Goal: Information Seeking & Learning: Compare options

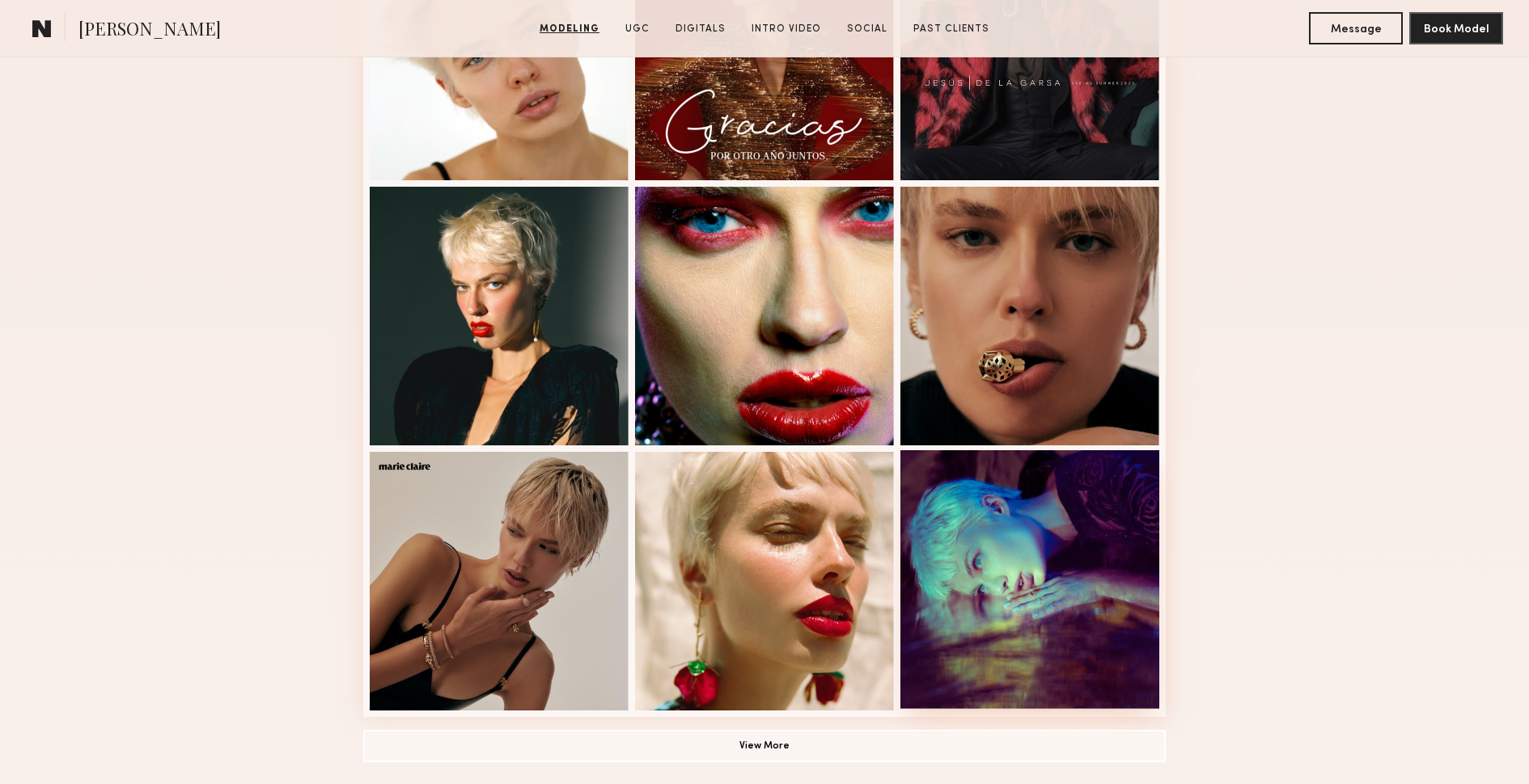
scroll to position [814, 0]
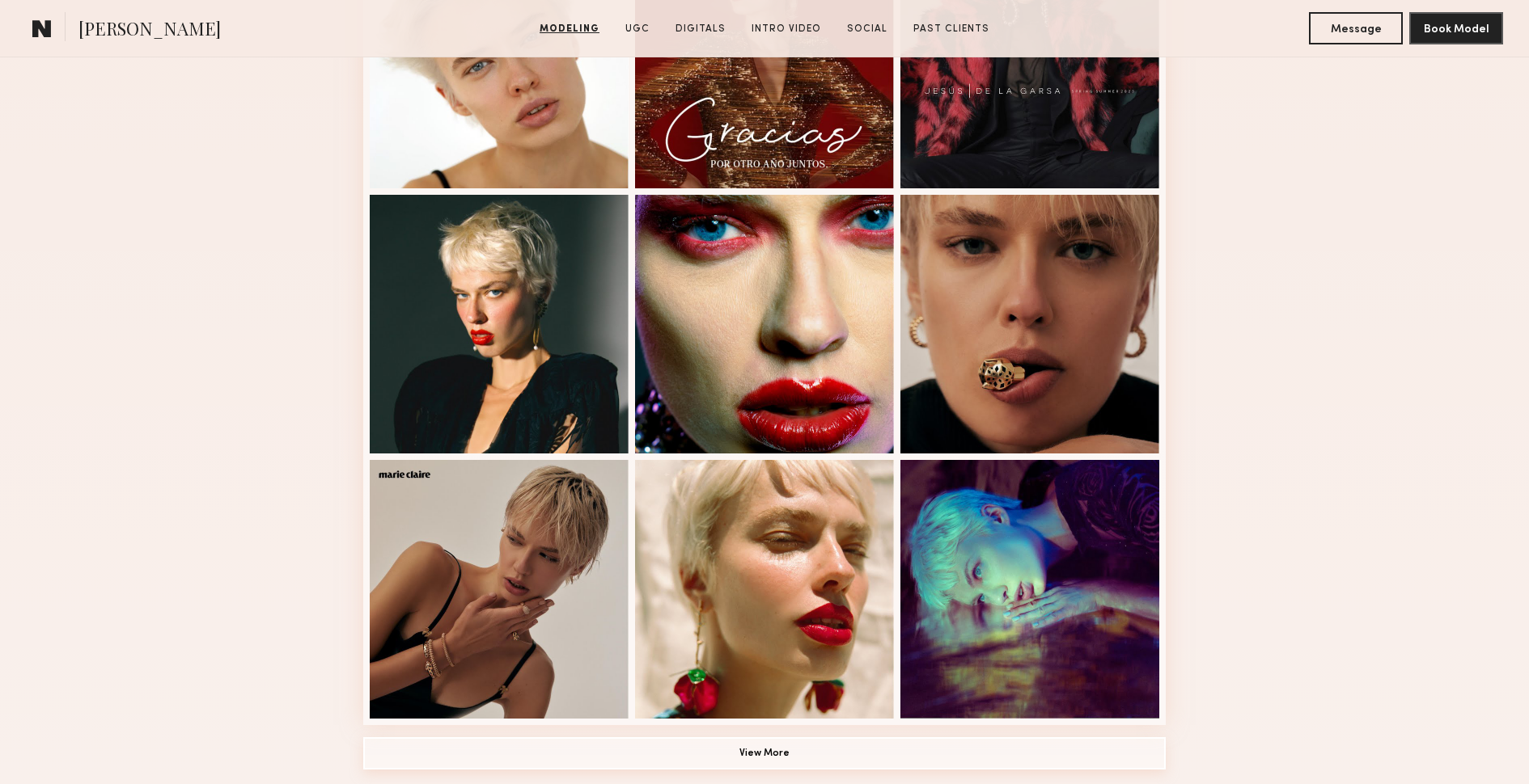
click at [911, 748] on button "View More" at bounding box center [764, 753] width 803 height 33
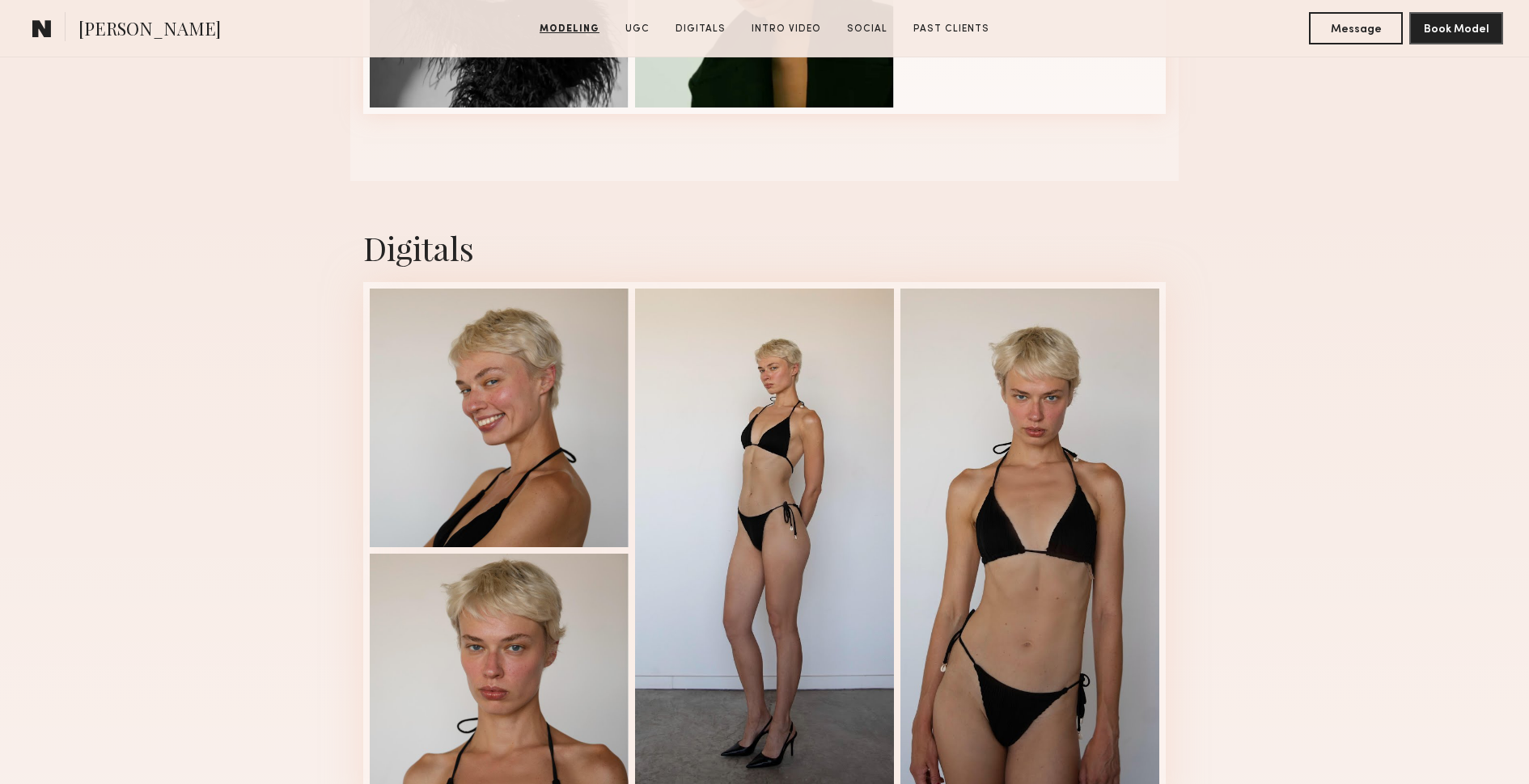
scroll to position [3113, 0]
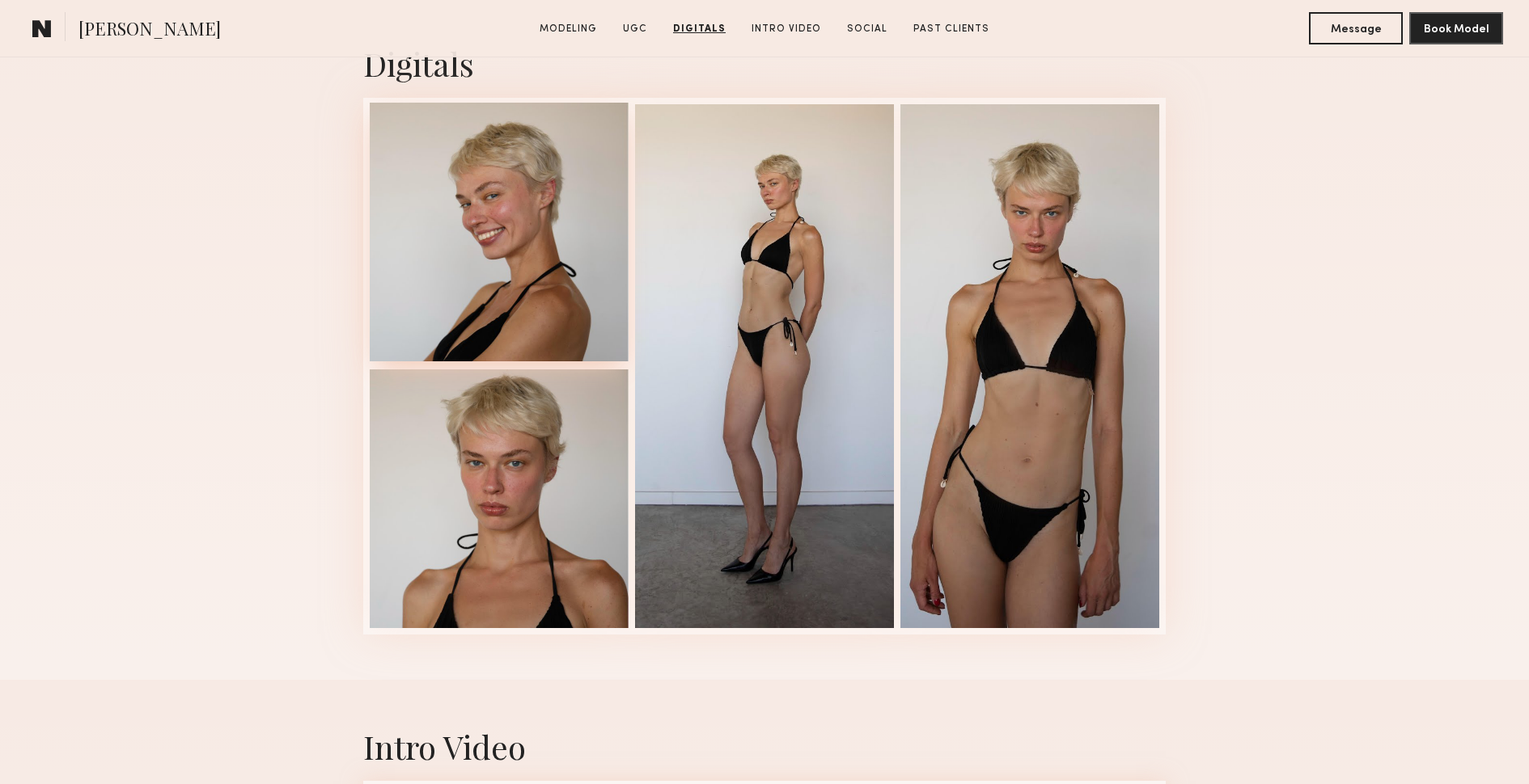
click at [539, 293] on div at bounding box center [499, 232] width 258 height 258
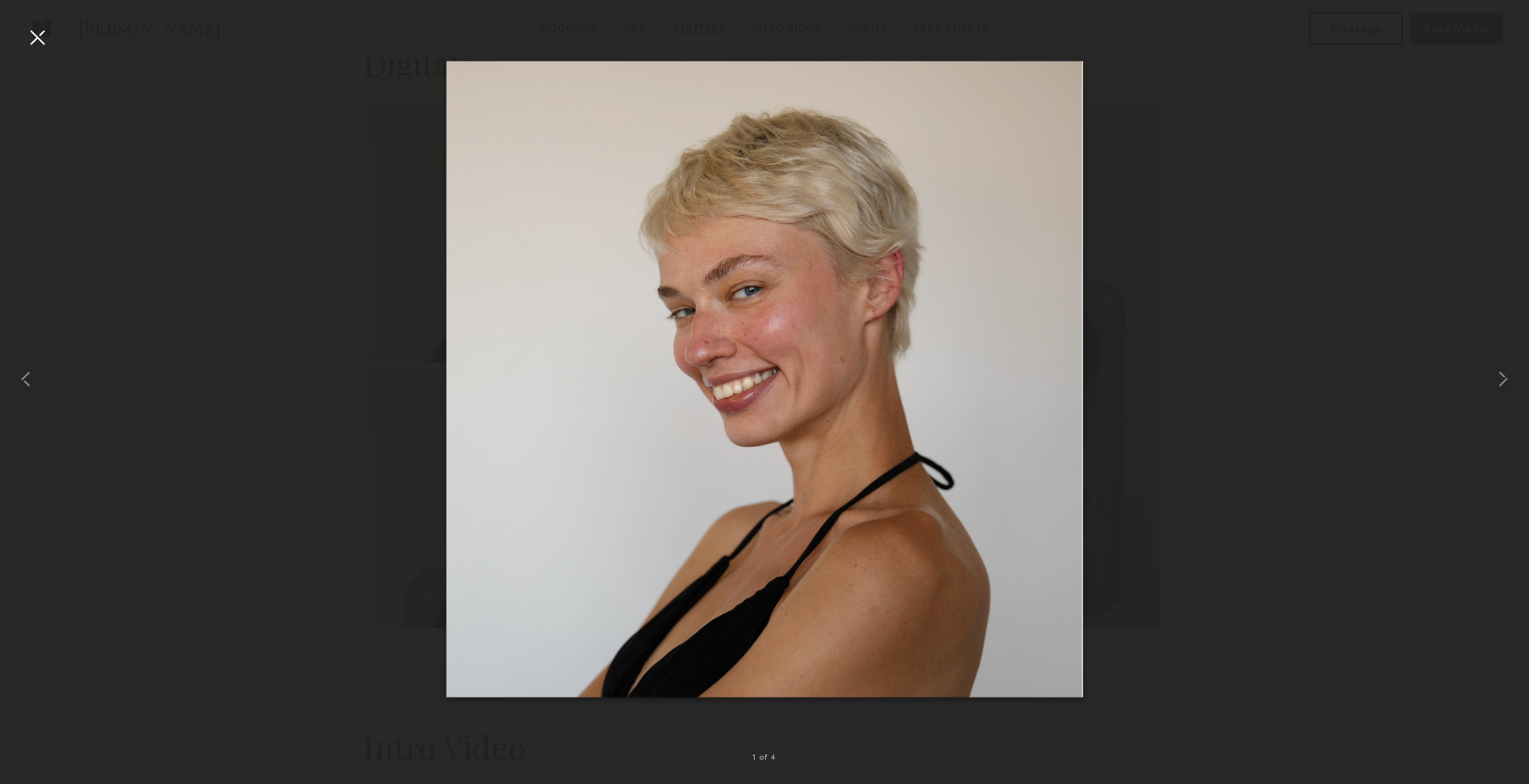
click at [1368, 578] on div at bounding box center [764, 379] width 1529 height 707
click at [1500, 376] on common-icon at bounding box center [1503, 380] width 26 height 26
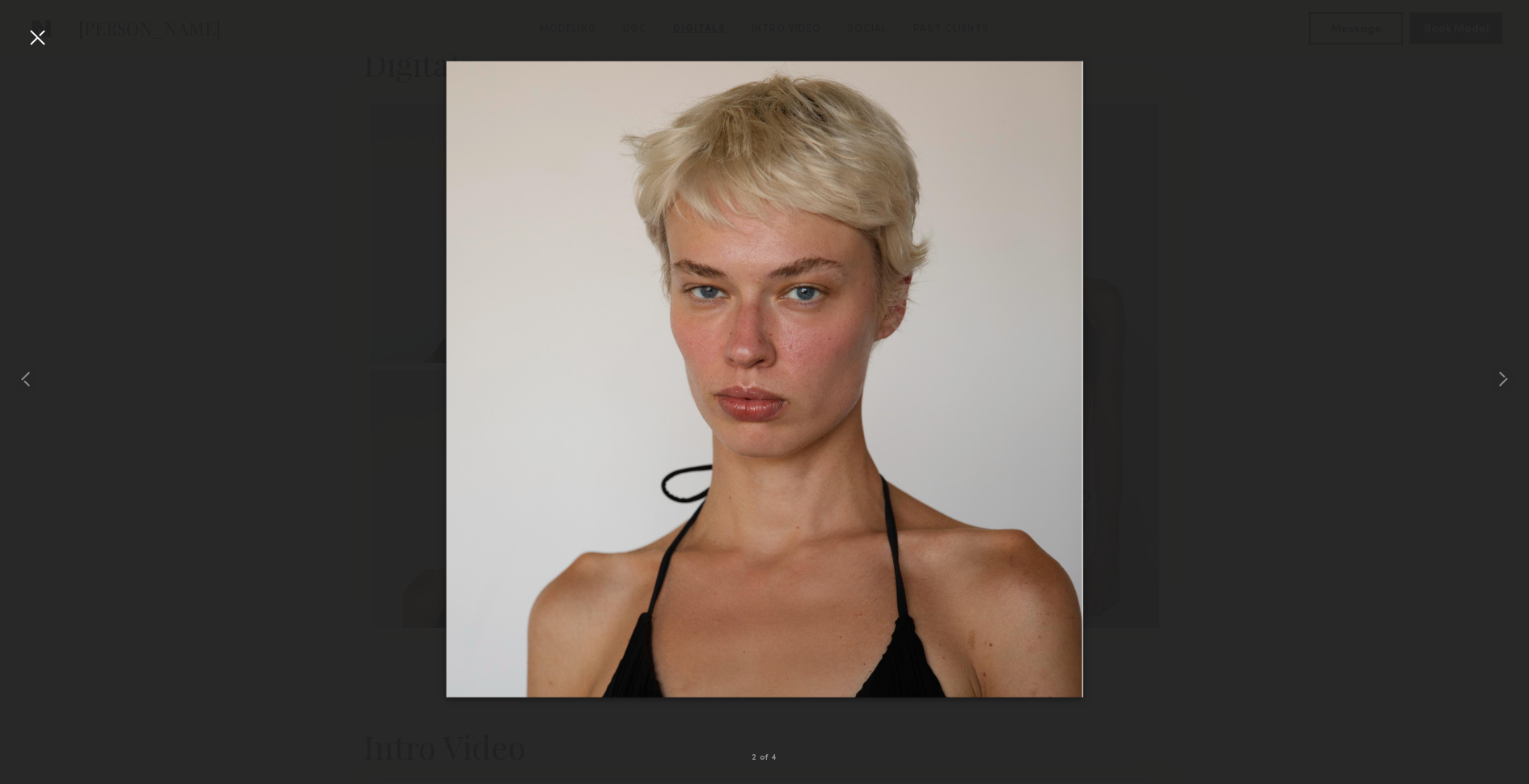
click at [1420, 132] on div at bounding box center [764, 379] width 1529 height 707
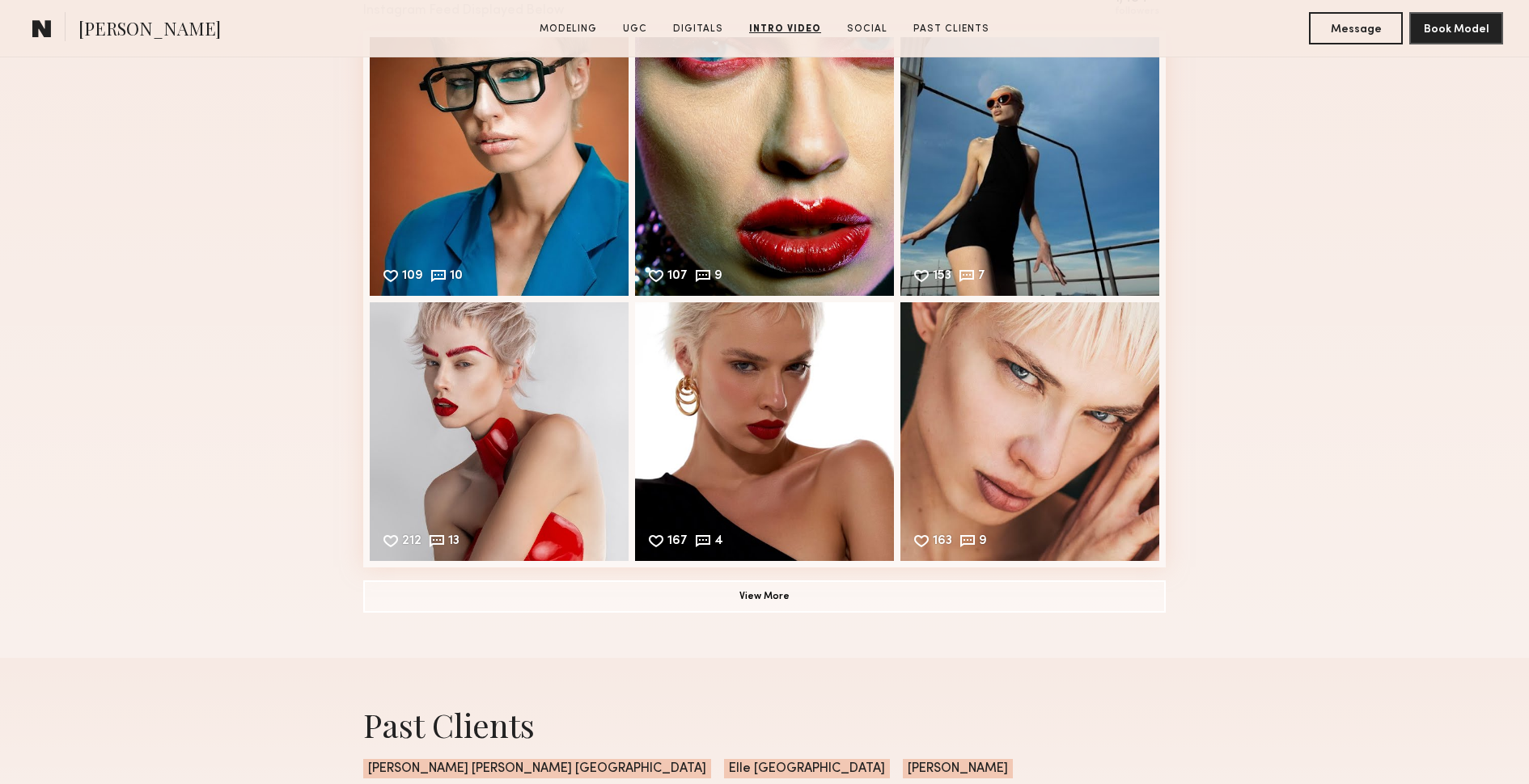
scroll to position [4494, 0]
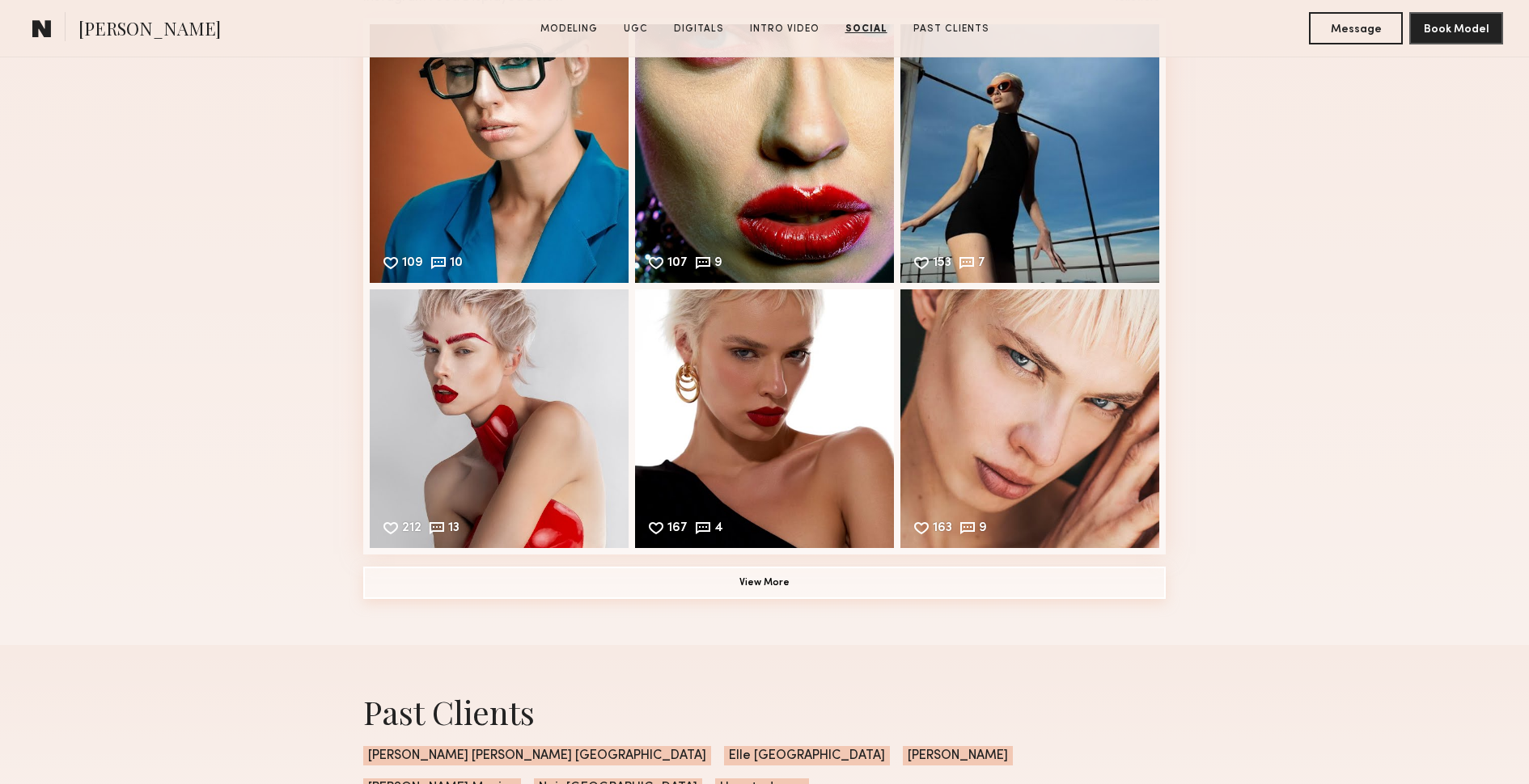
click at [879, 583] on button "View More" at bounding box center [764, 583] width 803 height 33
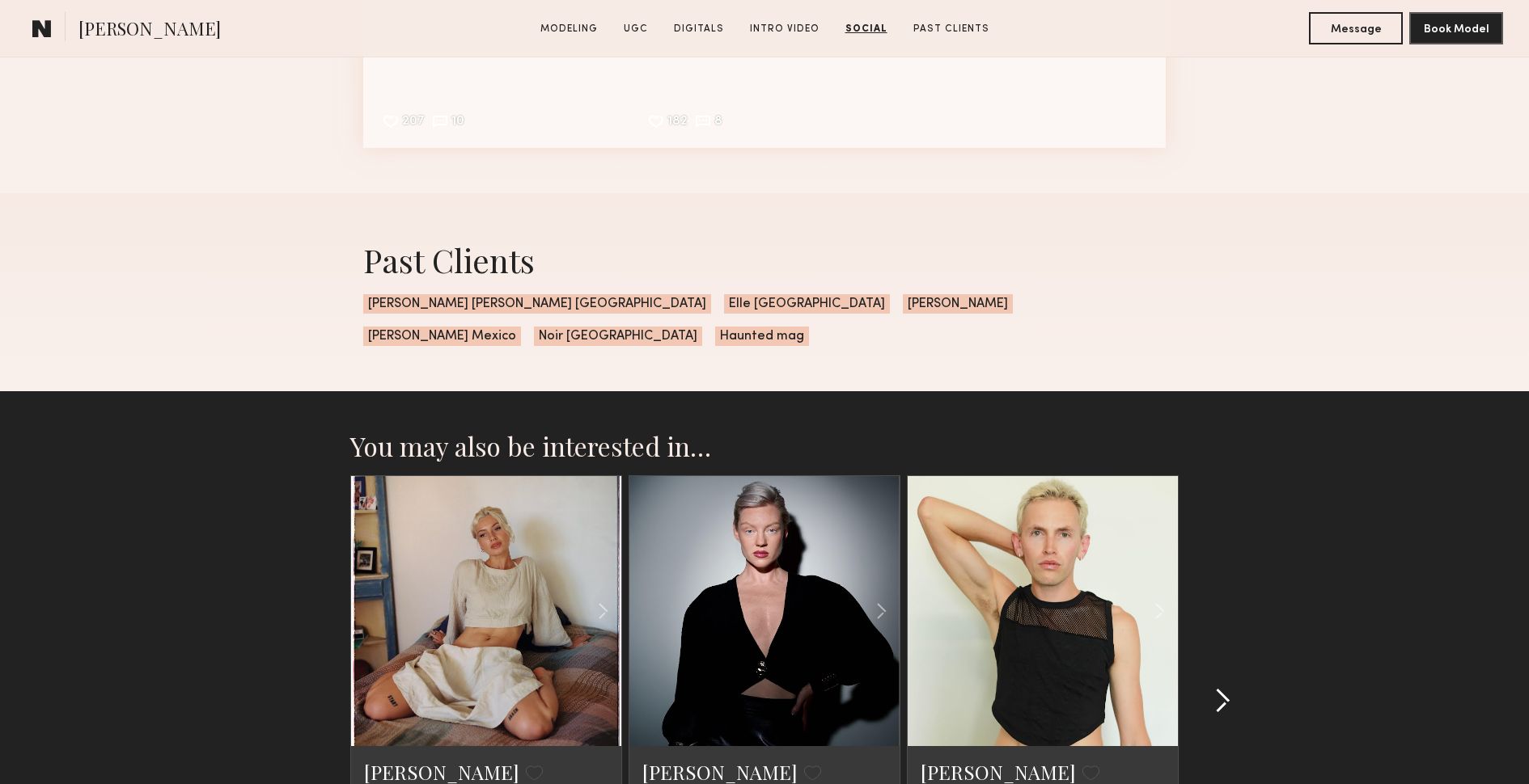
scroll to position [5658, 0]
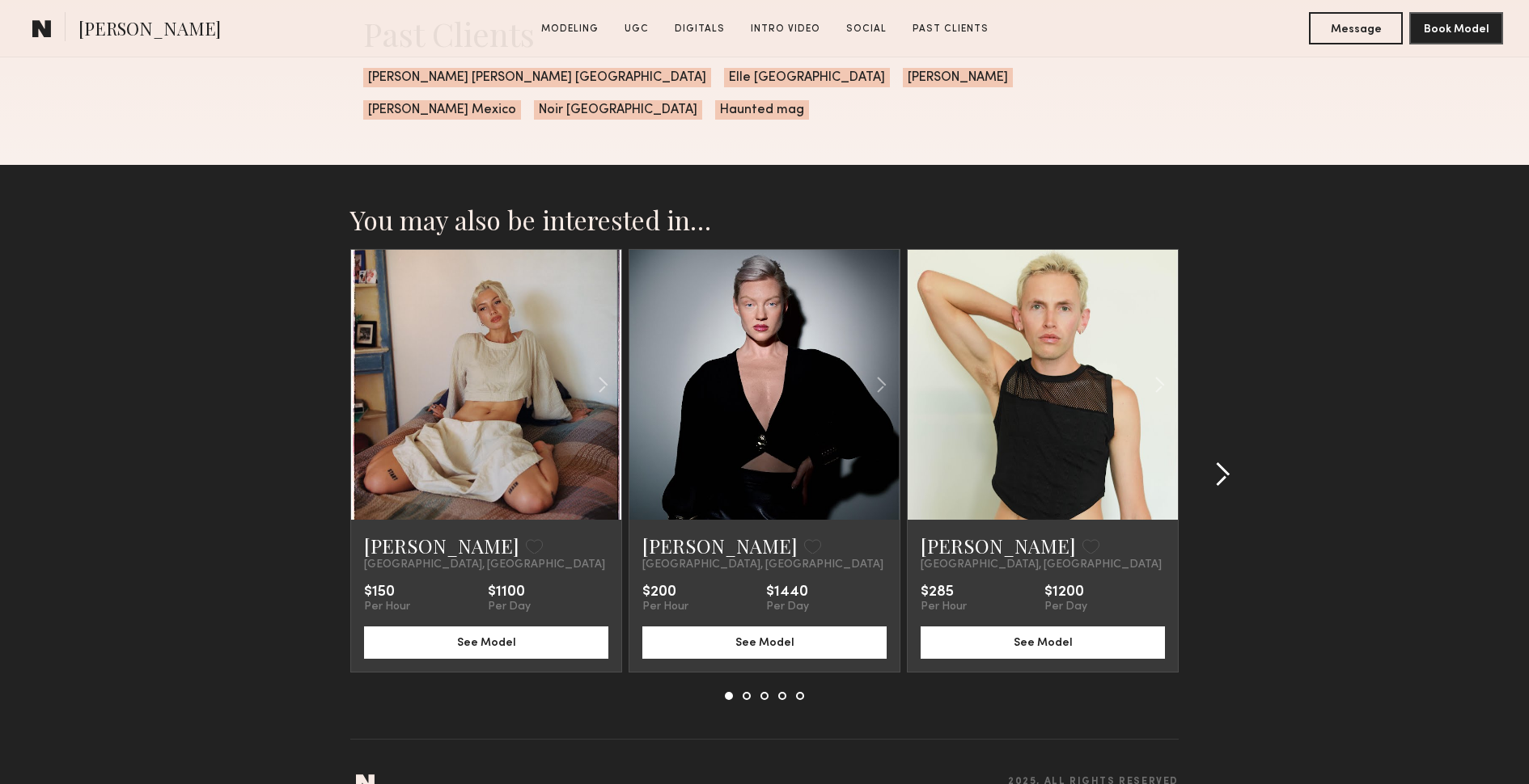
click at [1220, 462] on common-icon at bounding box center [1222, 474] width 16 height 26
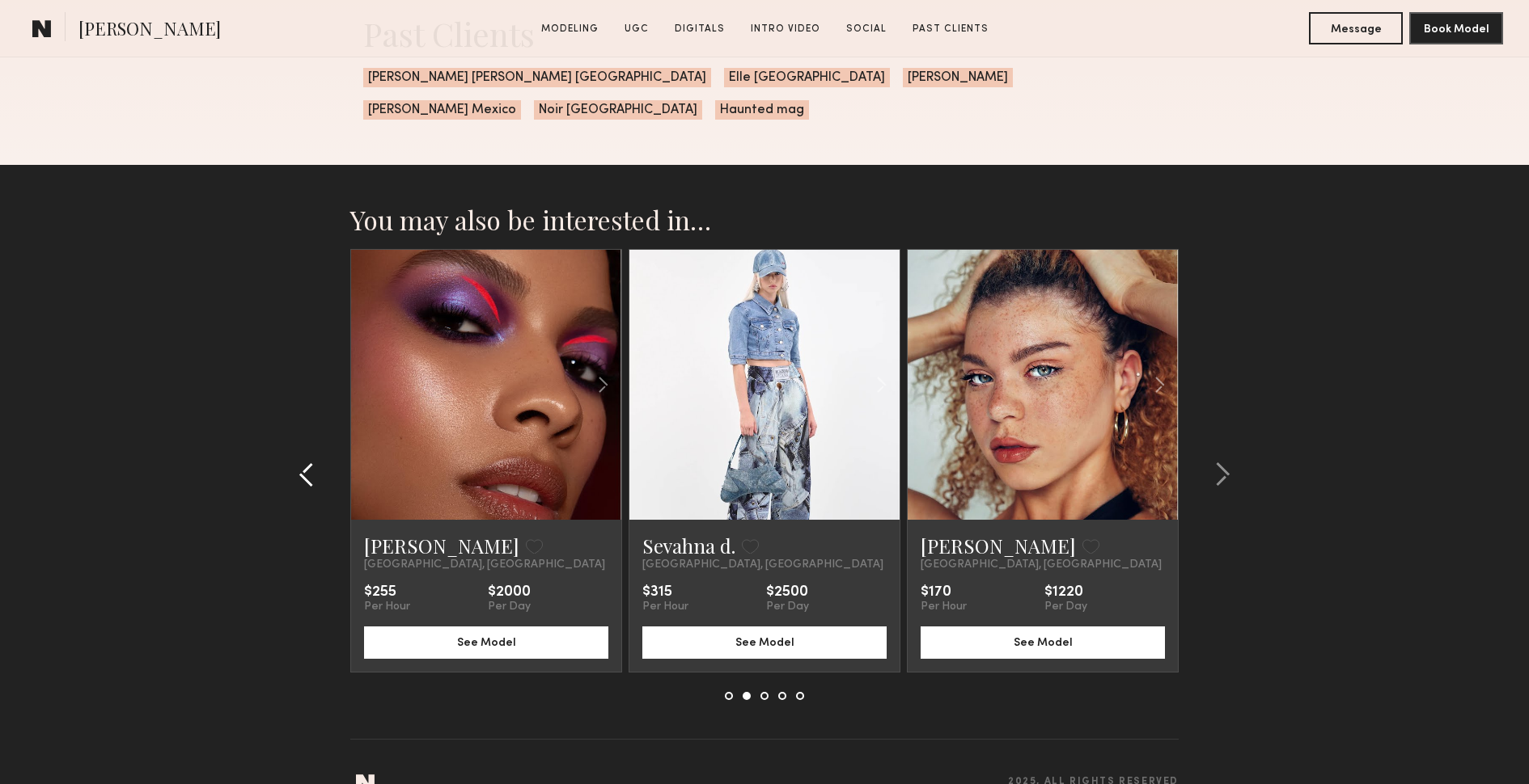
click at [293, 445] on div at bounding box center [311, 475] width 78 height 452
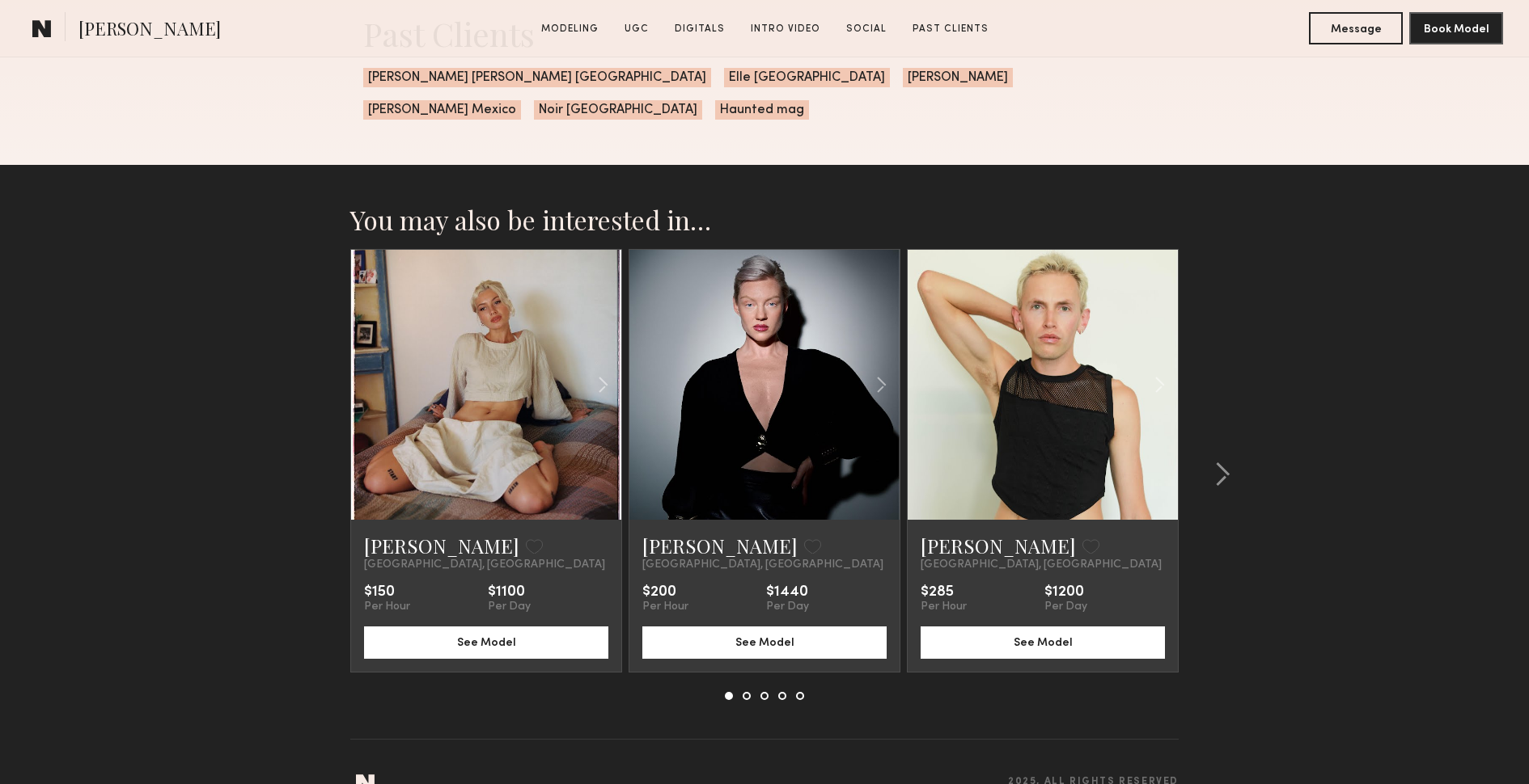
click at [474, 402] on link at bounding box center [485, 385] width 92 height 270
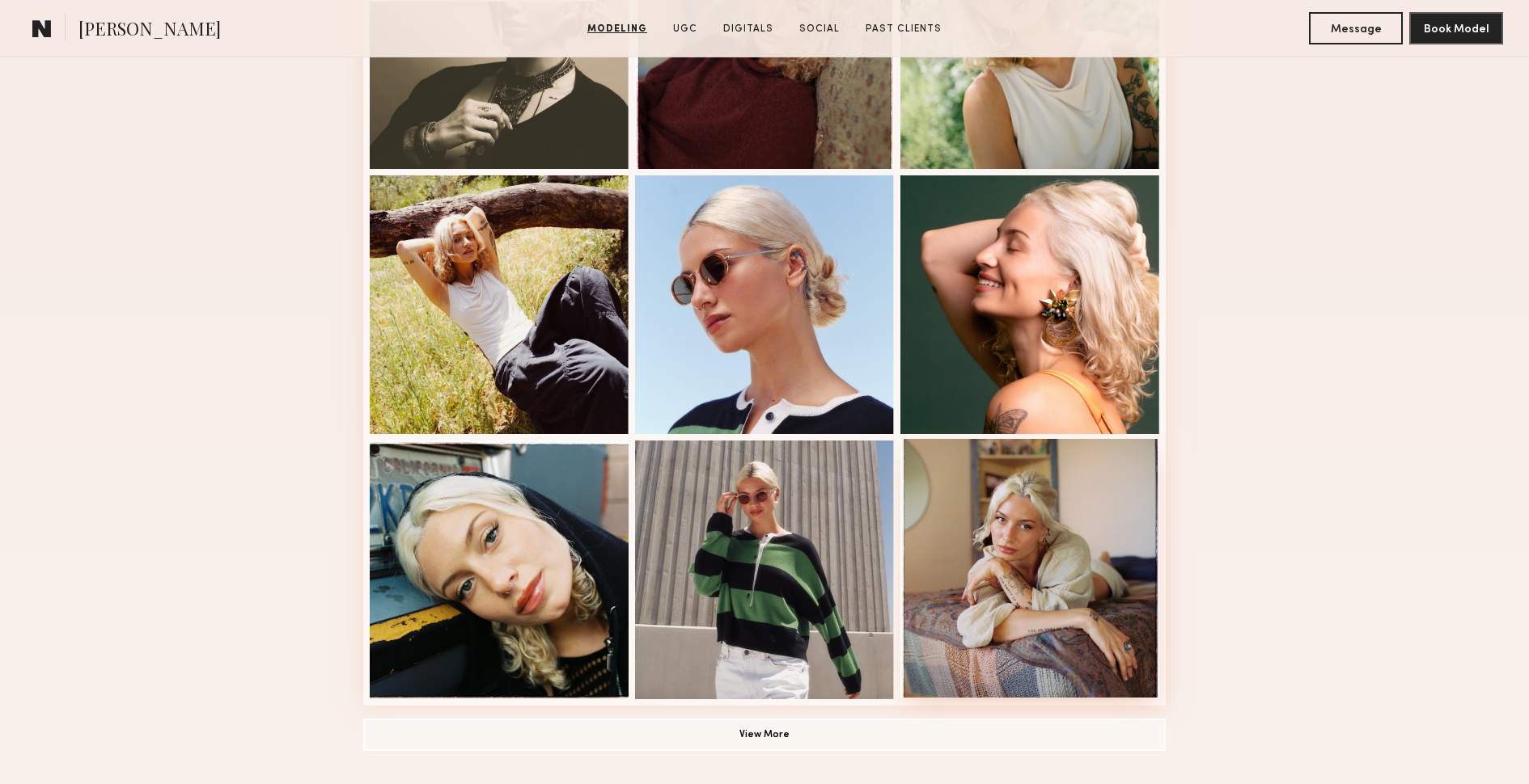
scroll to position [892, 0]
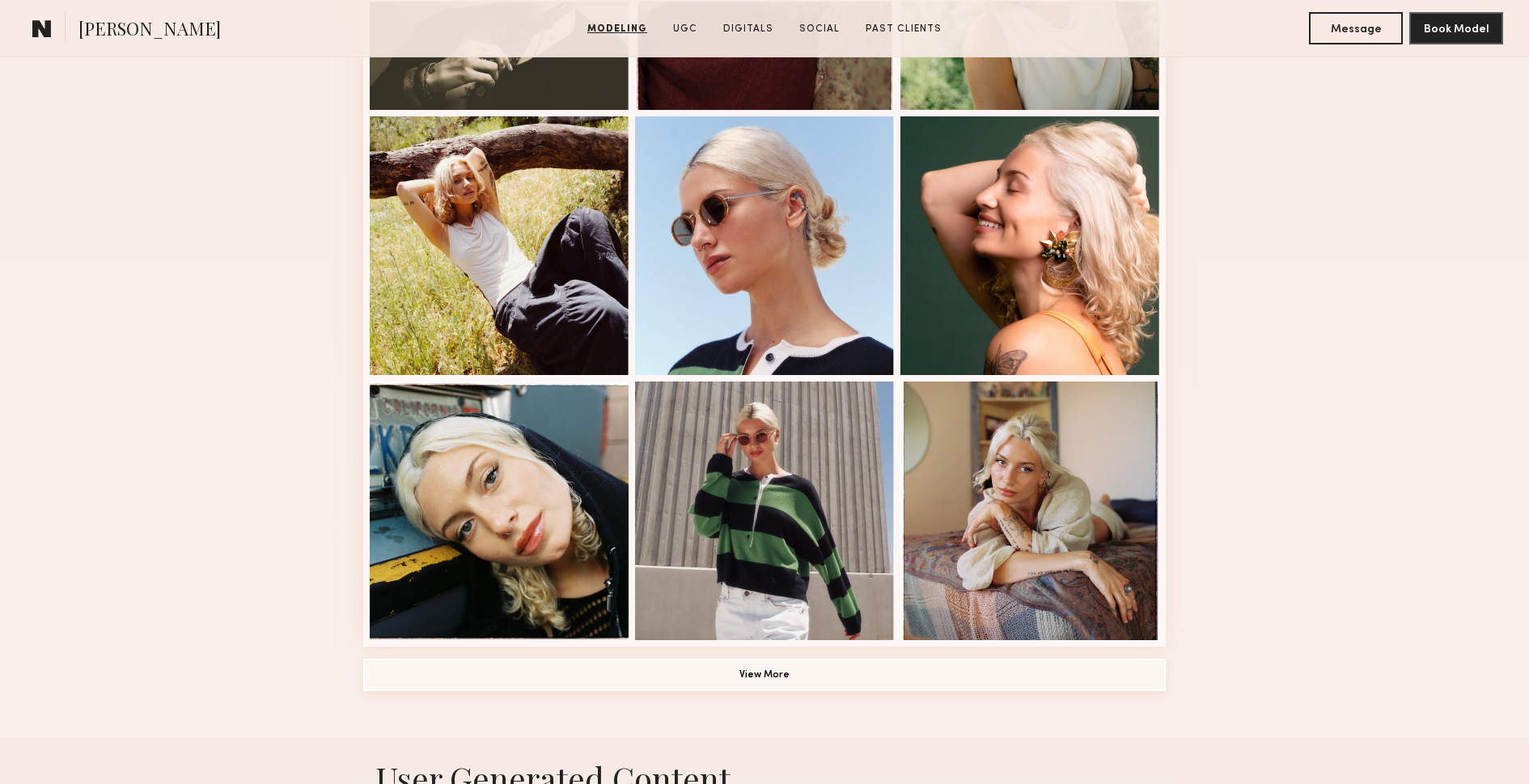
click at [801, 667] on button "View More" at bounding box center [764, 675] width 803 height 33
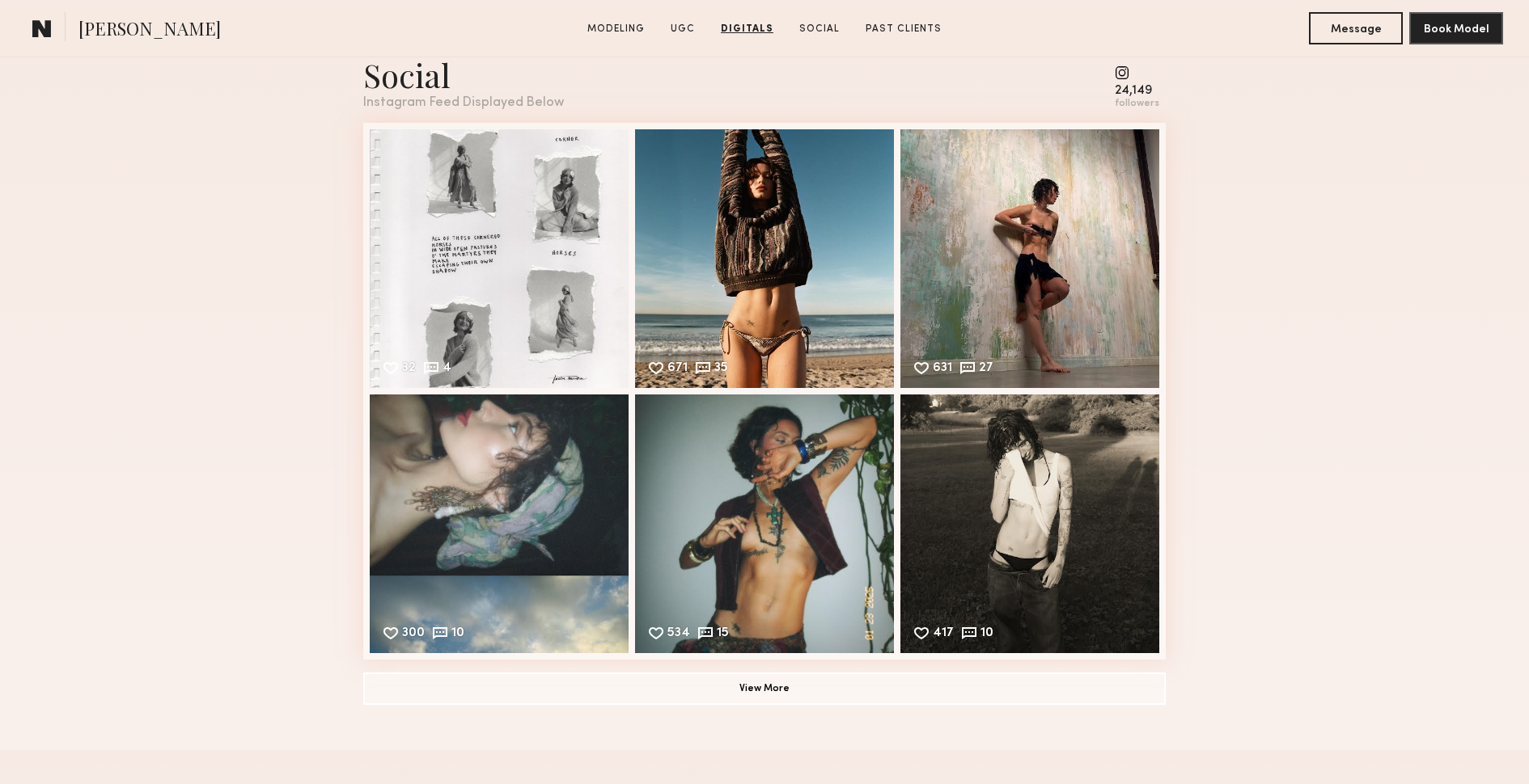
scroll to position [4601, 0]
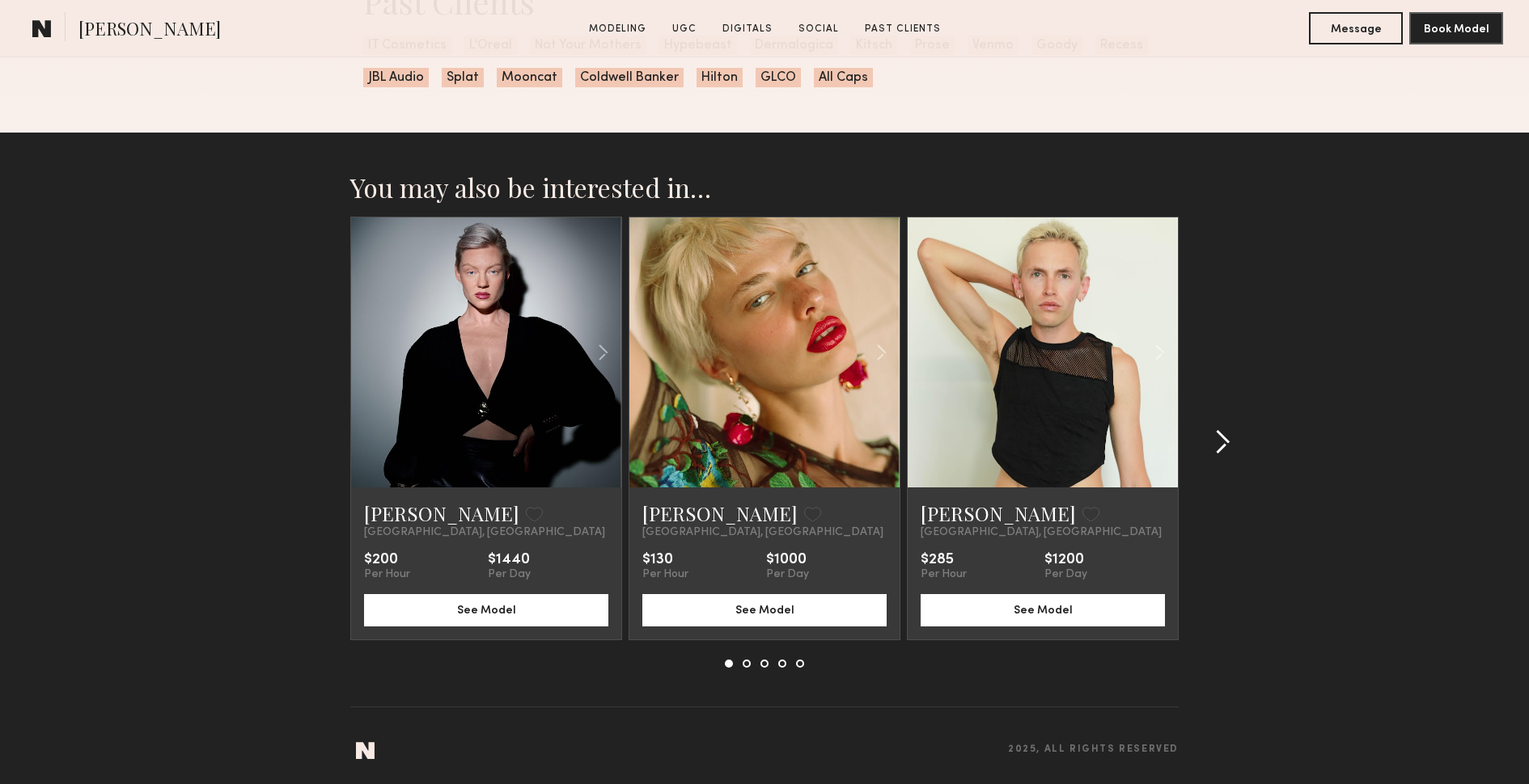
click at [1230, 443] on common-icon at bounding box center [1222, 442] width 16 height 26
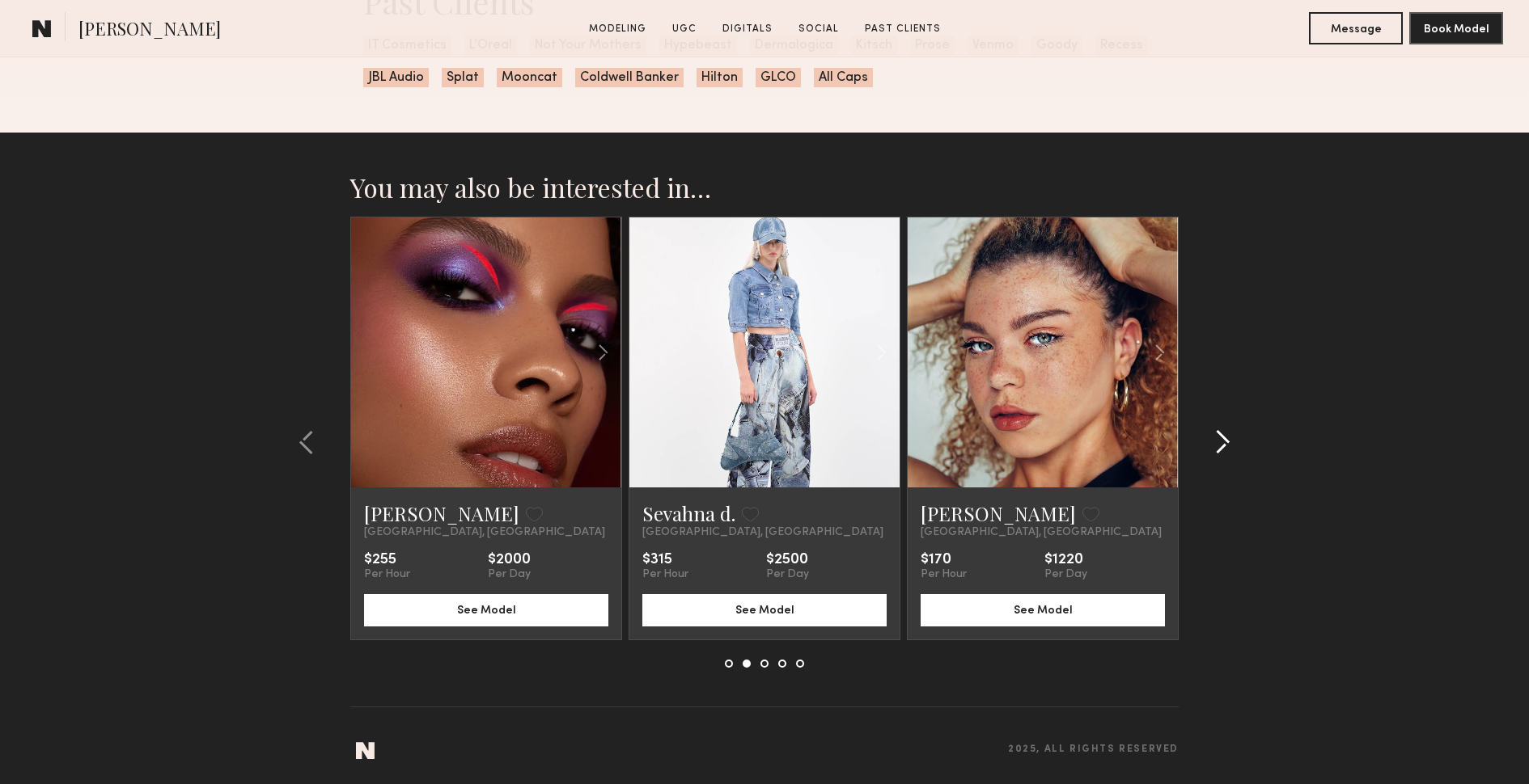
click at [1224, 443] on common-icon at bounding box center [1222, 442] width 16 height 26
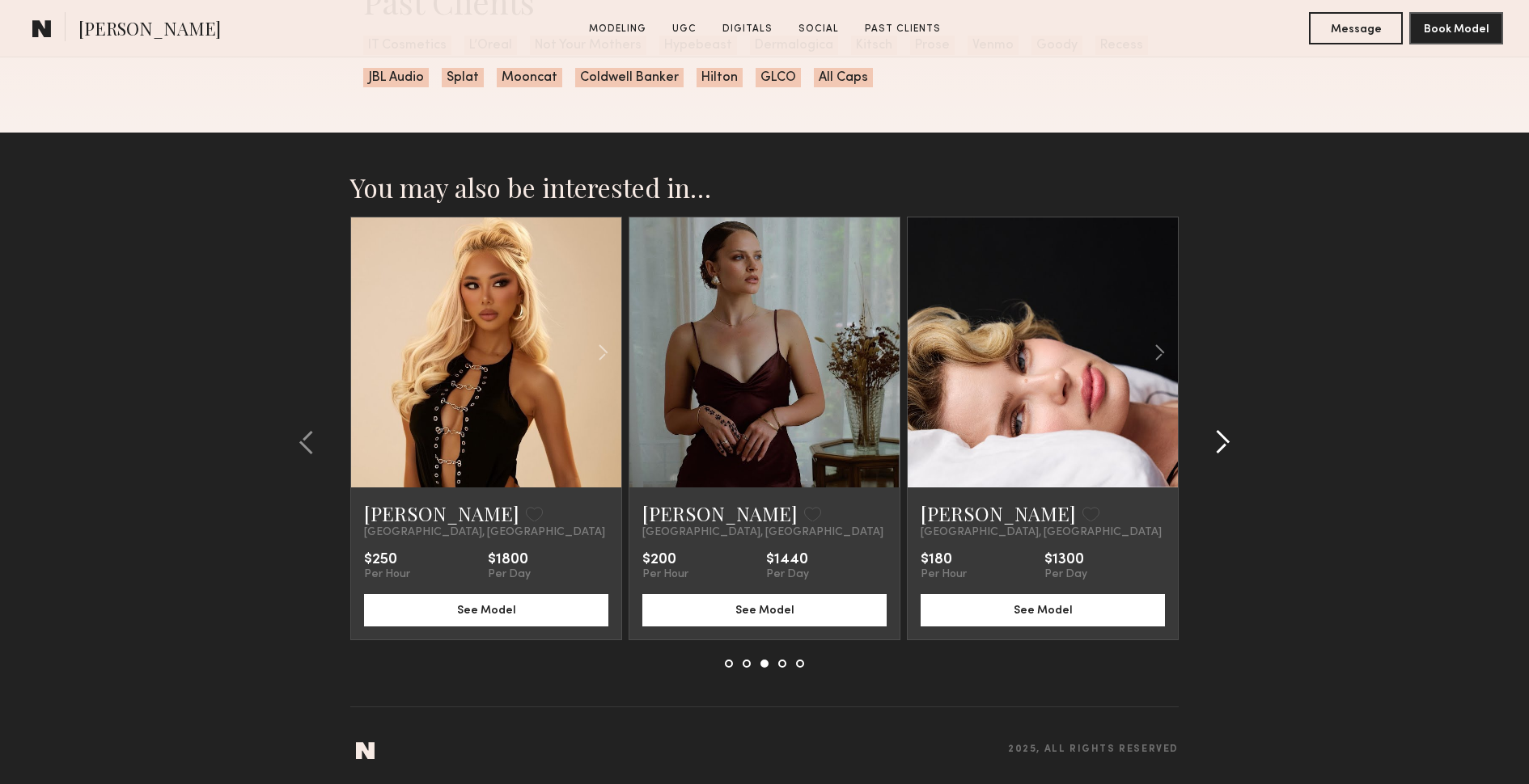
click at [1224, 443] on common-icon at bounding box center [1222, 442] width 16 height 26
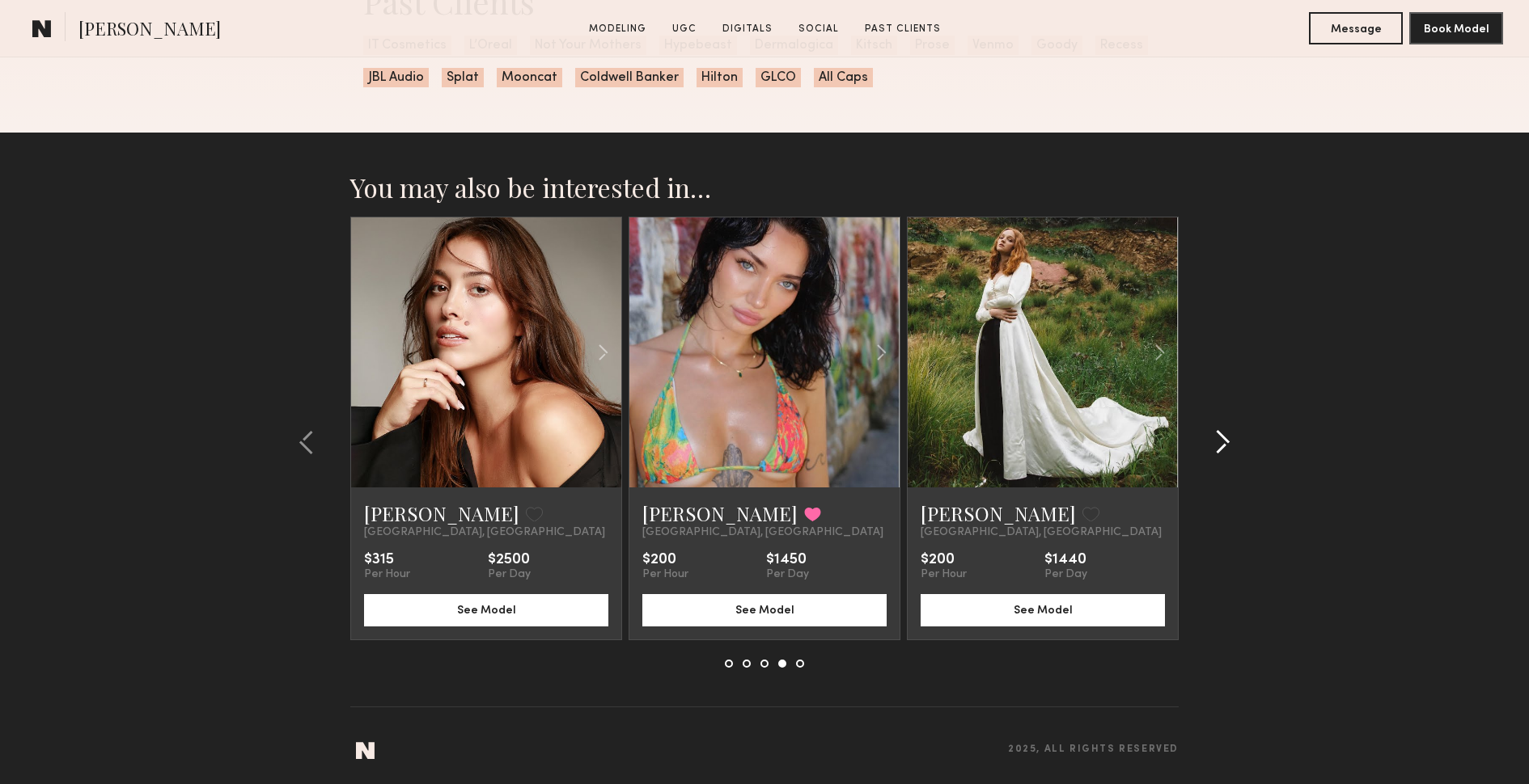
click at [1224, 443] on common-icon at bounding box center [1222, 442] width 16 height 26
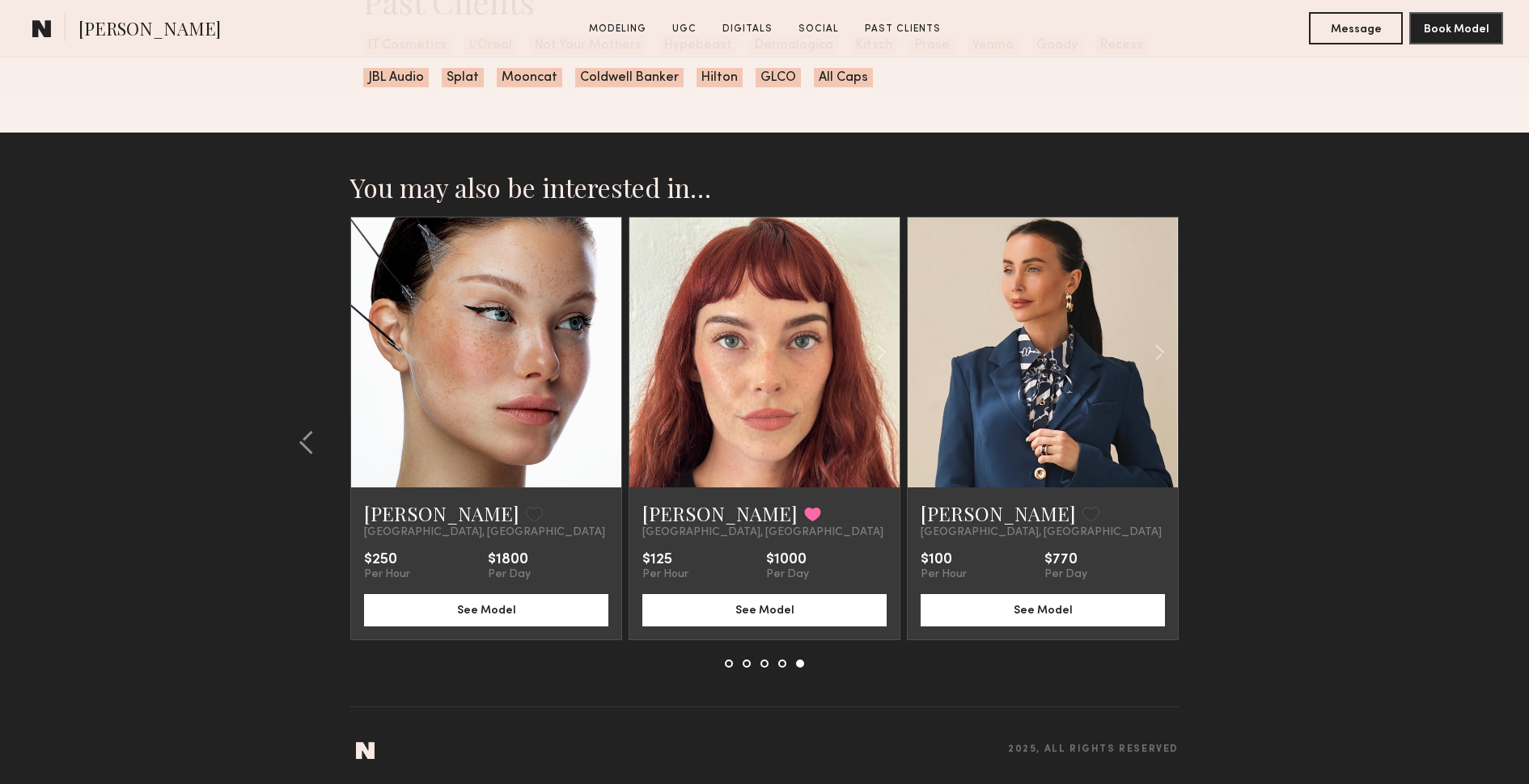
click at [1224, 443] on section "You may also be interested in… Daria M. Favorite Los Angeles, CA $200 Per Hour …" at bounding box center [764, 459] width 1529 height 654
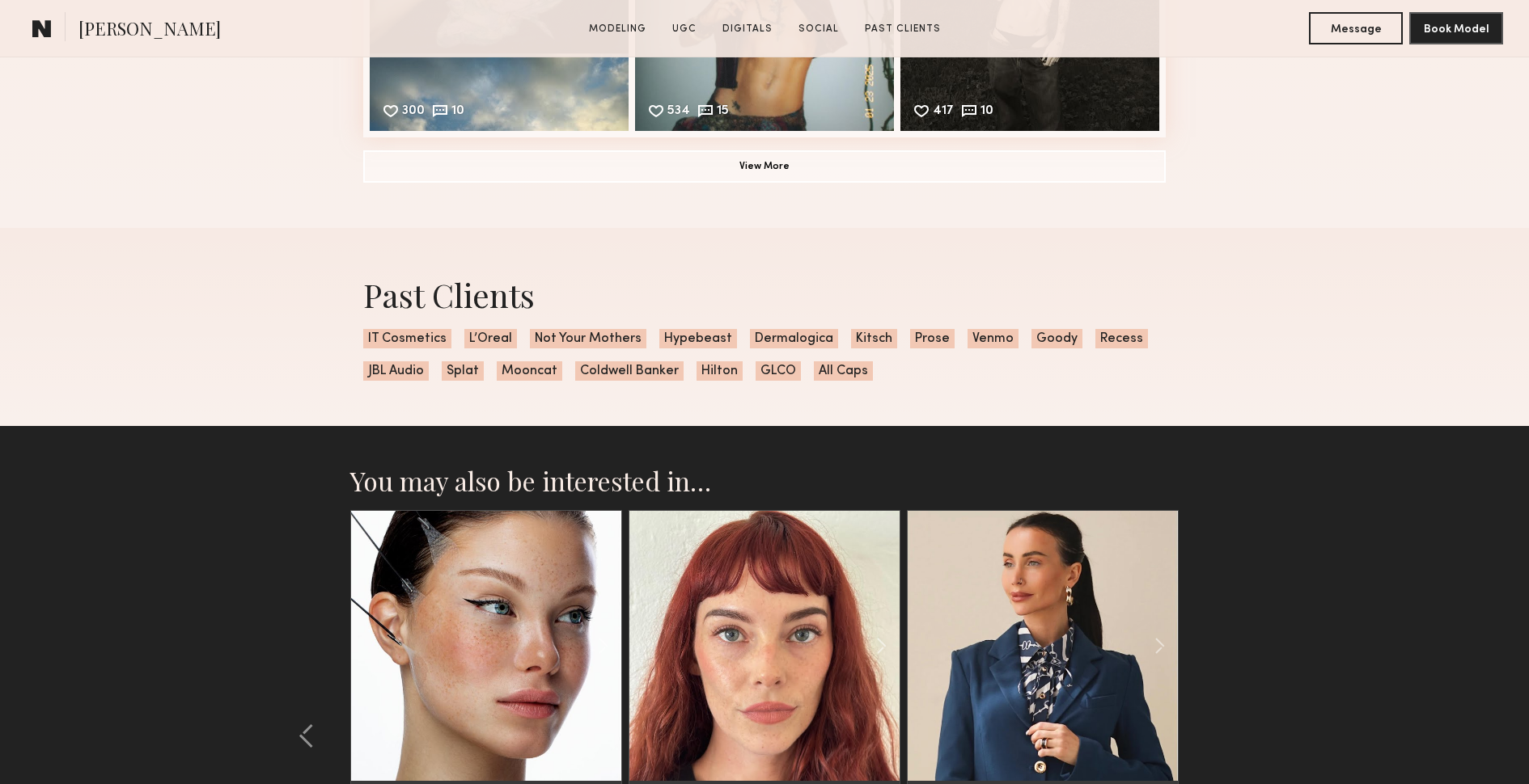
scroll to position [3379, 0]
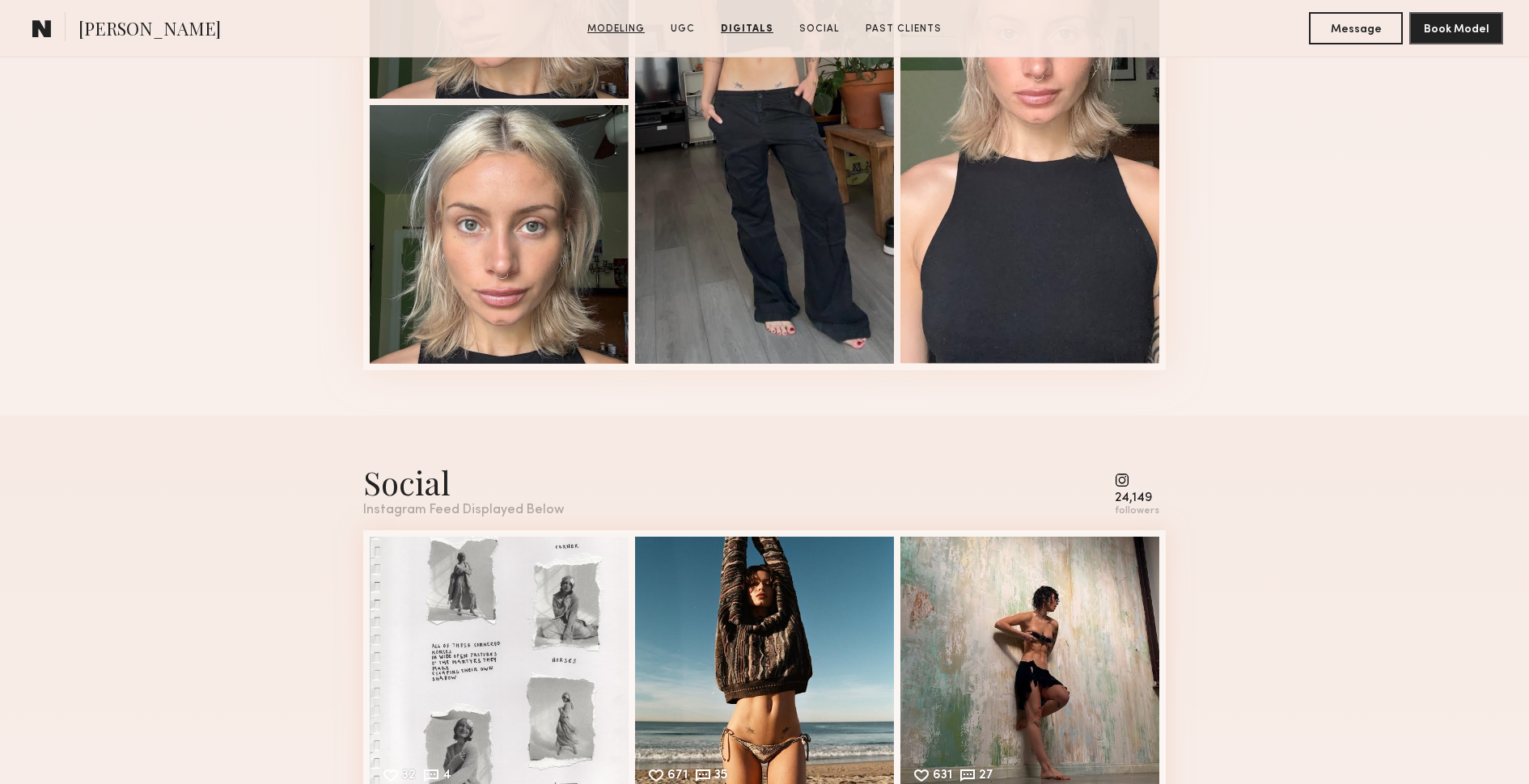
click at [621, 23] on link "Modeling" at bounding box center [616, 29] width 70 height 15
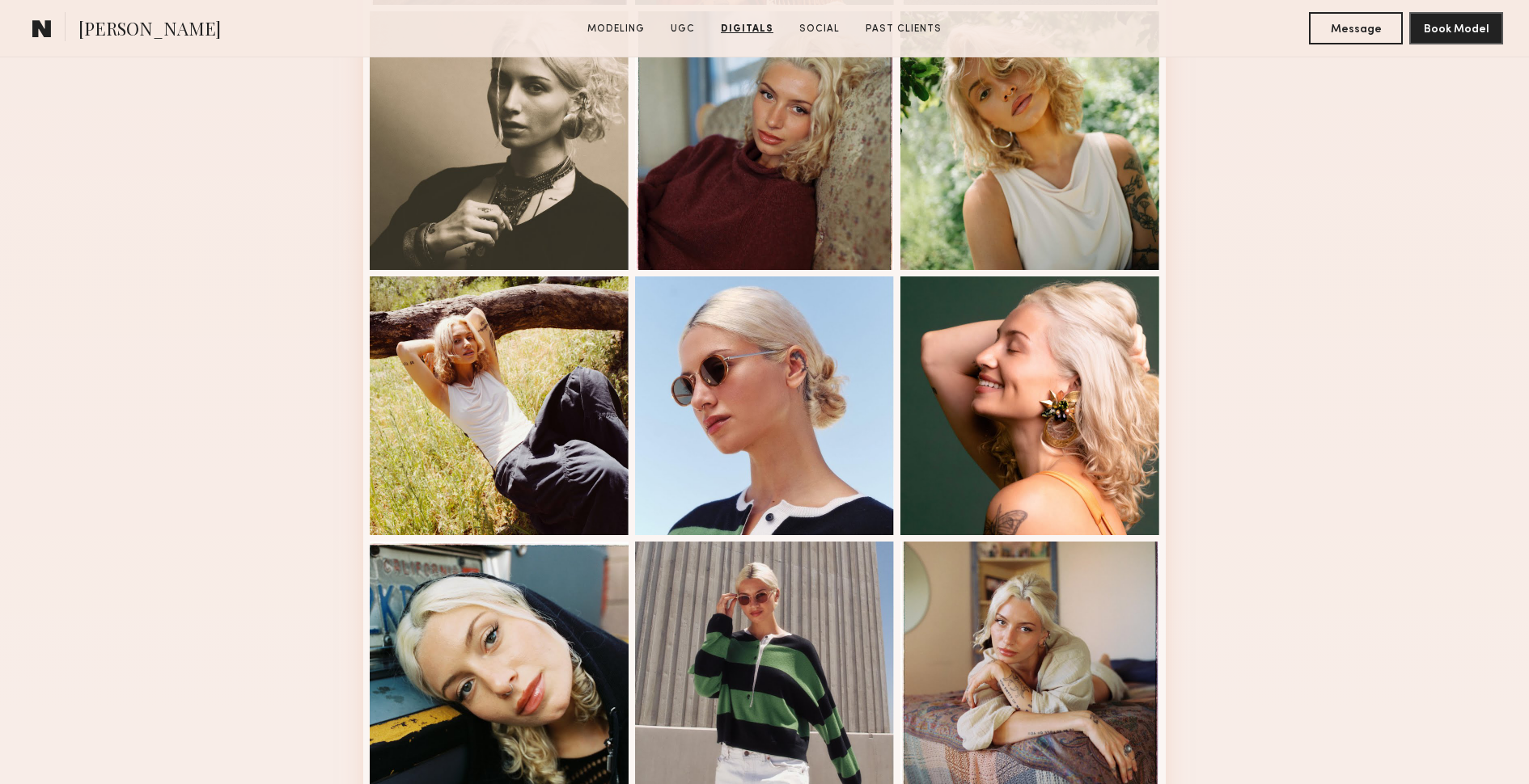
scroll to position [272, 0]
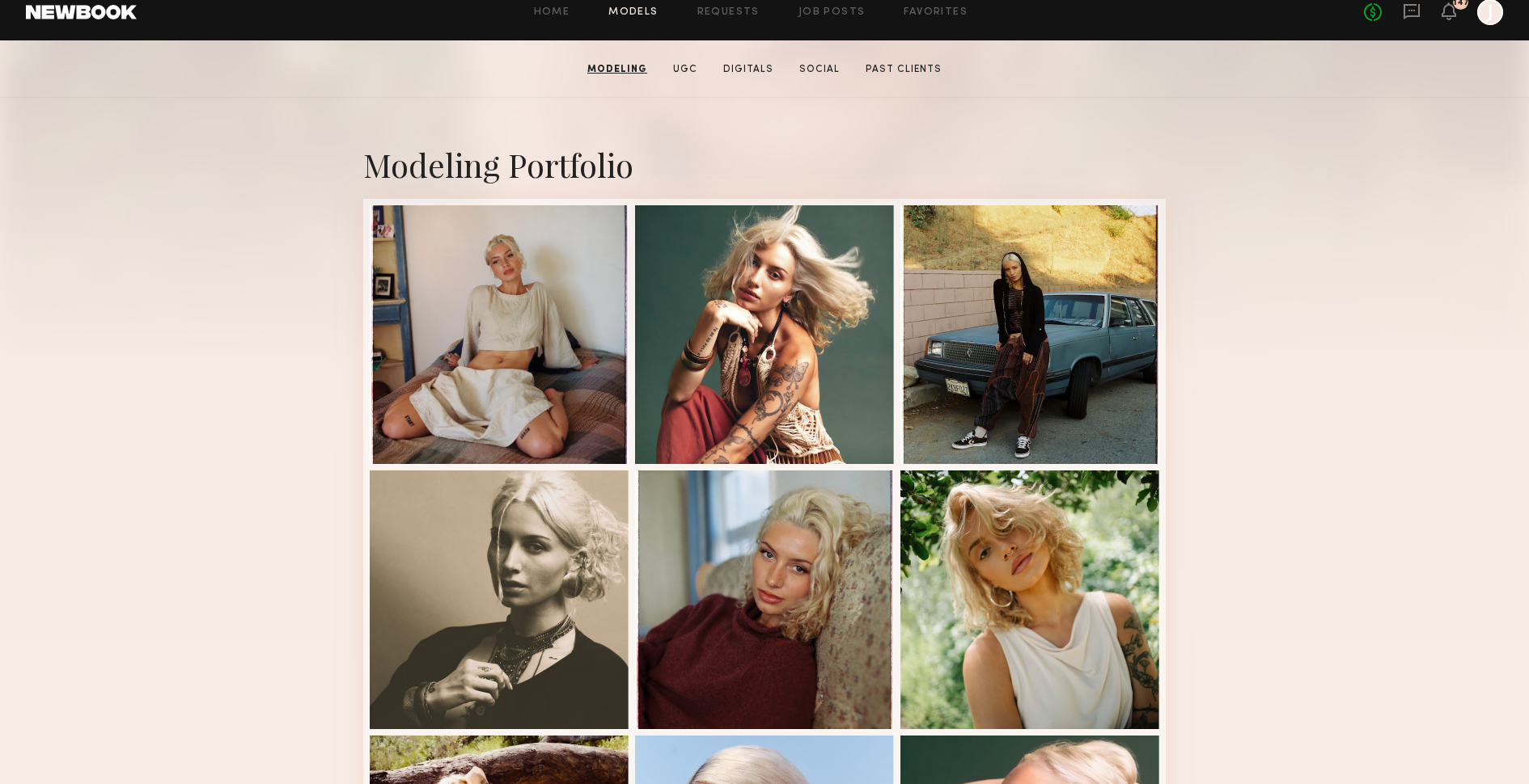
click at [644, 15] on link "Models" at bounding box center [633, 12] width 49 height 11
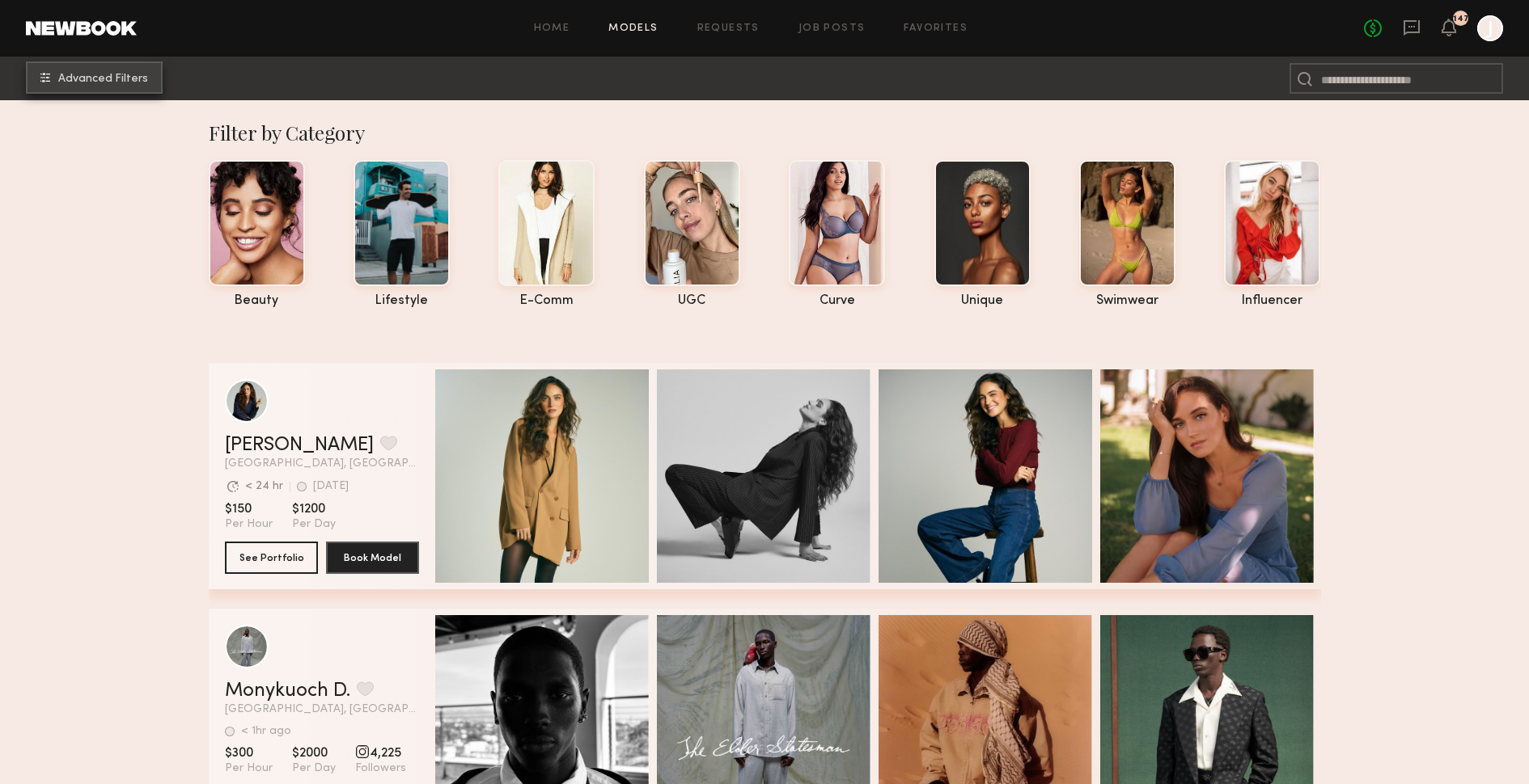
click at [87, 88] on button "Advanced Filters" at bounding box center [94, 77] width 137 height 33
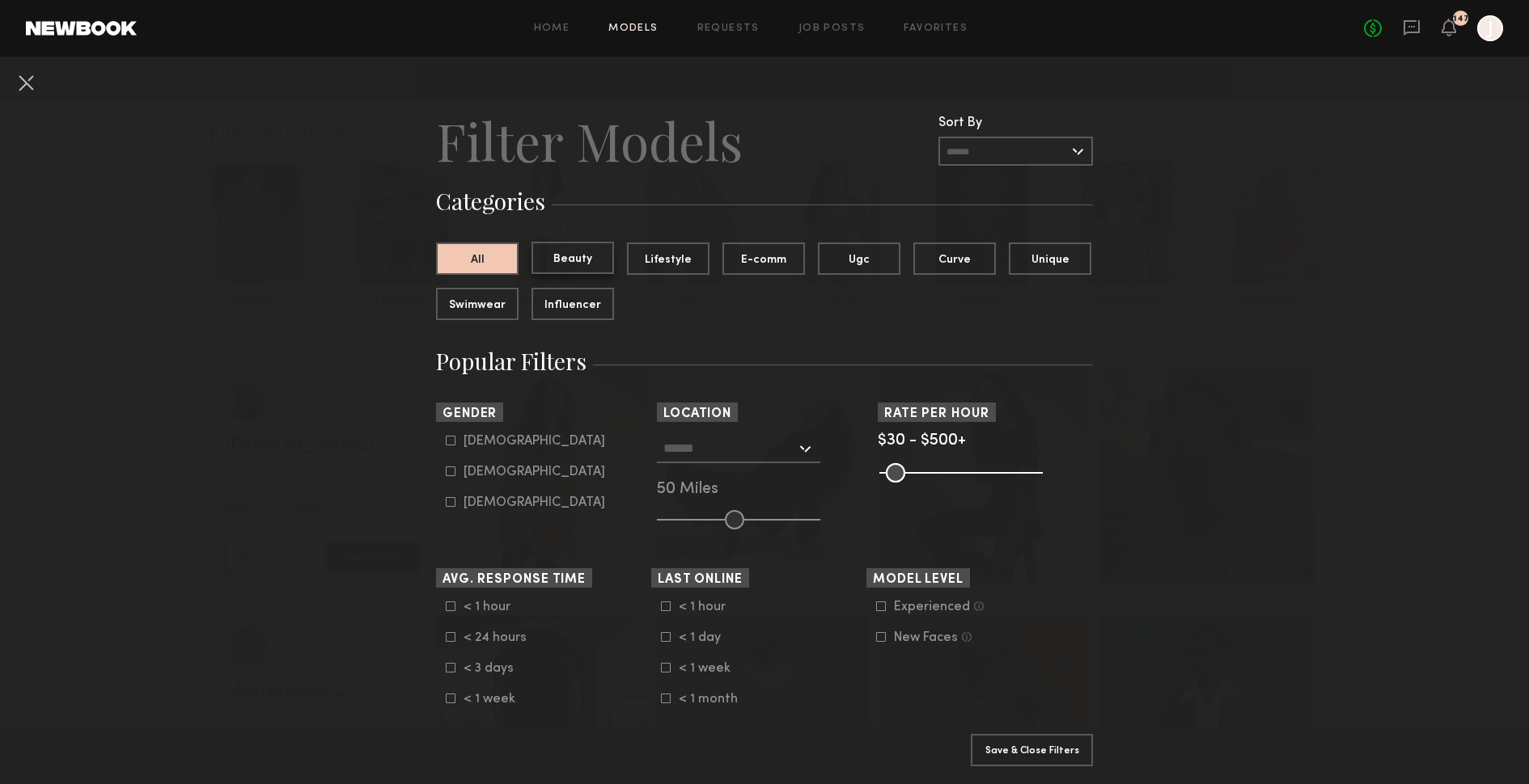
click at [578, 263] on button "Beauty" at bounding box center [573, 257] width 83 height 33
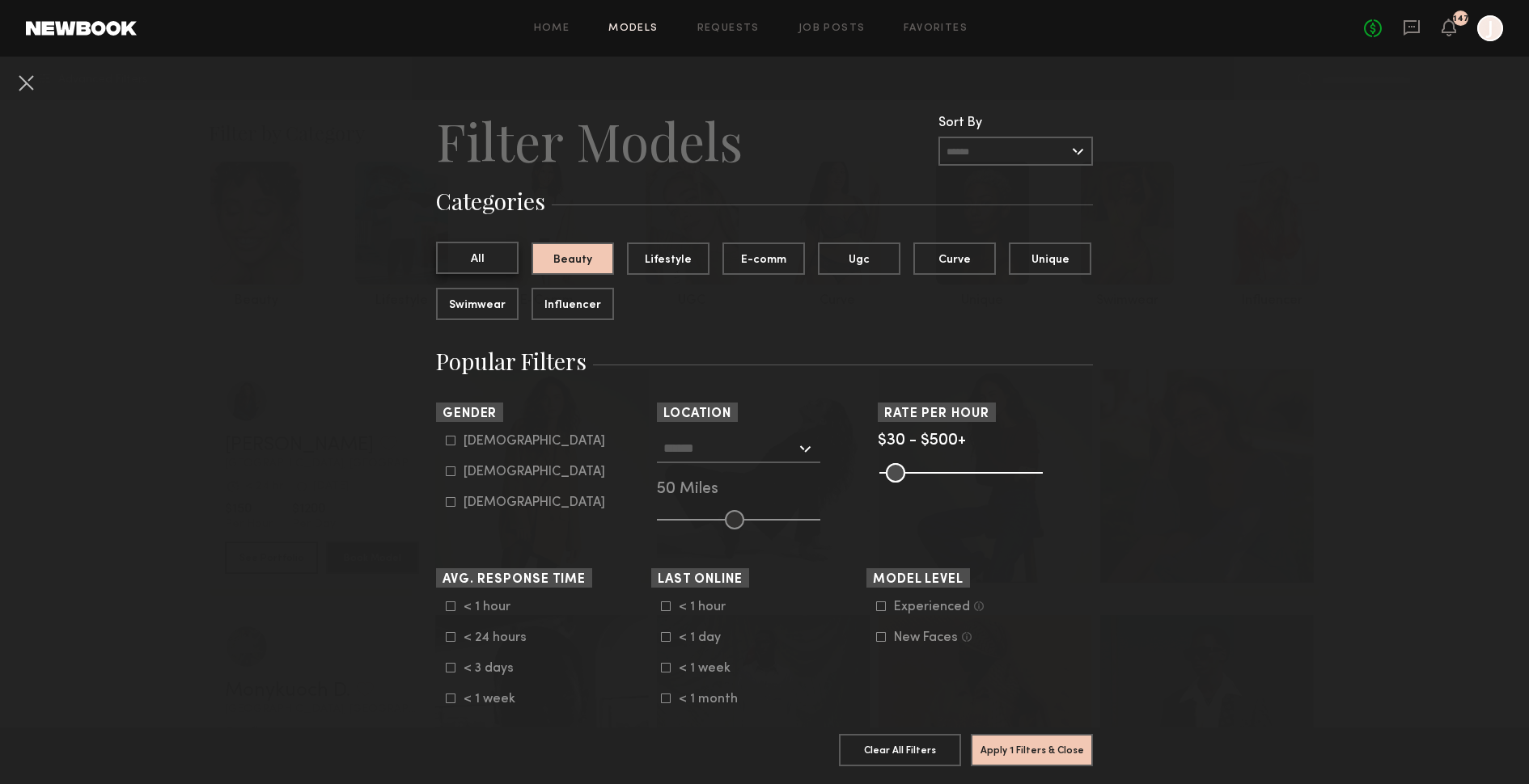
click at [486, 249] on button "All" at bounding box center [477, 257] width 83 height 33
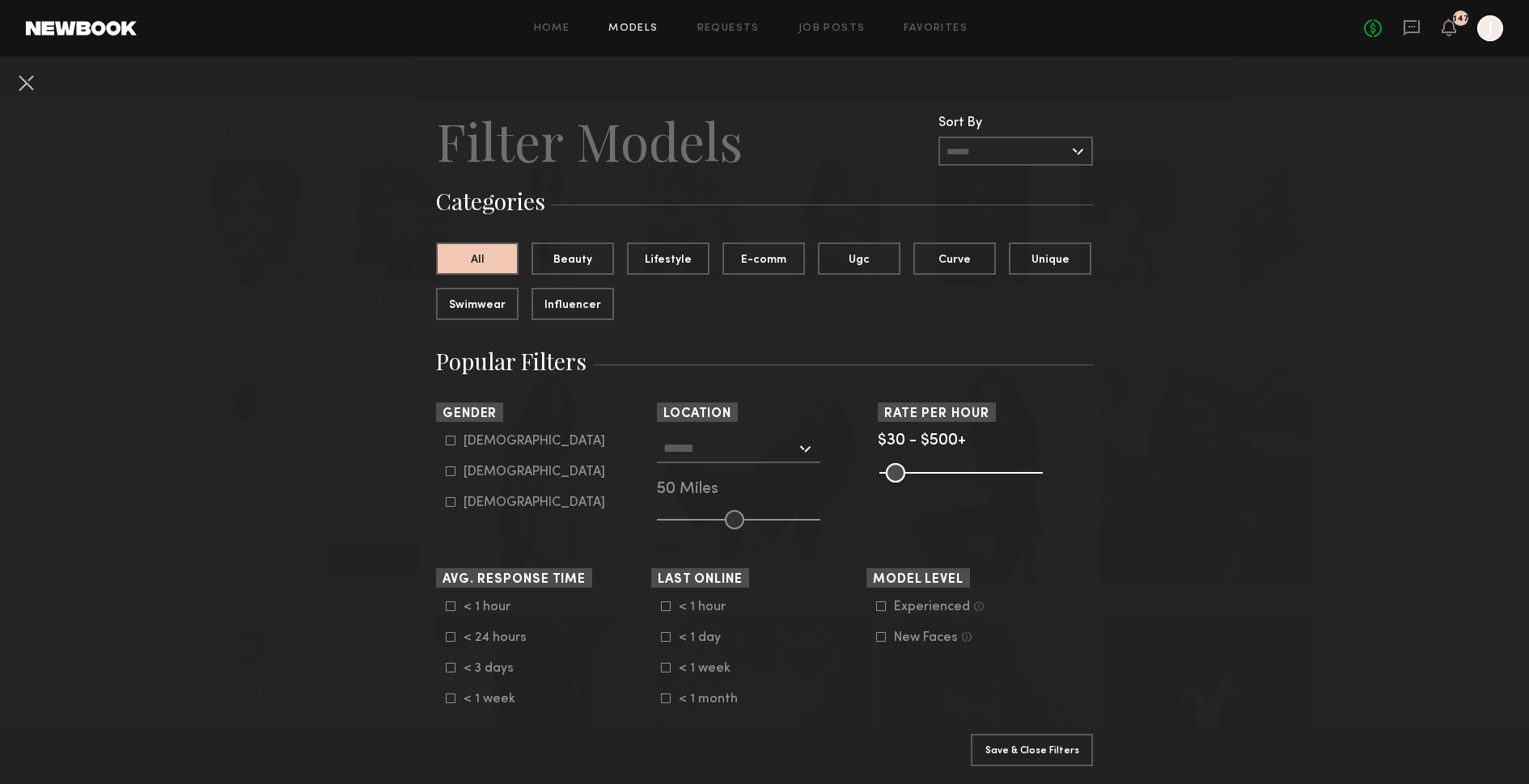
click at [473, 469] on div "Female" at bounding box center [535, 472] width 142 height 10
type input "**"
click at [807, 452] on div at bounding box center [739, 449] width 164 height 30
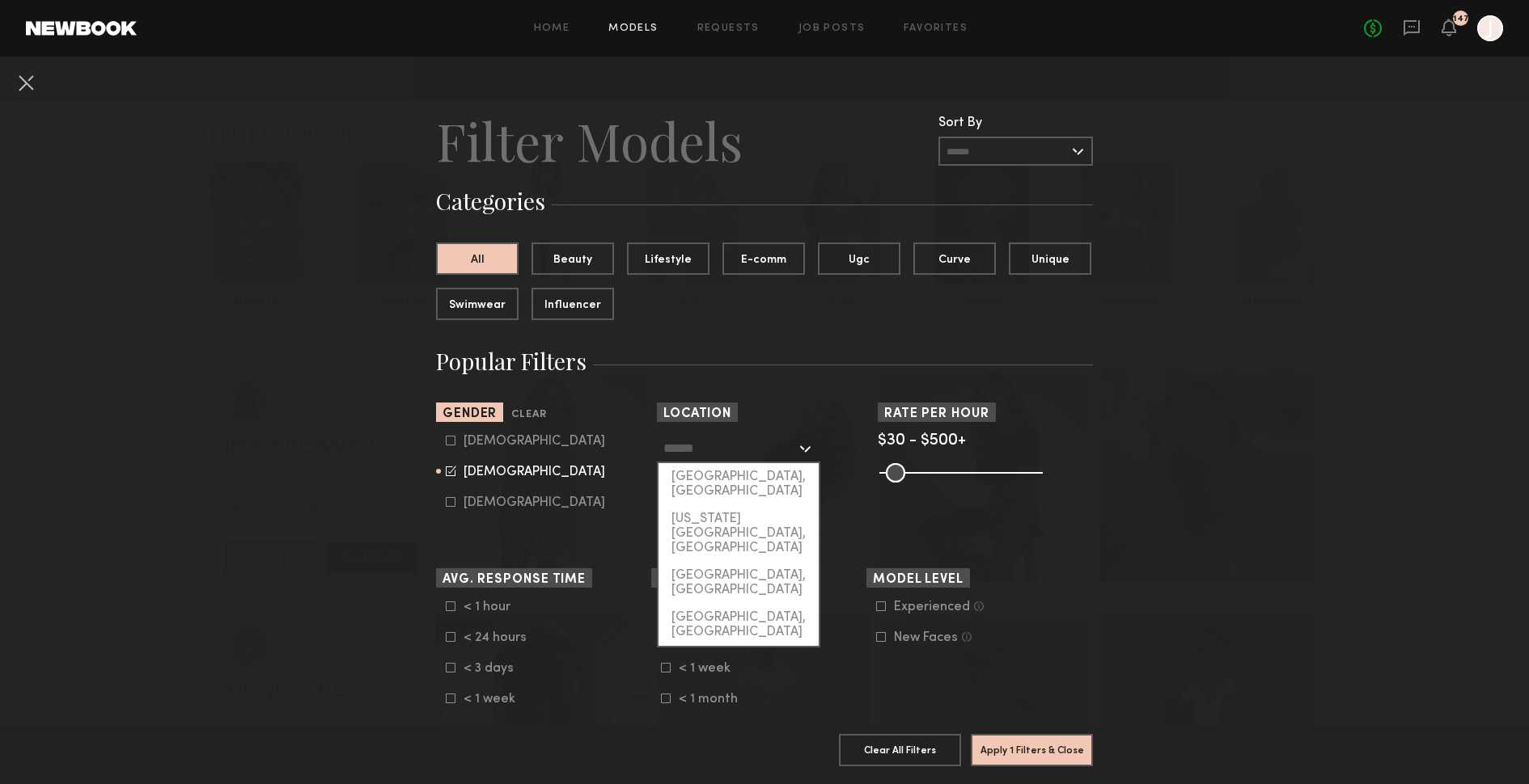
drag, startPoint x: 775, startPoint y: 483, endPoint x: 784, endPoint y: 481, distance: 9.2
click at [775, 483] on div "[GEOGRAPHIC_DATA], [GEOGRAPHIC_DATA]" at bounding box center [739, 484] width 160 height 42
type input "**********"
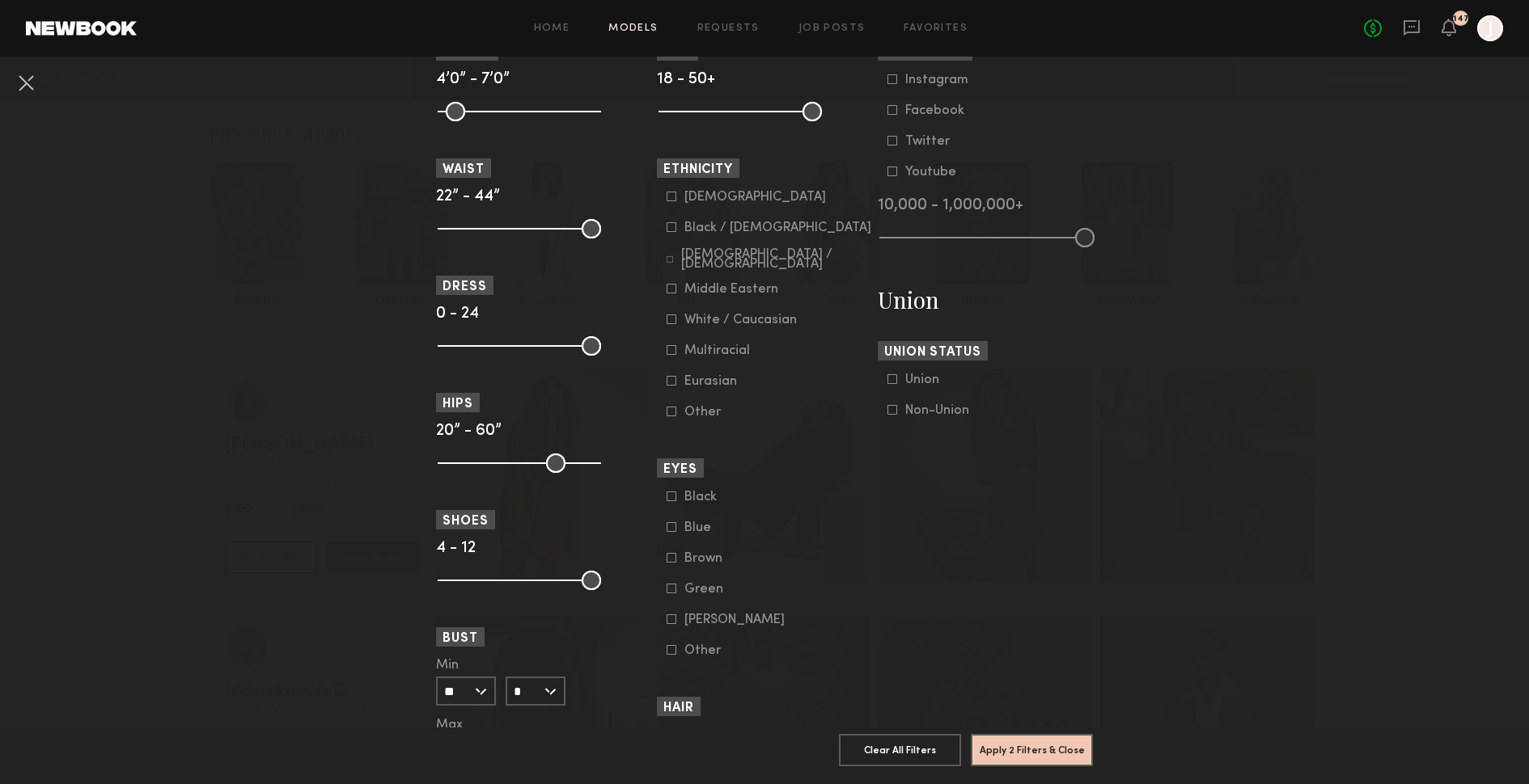
scroll to position [798, 0]
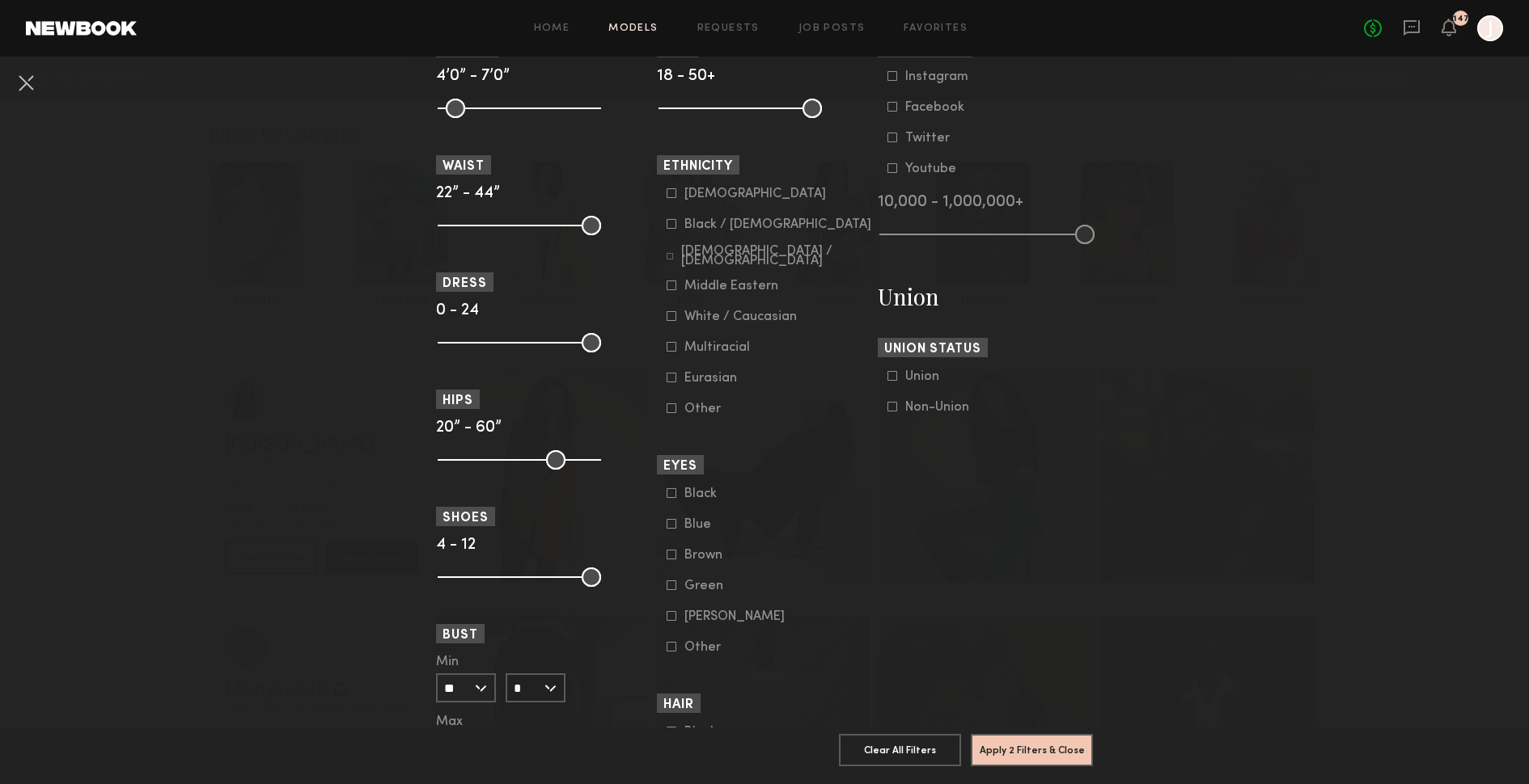
click at [697, 530] on div "Blue" at bounding box center [716, 525] width 63 height 10
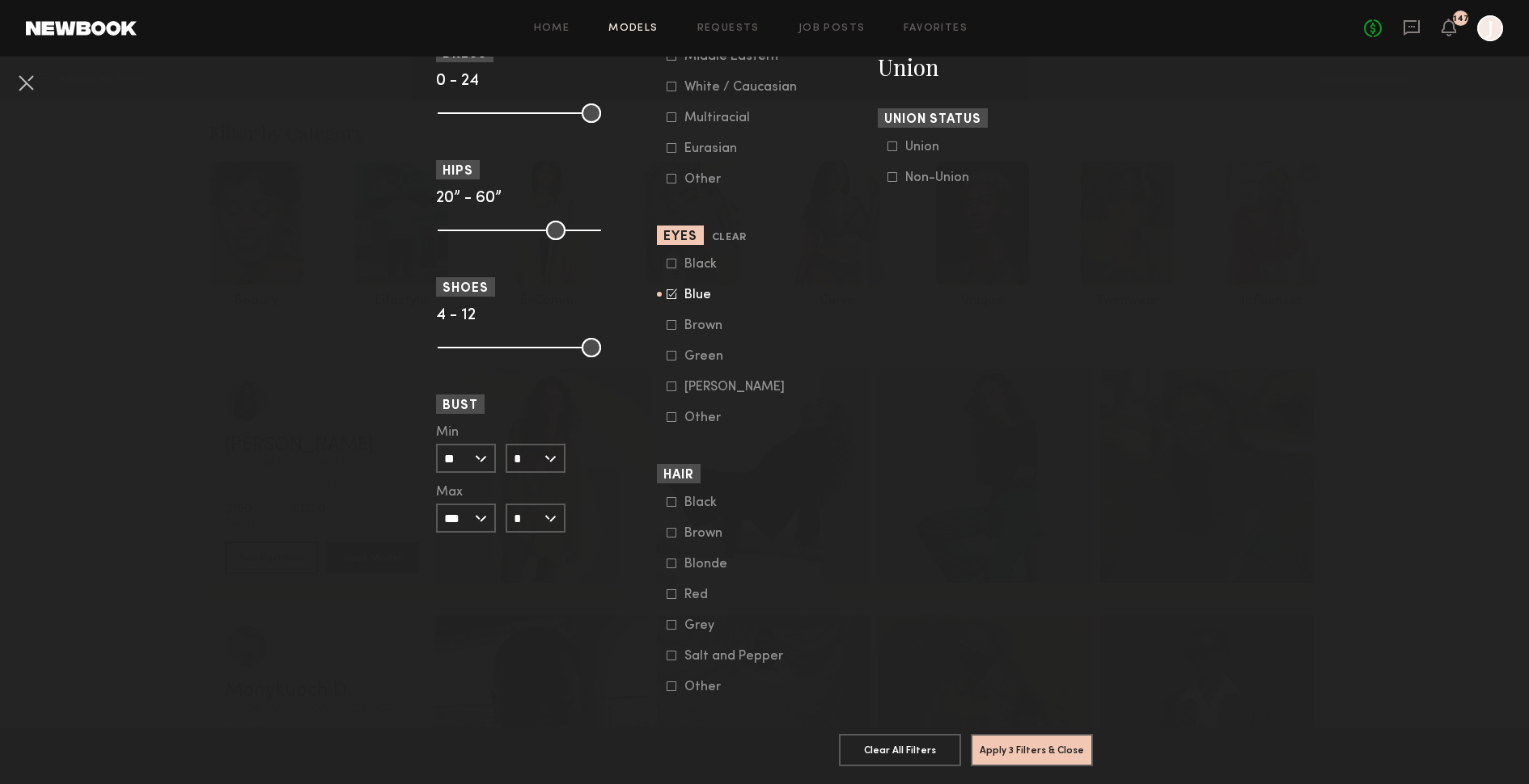
scroll to position [1037, 0]
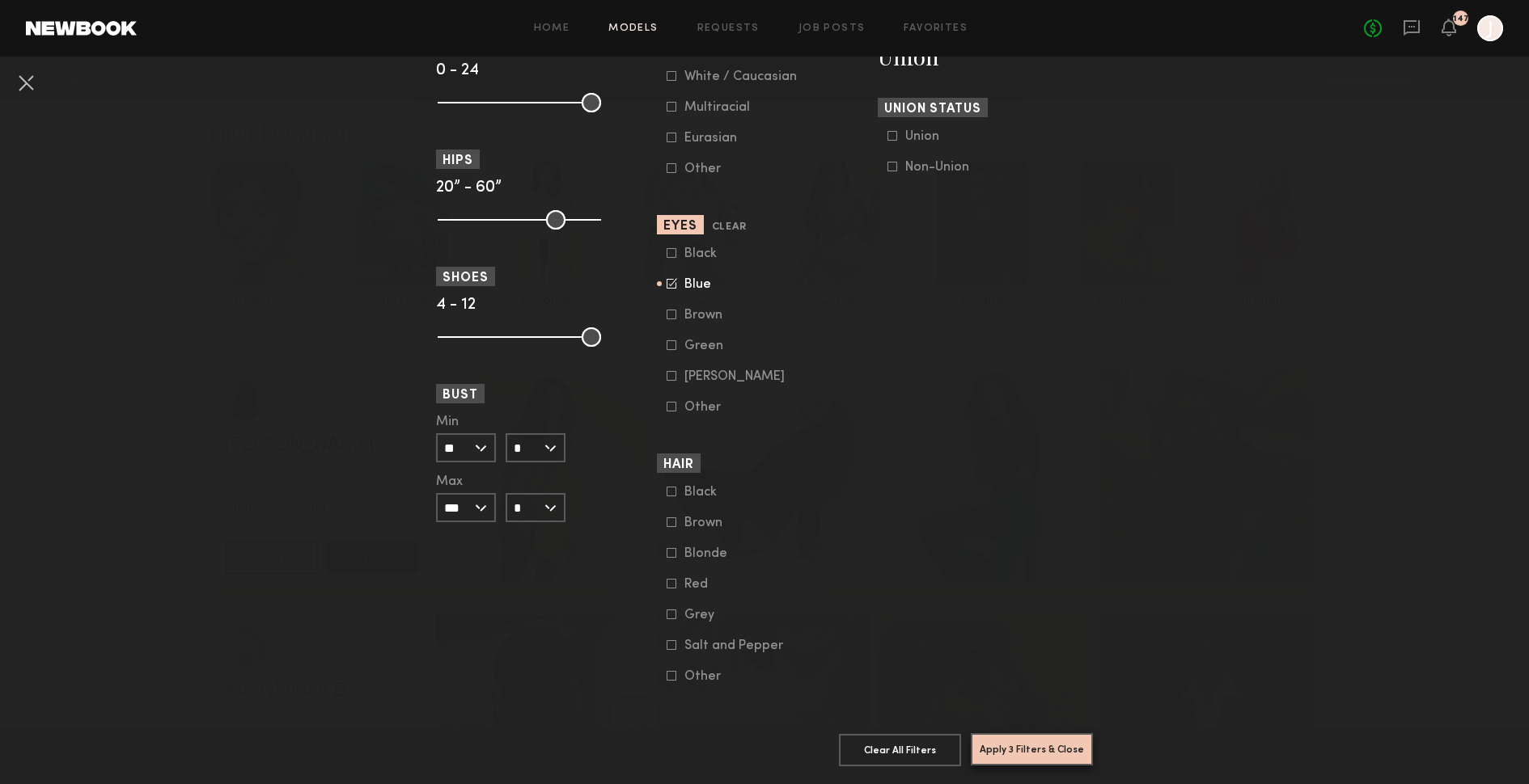
click at [1031, 748] on button "Apply 3 Filters & Close" at bounding box center [1032, 749] width 122 height 33
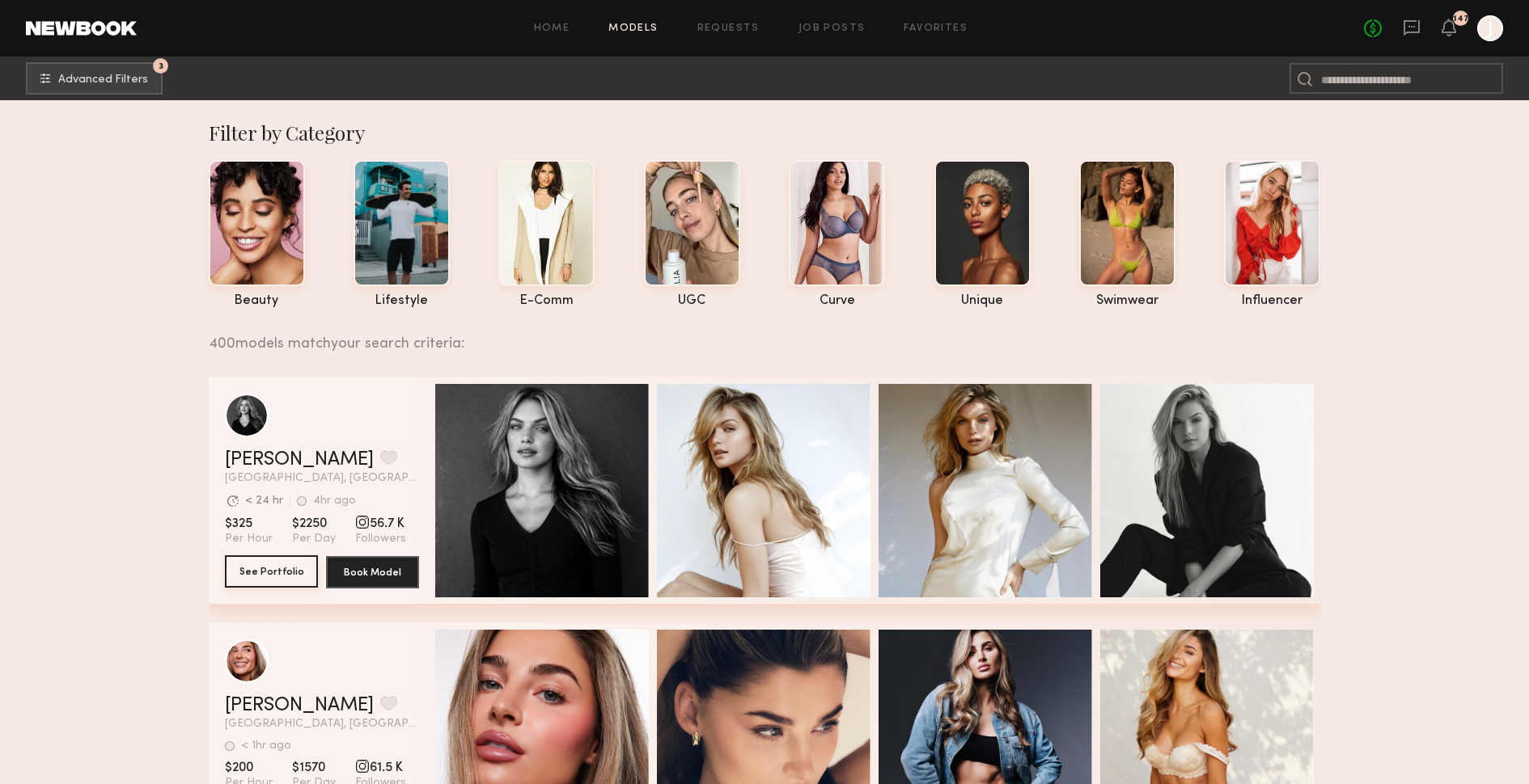
click at [281, 570] on button "See Portfolio" at bounding box center [271, 571] width 93 height 33
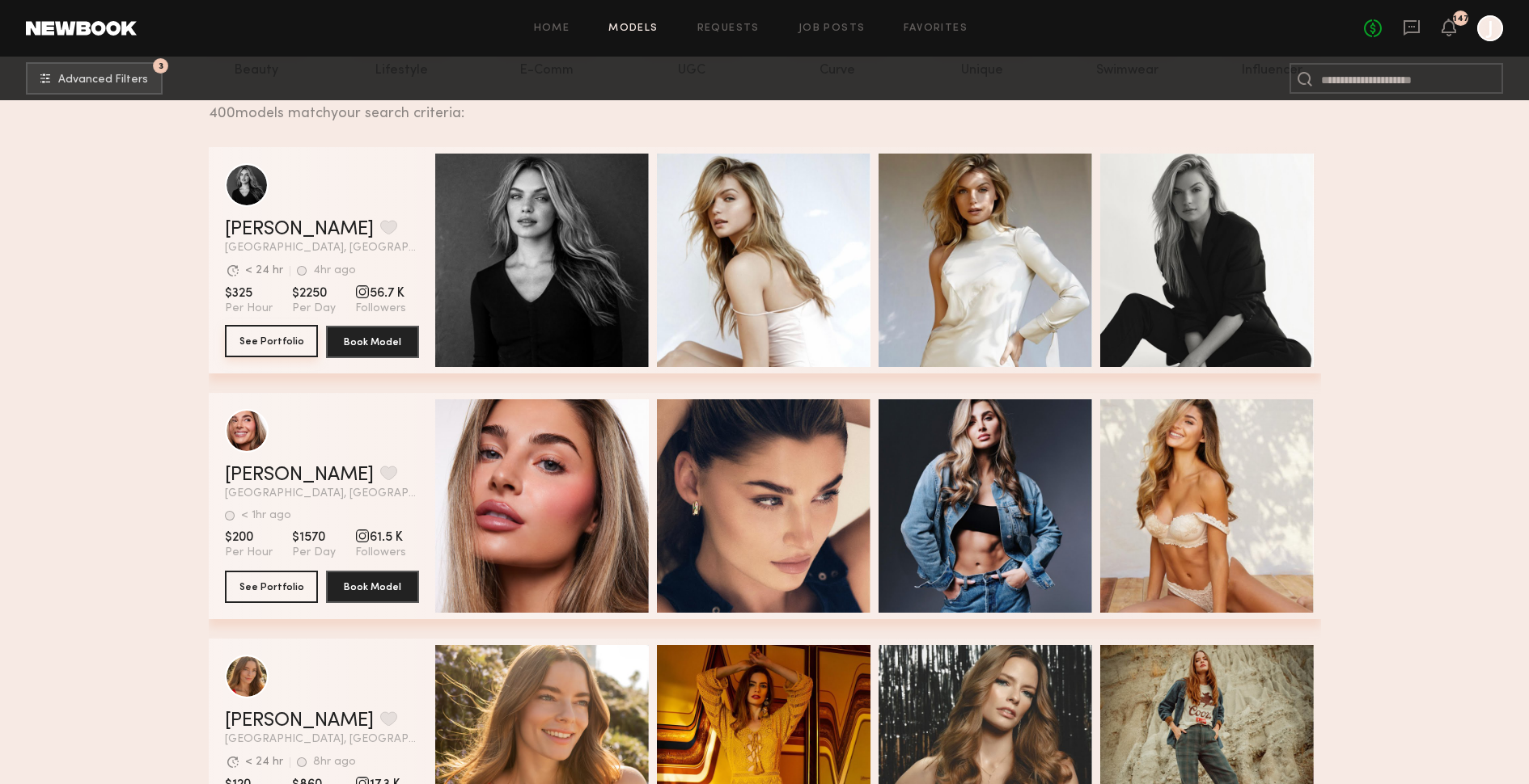
scroll to position [232, 0]
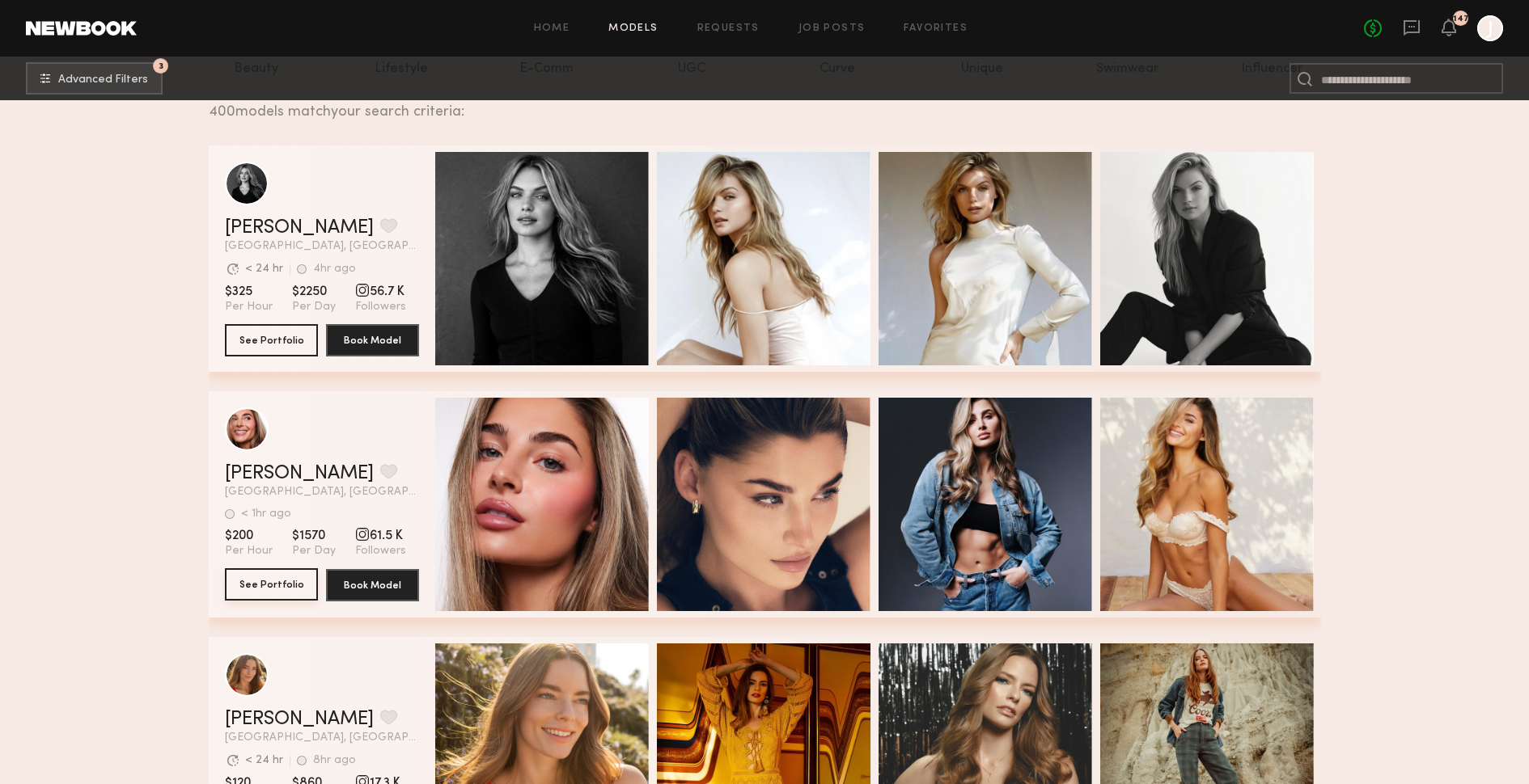
click at [251, 585] on button "See Portfolio" at bounding box center [271, 585] width 93 height 33
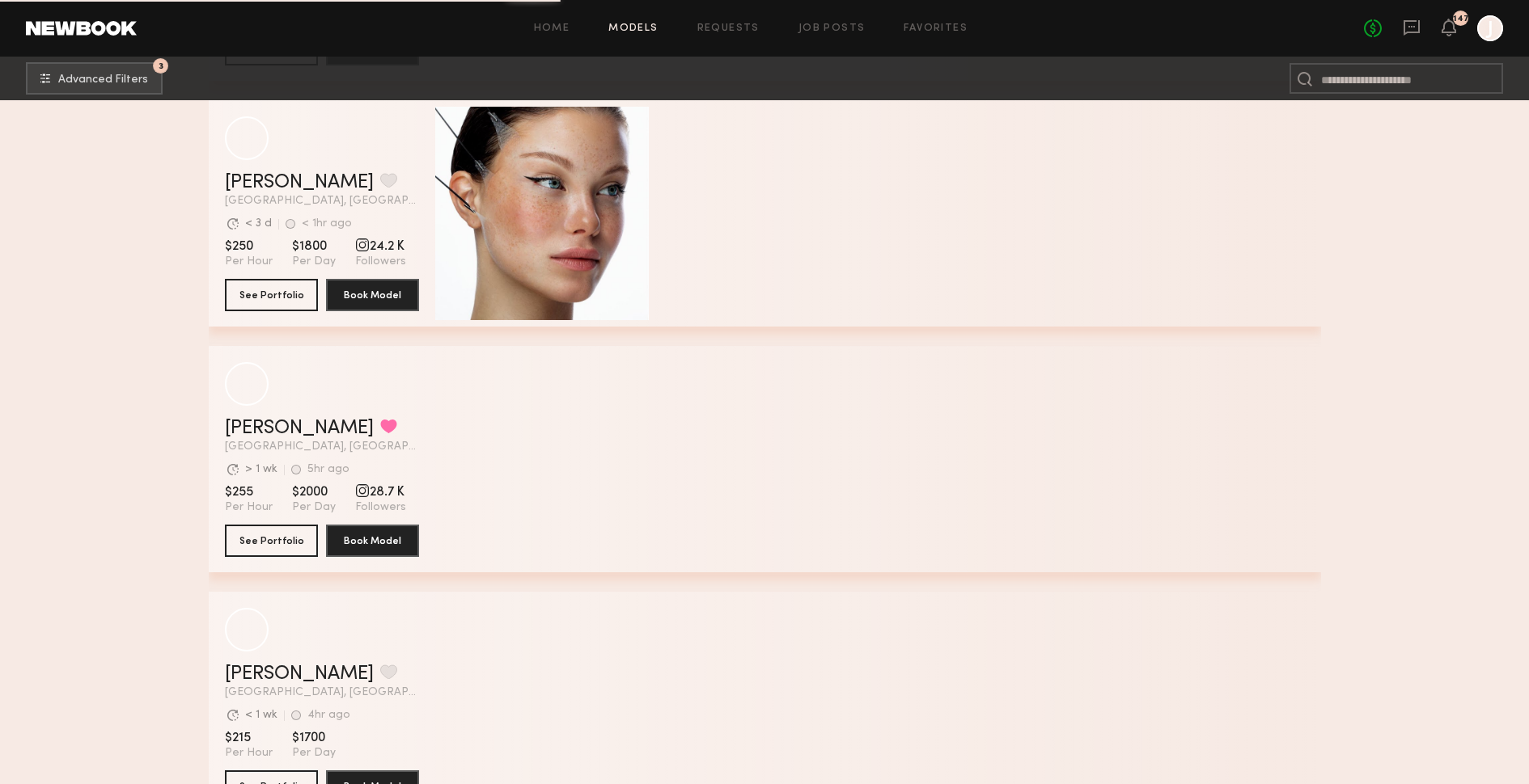
scroll to position [1999, 0]
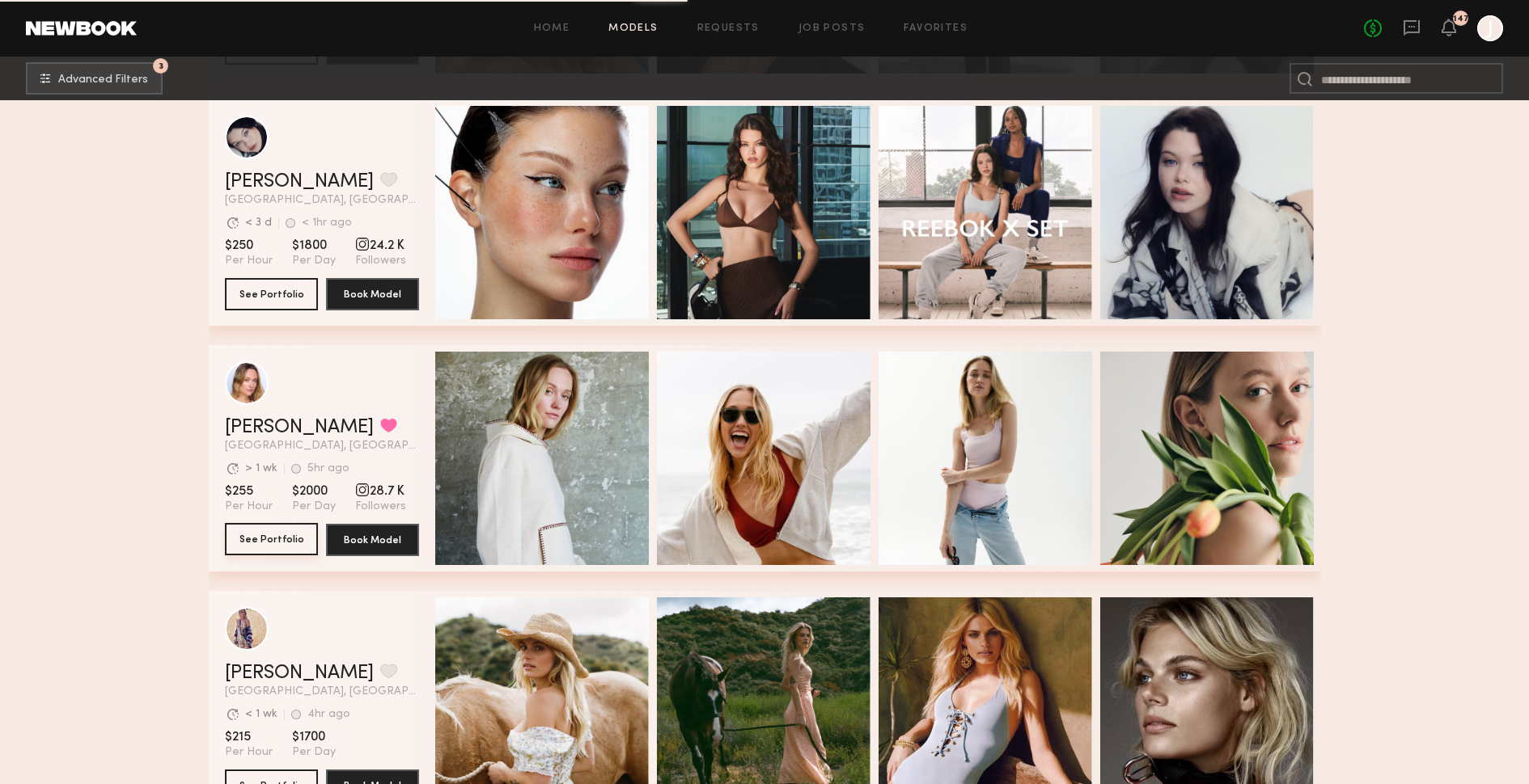
click at [258, 531] on button "See Portfolio" at bounding box center [271, 539] width 93 height 33
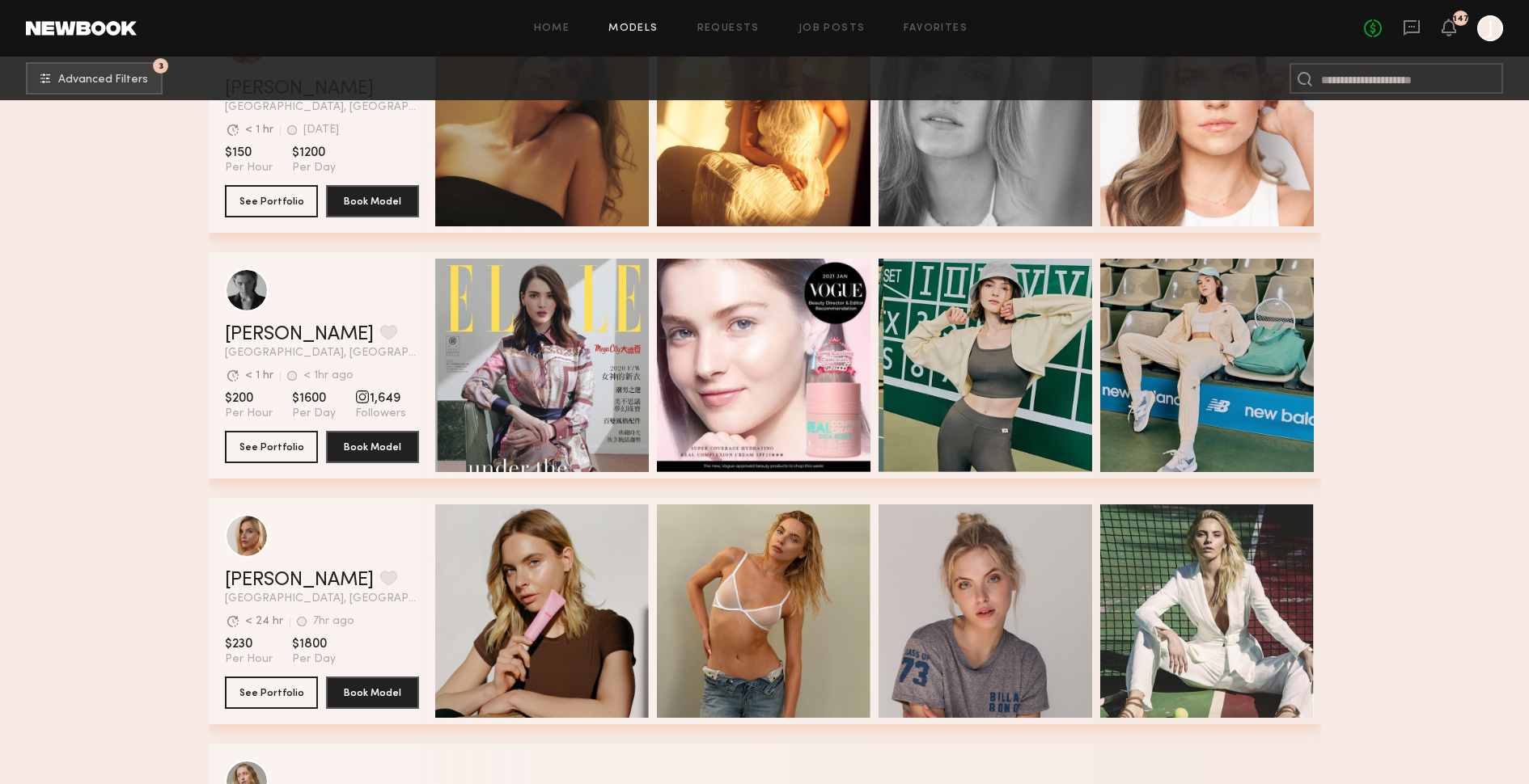
scroll to position [6353, 0]
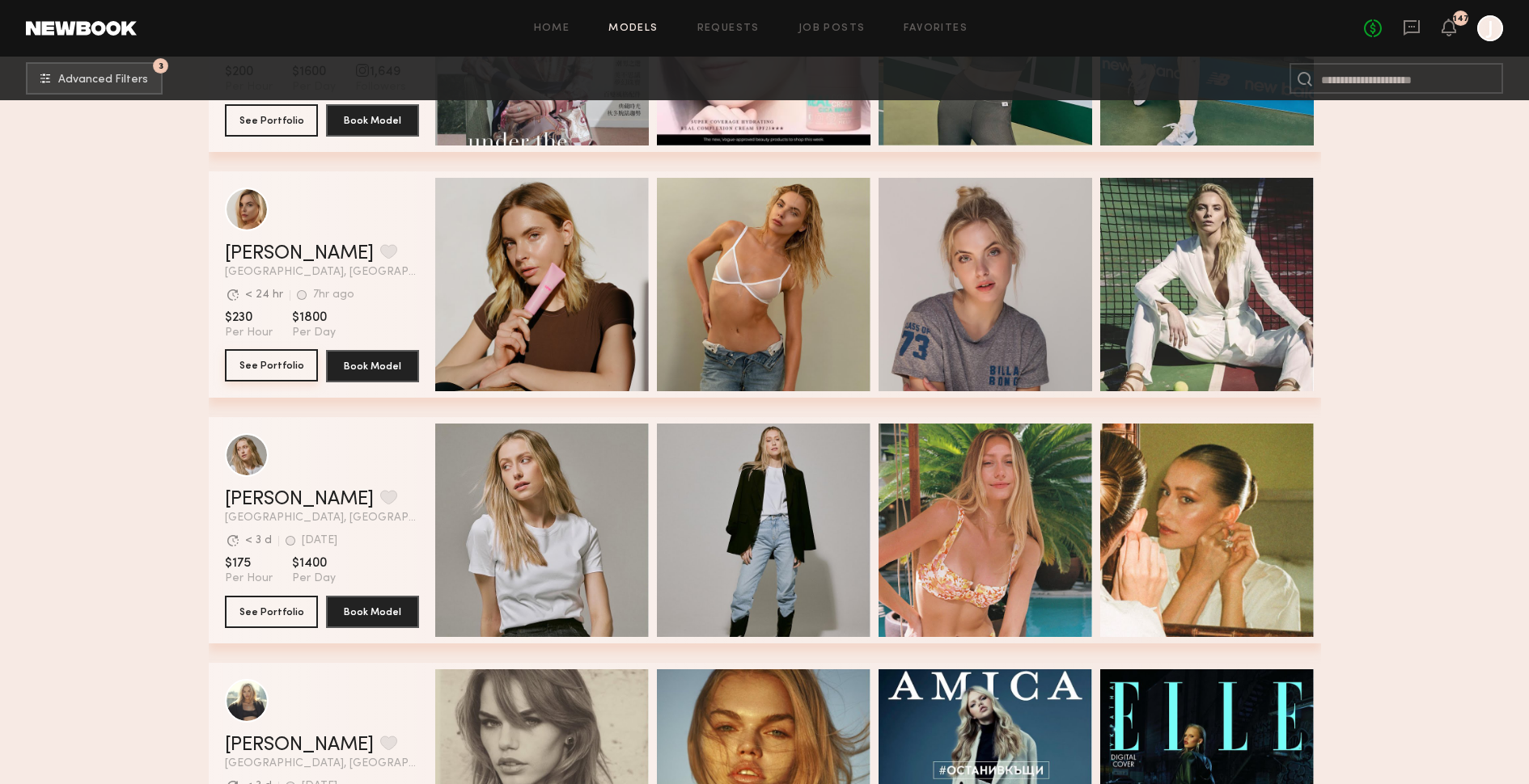
click at [255, 367] on button "See Portfolio" at bounding box center [271, 365] width 93 height 33
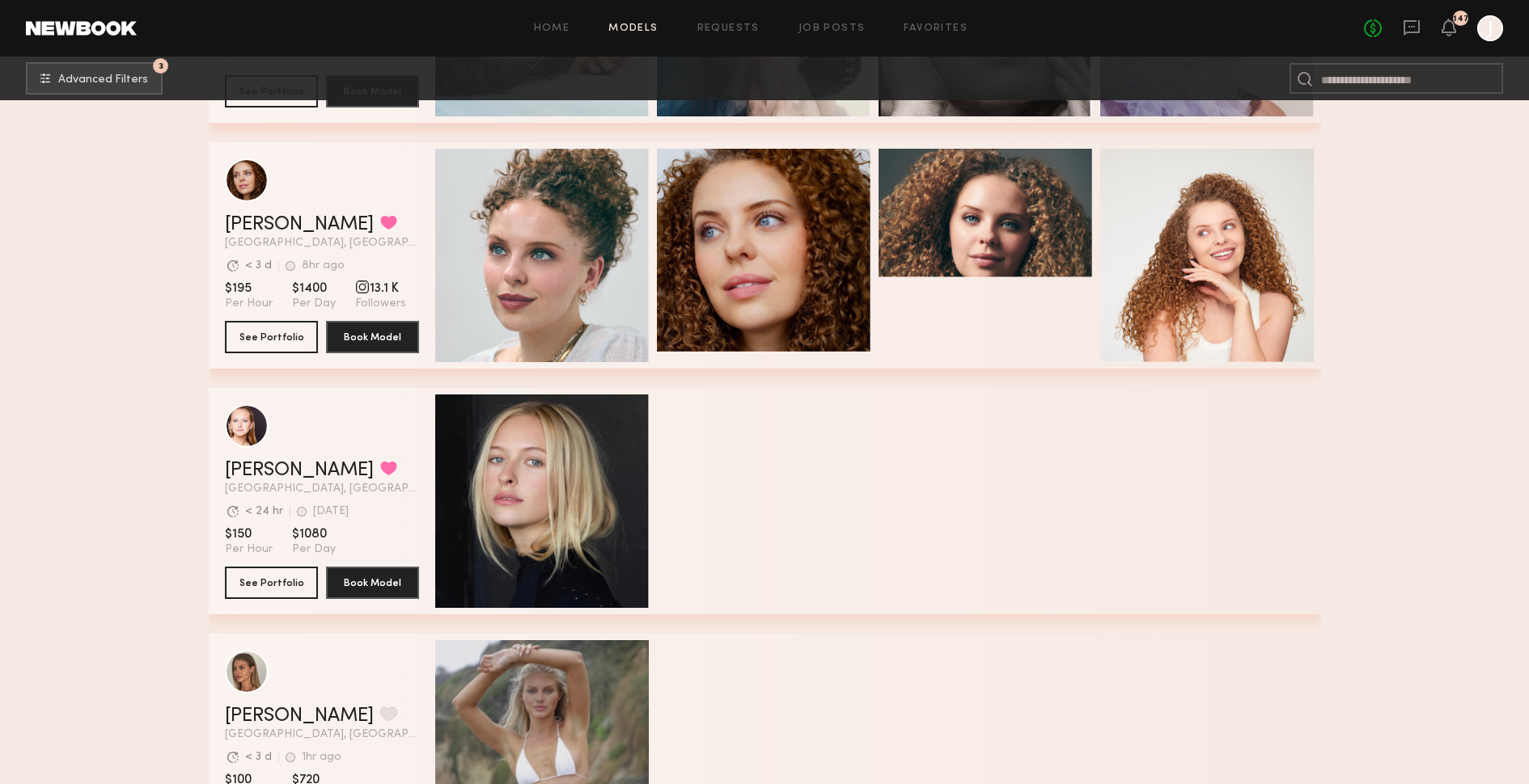
scroll to position [15636, 0]
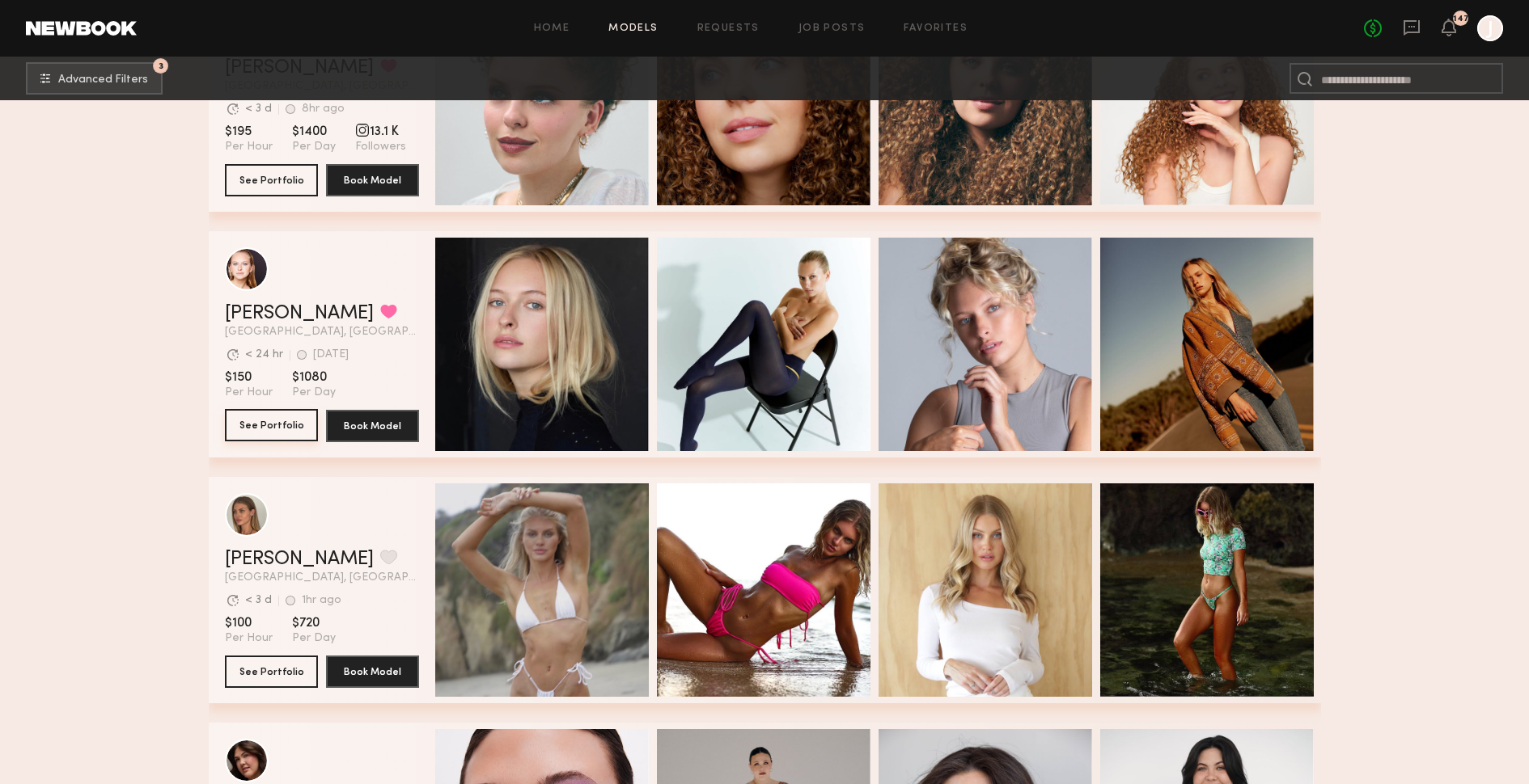
click at [263, 420] on button "See Portfolio" at bounding box center [271, 425] width 93 height 33
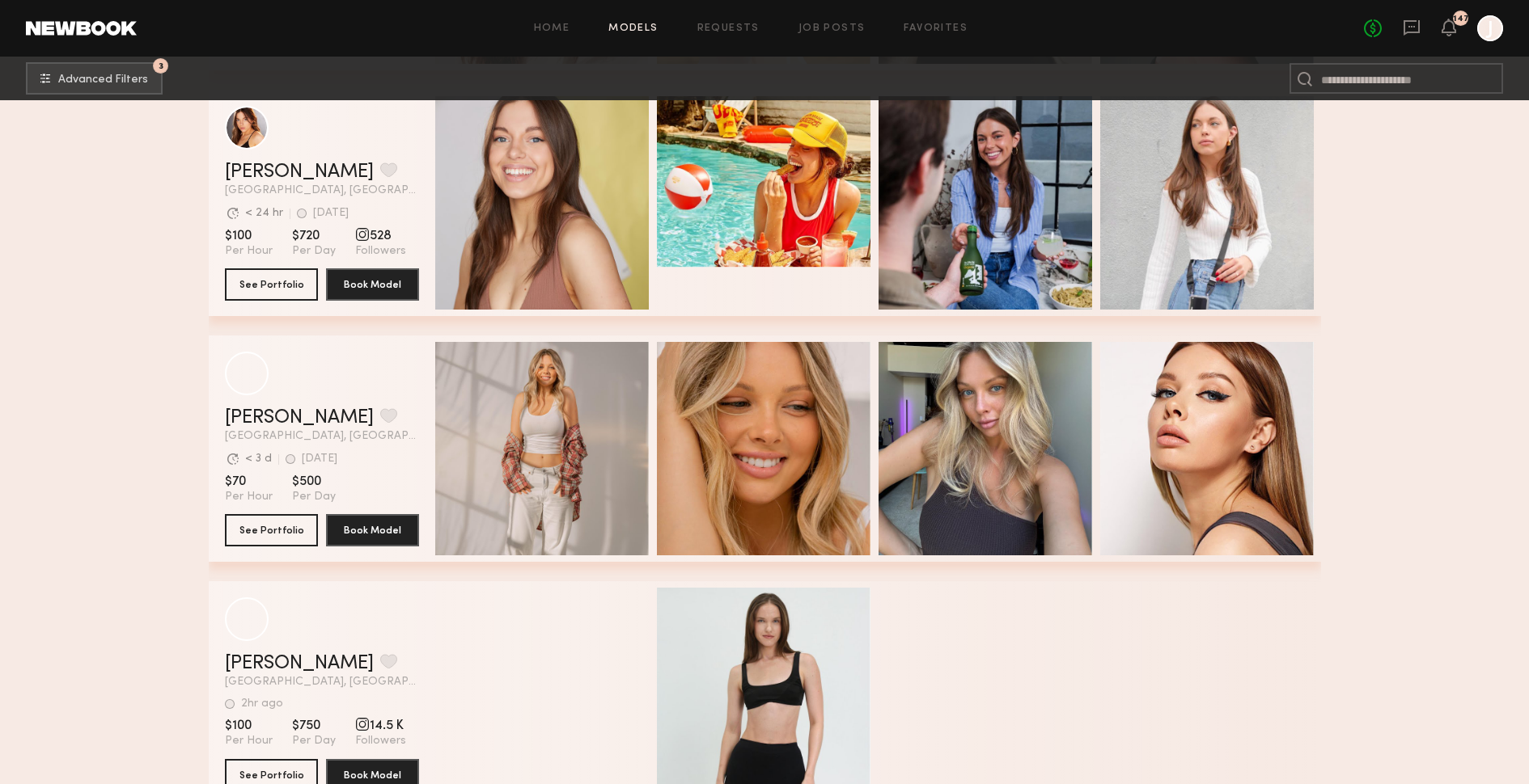
scroll to position [18426, 0]
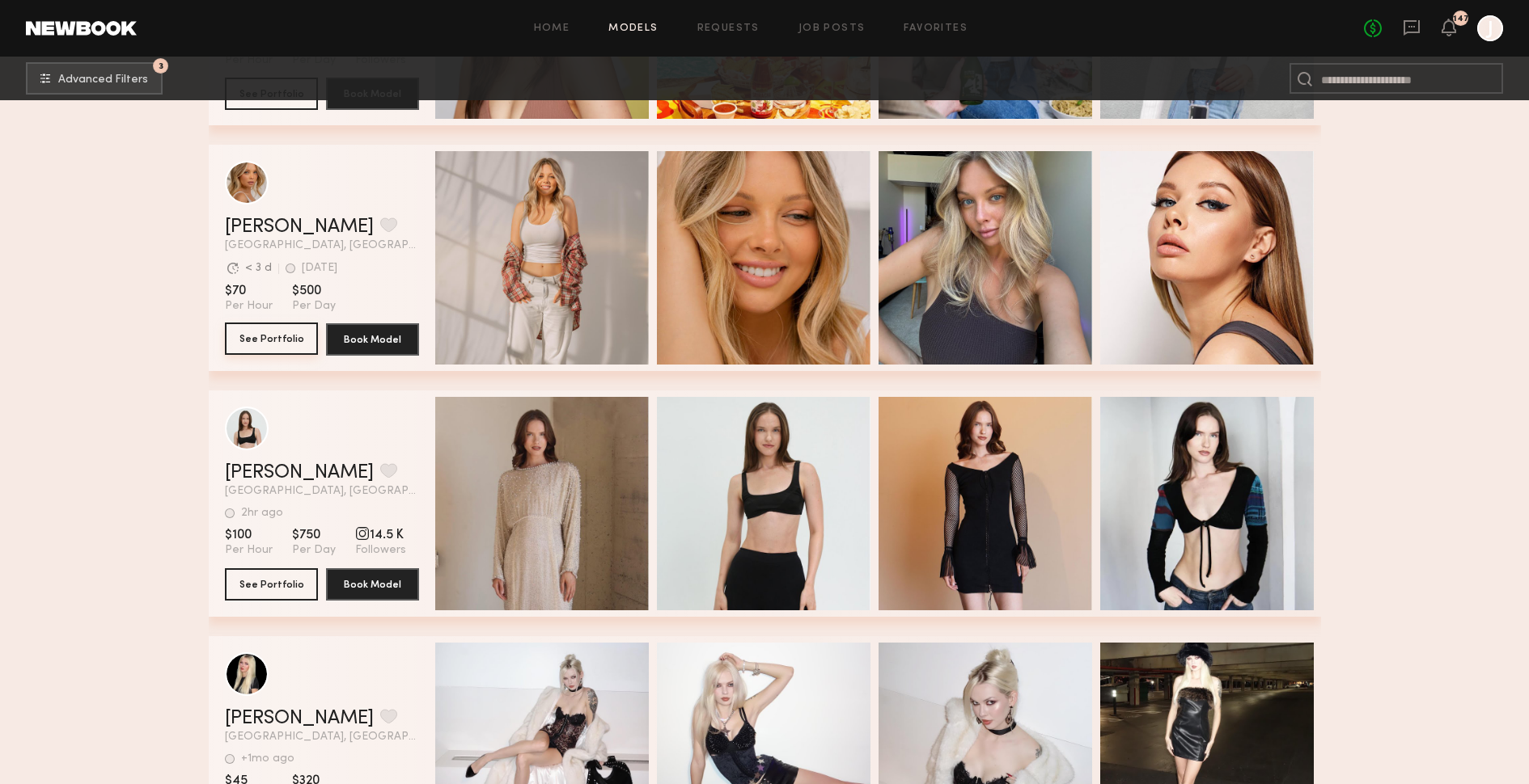
click at [254, 335] on button "See Portfolio" at bounding box center [271, 338] width 93 height 33
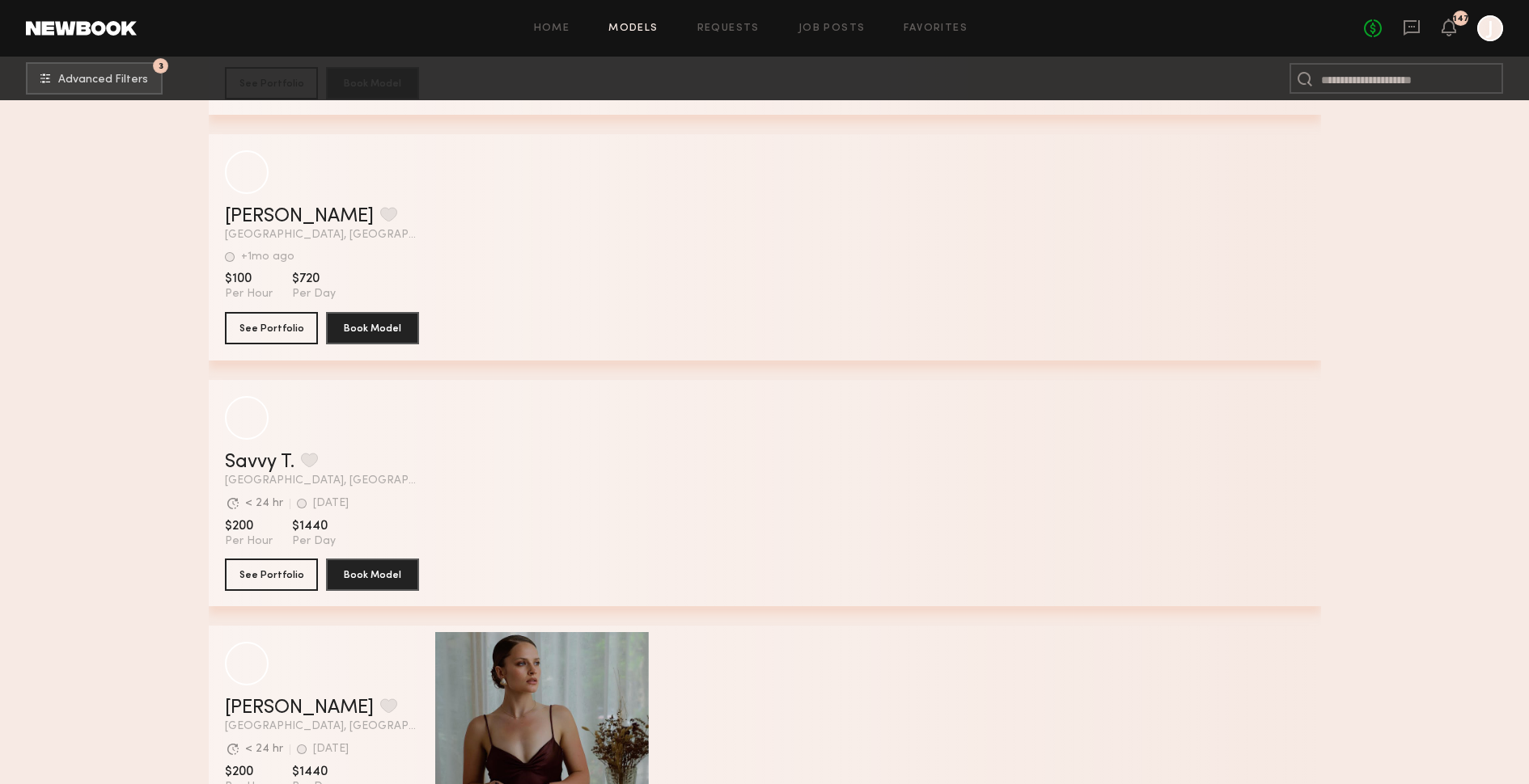
scroll to position [24417, 0]
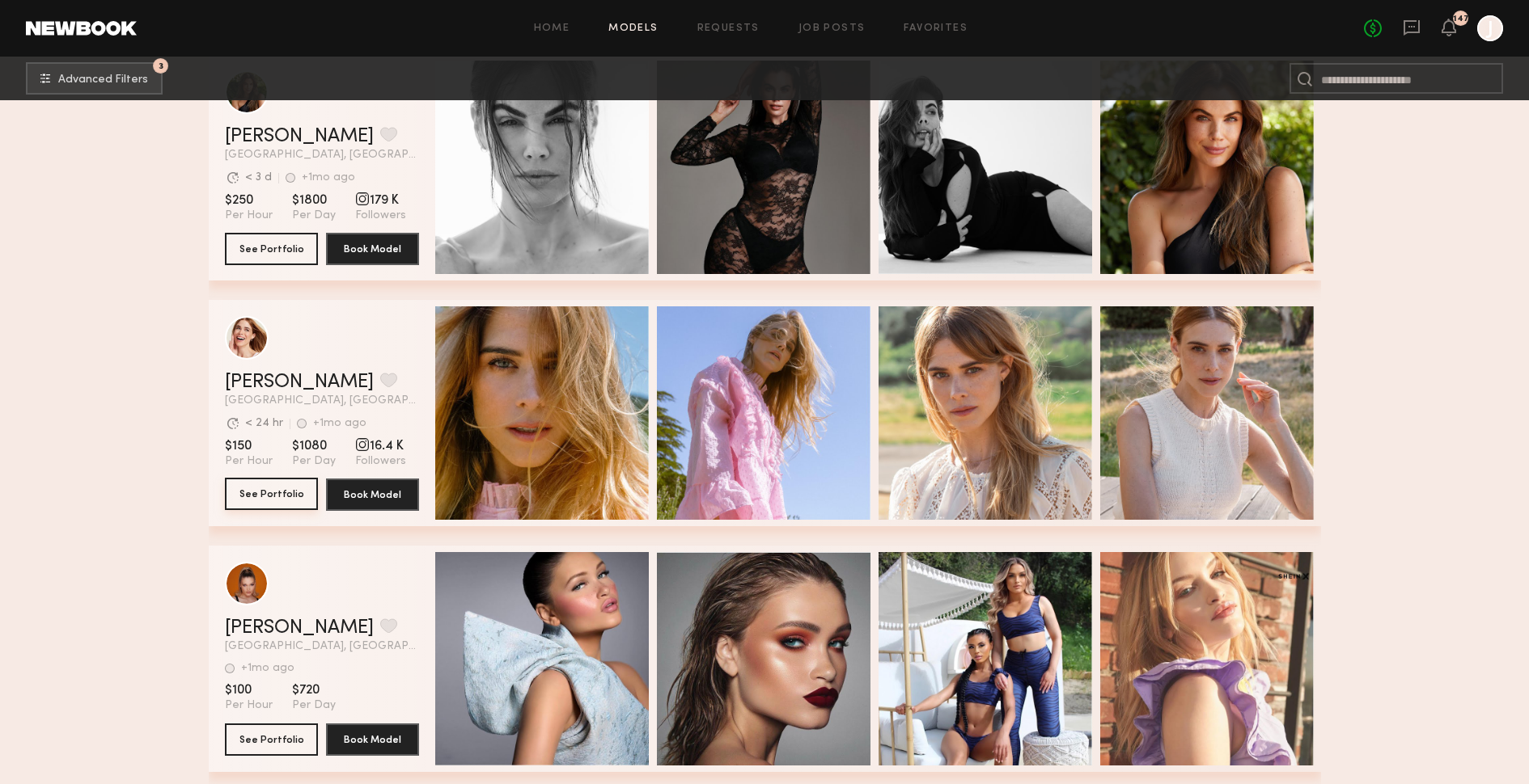
click at [271, 490] on button "See Portfolio" at bounding box center [271, 494] width 93 height 33
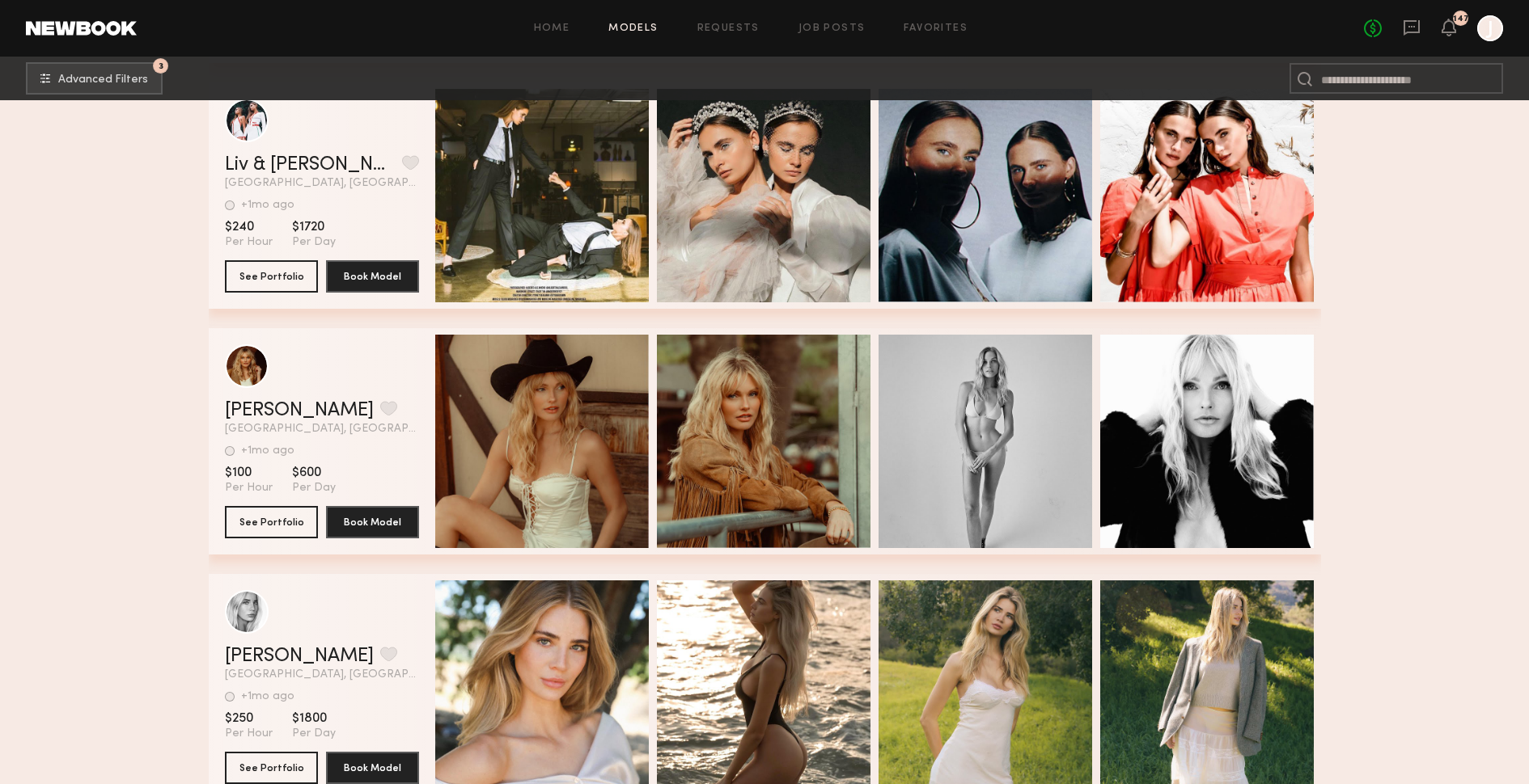
scroll to position [30784, 0]
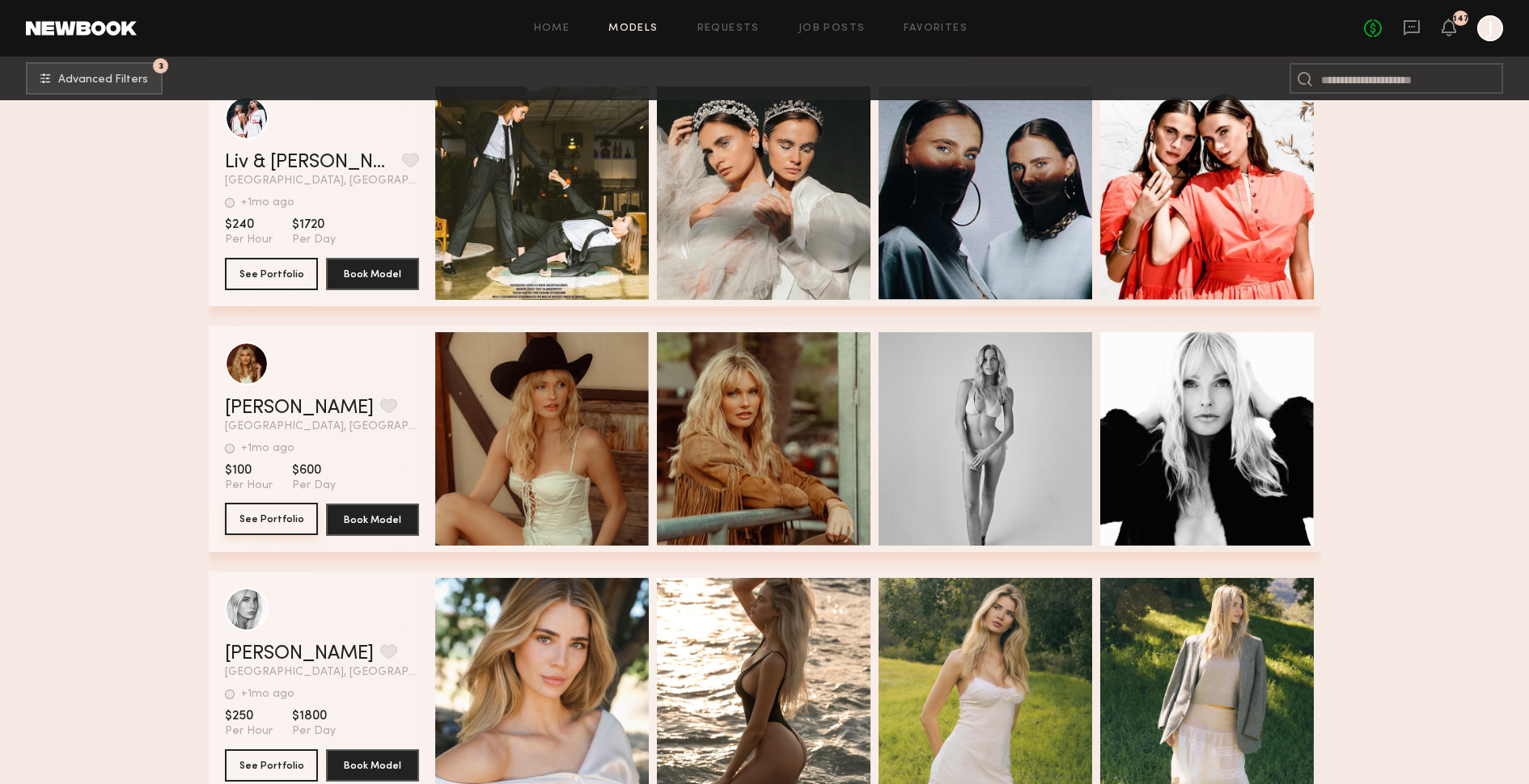
click at [281, 515] on button "See Portfolio" at bounding box center [271, 519] width 93 height 33
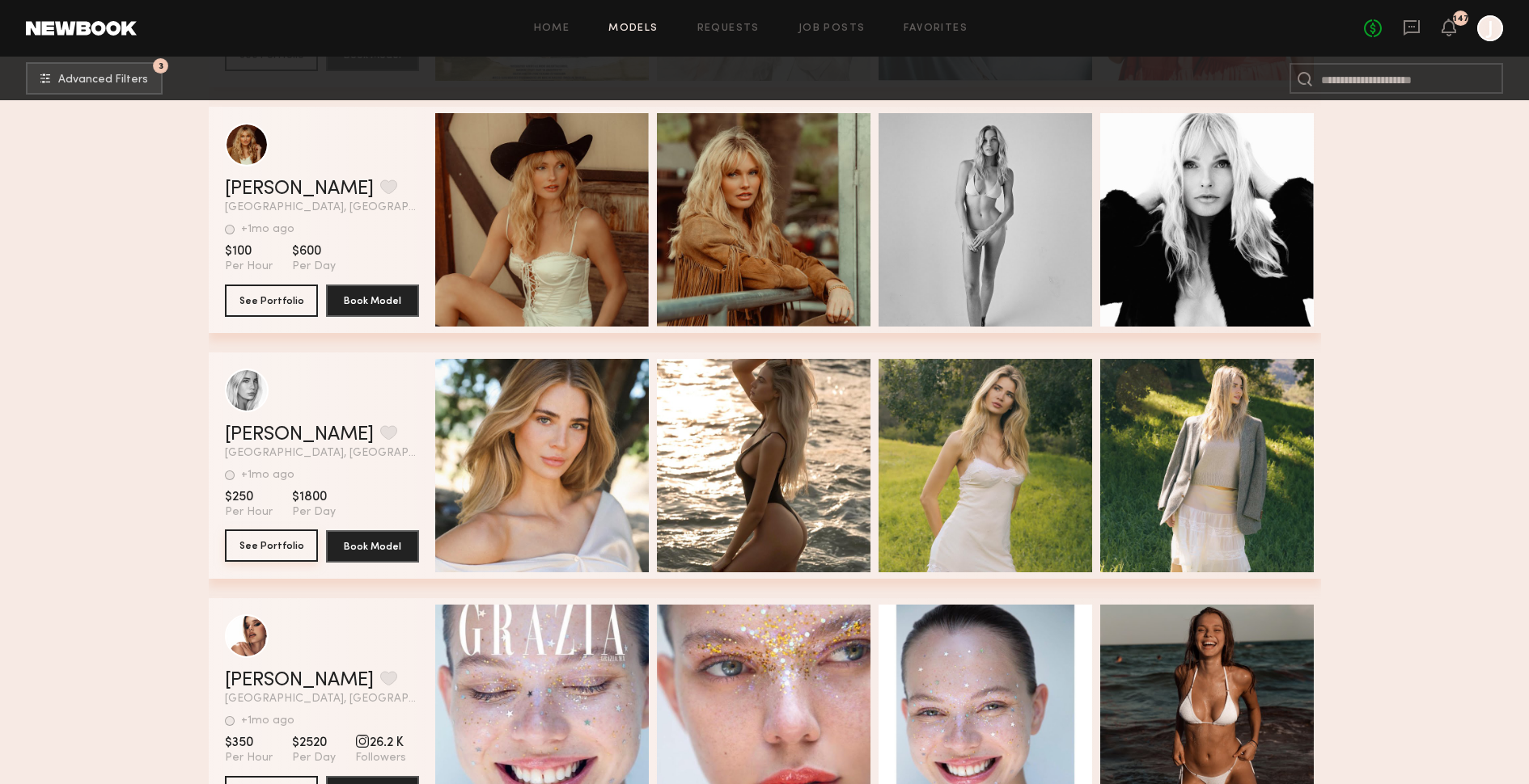
click at [284, 540] on button "See Portfolio" at bounding box center [271, 545] width 93 height 33
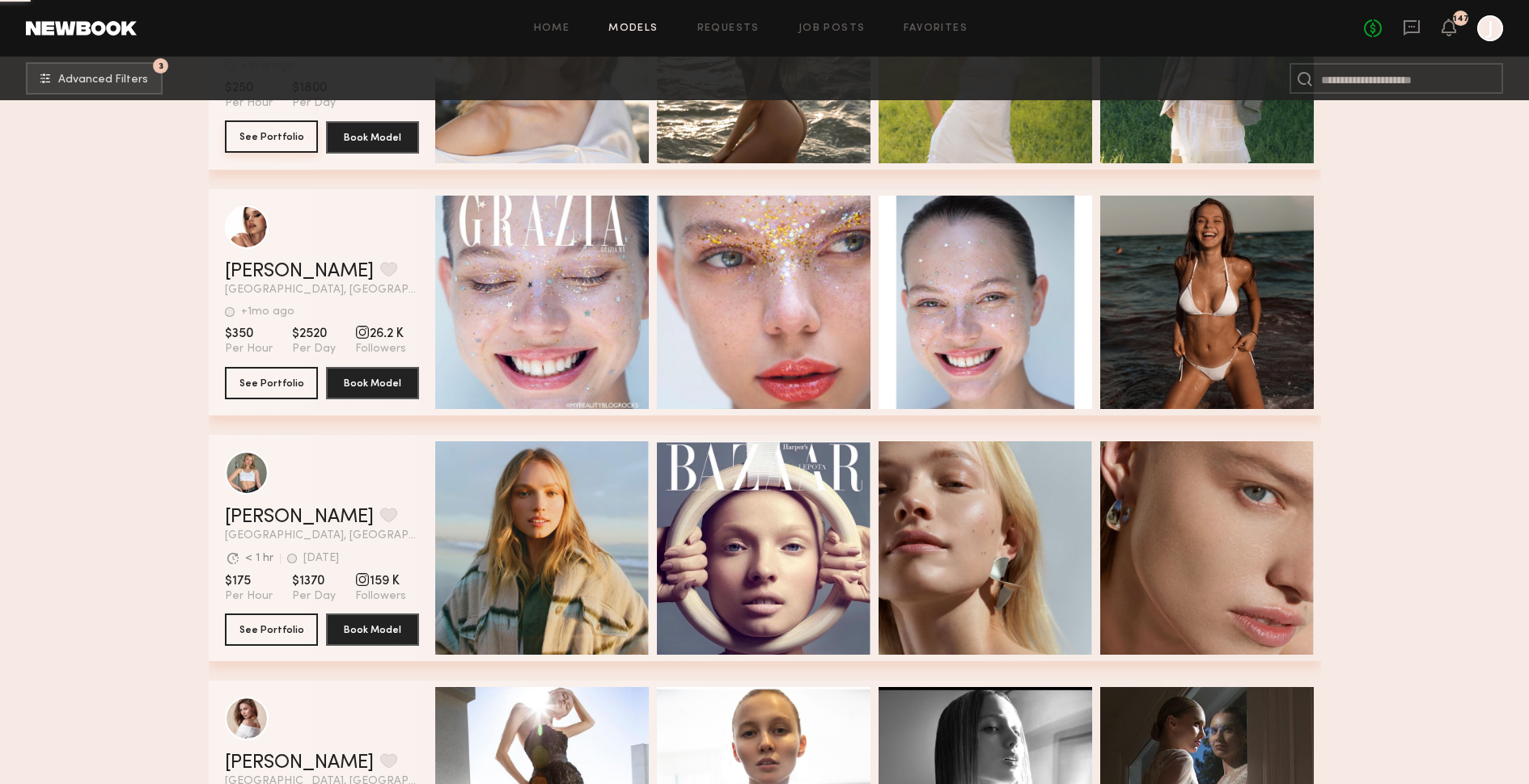
scroll to position [31484, 0]
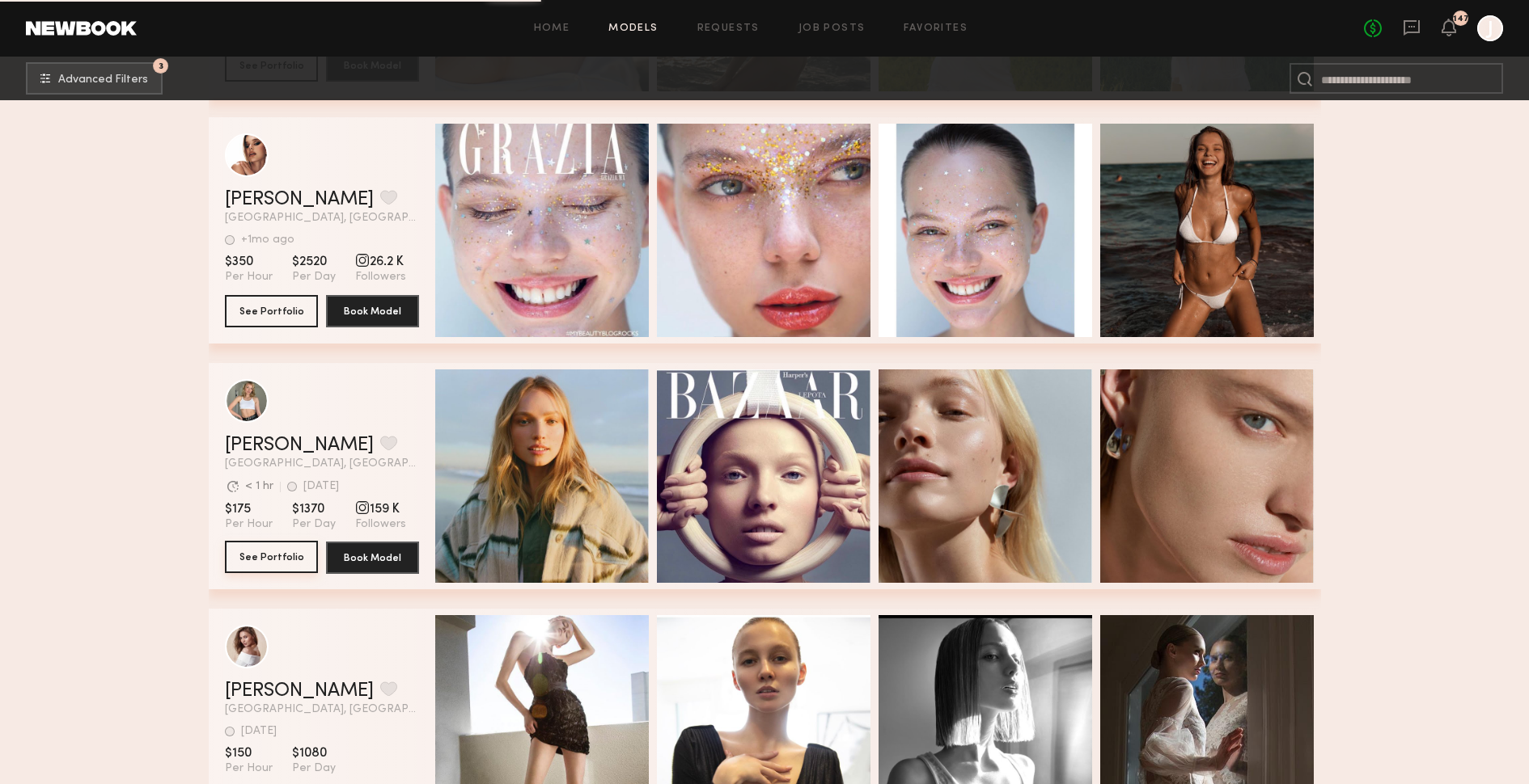
drag, startPoint x: 272, startPoint y: 551, endPoint x: 295, endPoint y: 539, distance: 25.9
click at [272, 550] on button "See Portfolio" at bounding box center [271, 557] width 93 height 33
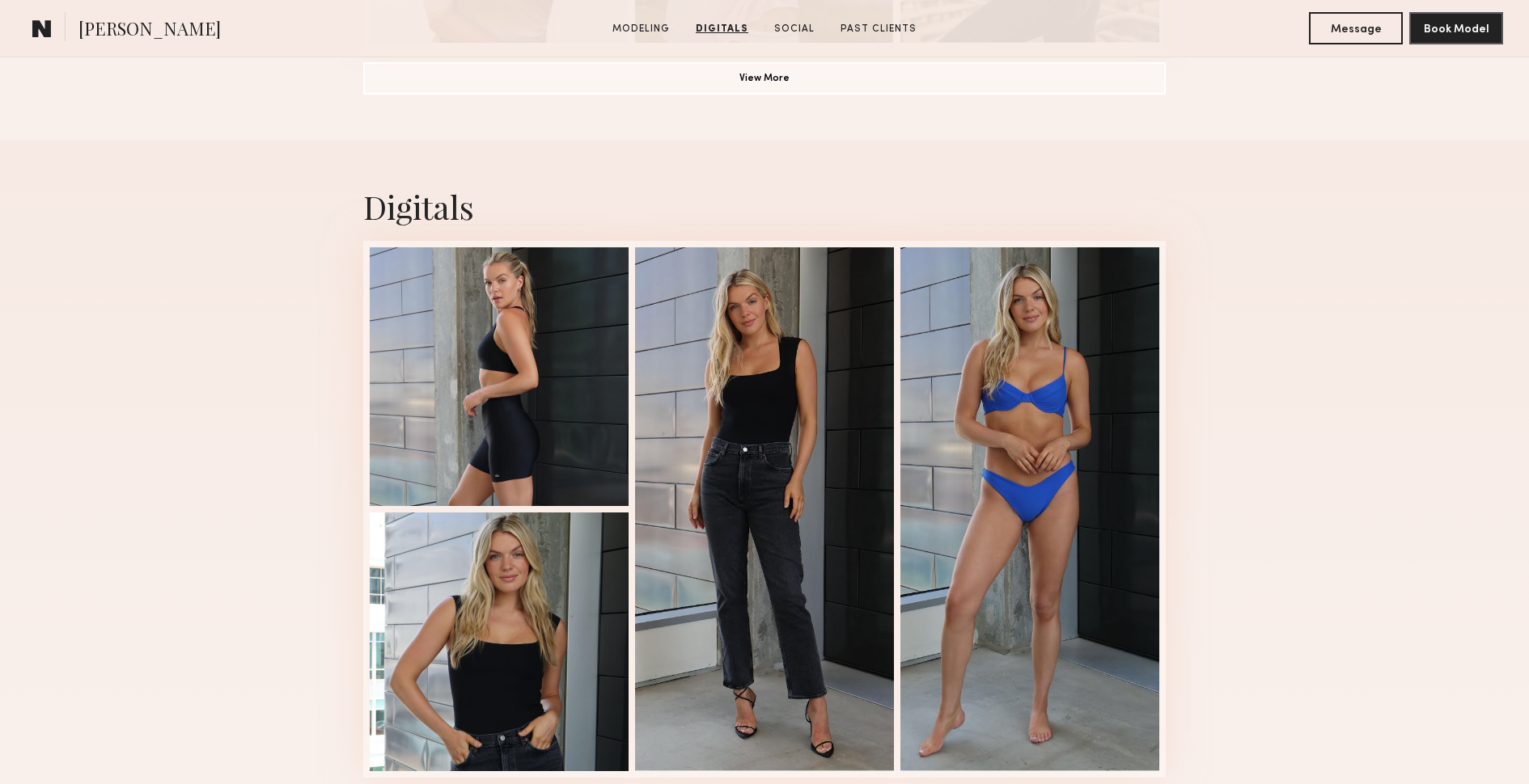
scroll to position [1489, 0]
click at [487, 411] on div at bounding box center [499, 376] width 258 height 258
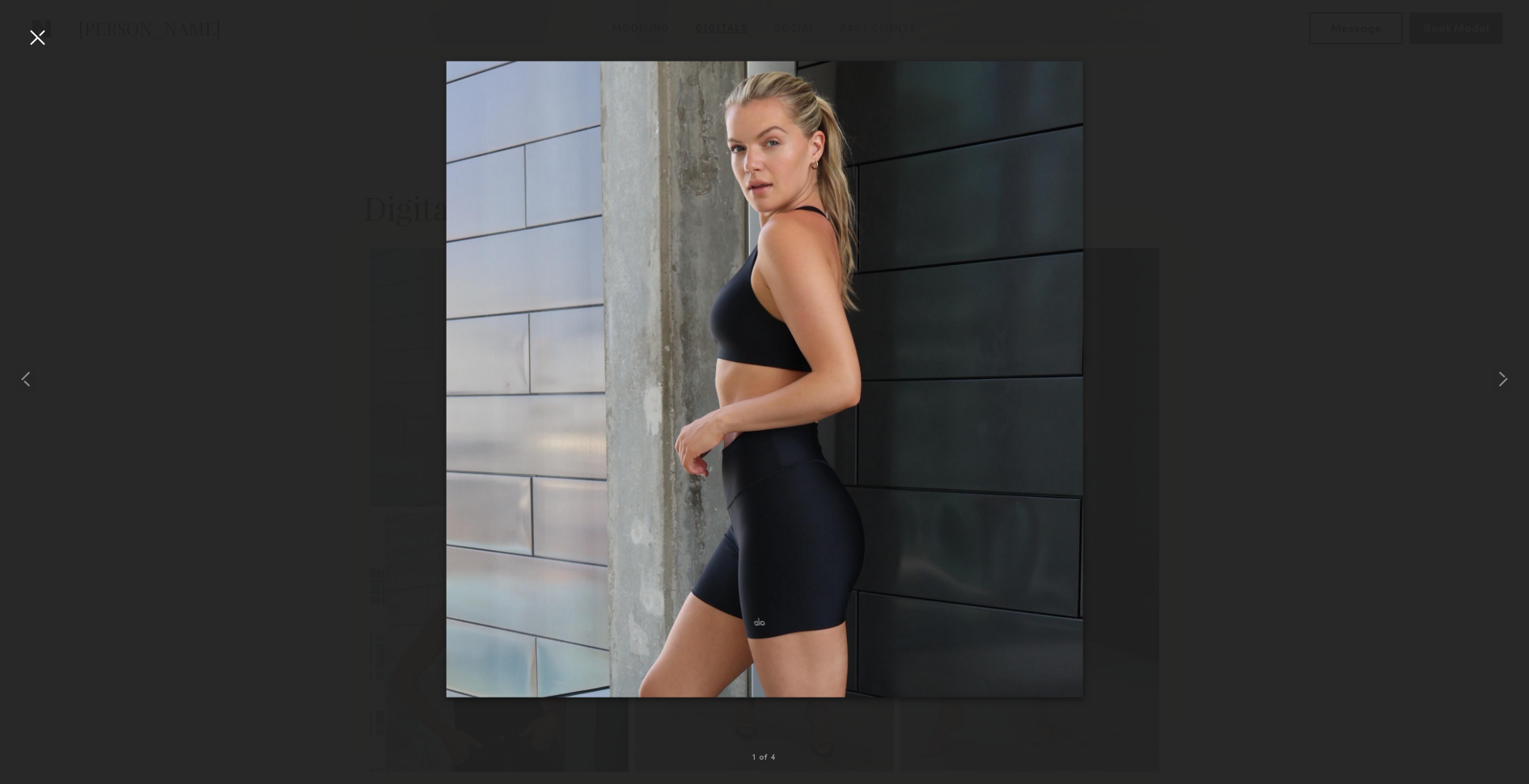
click at [1340, 484] on div at bounding box center [764, 379] width 1529 height 707
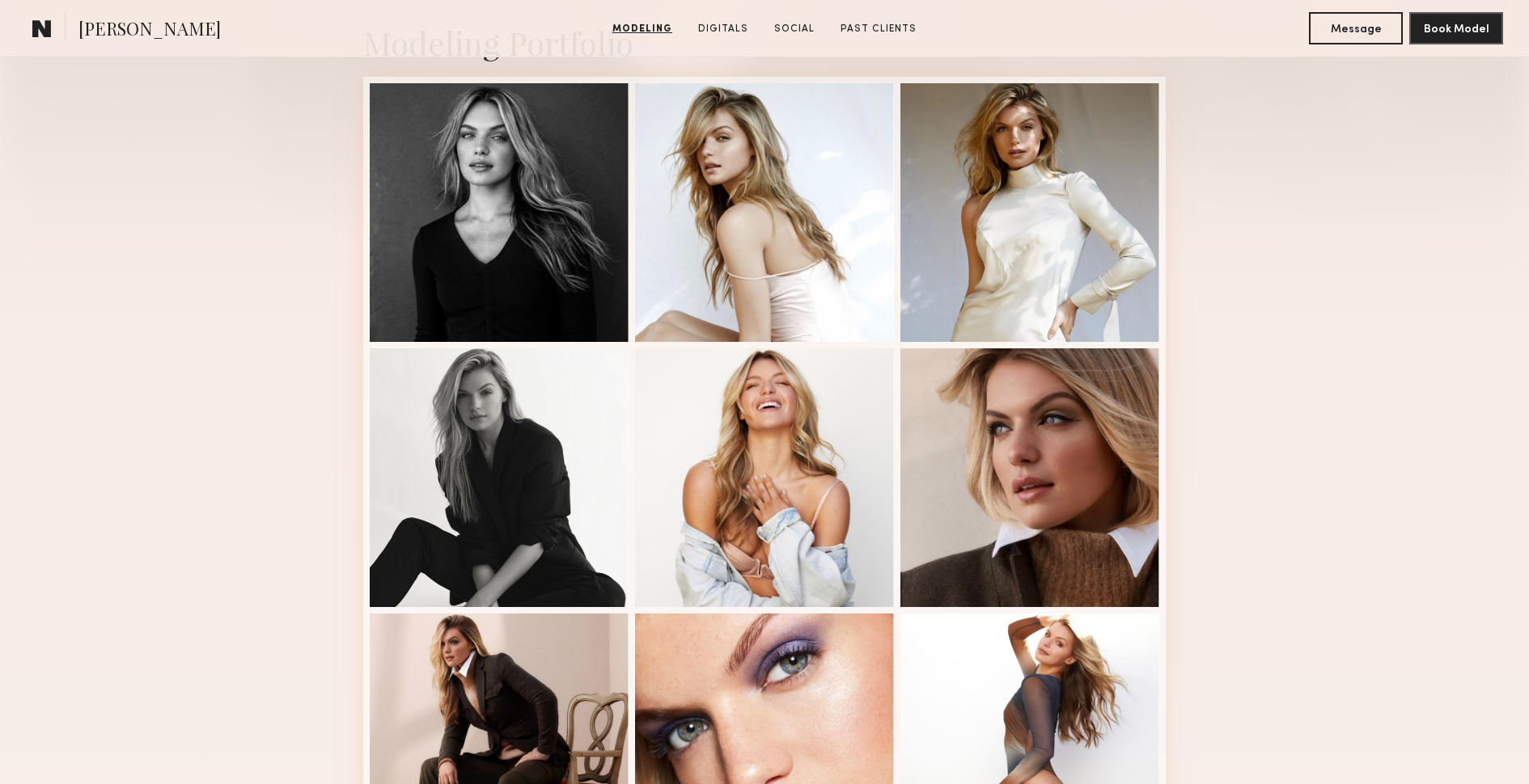
scroll to position [115, 0]
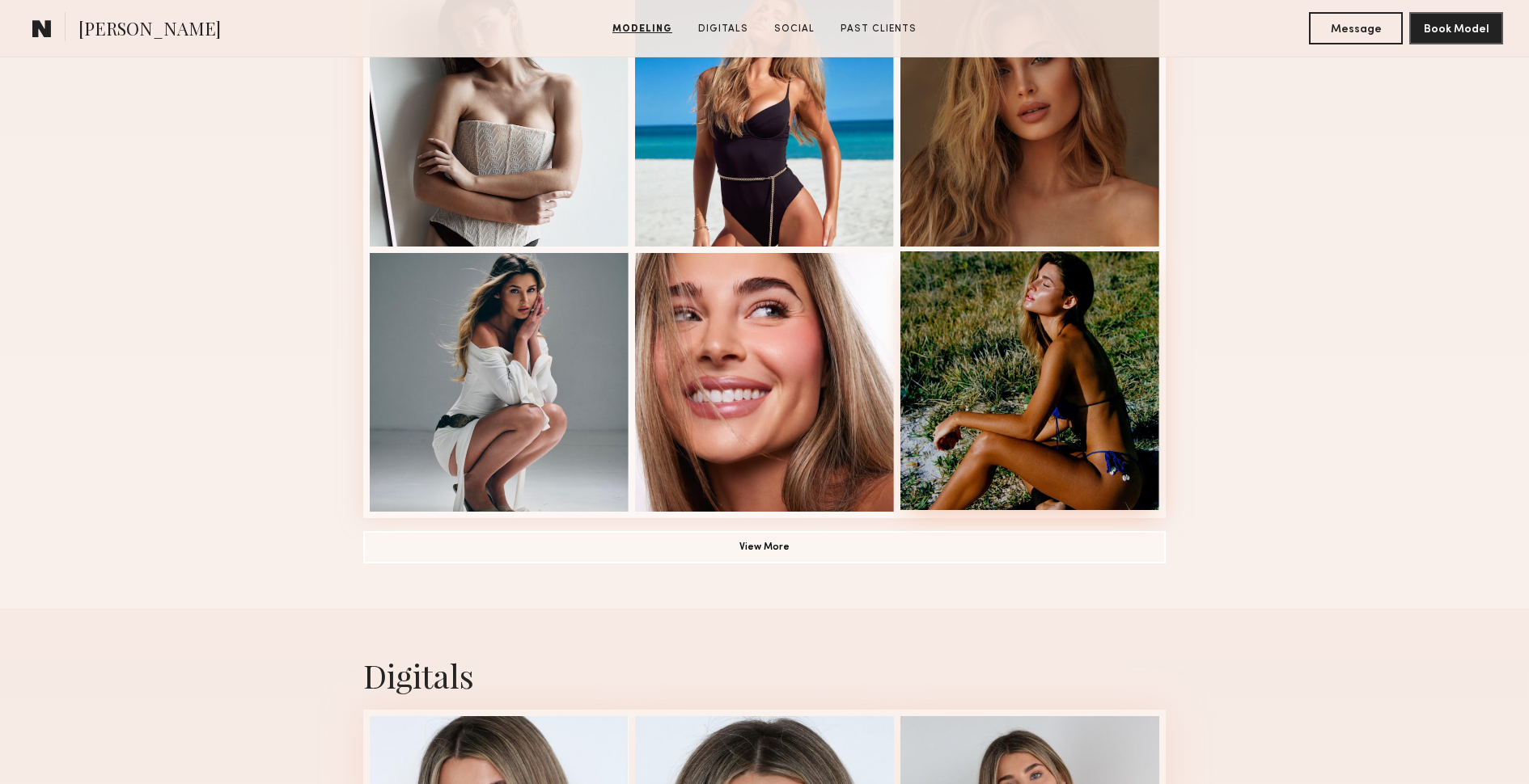
scroll to position [1019, 0]
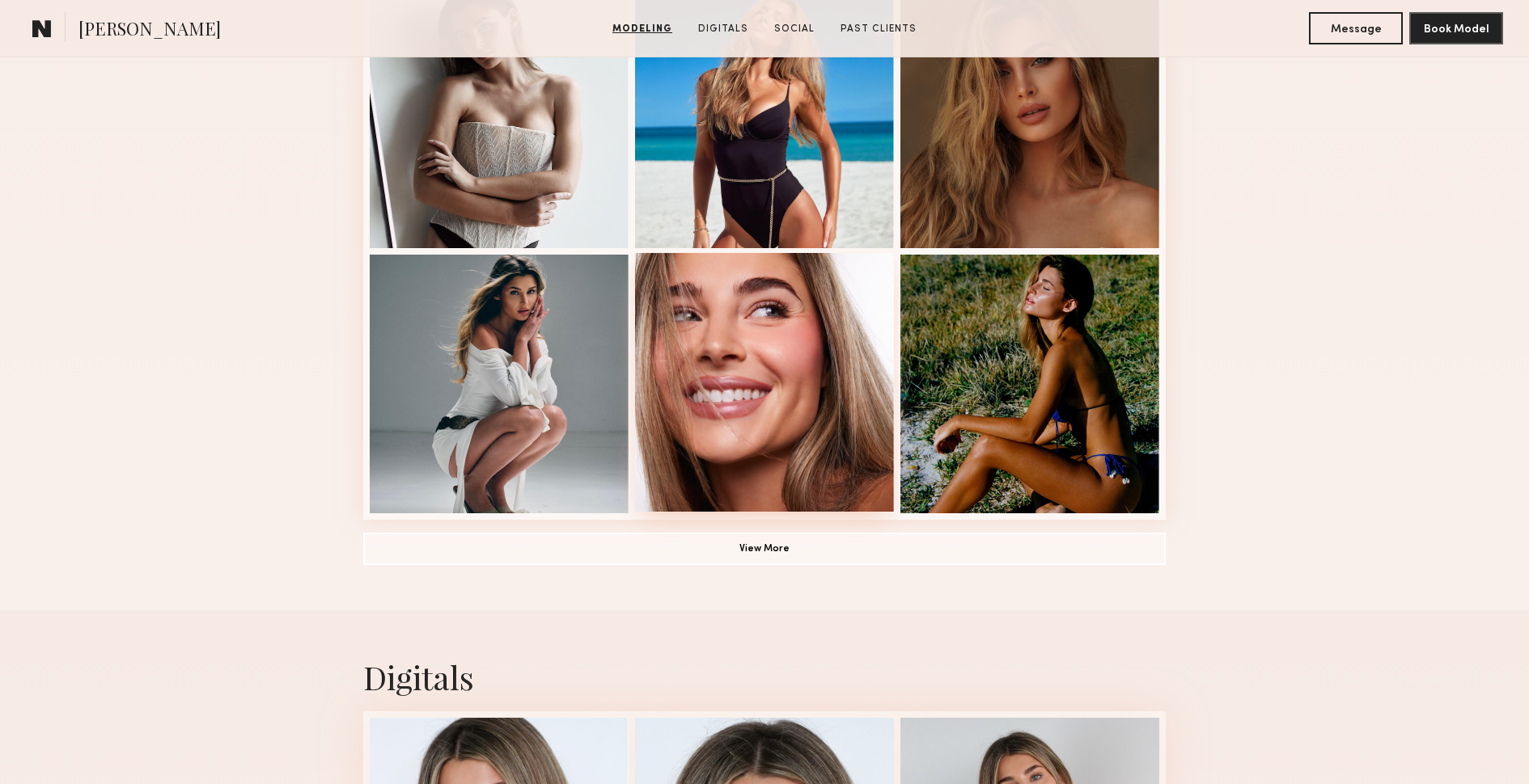
drag, startPoint x: 696, startPoint y: 355, endPoint x: 720, endPoint y: 357, distance: 24.1
click at [696, 355] on div at bounding box center [764, 383] width 258 height 258
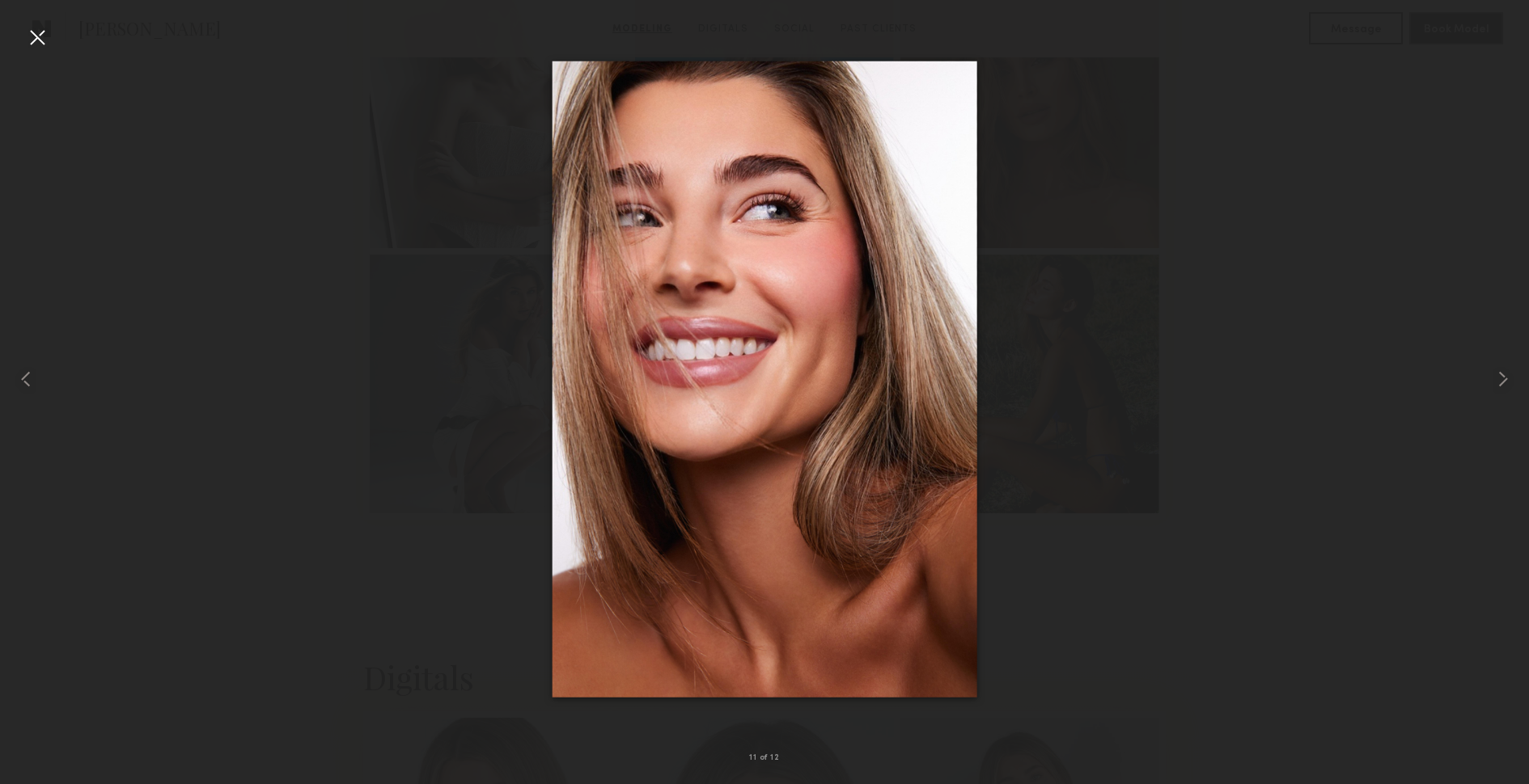
click at [1293, 386] on div at bounding box center [764, 379] width 1529 height 707
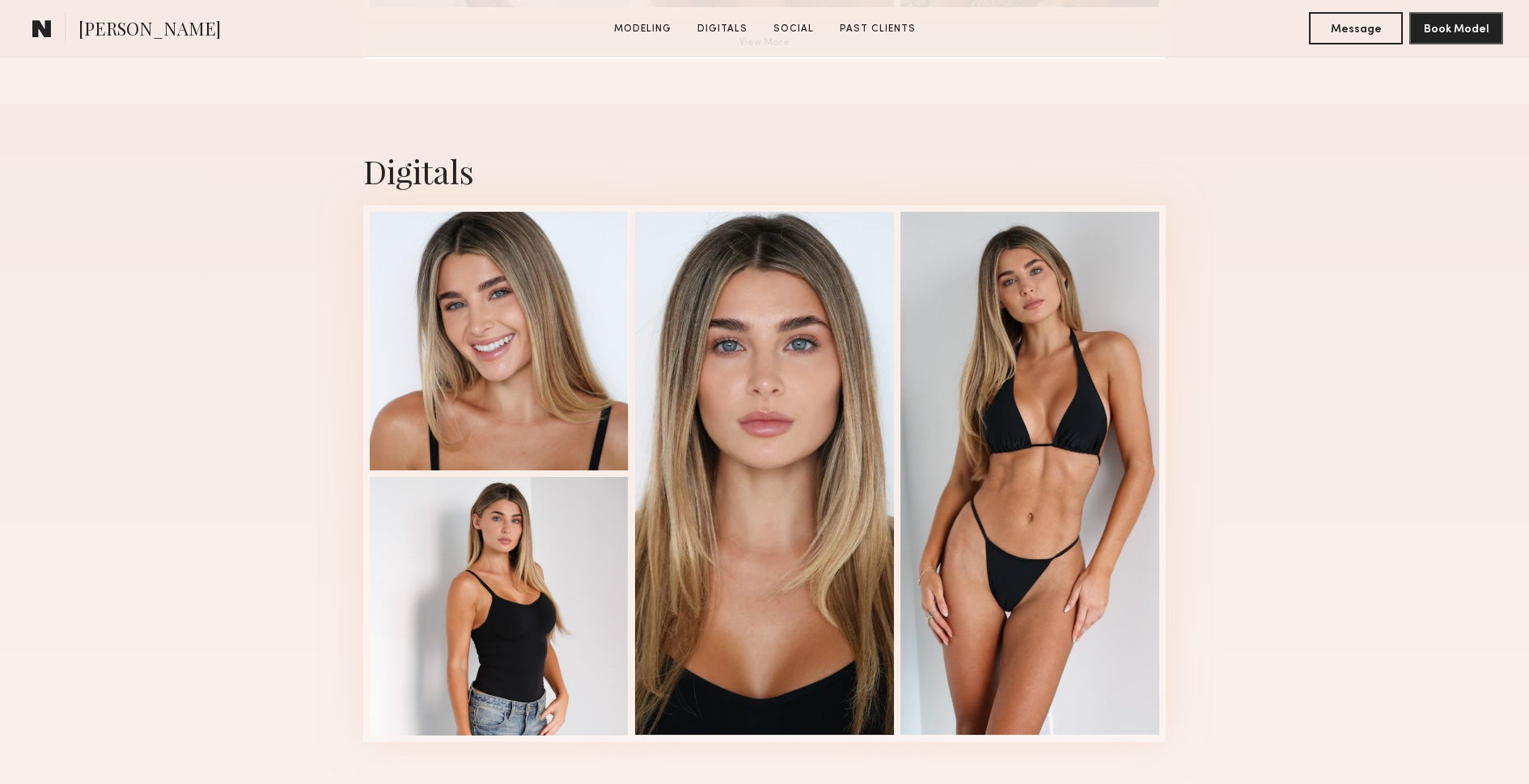
scroll to position [1678, 0]
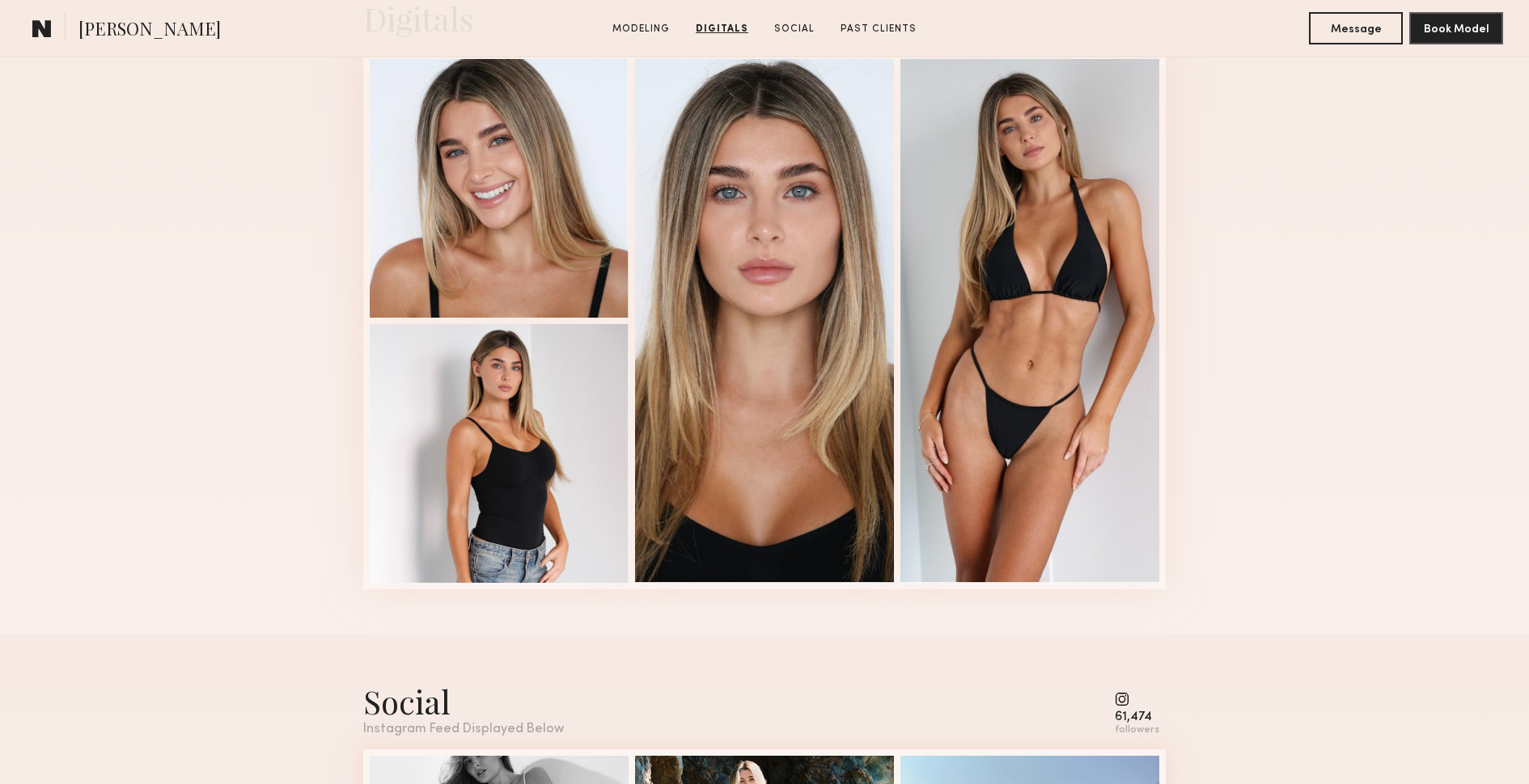
click at [1268, 118] on div "Digitals 1 of 4" at bounding box center [764, 293] width 1529 height 683
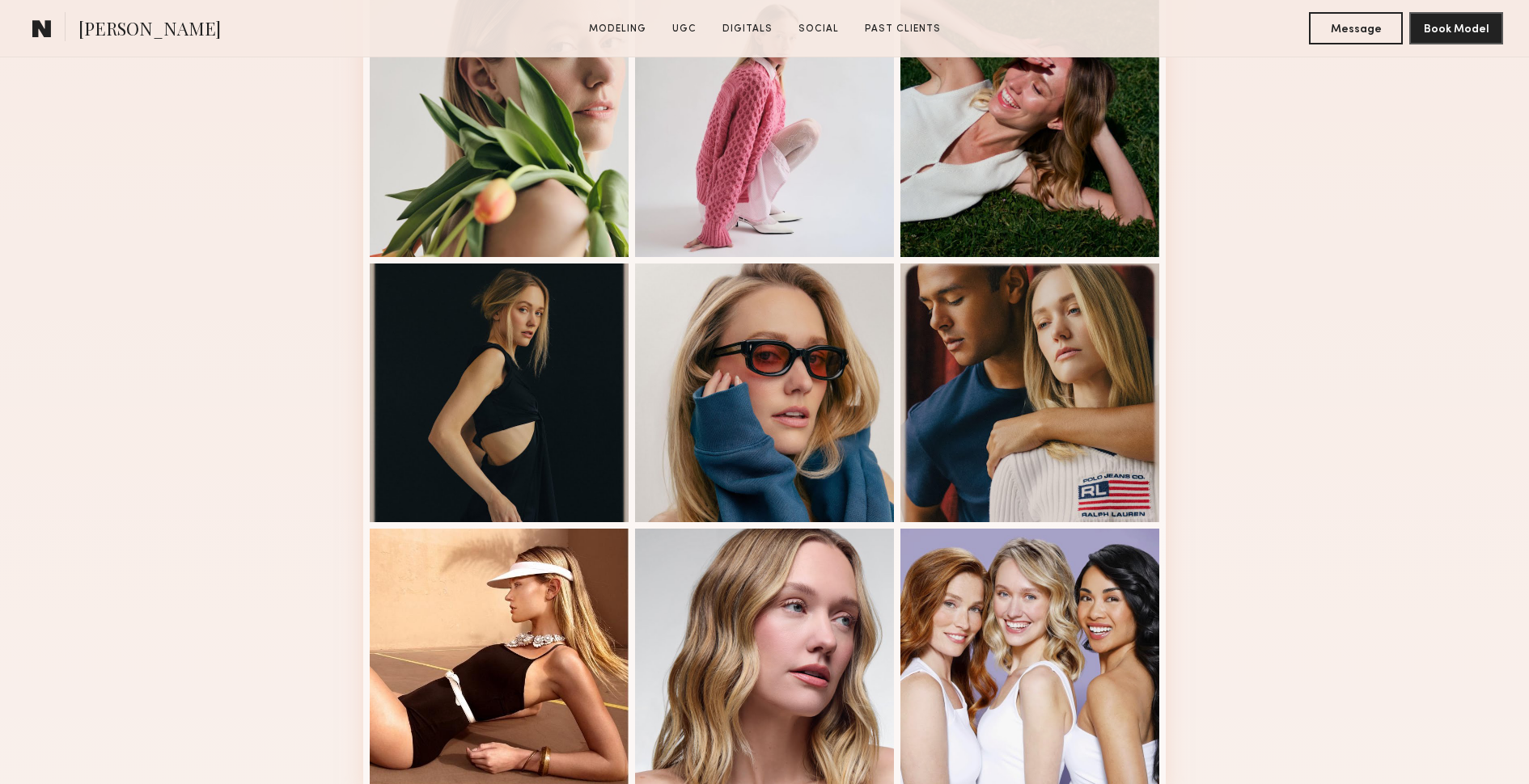
scroll to position [820, 0]
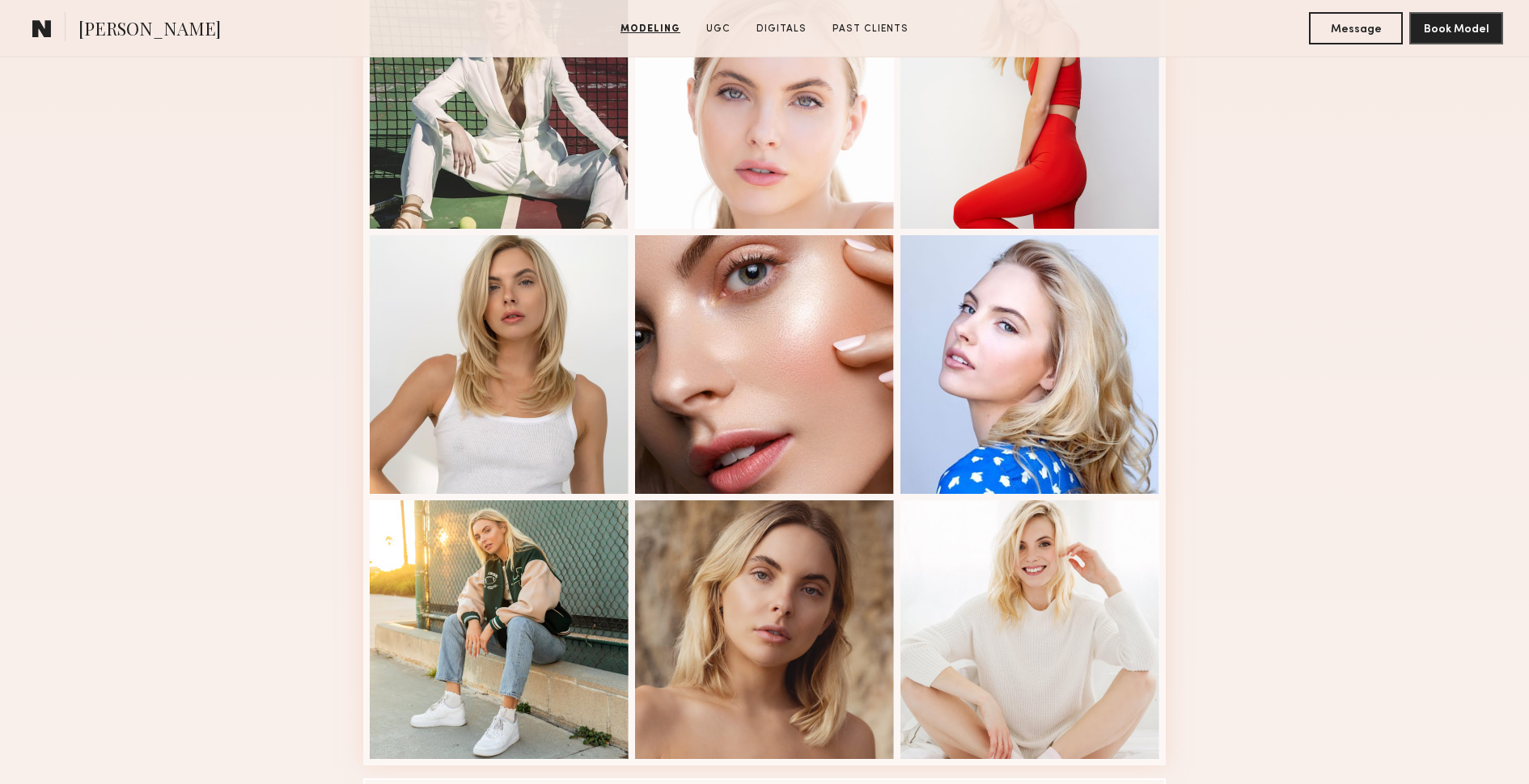
scroll to position [1009, 0]
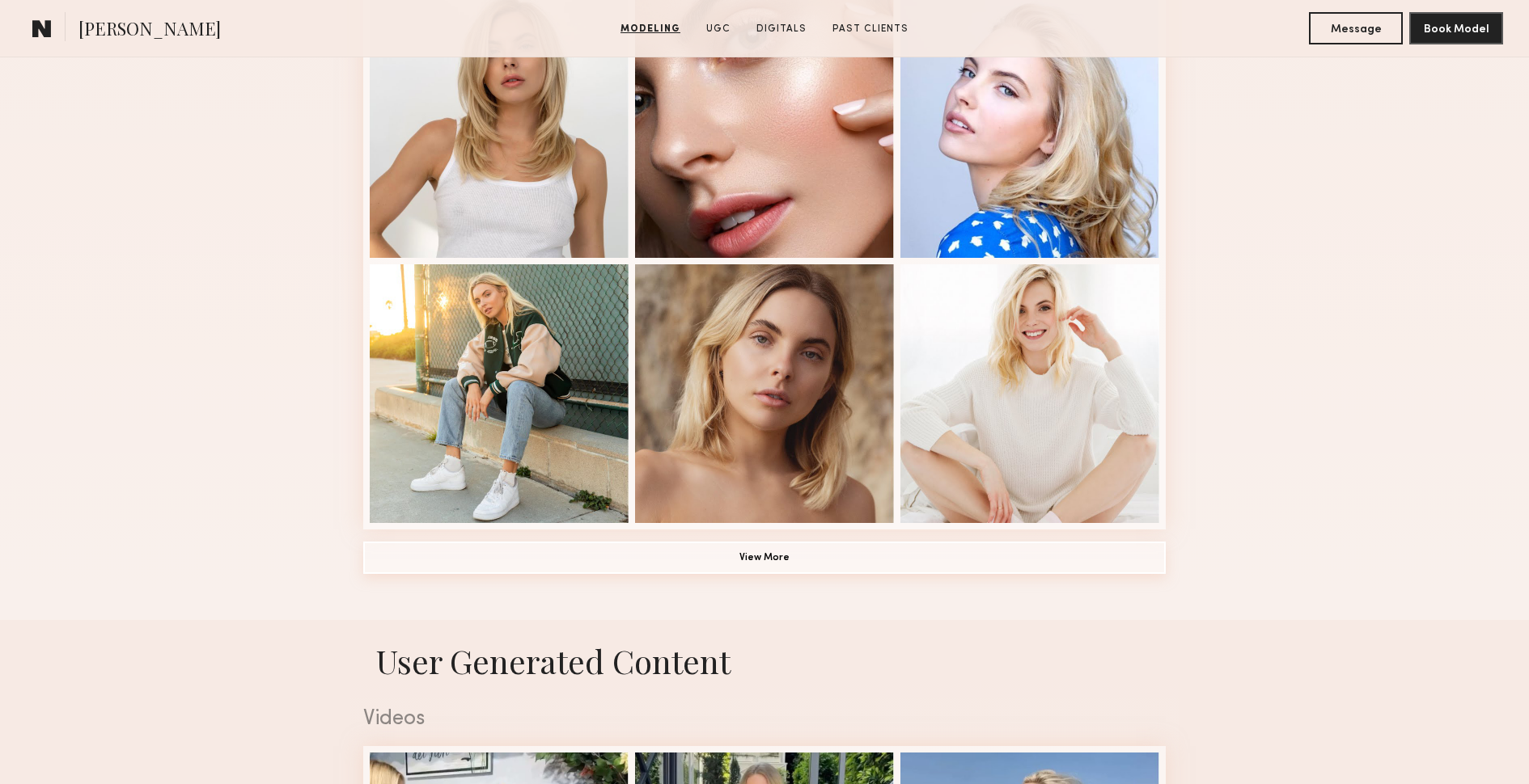
click at [858, 570] on button "View More" at bounding box center [764, 557] width 803 height 33
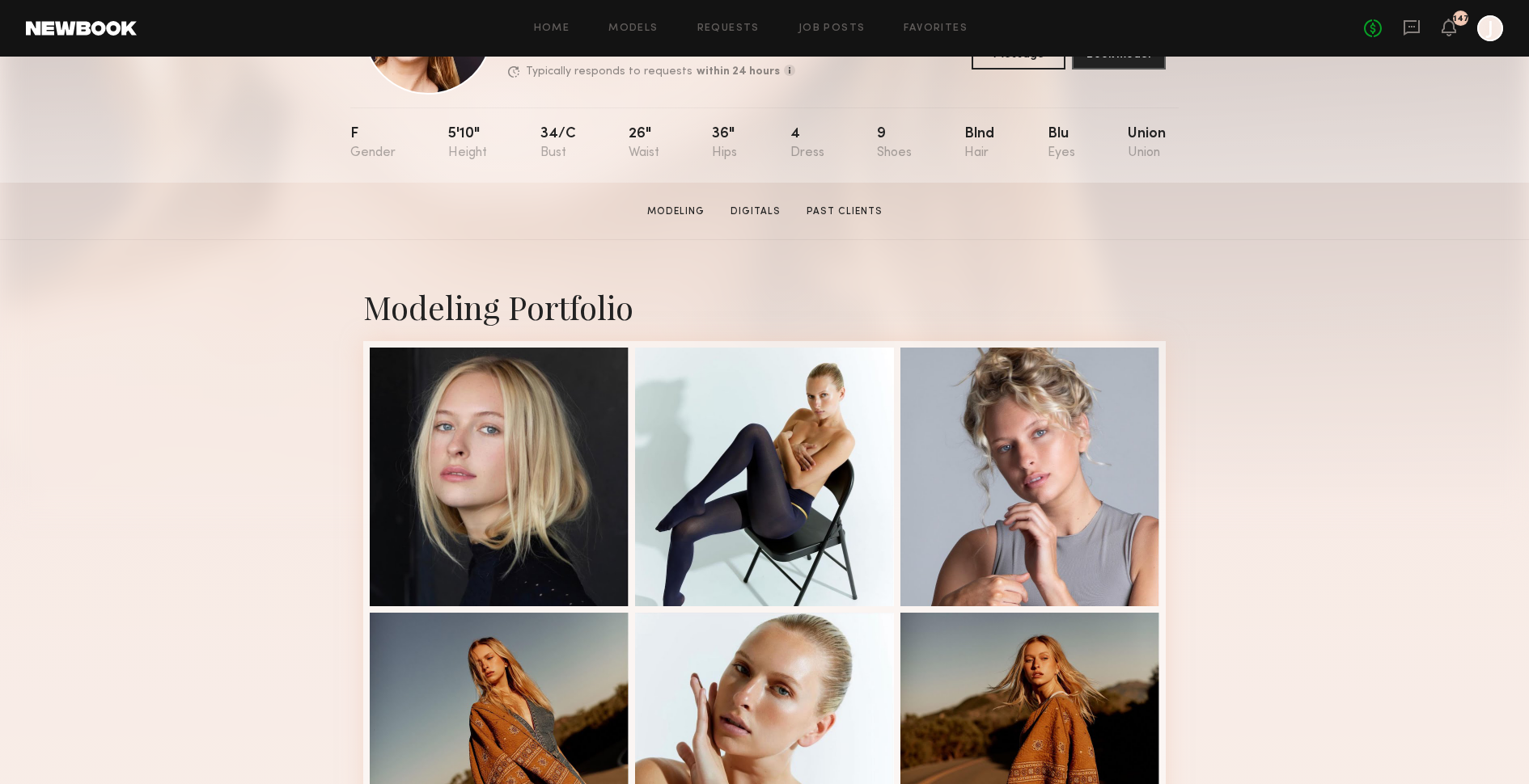
scroll to position [139, 0]
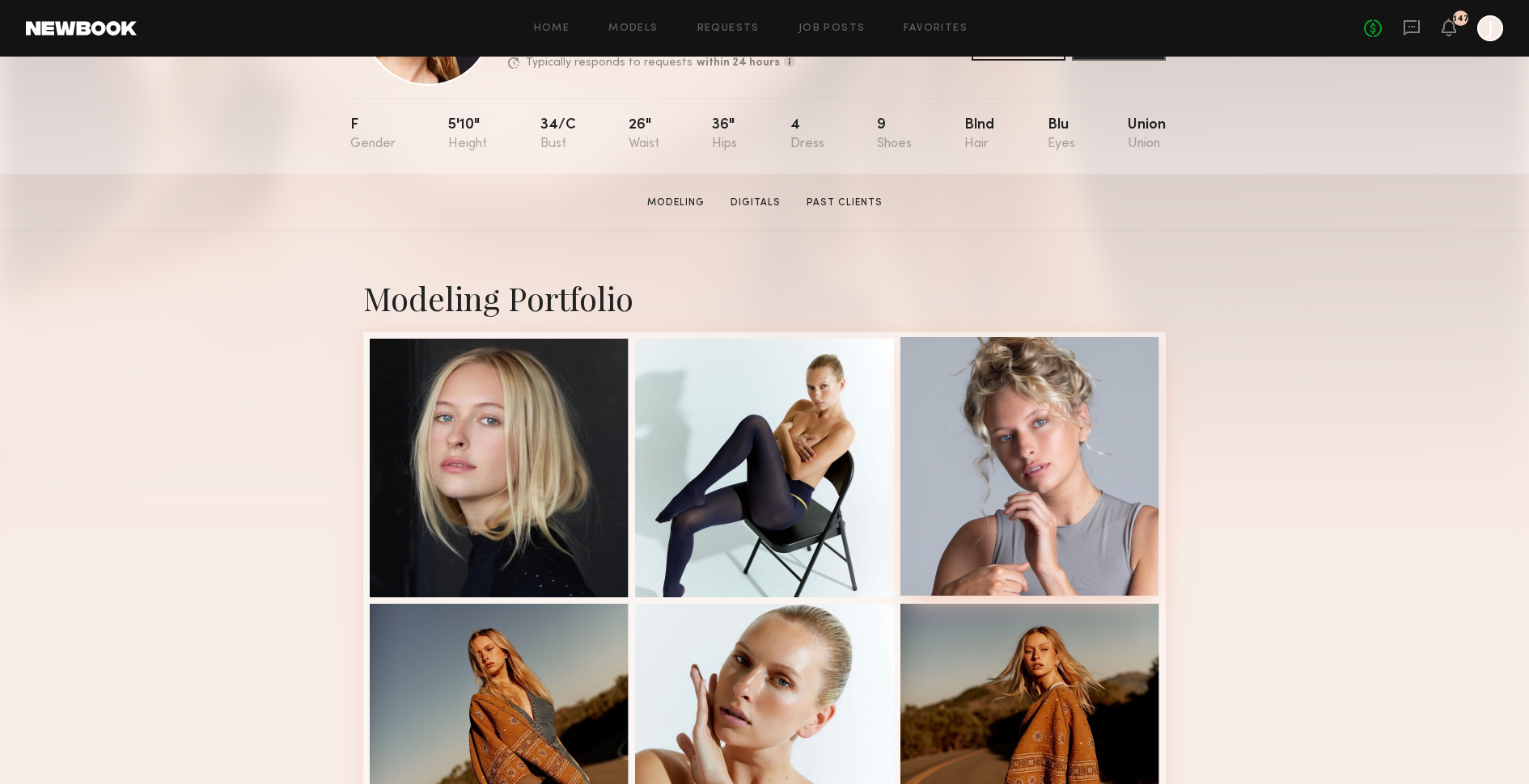
click at [1056, 390] on div at bounding box center [1030, 466] width 258 height 258
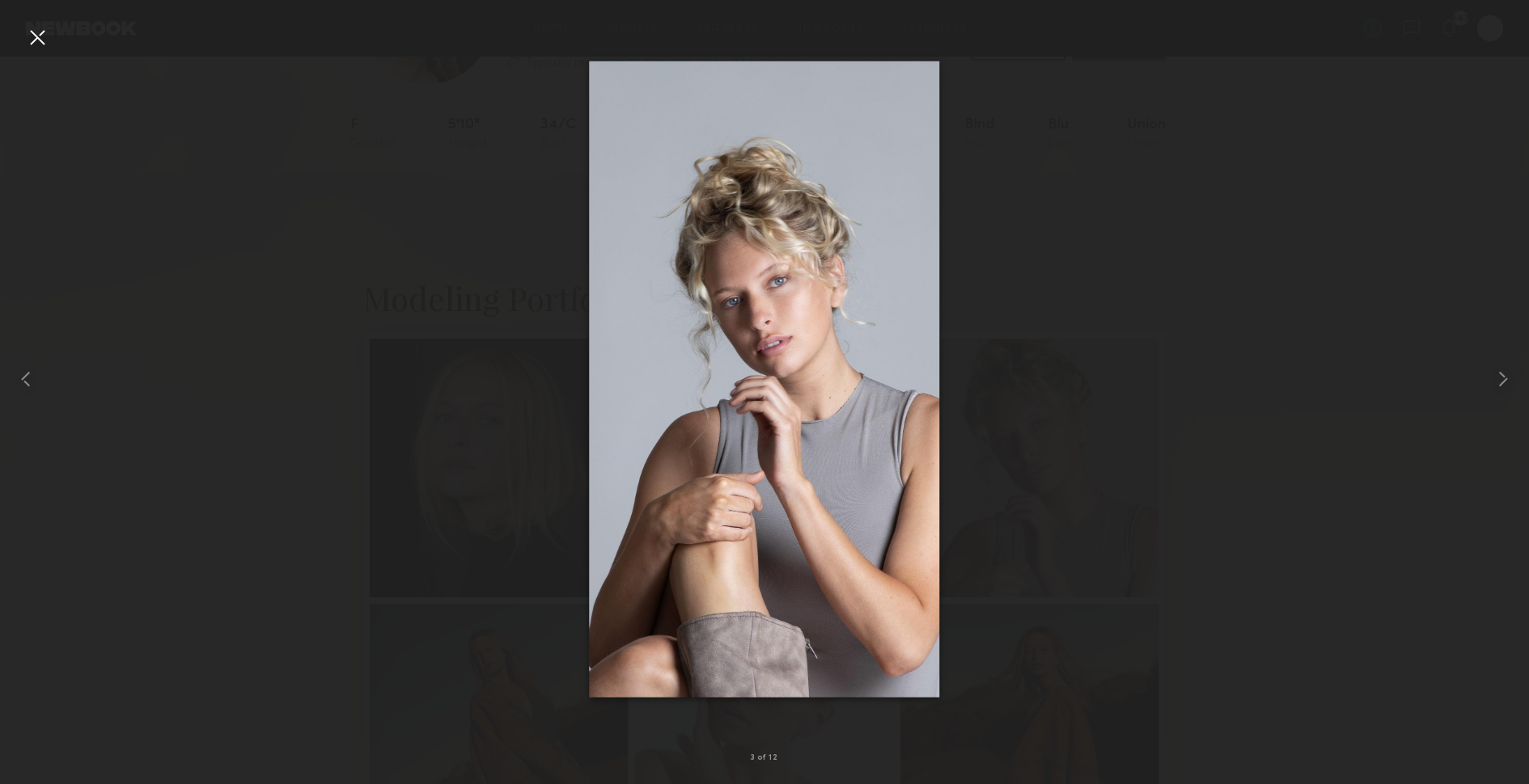
click at [1059, 204] on div at bounding box center [764, 379] width 1529 height 707
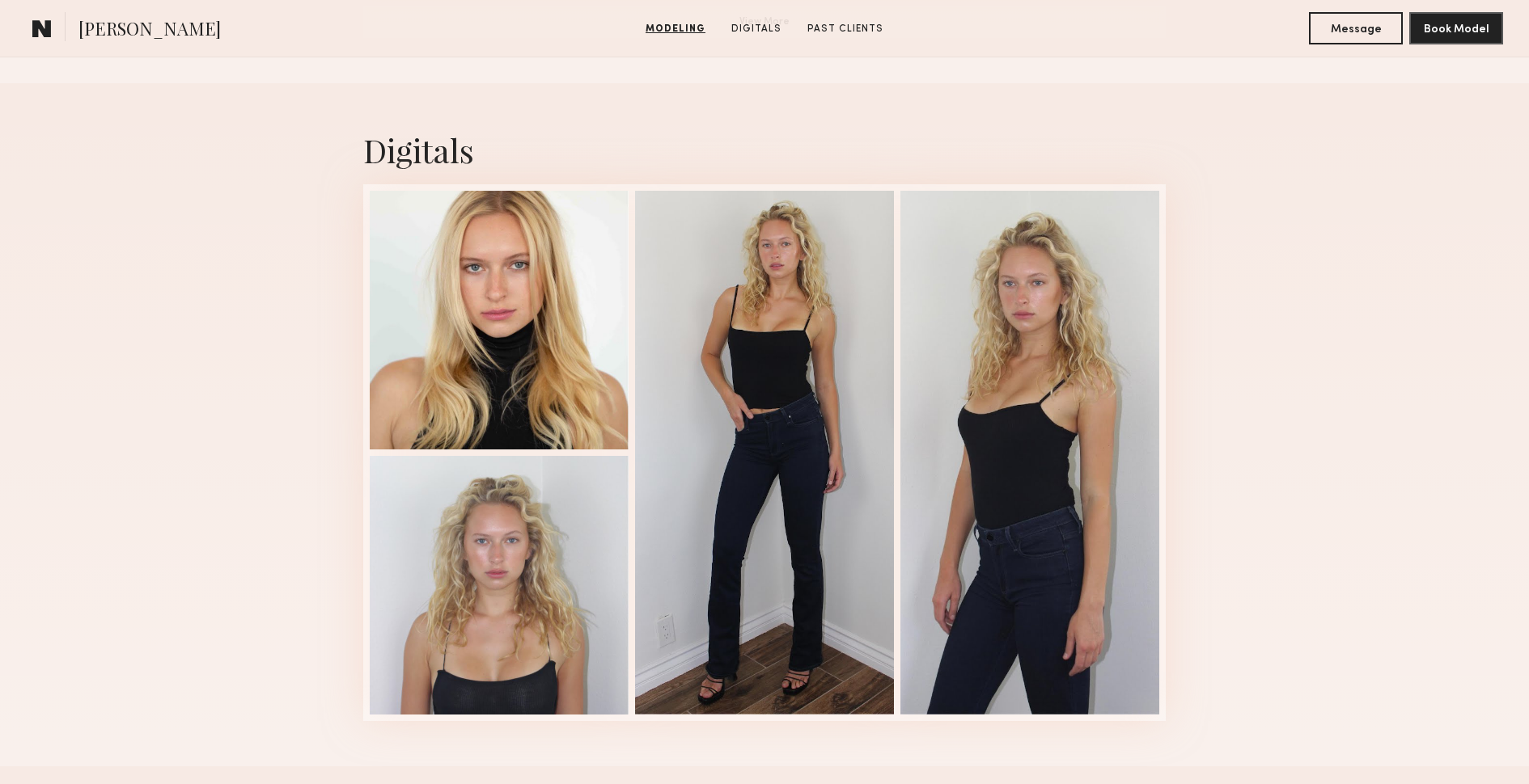
scroll to position [1571, 0]
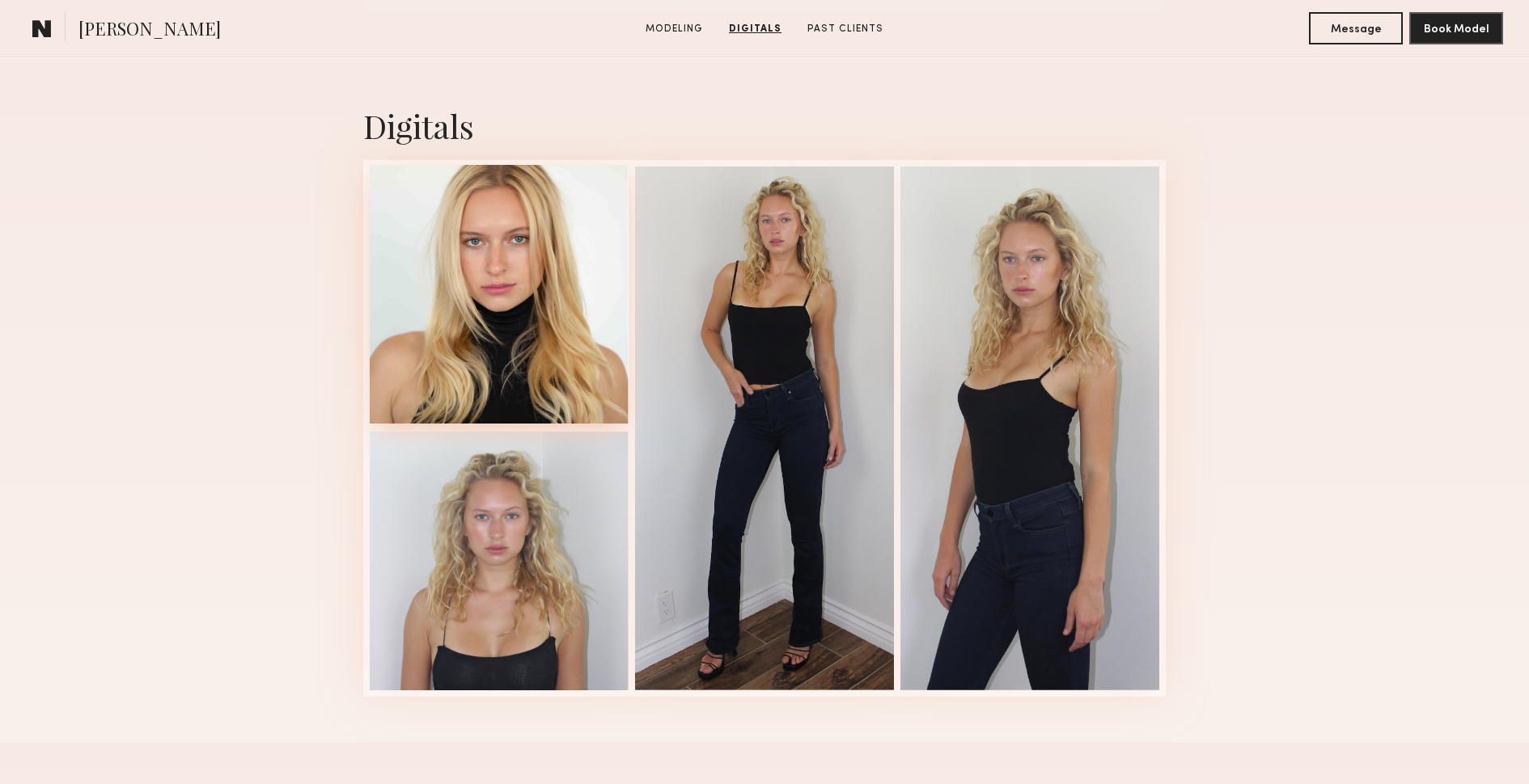
click at [473, 274] on div at bounding box center [499, 294] width 258 height 258
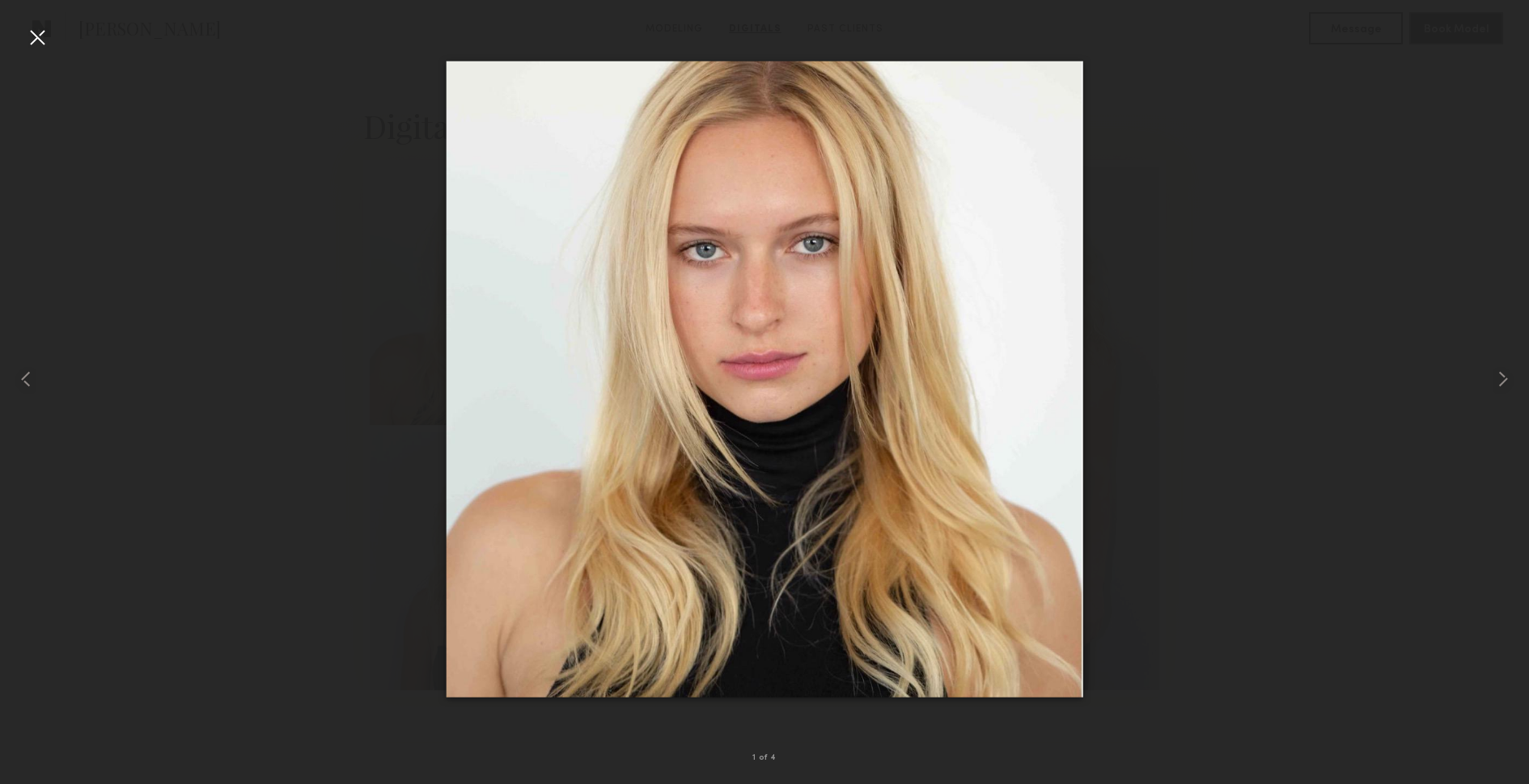
click at [1182, 304] on div at bounding box center [764, 379] width 1529 height 707
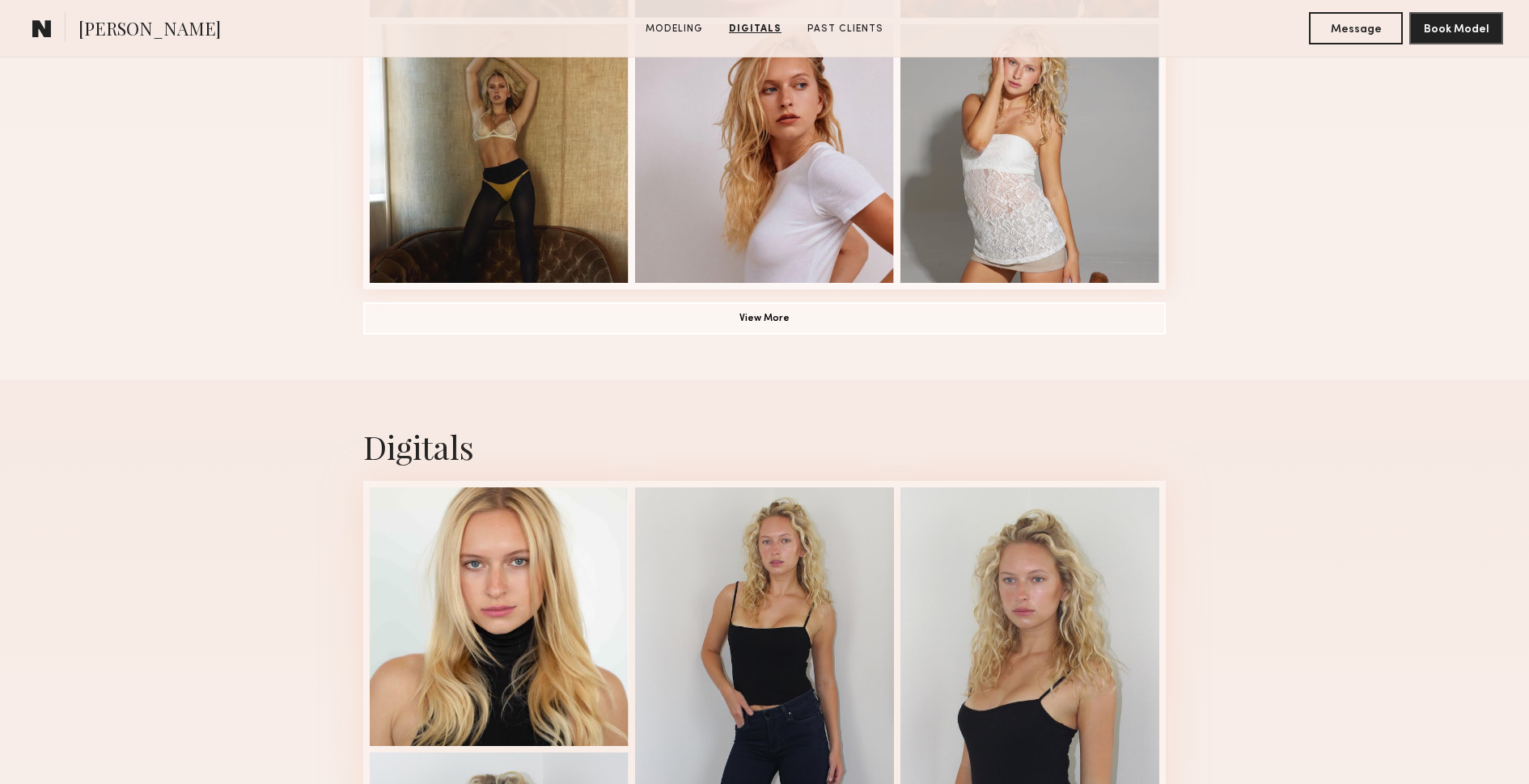
scroll to position [1202, 0]
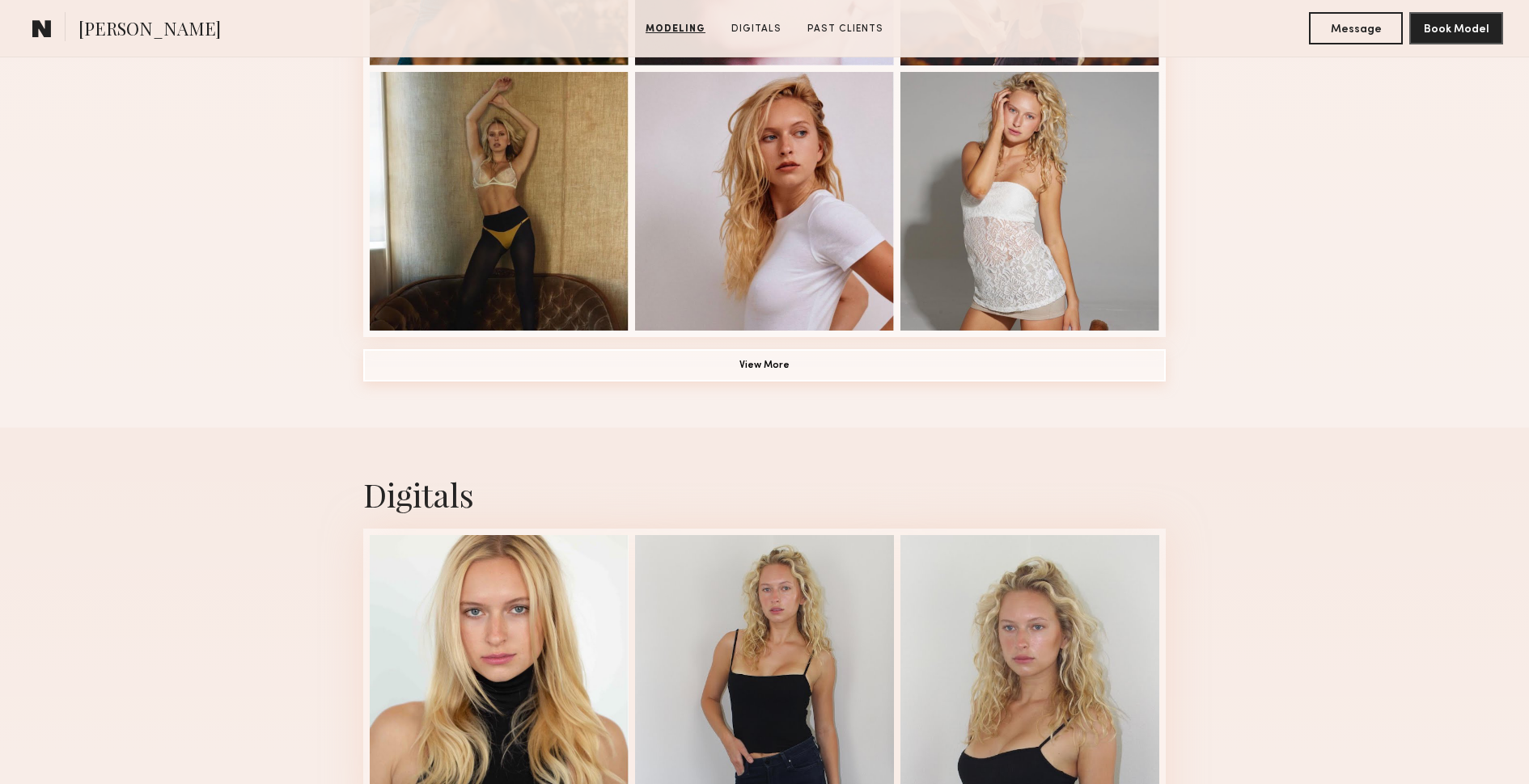
click at [766, 369] on button "View More" at bounding box center [764, 365] width 803 height 33
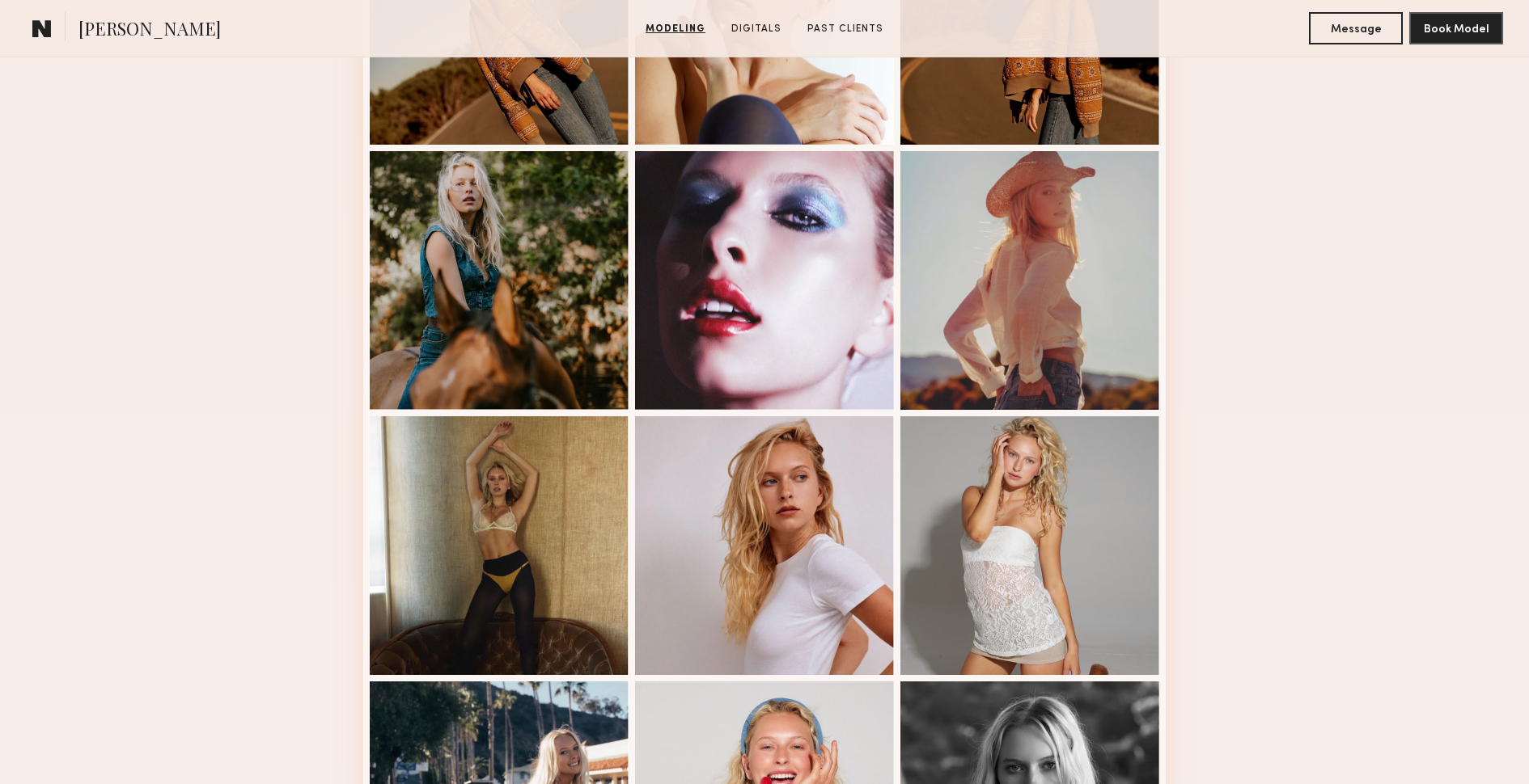
scroll to position [1455, 0]
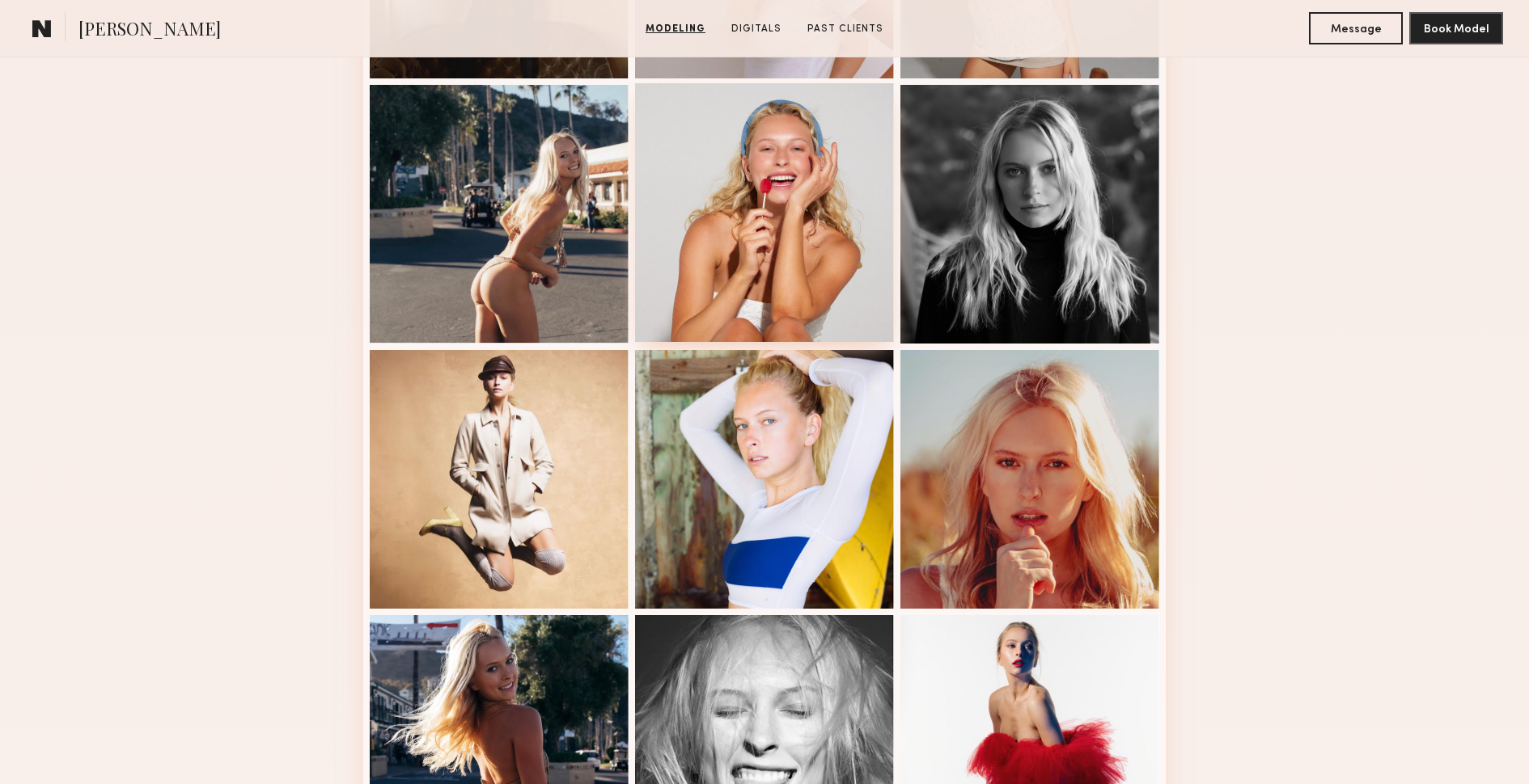
click at [733, 298] on div at bounding box center [764, 212] width 258 height 258
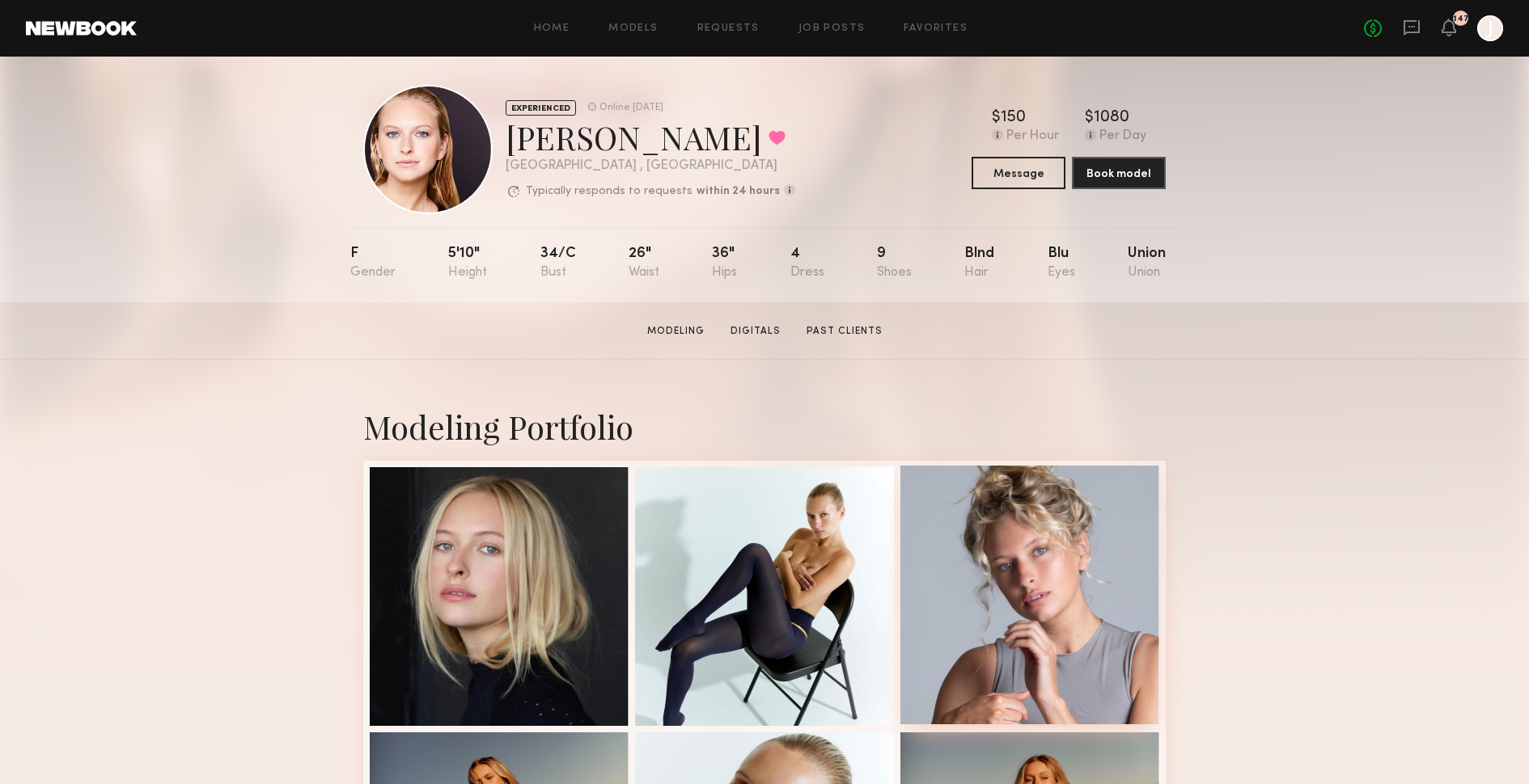
scroll to position [0, 0]
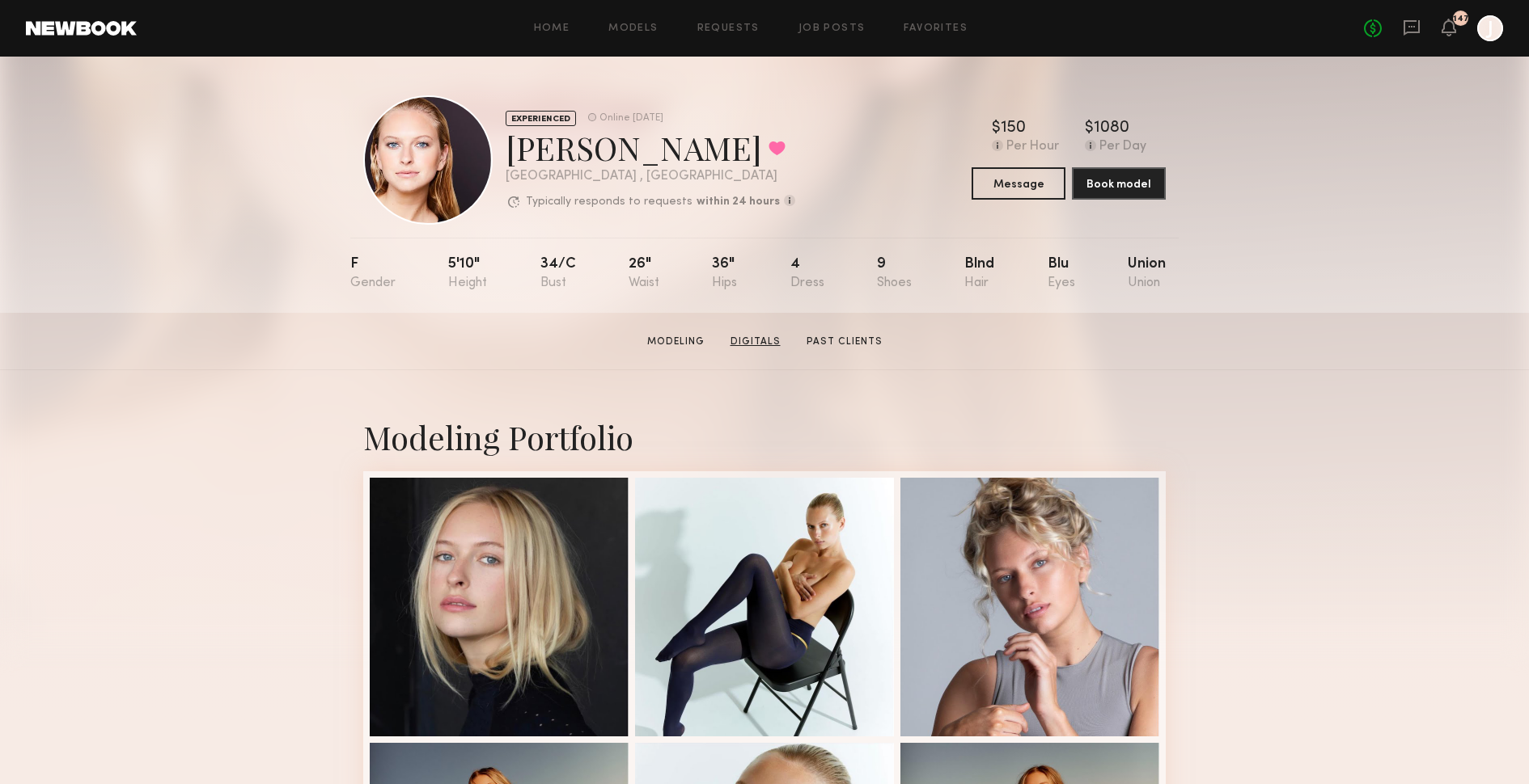
click at [767, 342] on link "Digitals" at bounding box center [756, 342] width 63 height 15
click at [835, 335] on link "Past Clients" at bounding box center [844, 342] width 89 height 15
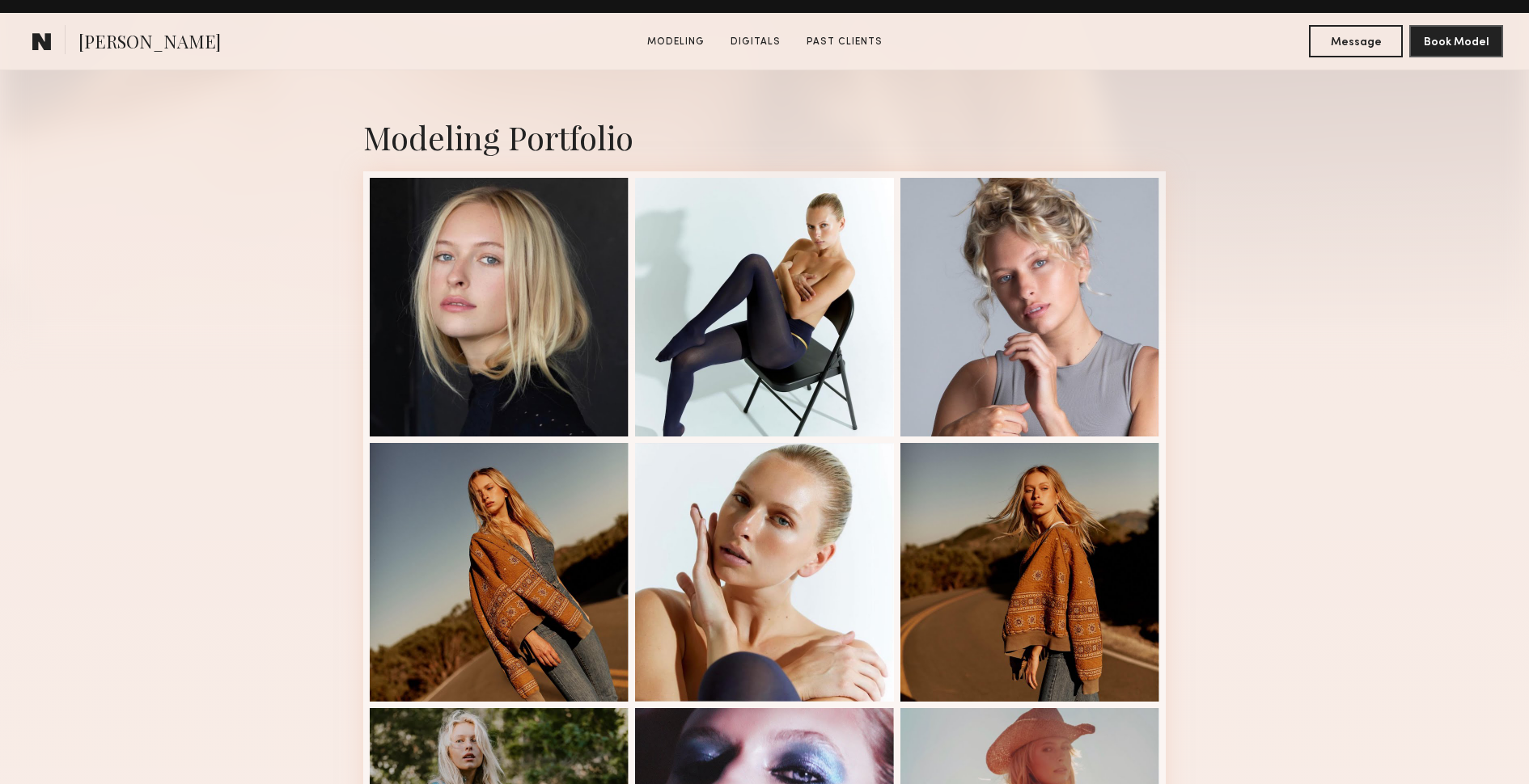
scroll to position [657, 0]
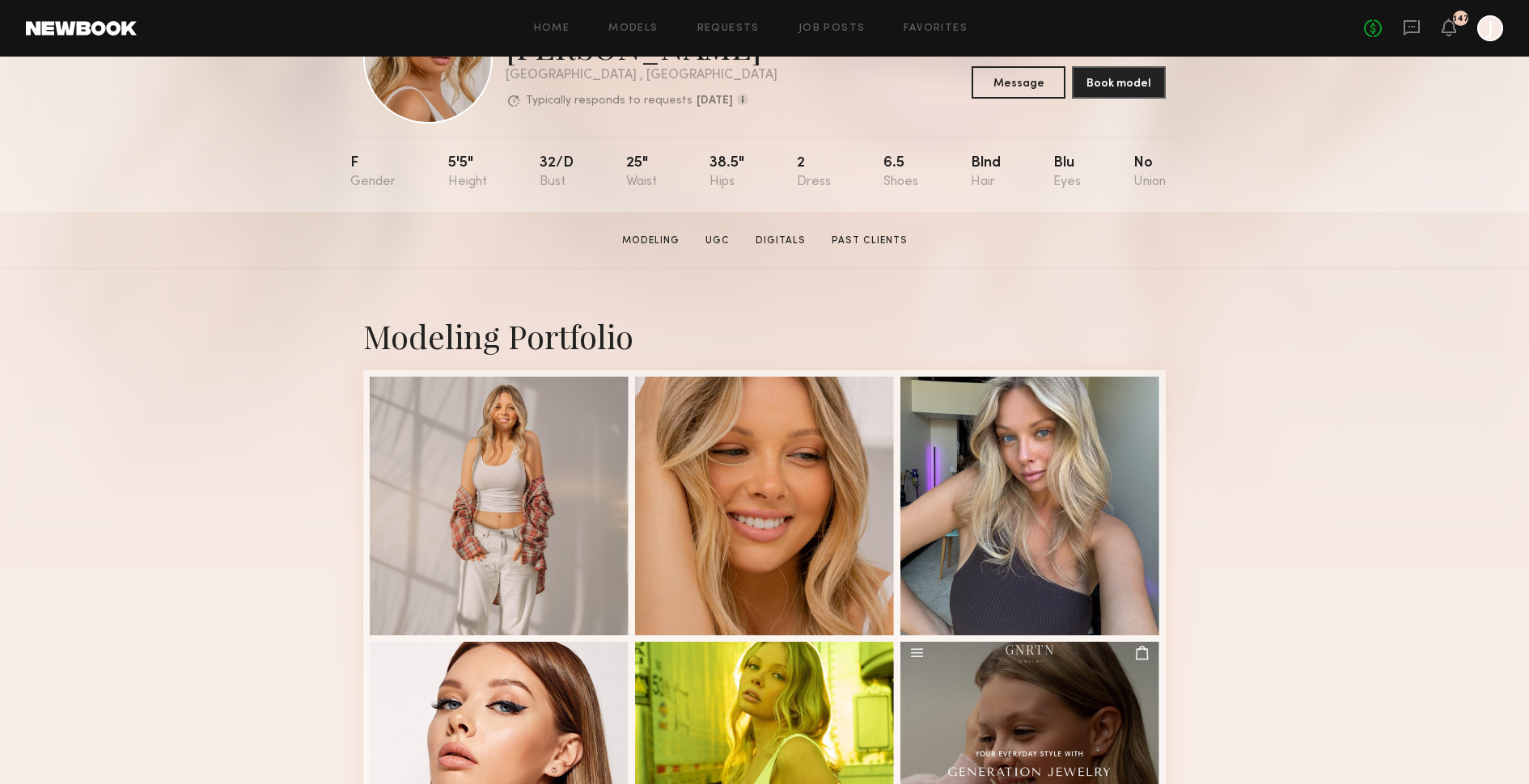
scroll to position [172, 0]
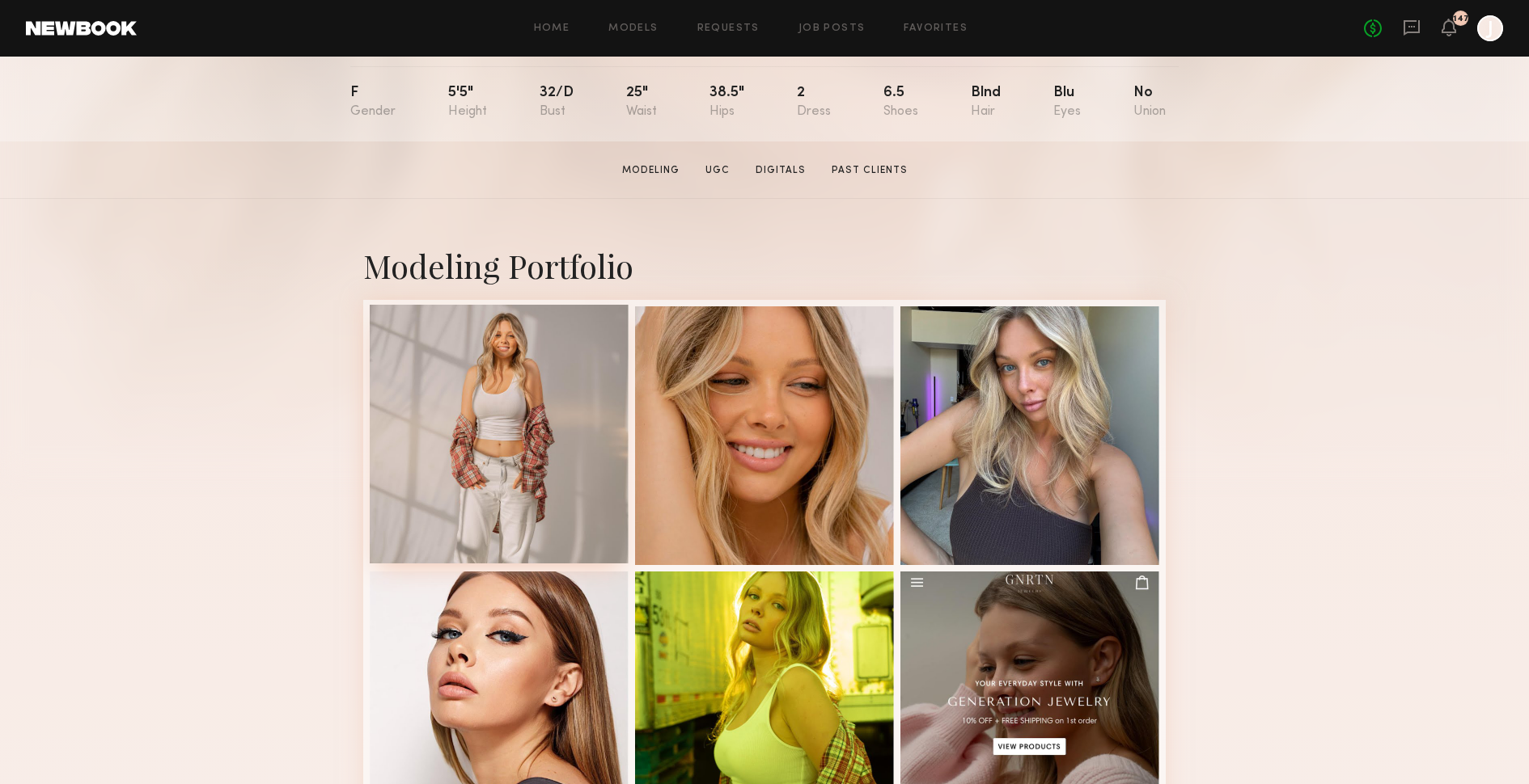
click at [559, 448] on div at bounding box center [499, 434] width 258 height 258
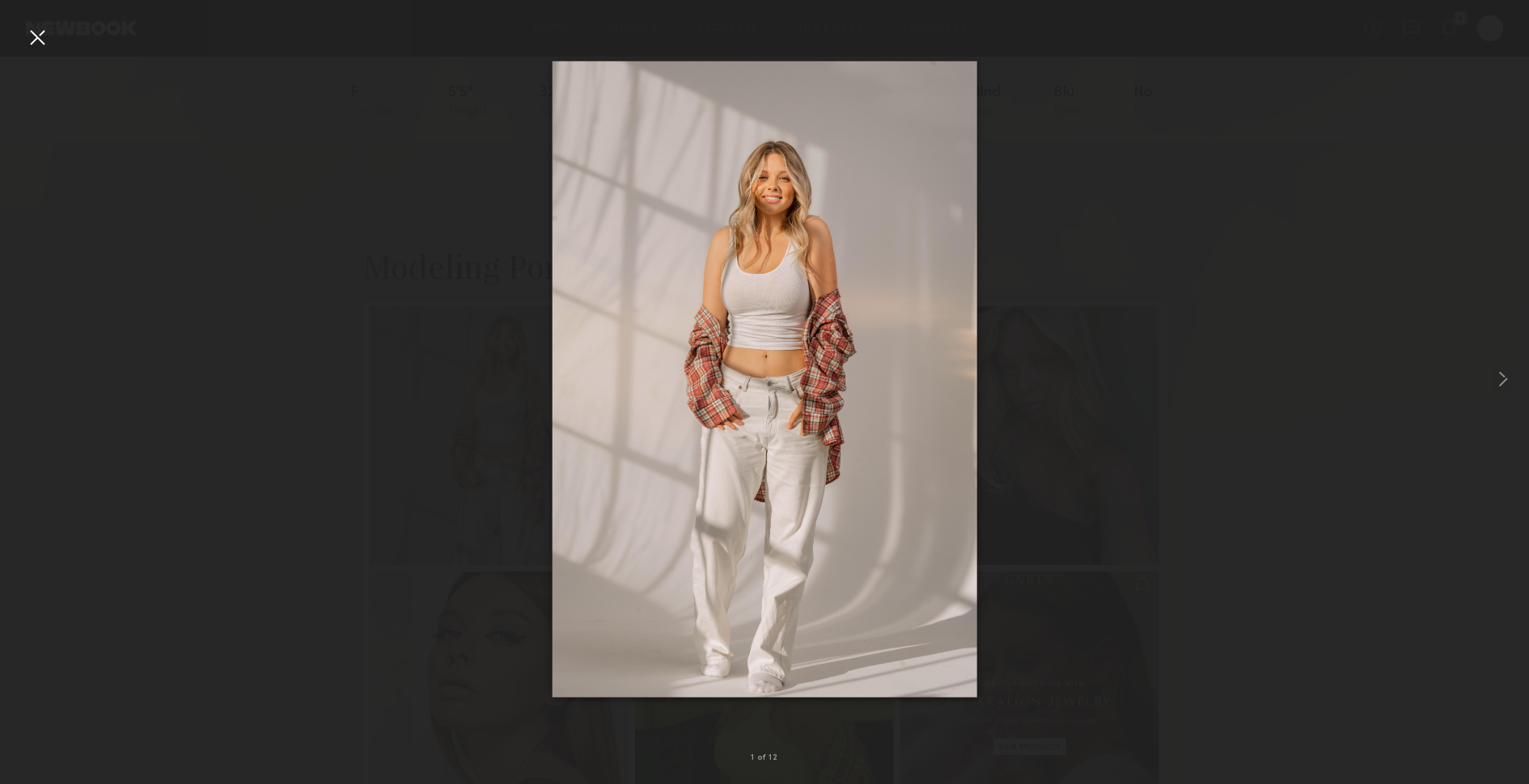
click at [1166, 482] on div at bounding box center [764, 379] width 1529 height 707
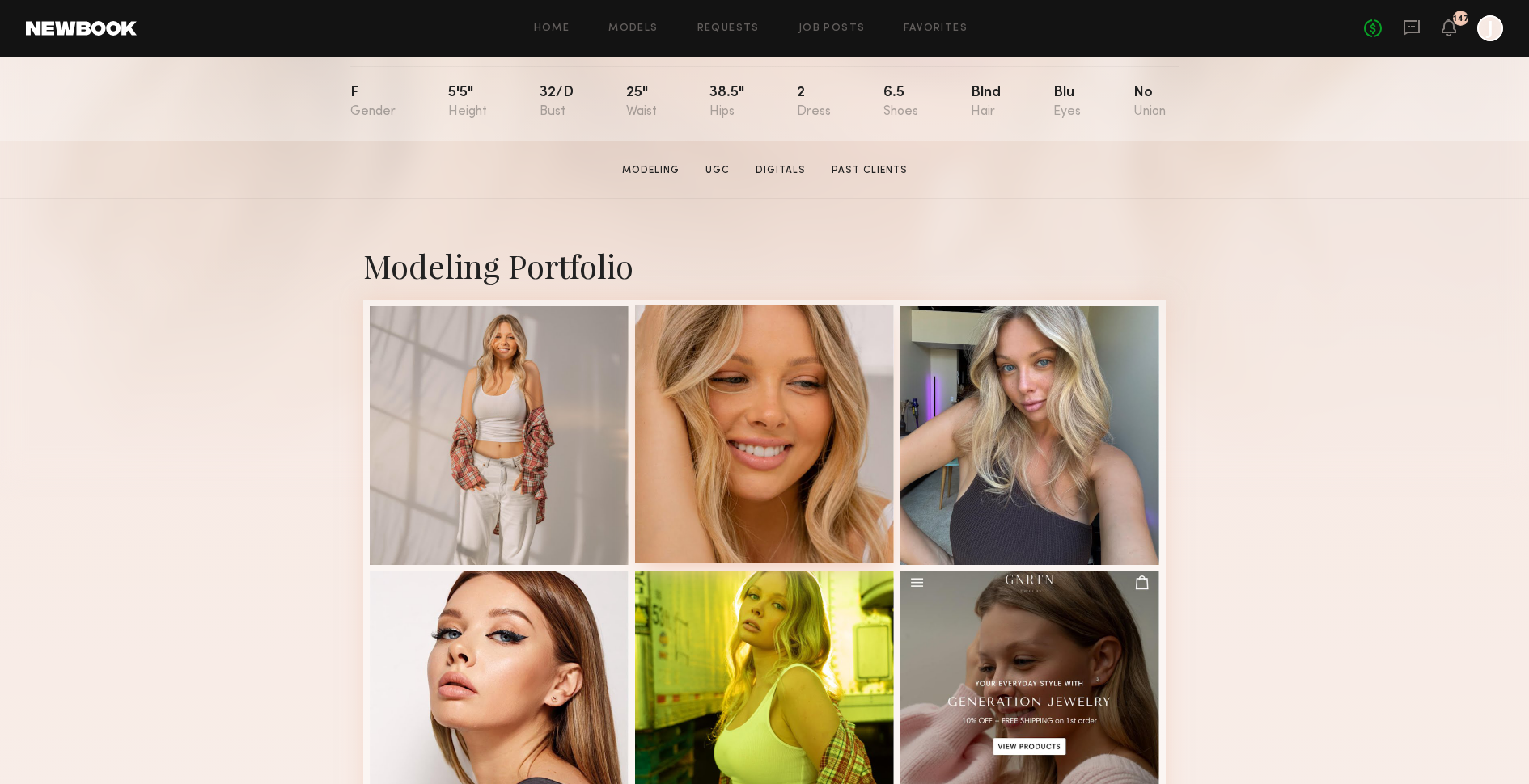
click at [794, 428] on div at bounding box center [764, 434] width 258 height 258
click at [1065, 432] on div at bounding box center [1030, 434] width 258 height 258
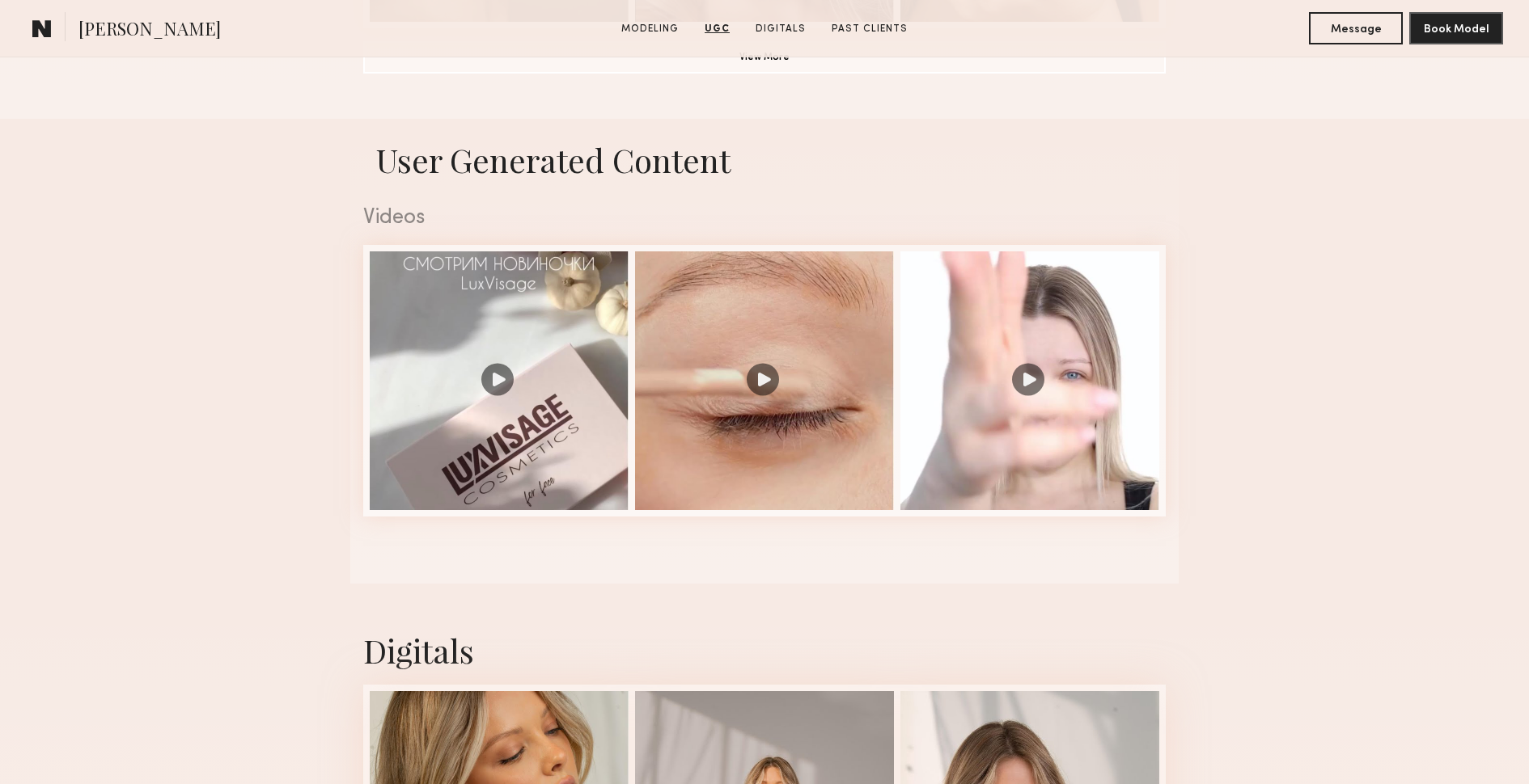
scroll to position [1502, 0]
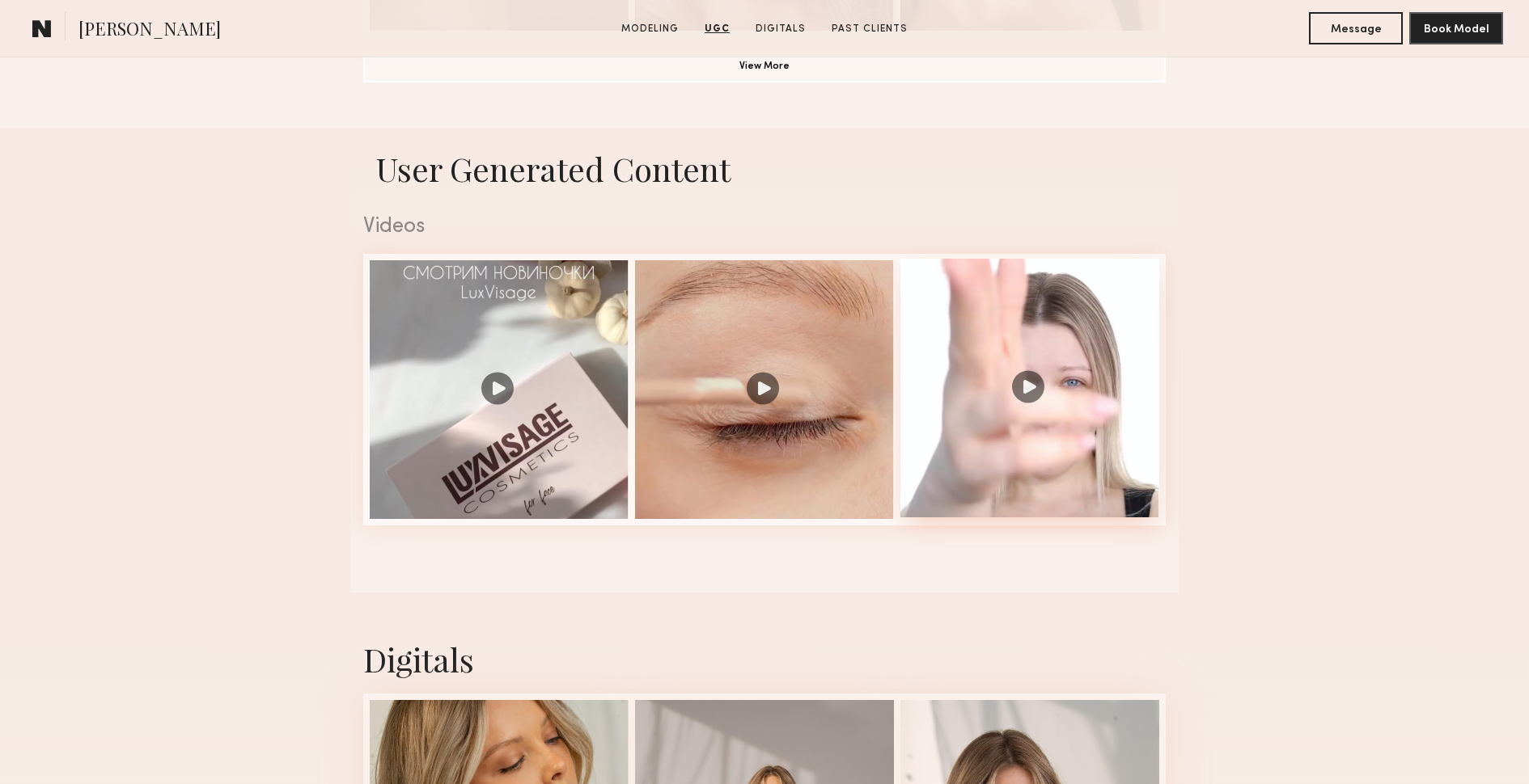
click at [1048, 353] on div at bounding box center [1030, 388] width 258 height 258
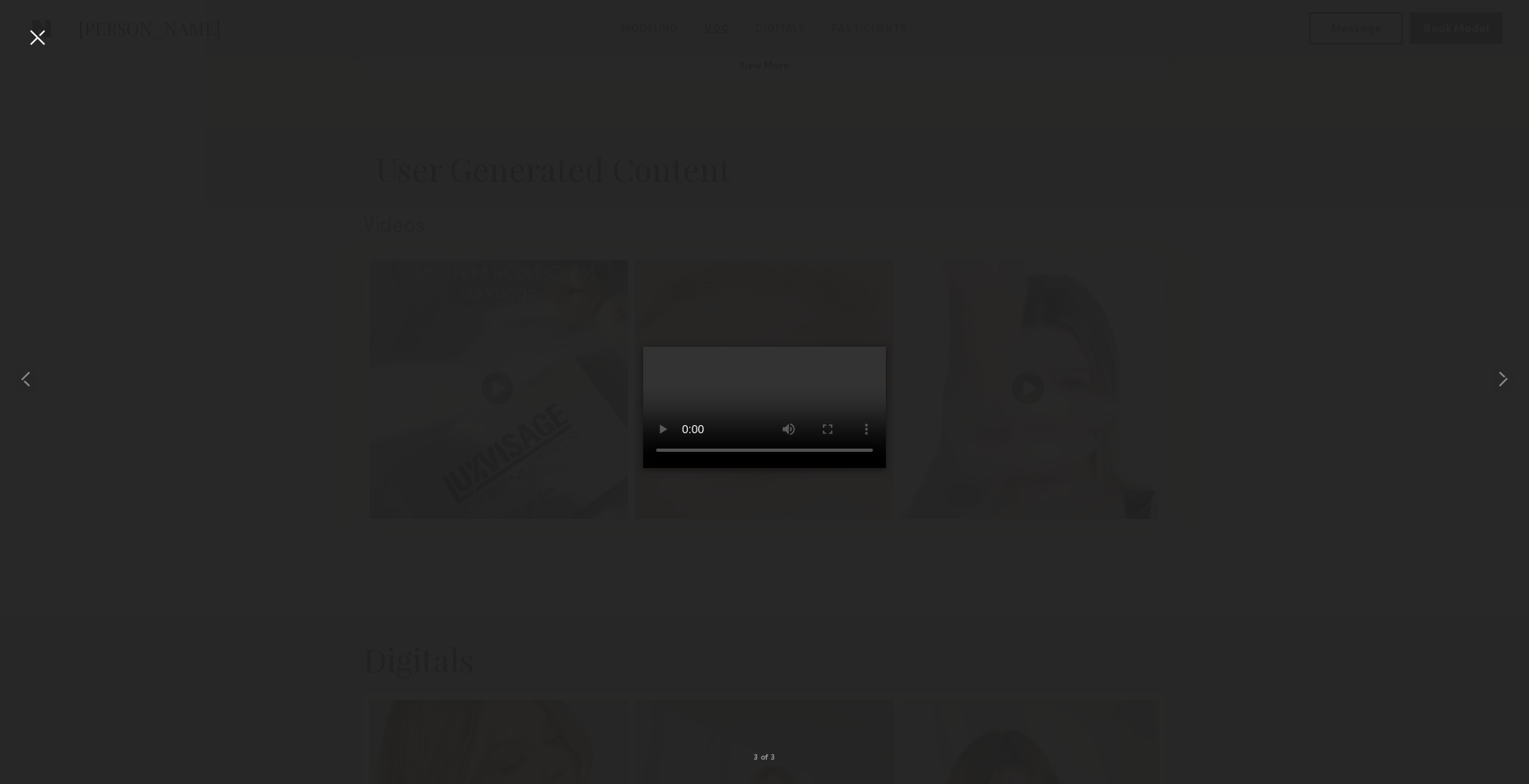
click at [1162, 395] on div at bounding box center [764, 379] width 1529 height 707
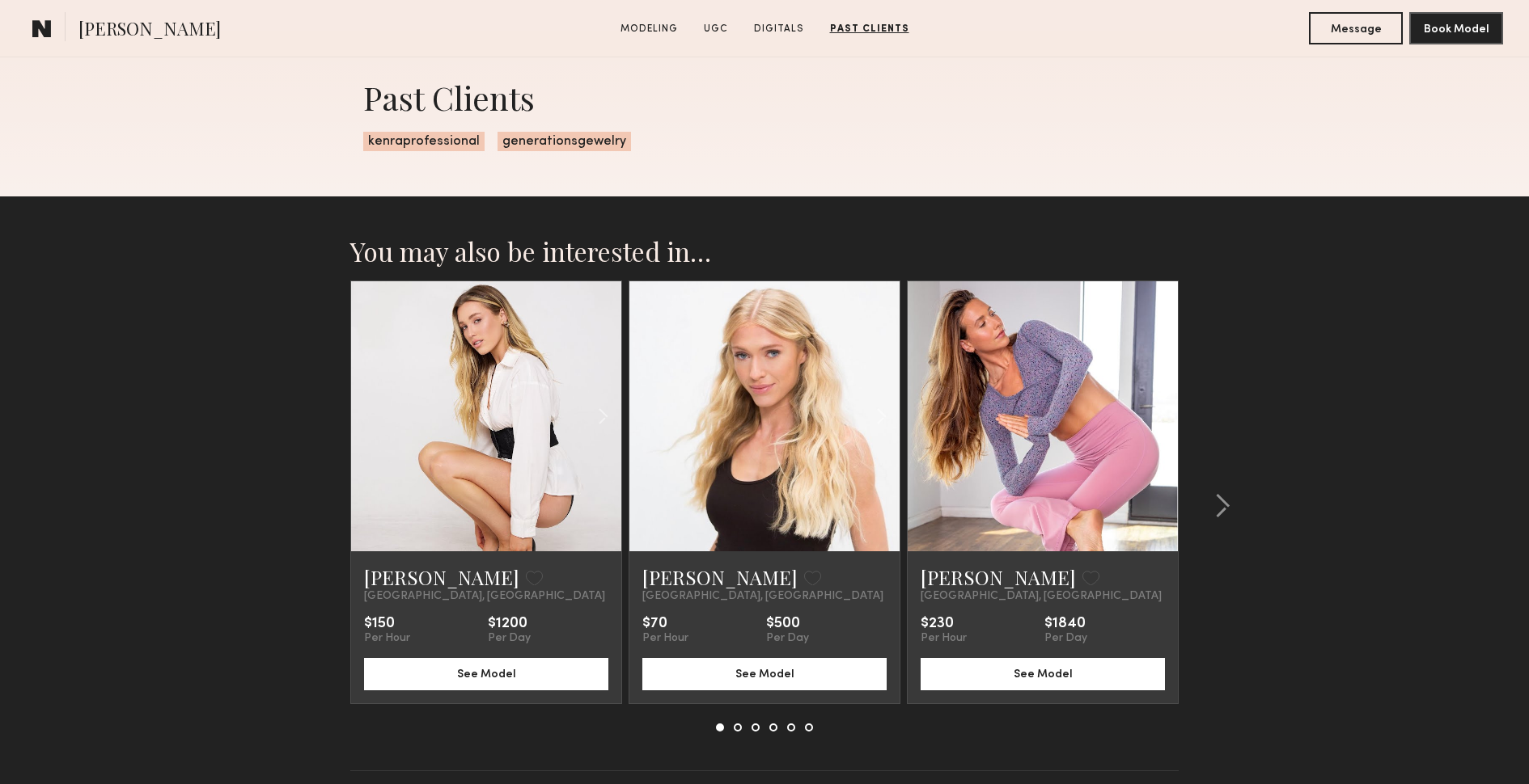
scroll to position [2812, 0]
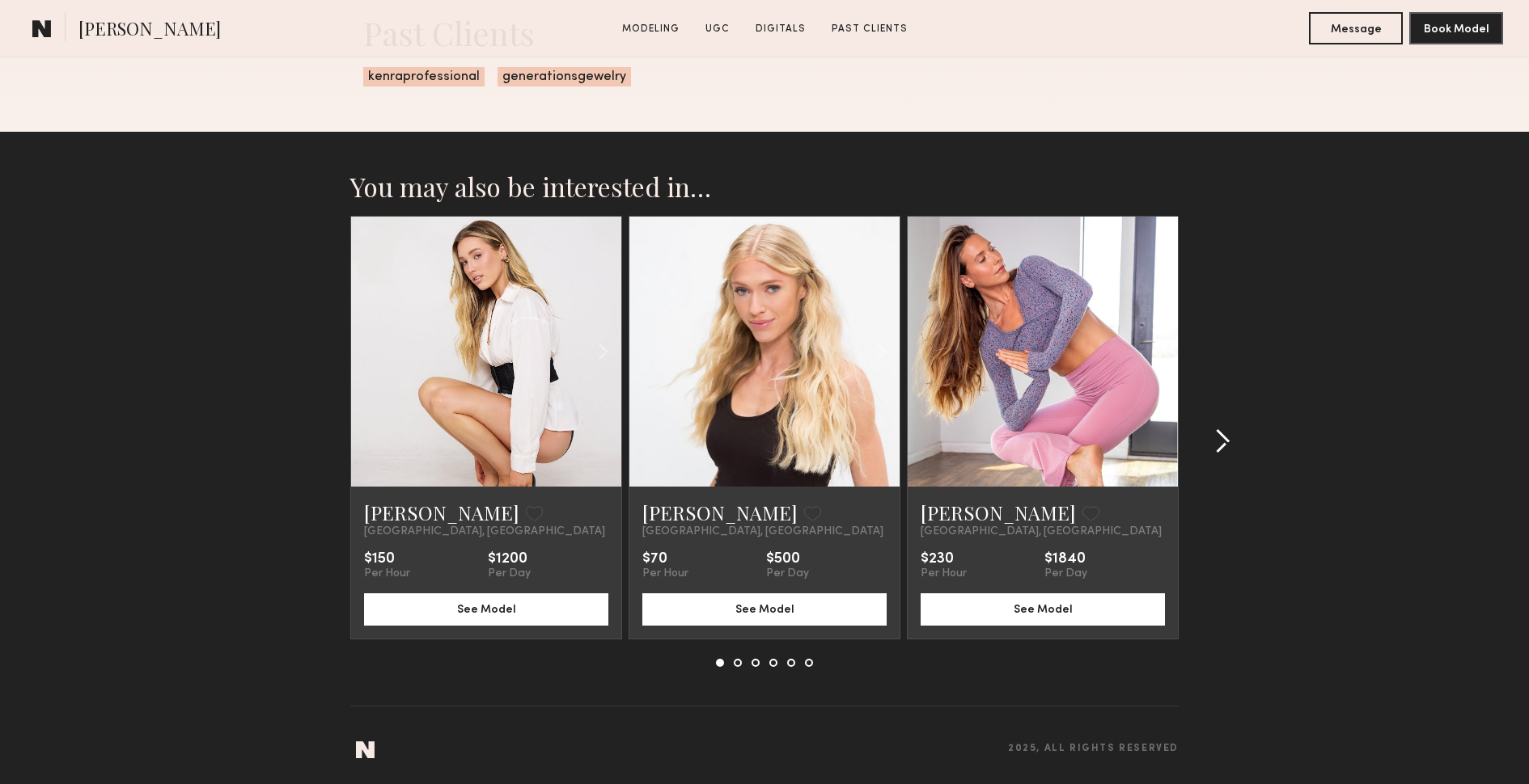
click at [1221, 436] on common-icon at bounding box center [1222, 442] width 16 height 26
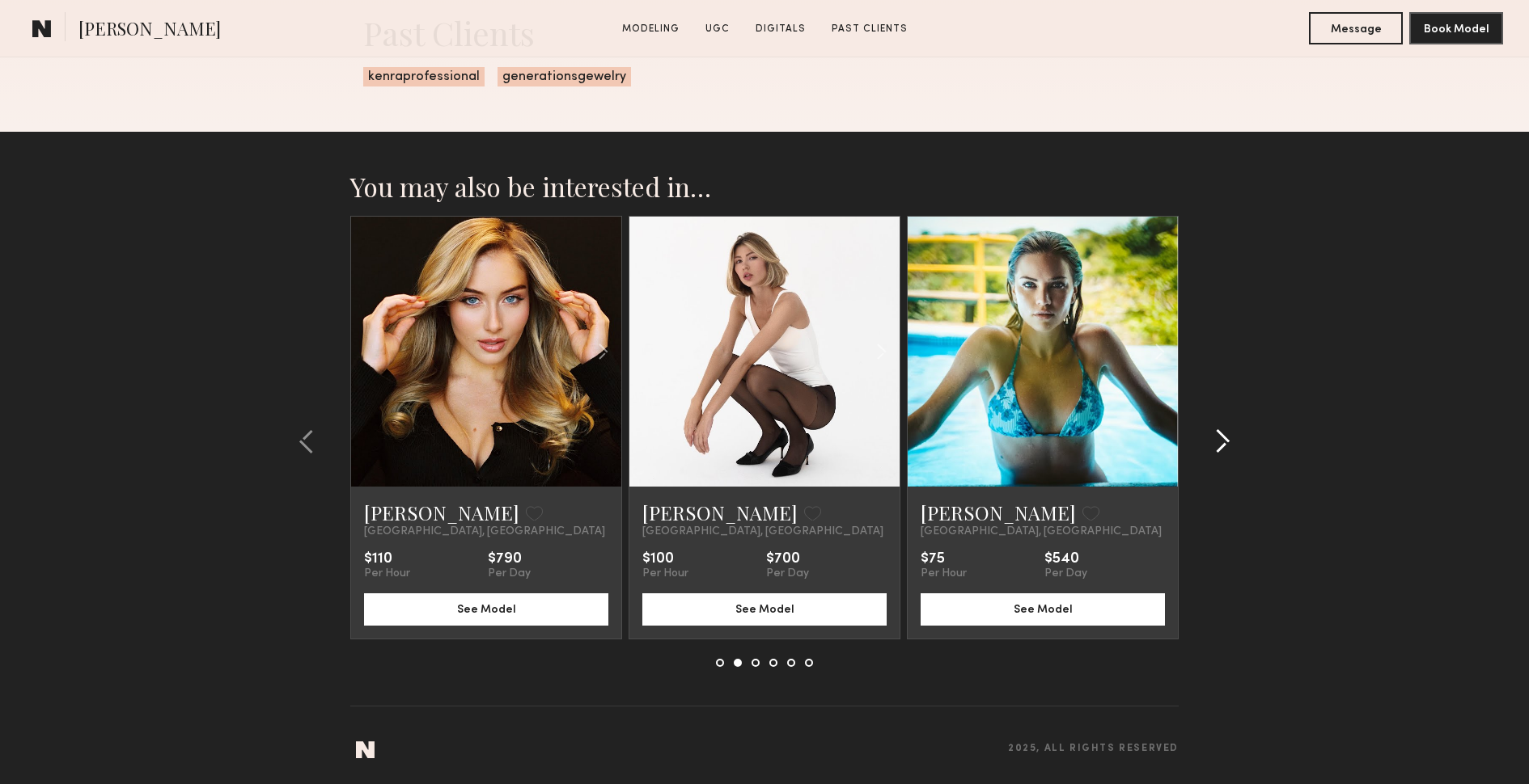
click at [1221, 436] on common-icon at bounding box center [1222, 442] width 16 height 26
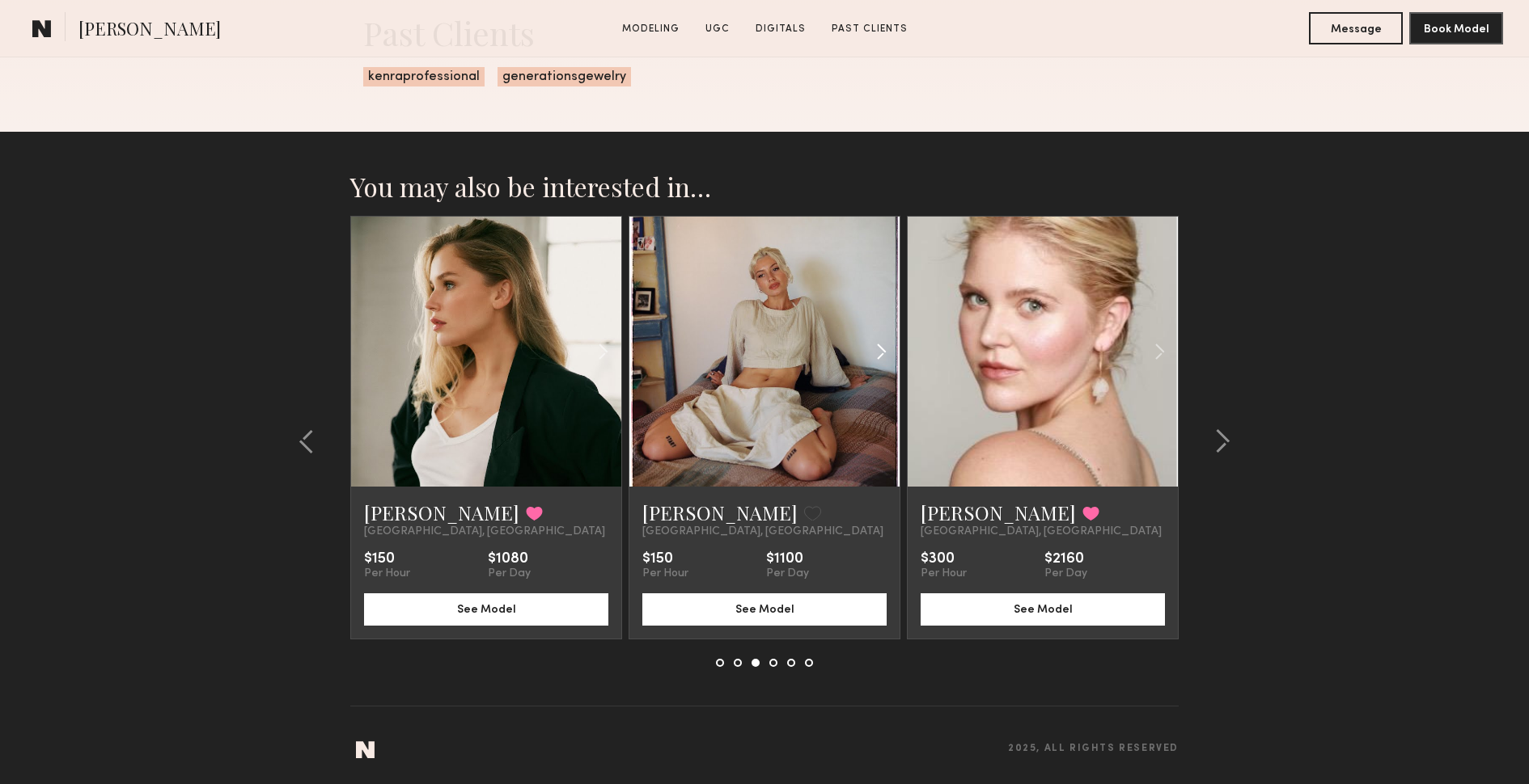
click at [882, 350] on common-icon at bounding box center [882, 351] width 24 height 31
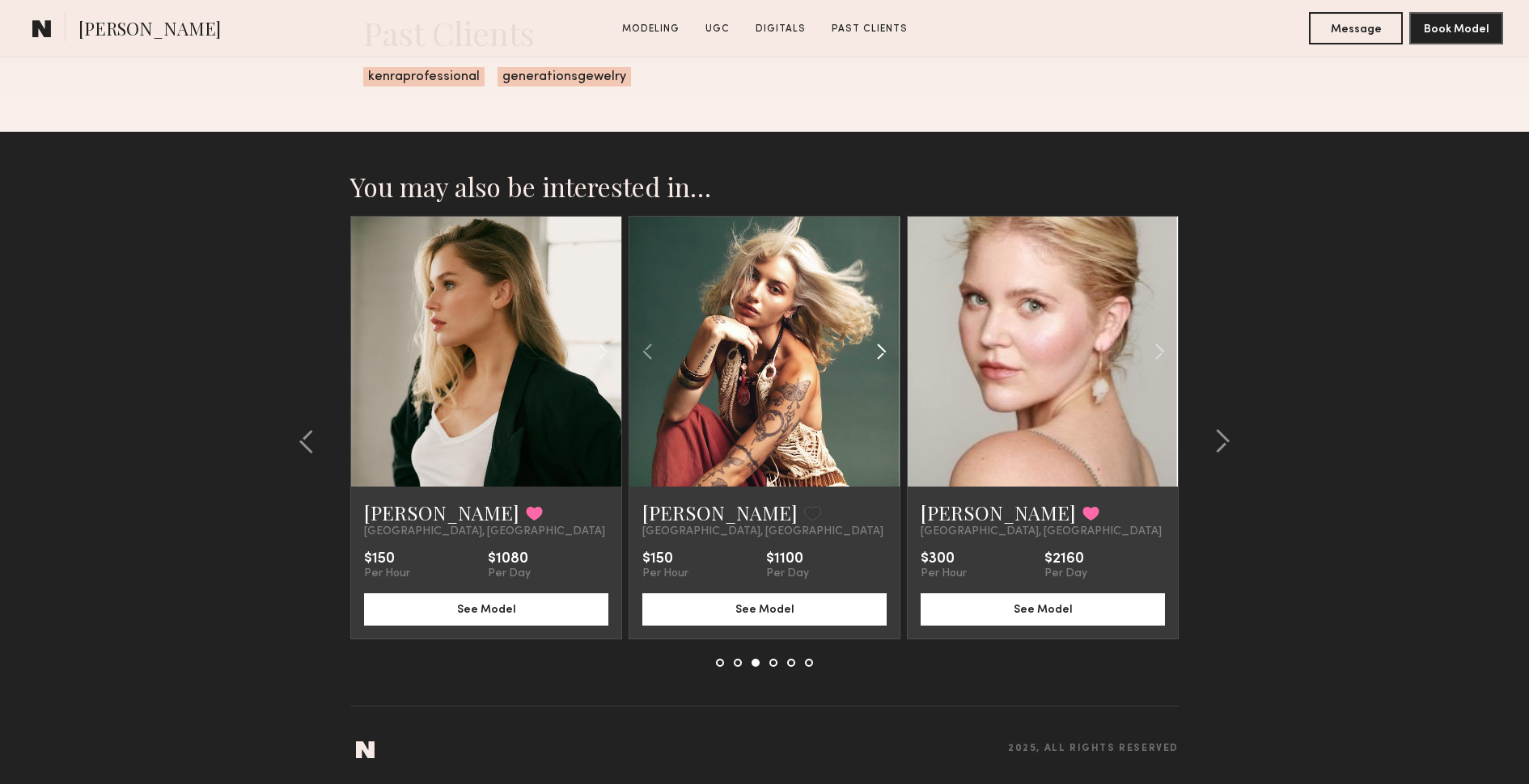
click at [882, 350] on common-icon at bounding box center [882, 351] width 24 height 31
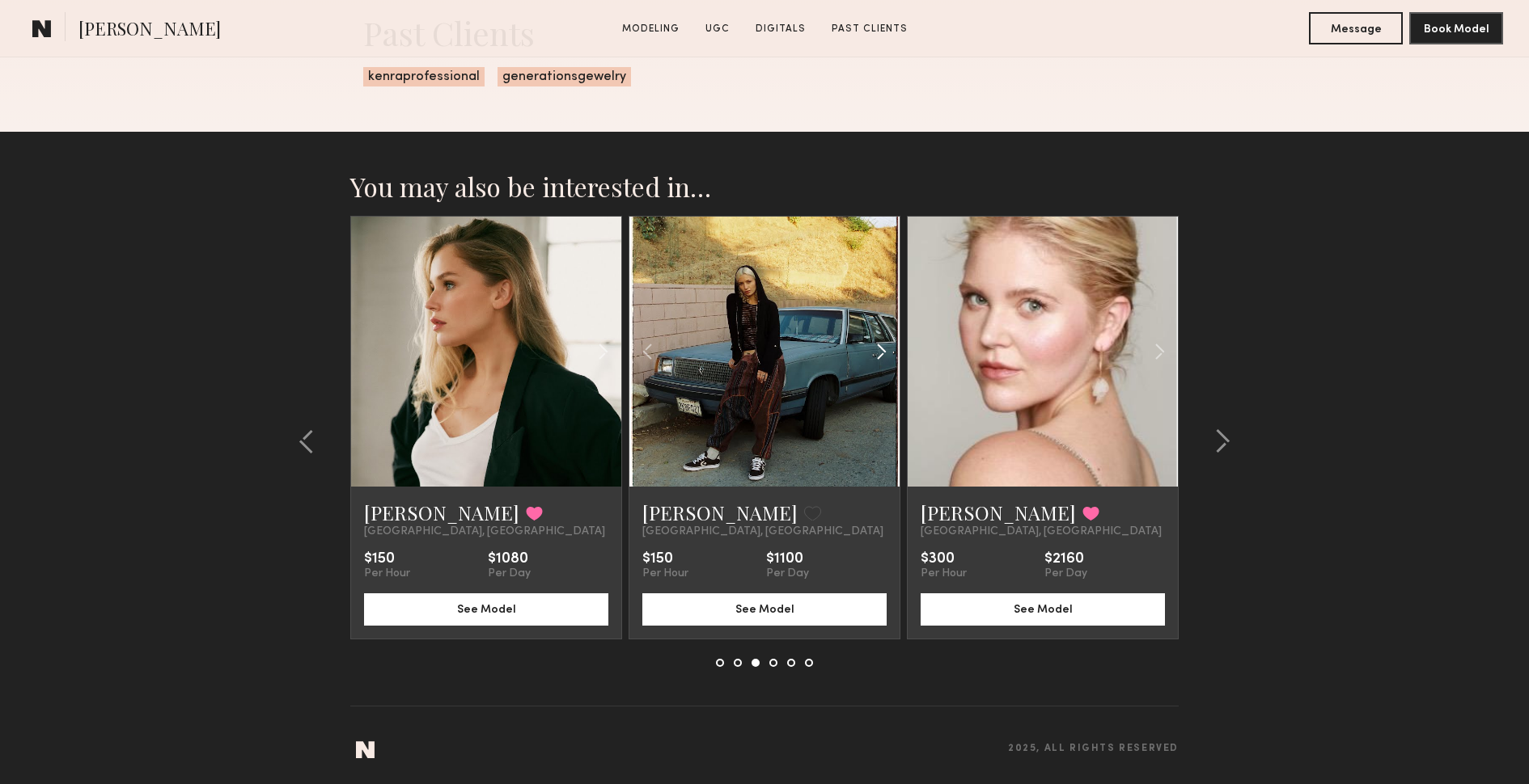
click at [882, 350] on common-icon at bounding box center [882, 351] width 24 height 31
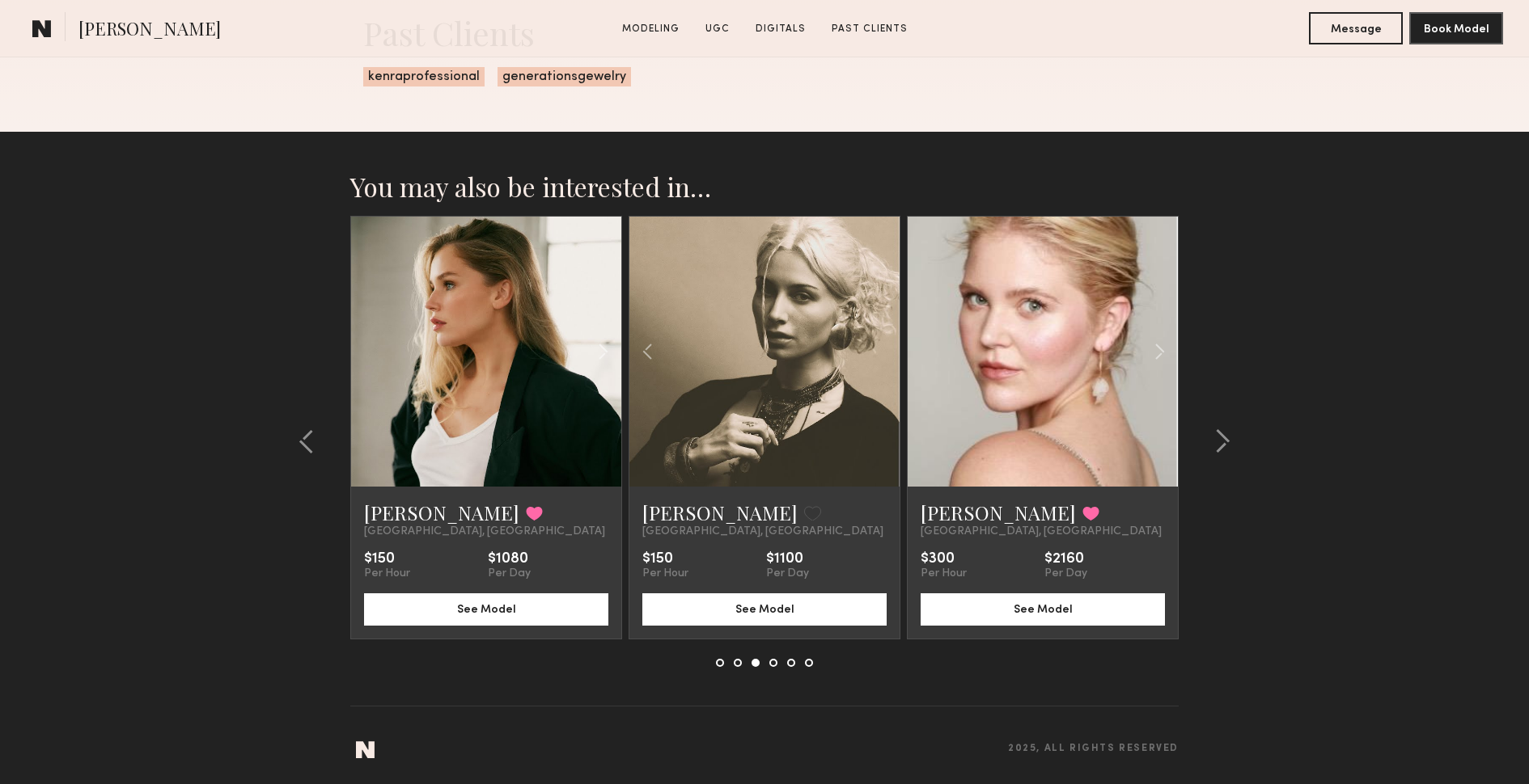
click at [882, 350] on div at bounding box center [764, 352] width 270 height 270
drag, startPoint x: 1219, startPoint y: 431, endPoint x: 1216, endPoint y: 421, distance: 10.4
click at [1219, 431] on common-icon at bounding box center [1222, 442] width 16 height 26
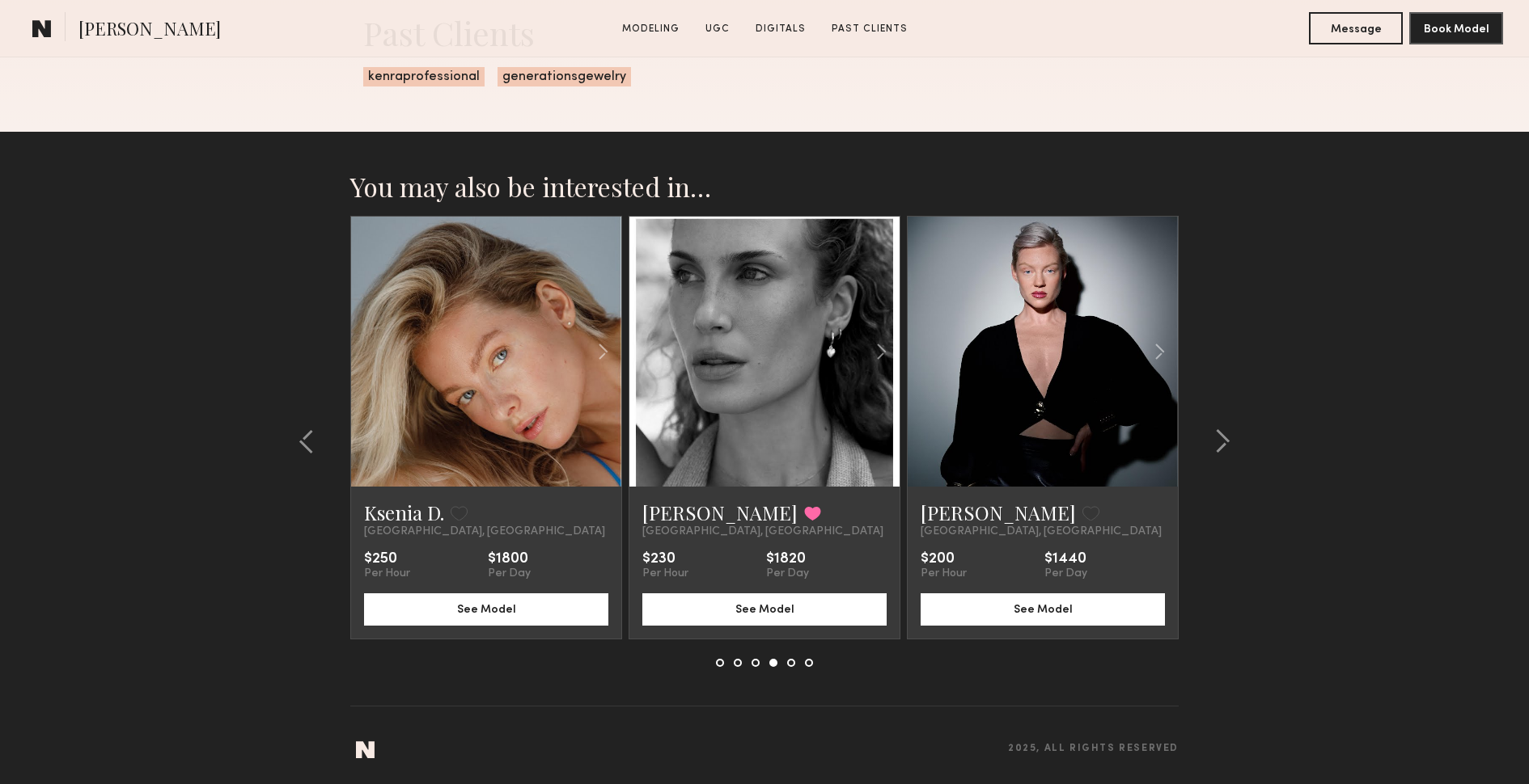
click at [448, 343] on link at bounding box center [485, 352] width 92 height 270
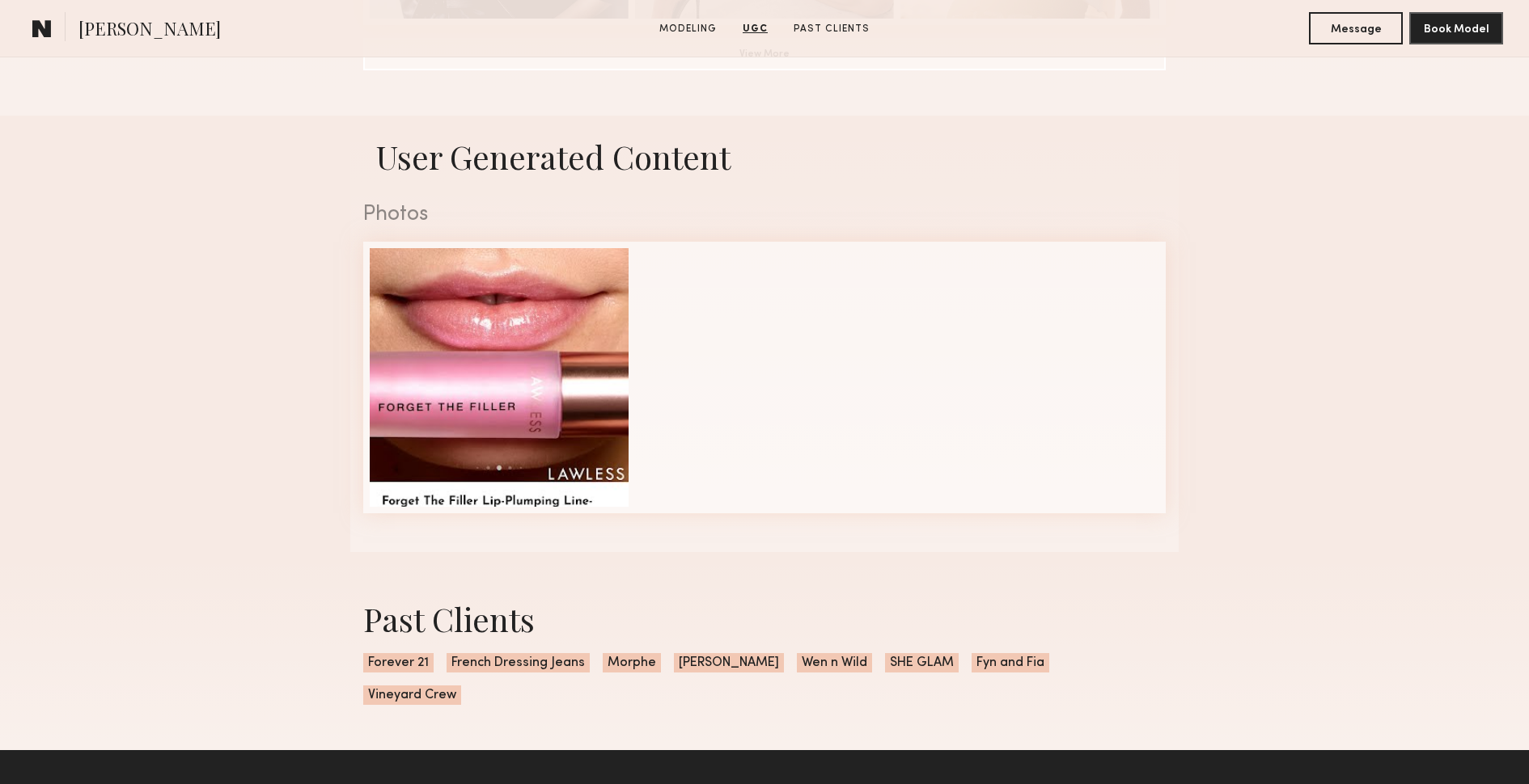
scroll to position [1521, 0]
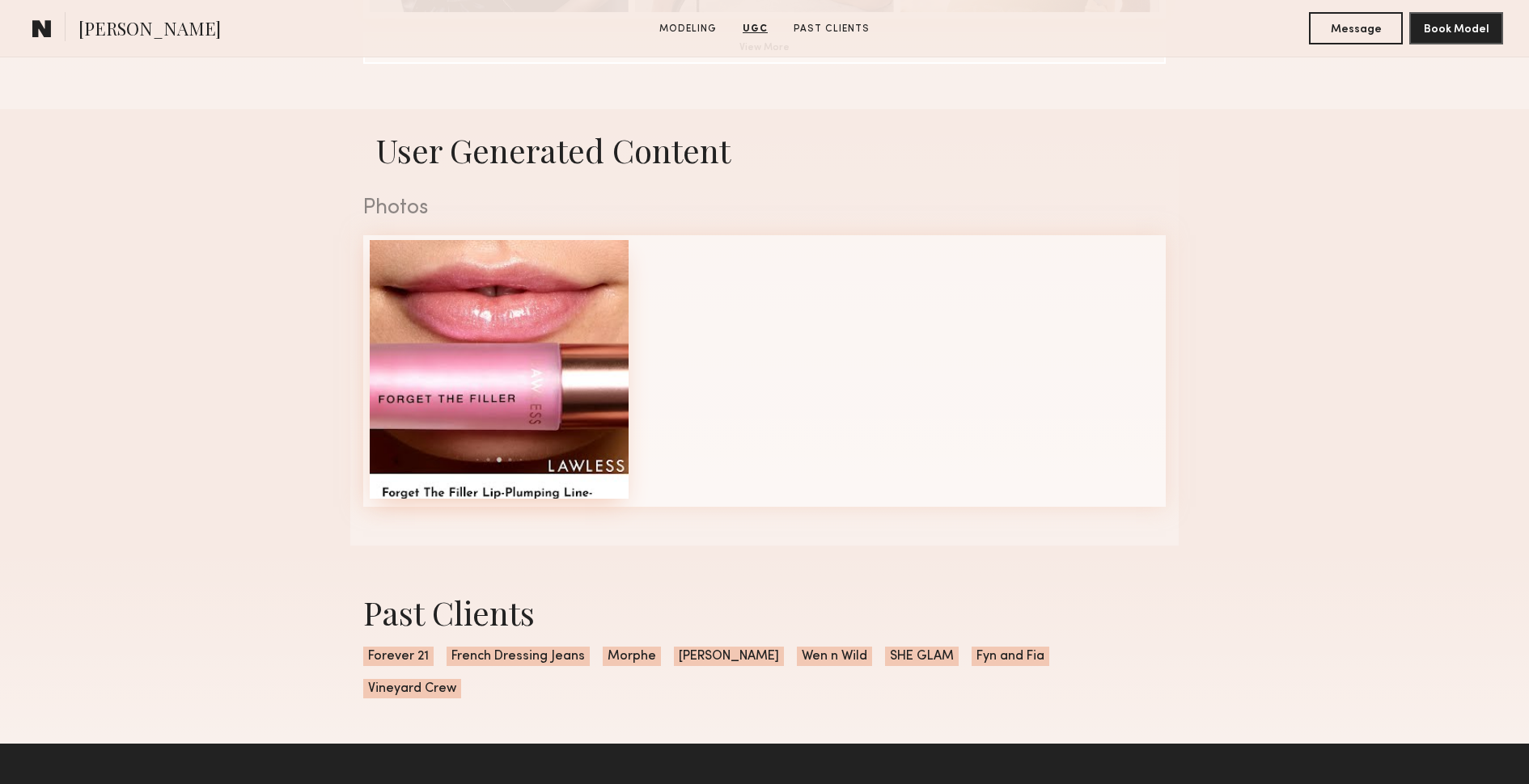
click at [528, 306] on div at bounding box center [499, 370] width 258 height 258
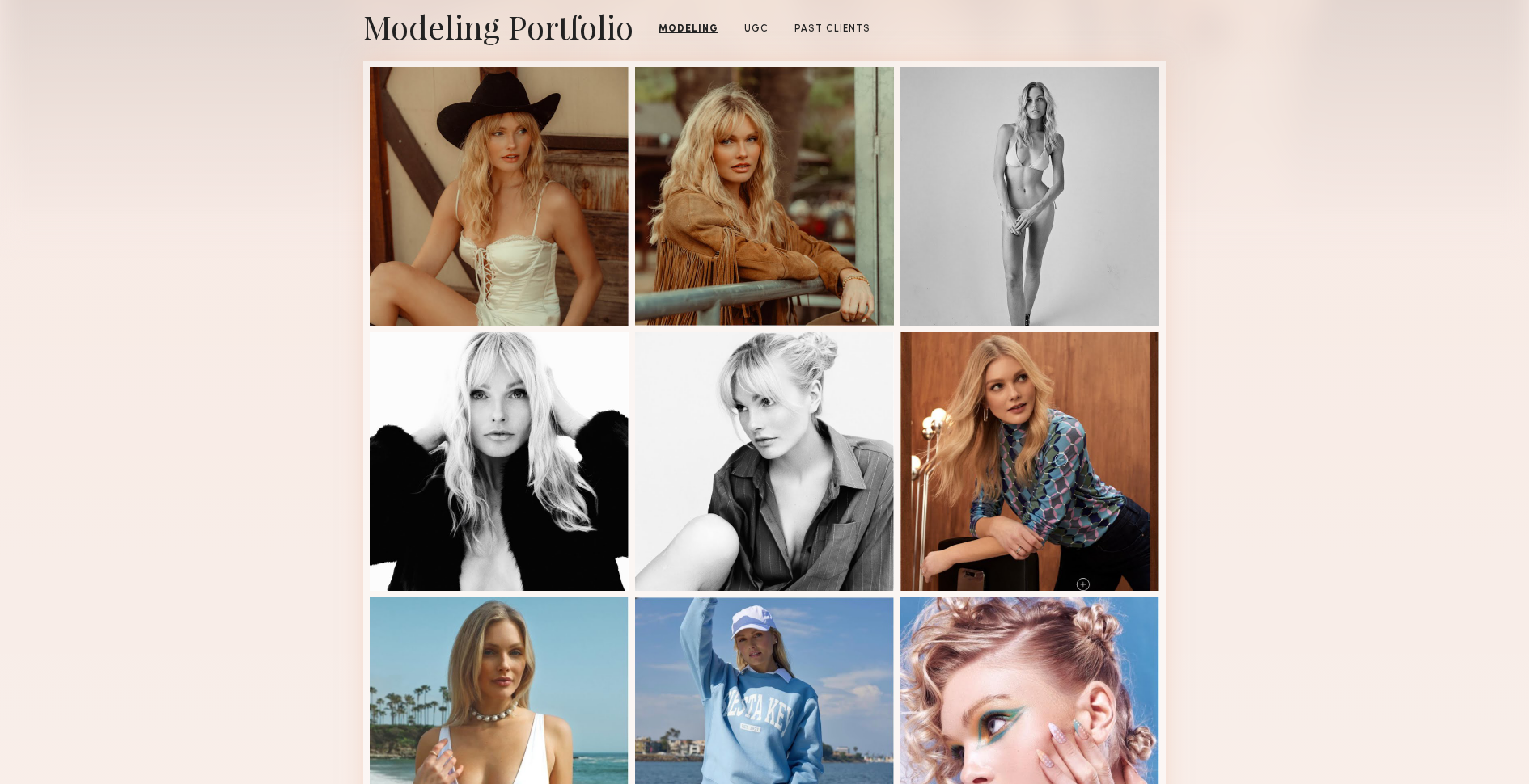
scroll to position [160, 0]
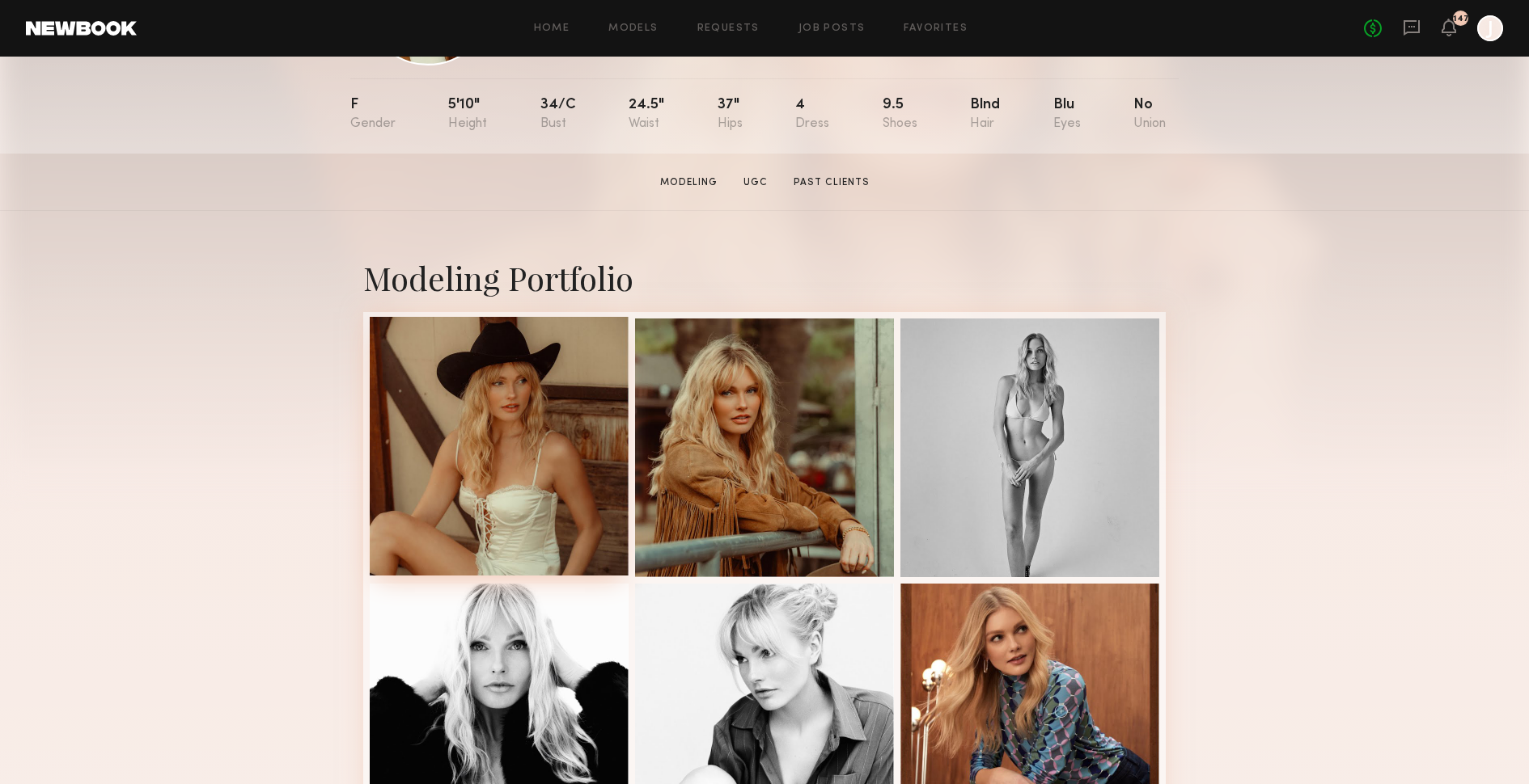
click at [524, 445] on div at bounding box center [499, 446] width 258 height 258
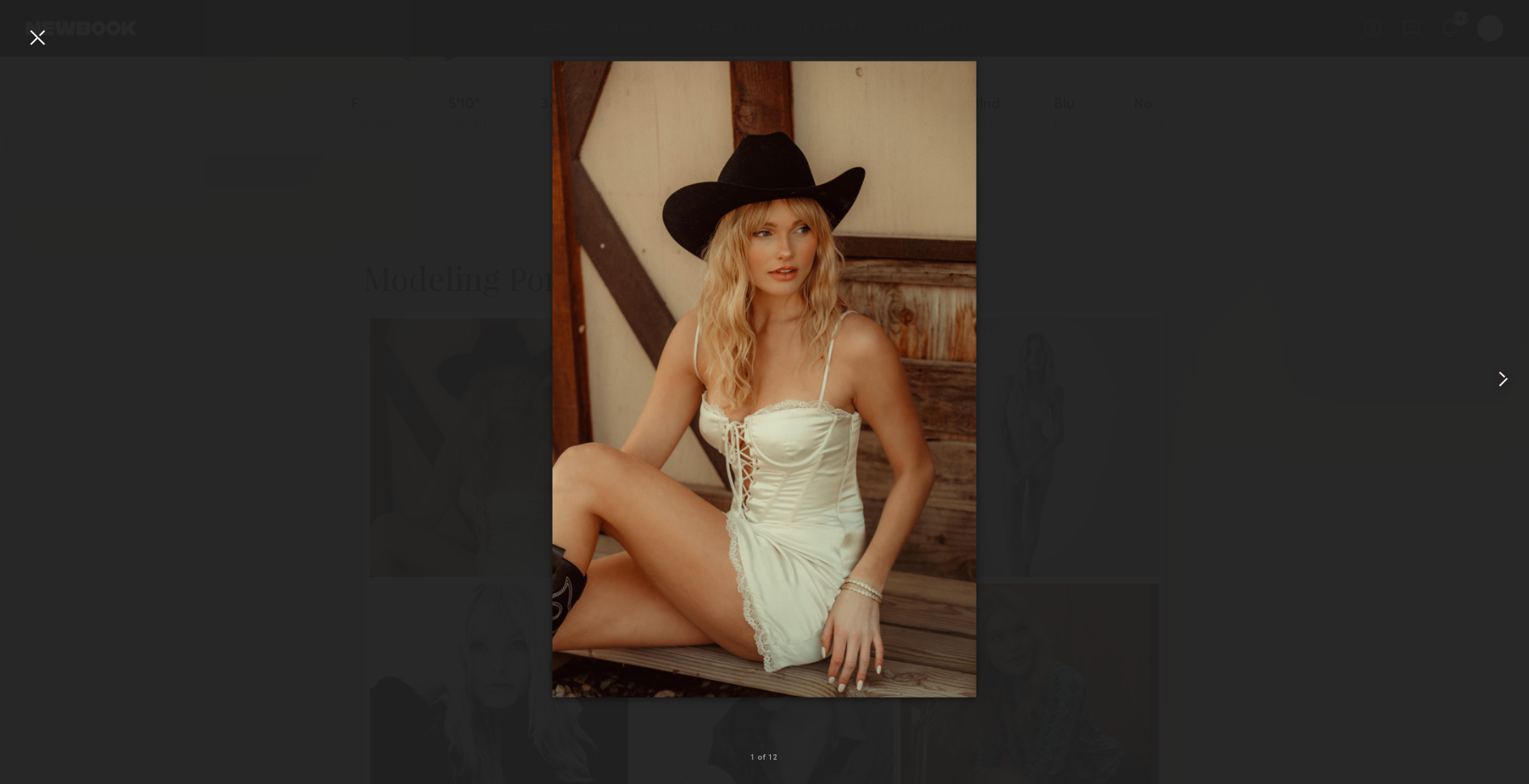
click at [1495, 371] on common-icon at bounding box center [1503, 380] width 26 height 26
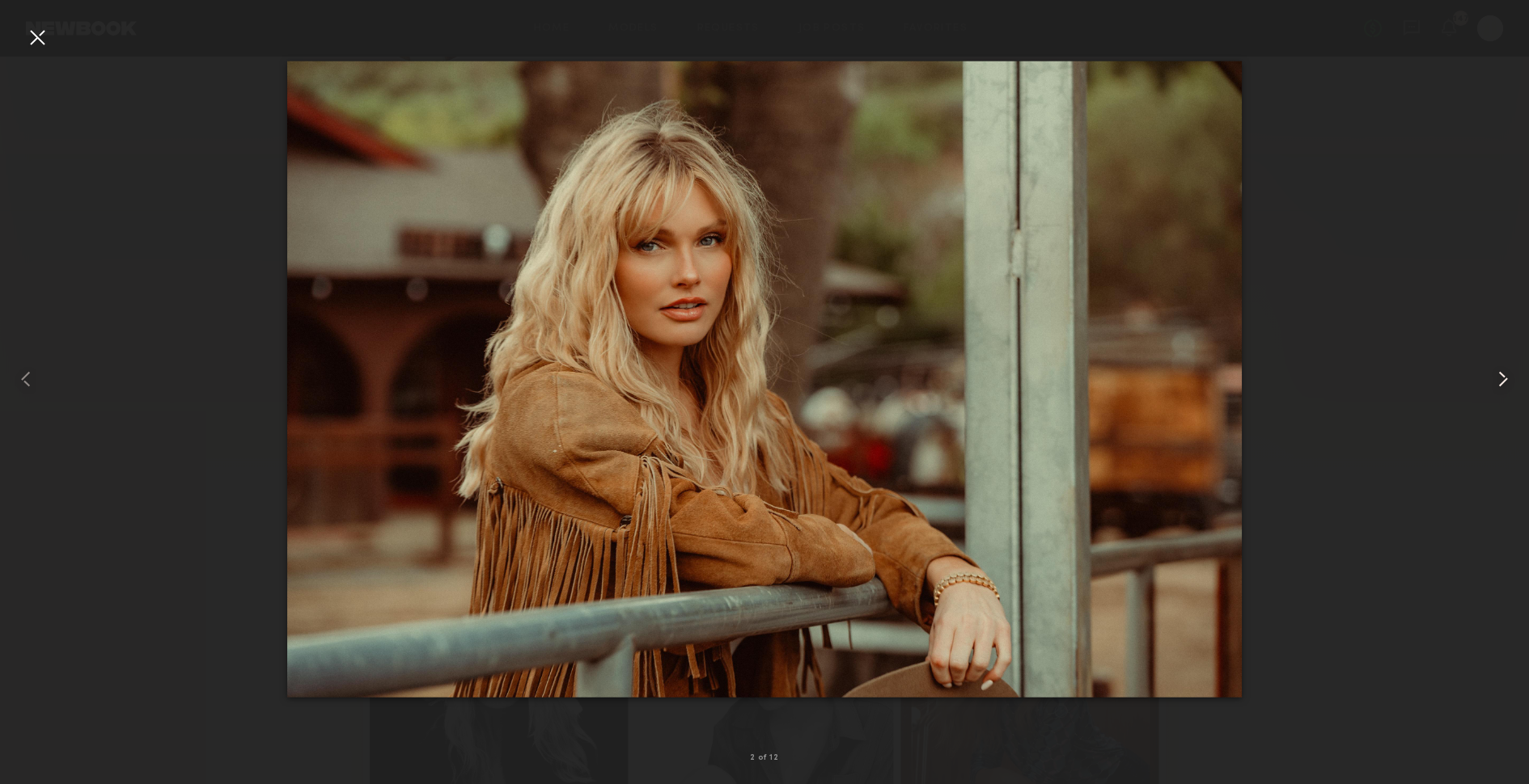
click at [1495, 371] on common-icon at bounding box center [1503, 380] width 26 height 26
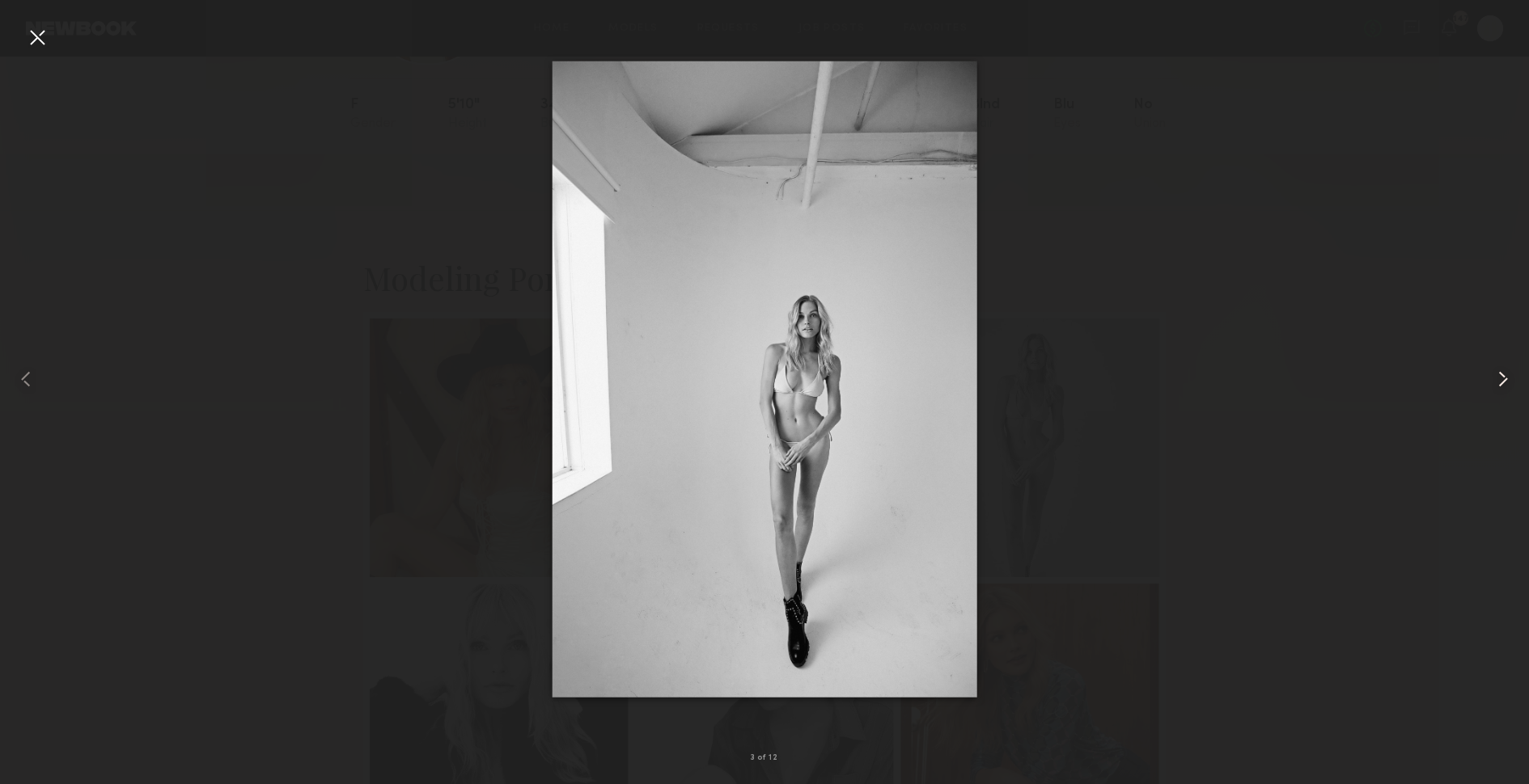
click at [1495, 371] on common-icon at bounding box center [1503, 380] width 26 height 26
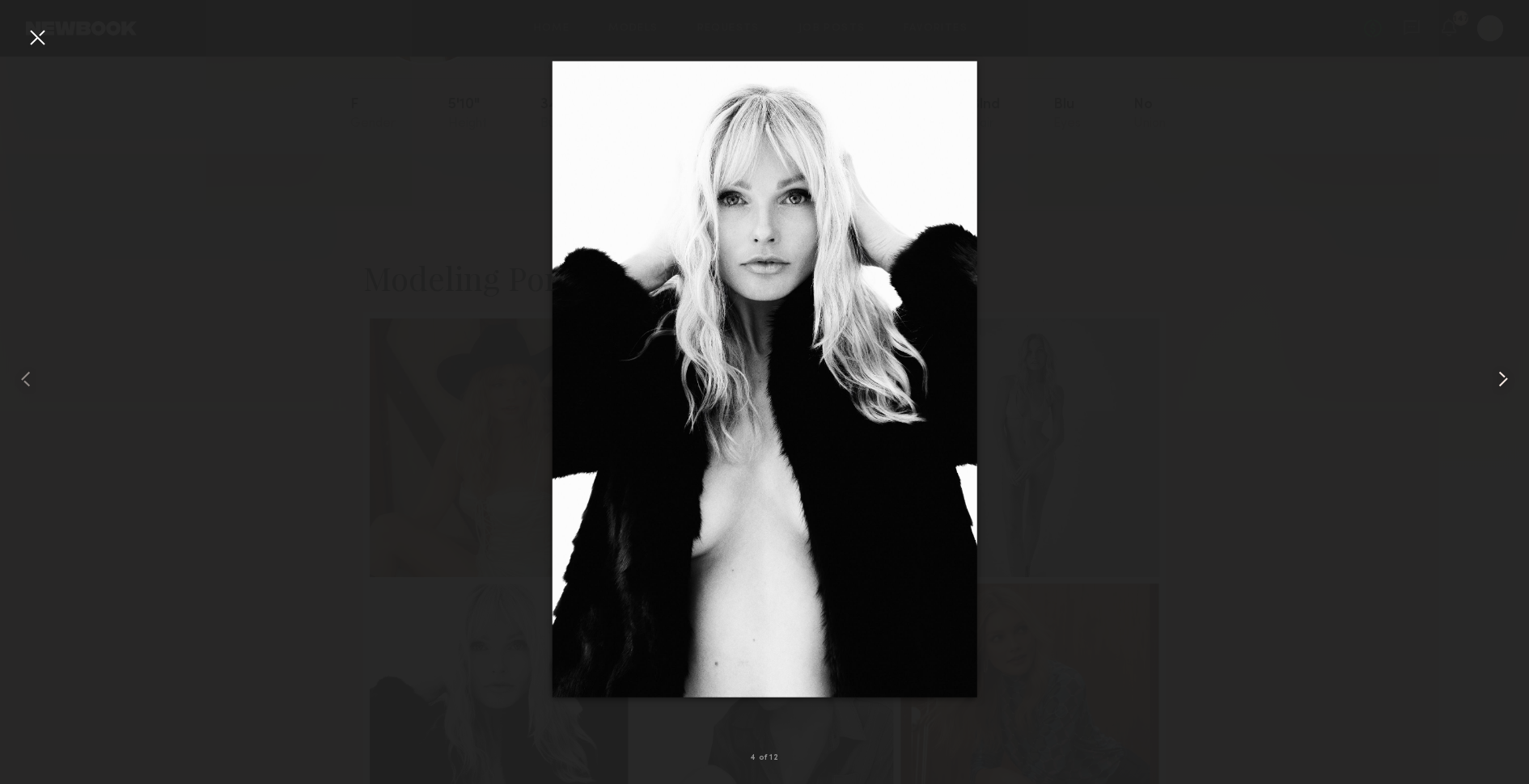
click at [1495, 371] on common-icon at bounding box center [1503, 380] width 26 height 26
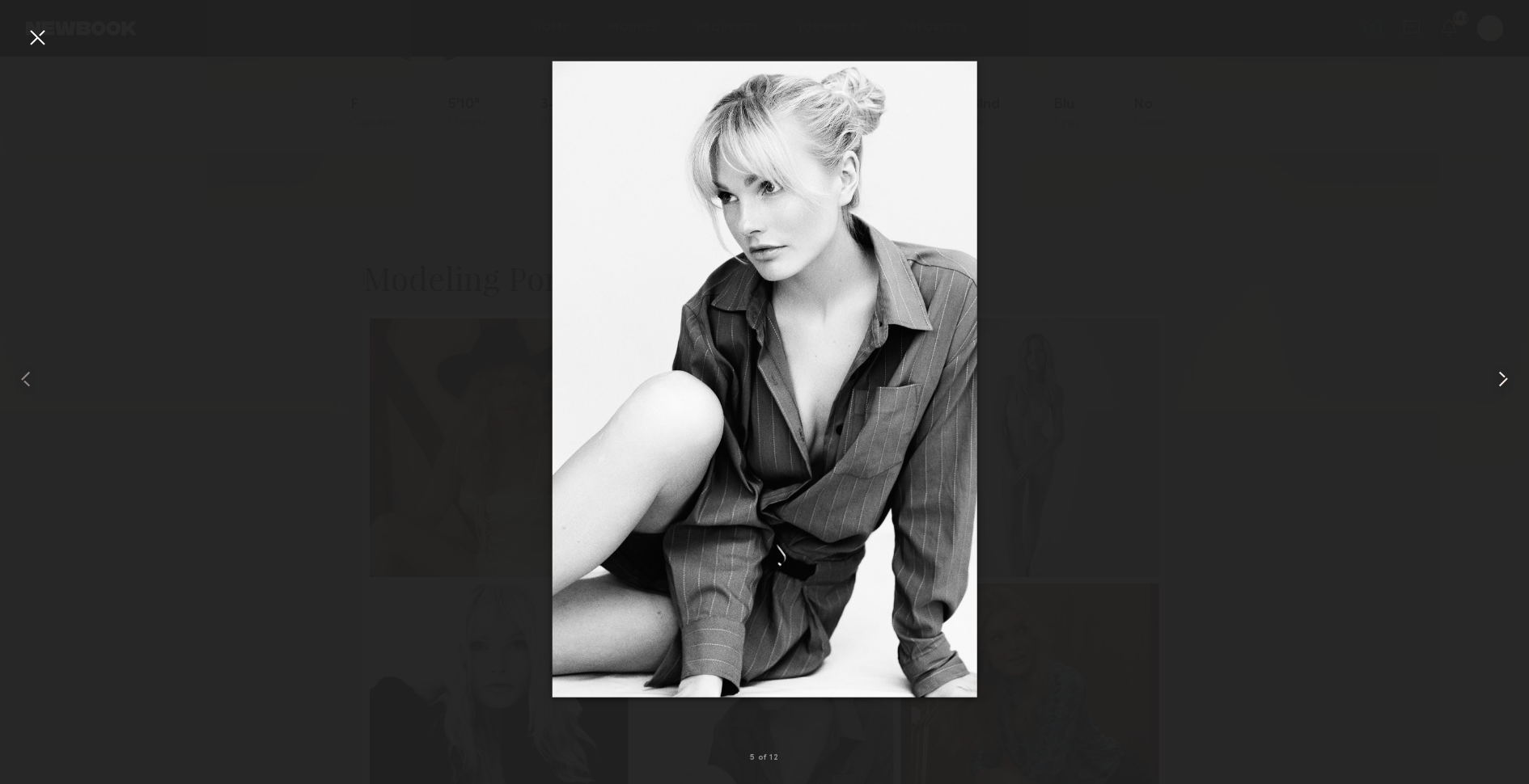
click at [1495, 371] on common-icon at bounding box center [1503, 380] width 26 height 26
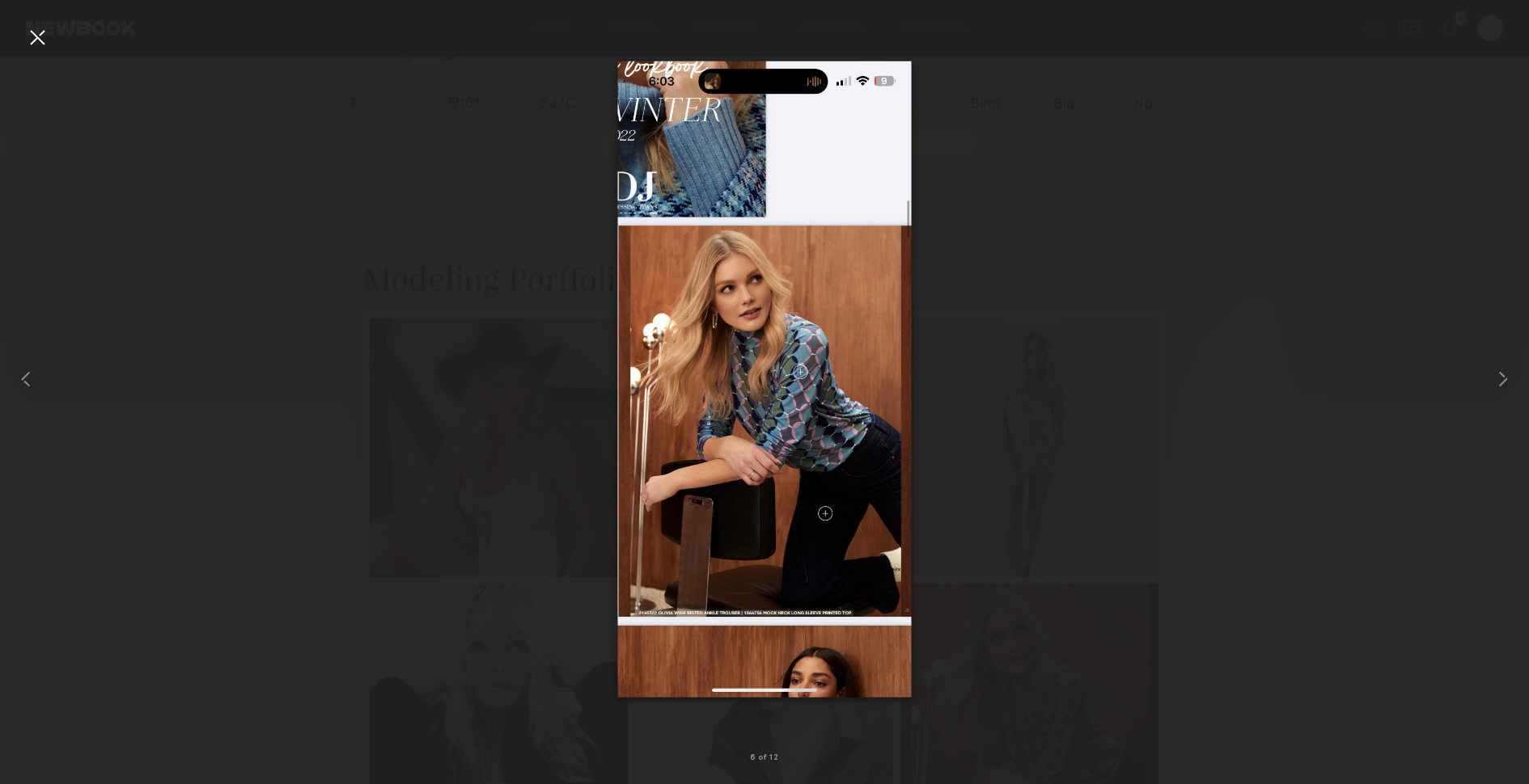
click at [1410, 382] on div at bounding box center [764, 379] width 1529 height 707
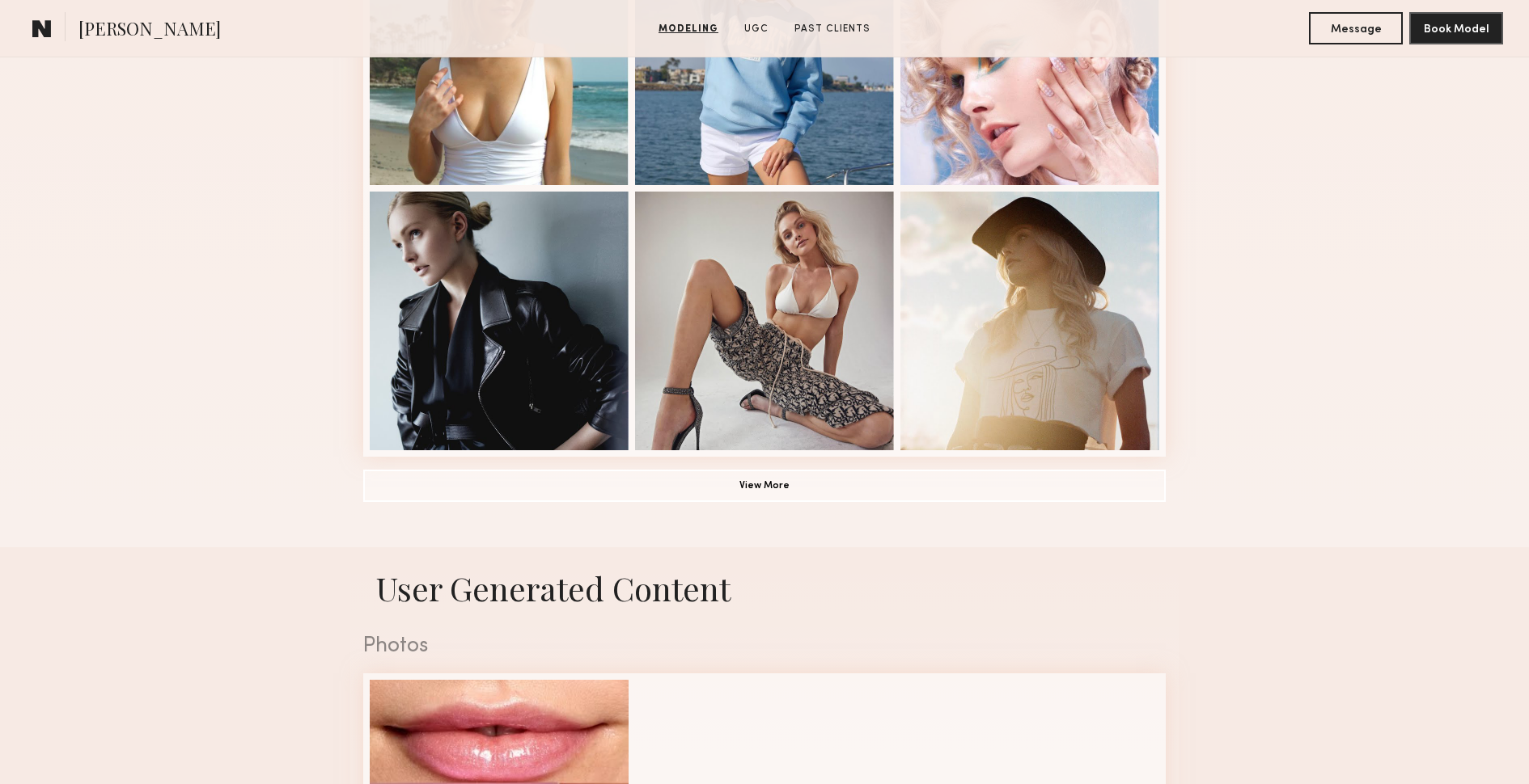
scroll to position [1081, 0]
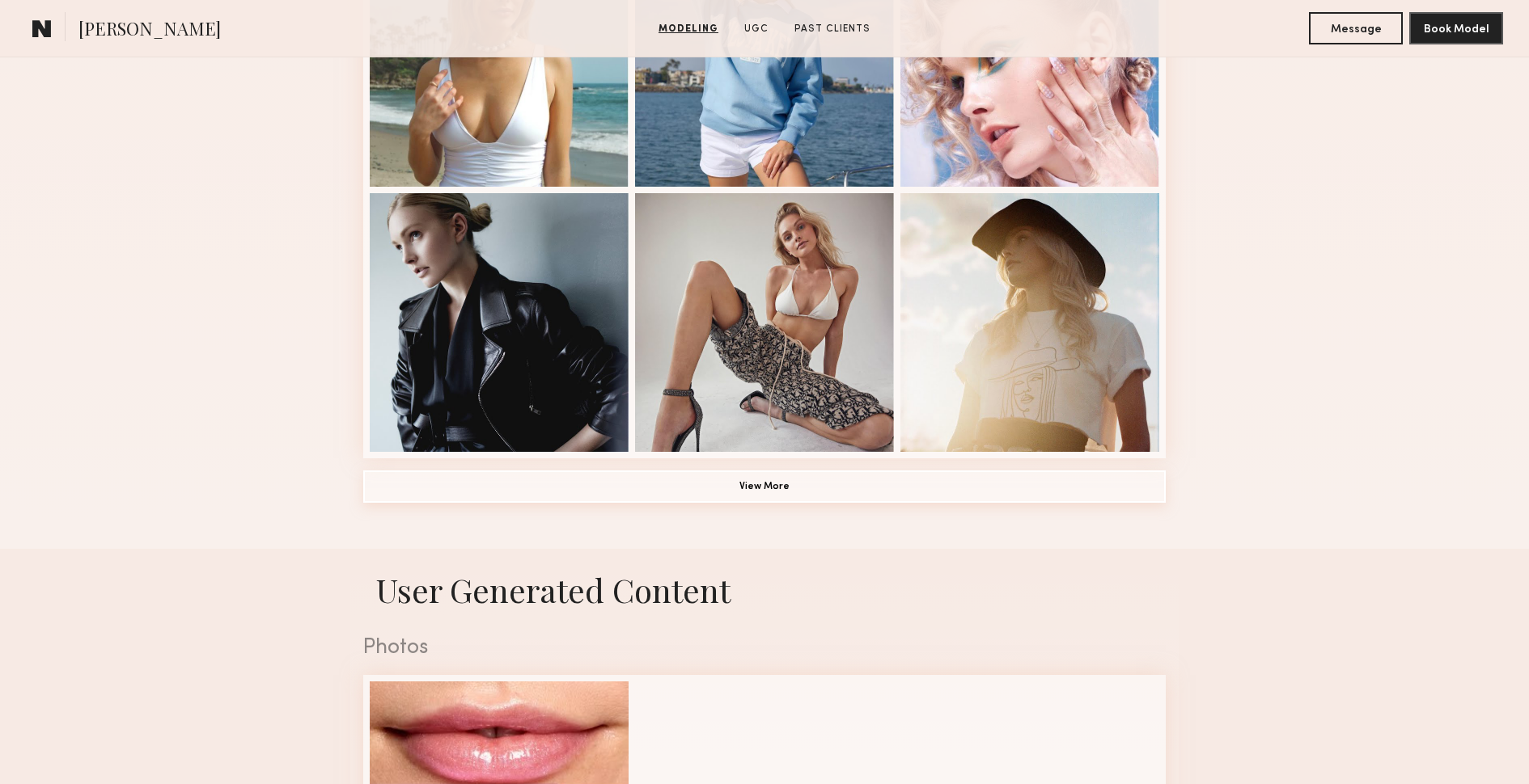
click at [832, 477] on button "View More" at bounding box center [764, 486] width 803 height 33
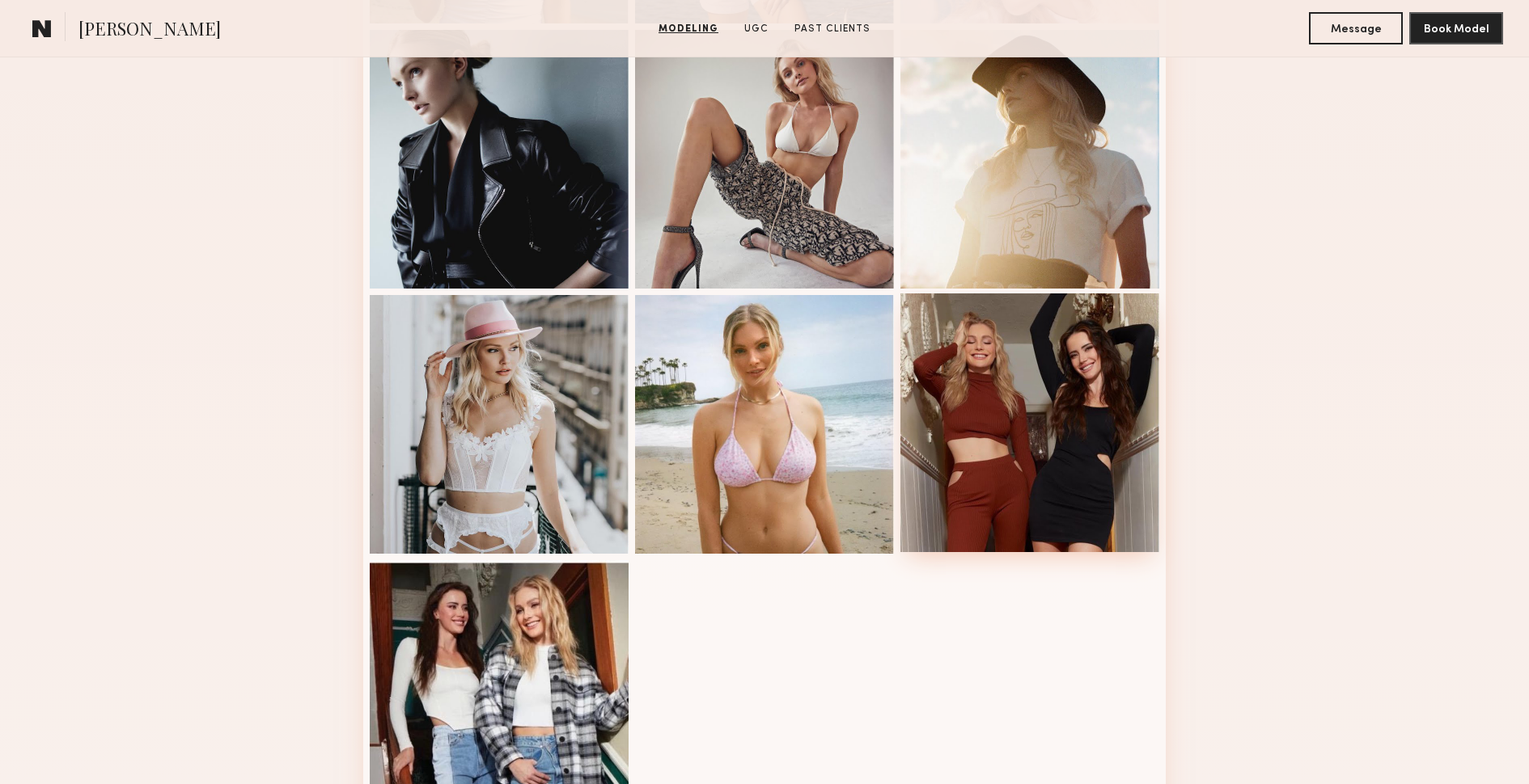
scroll to position [1267, 0]
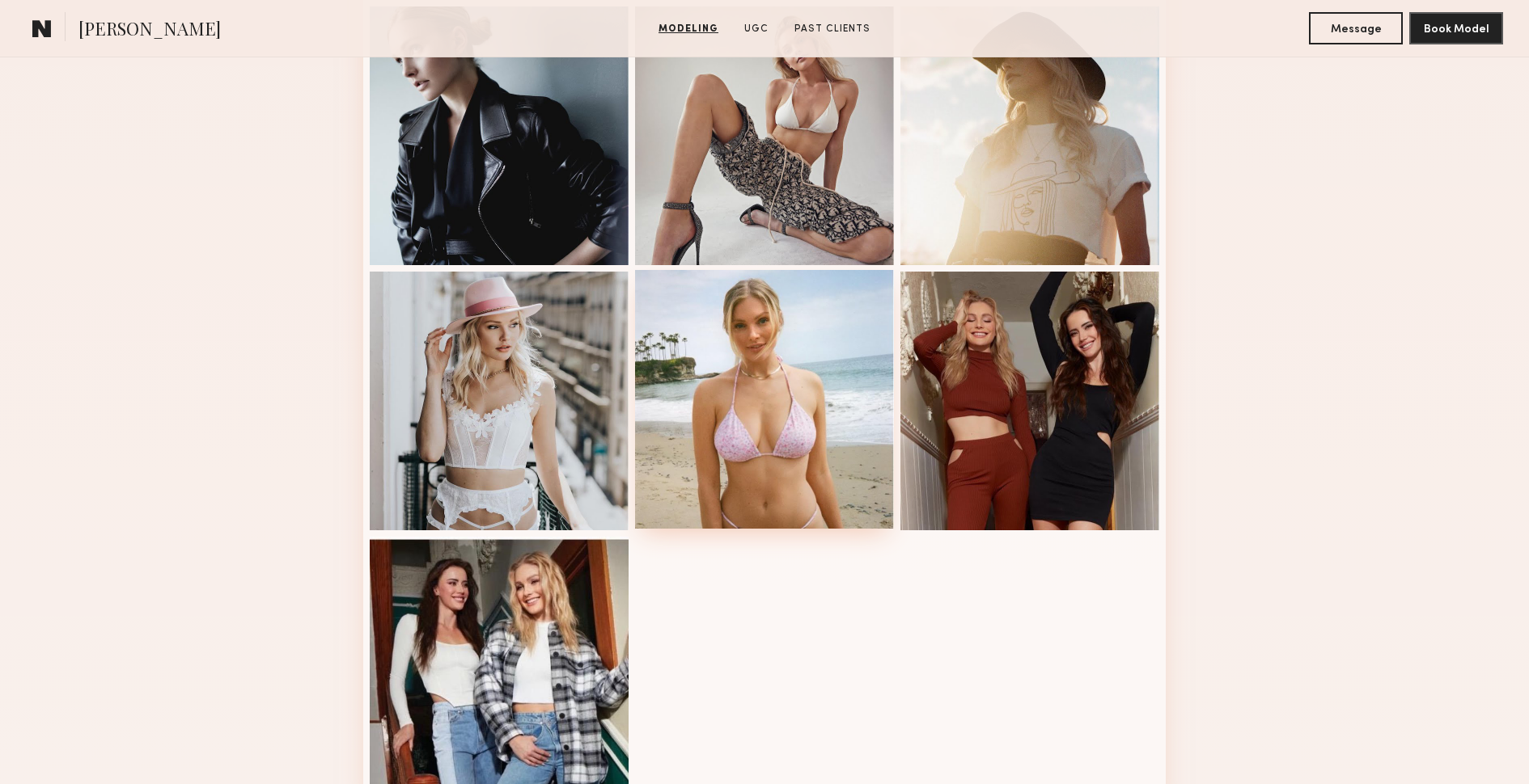
click at [780, 477] on div at bounding box center [764, 399] width 258 height 258
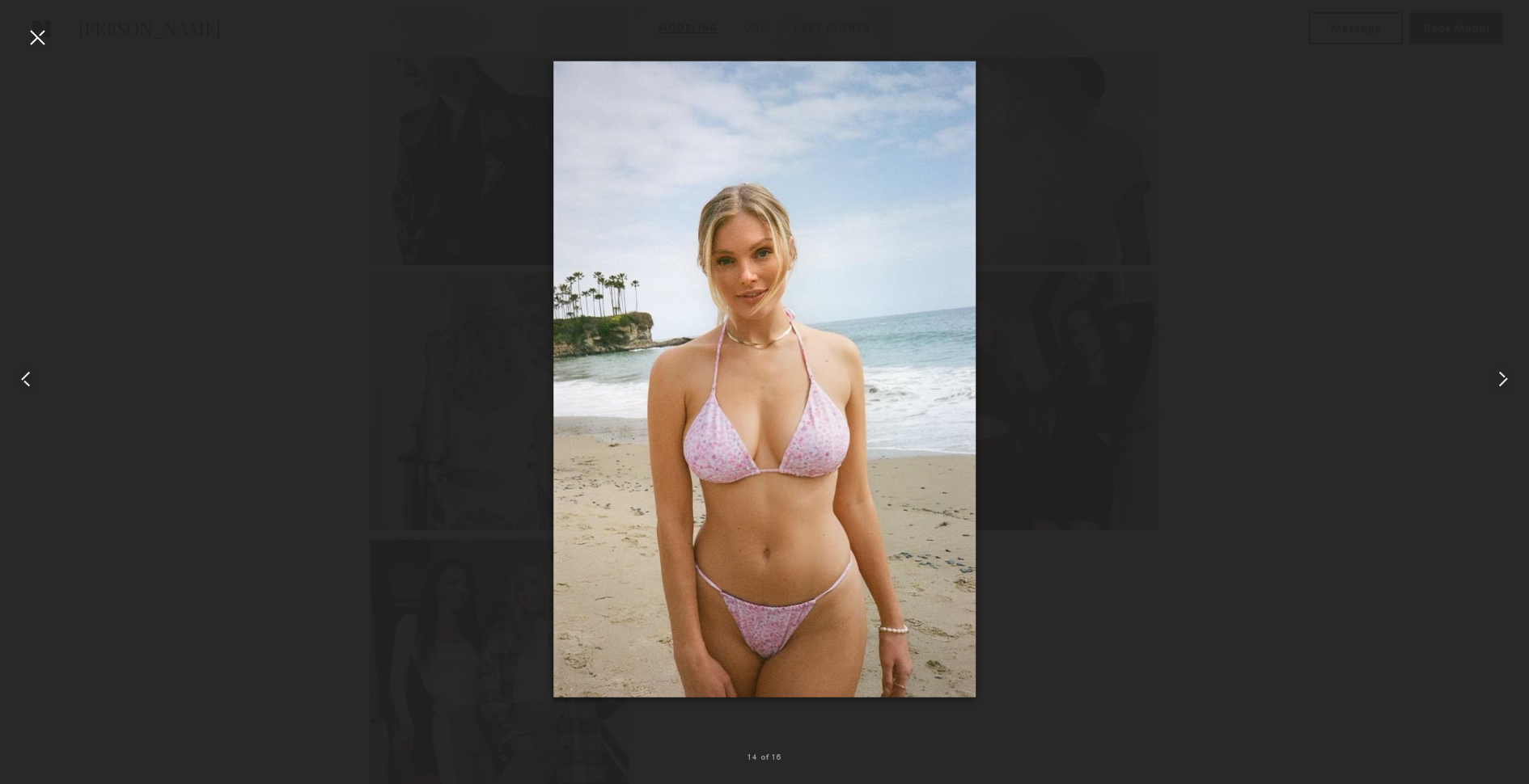
click at [1224, 494] on div at bounding box center [764, 379] width 1529 height 707
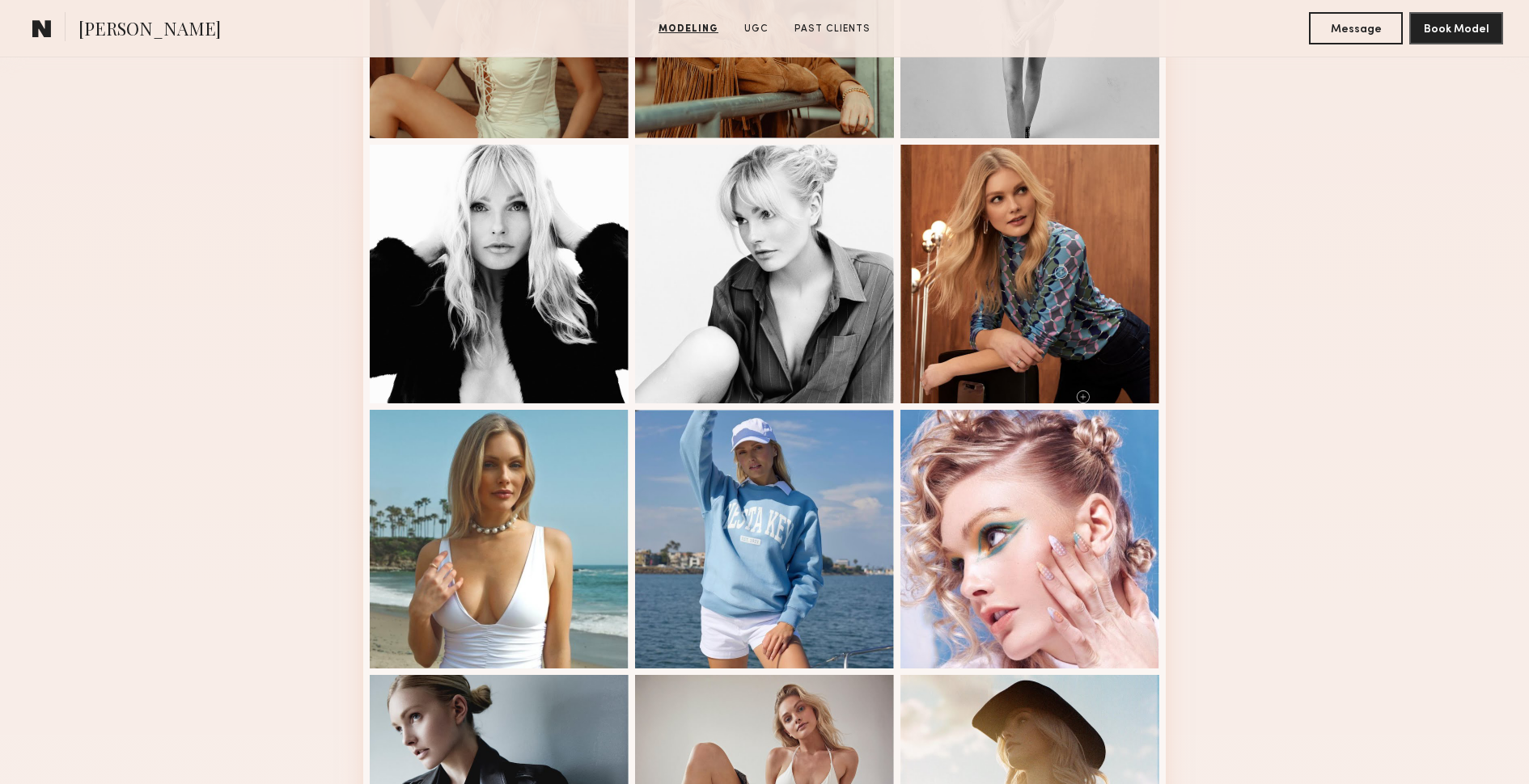
scroll to position [552, 0]
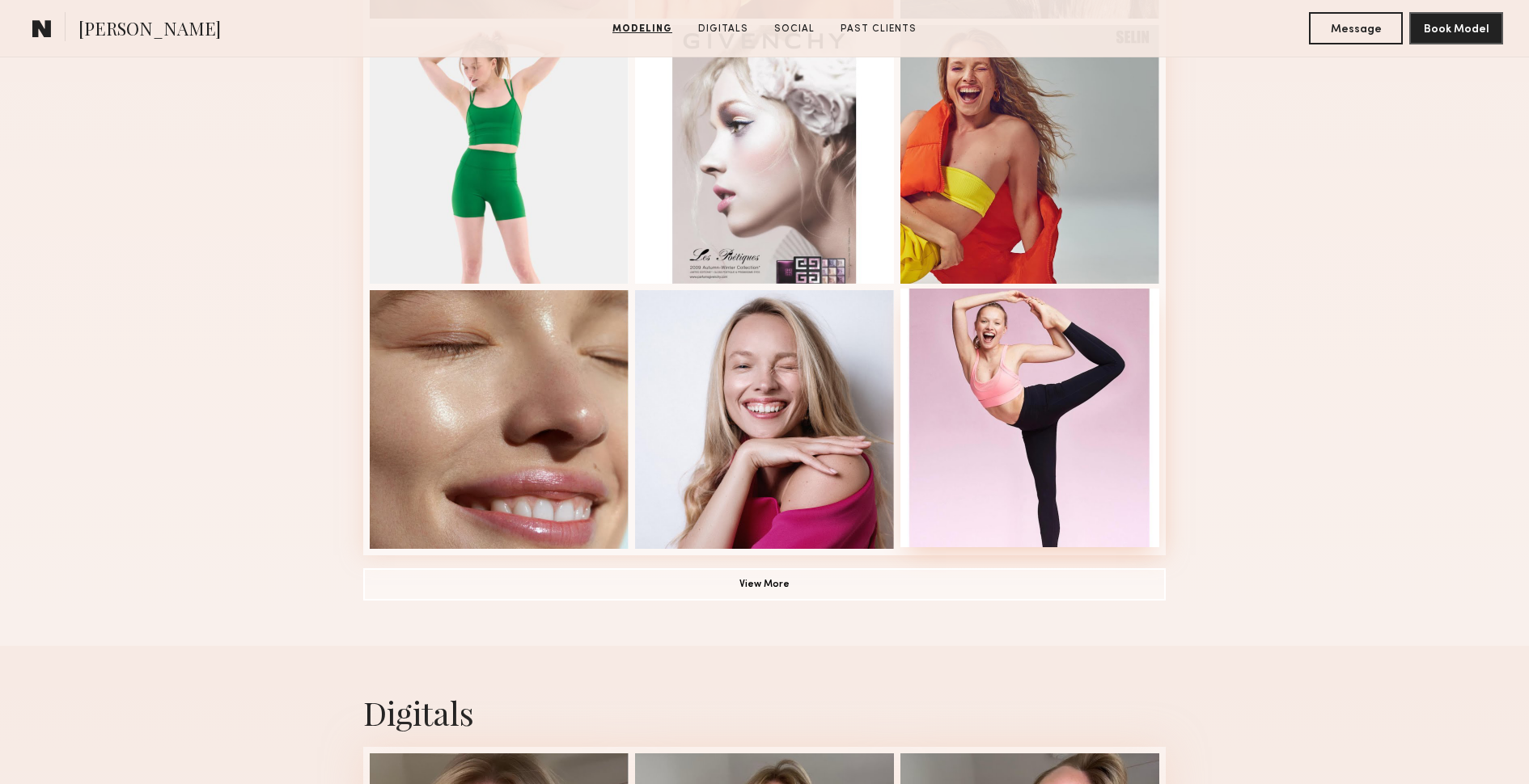
scroll to position [981, 0]
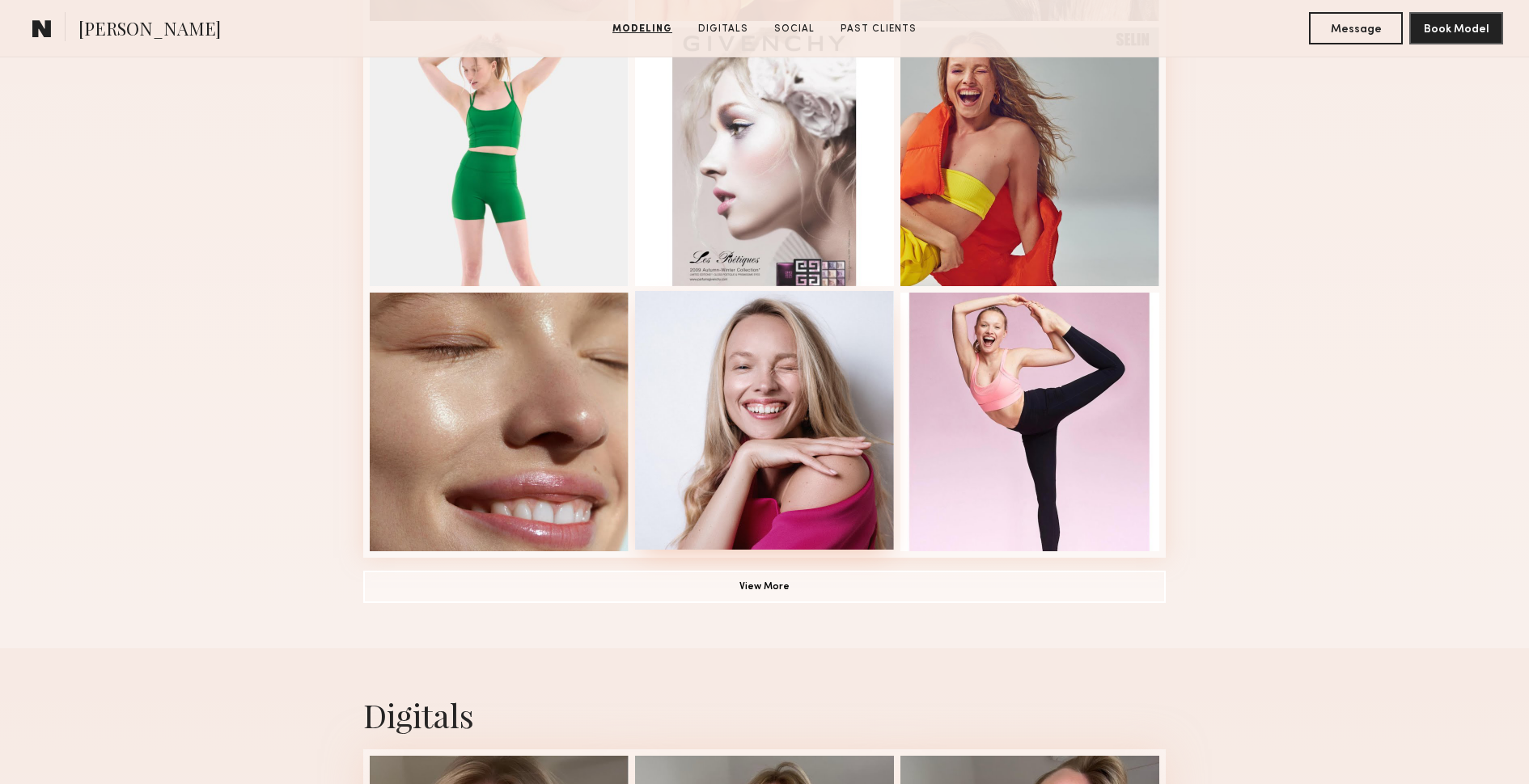
drag, startPoint x: 751, startPoint y: 392, endPoint x: 766, endPoint y: 392, distance: 15.0
click at [750, 392] on div at bounding box center [764, 420] width 258 height 258
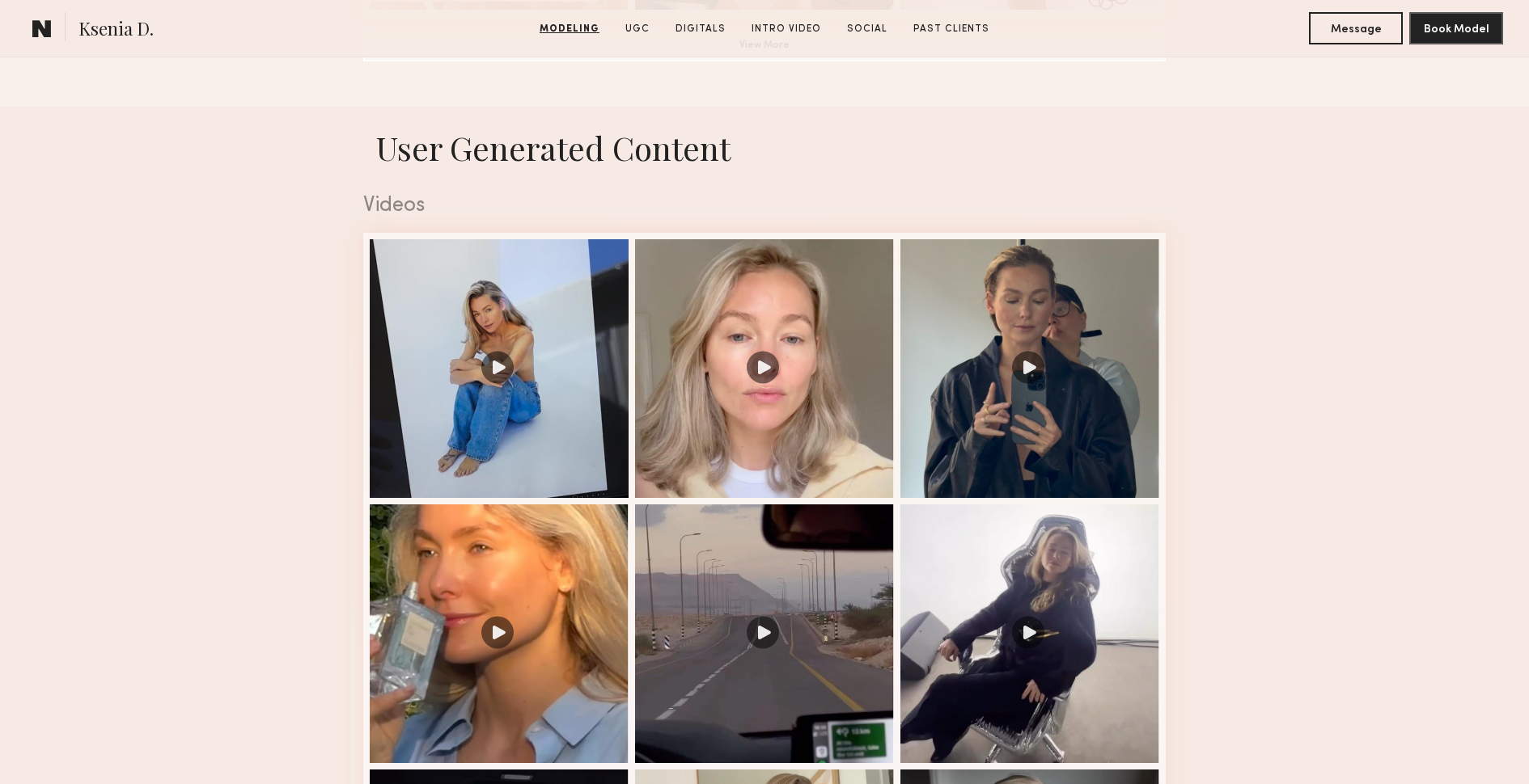
scroll to position [1525, 0]
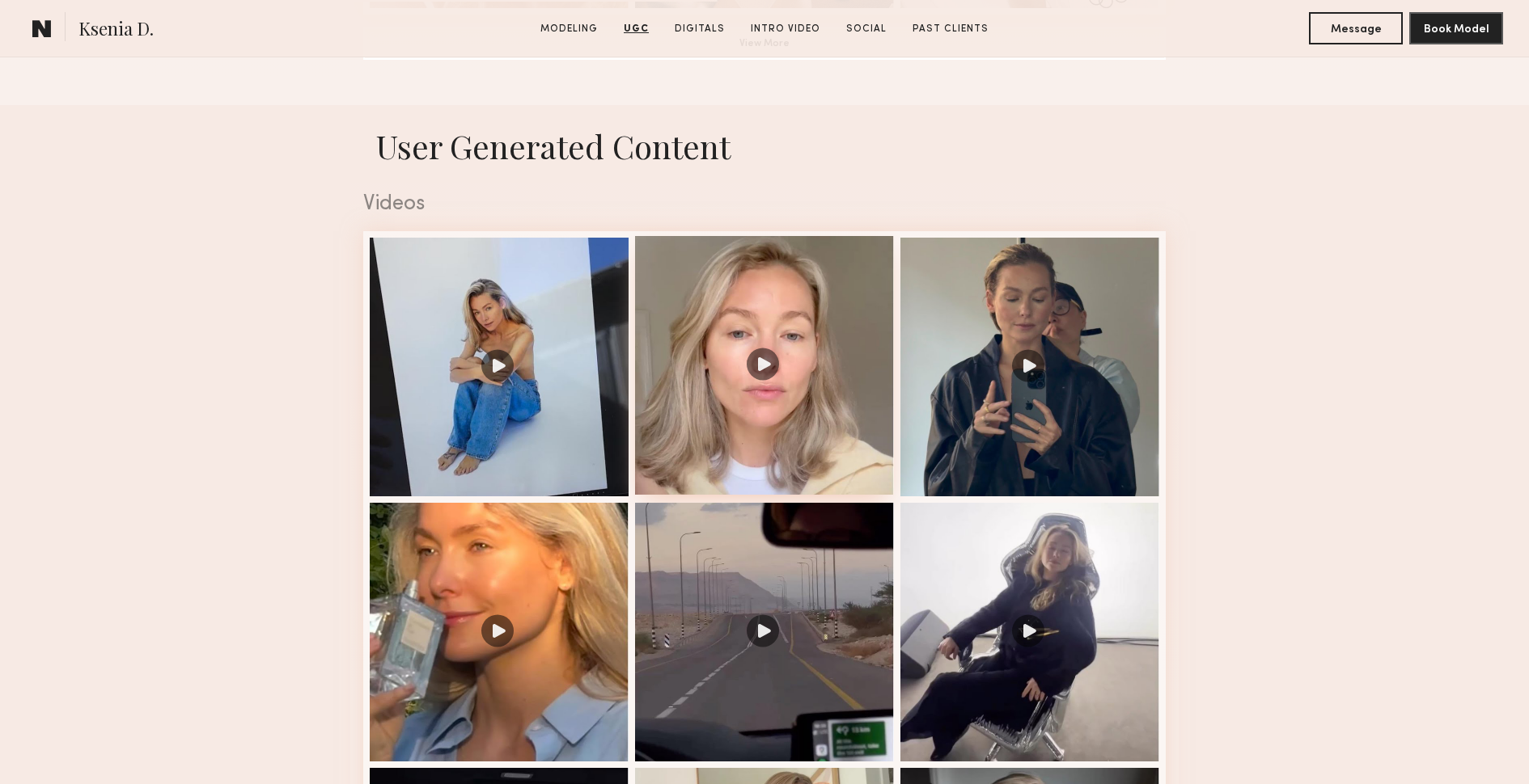
click at [744, 363] on div at bounding box center [764, 365] width 258 height 258
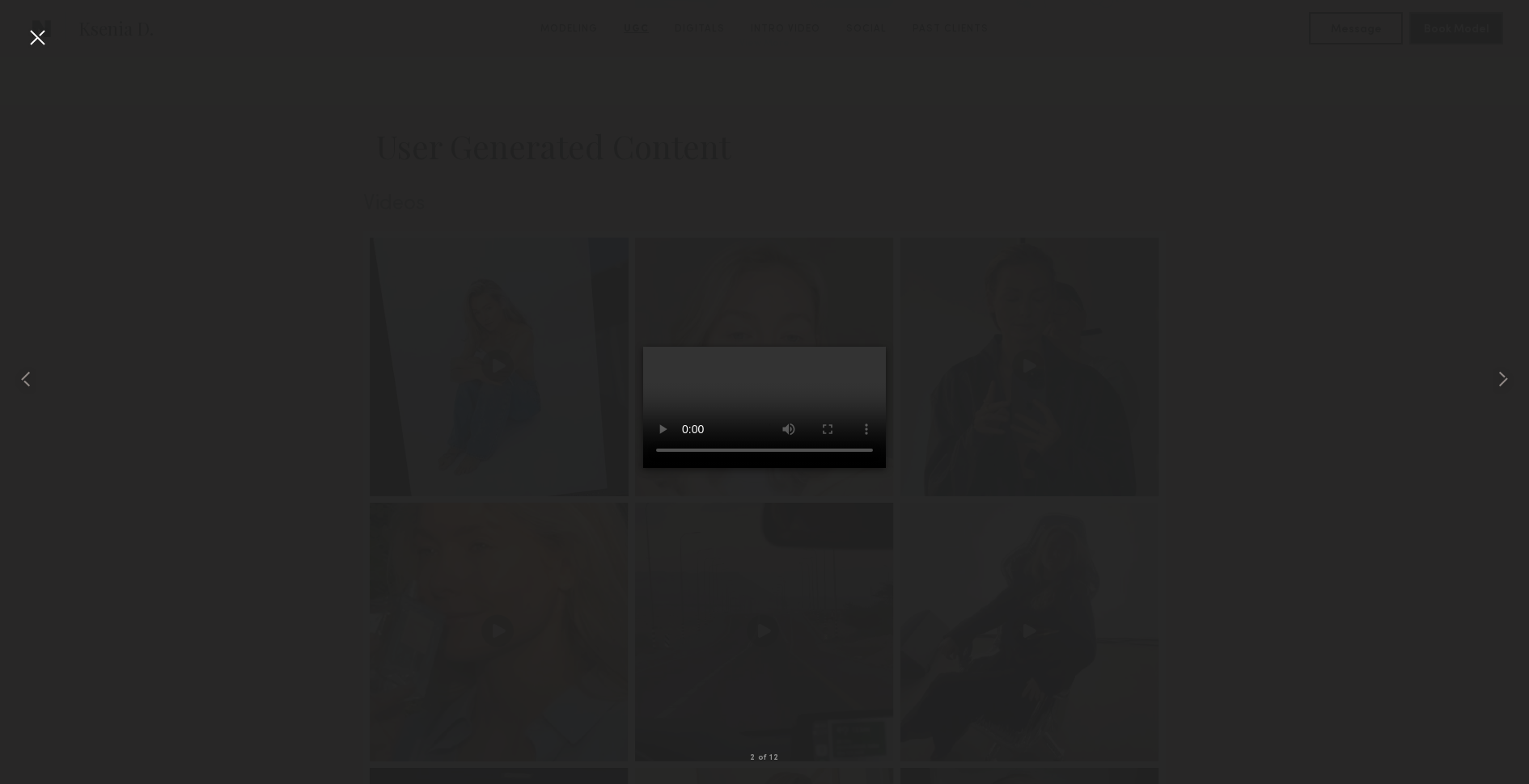
click at [1062, 558] on div at bounding box center [764, 379] width 1529 height 707
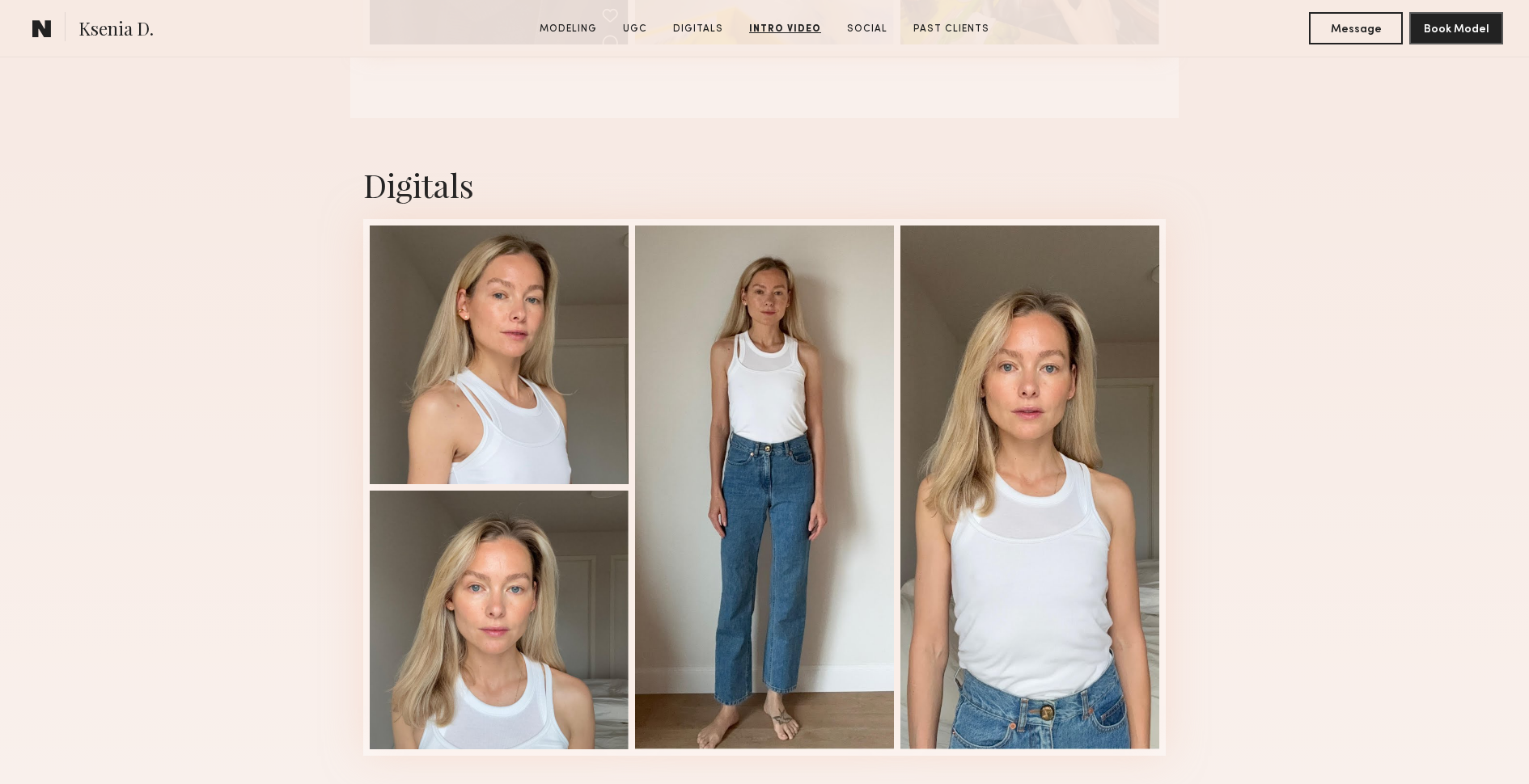
scroll to position [1607, 0]
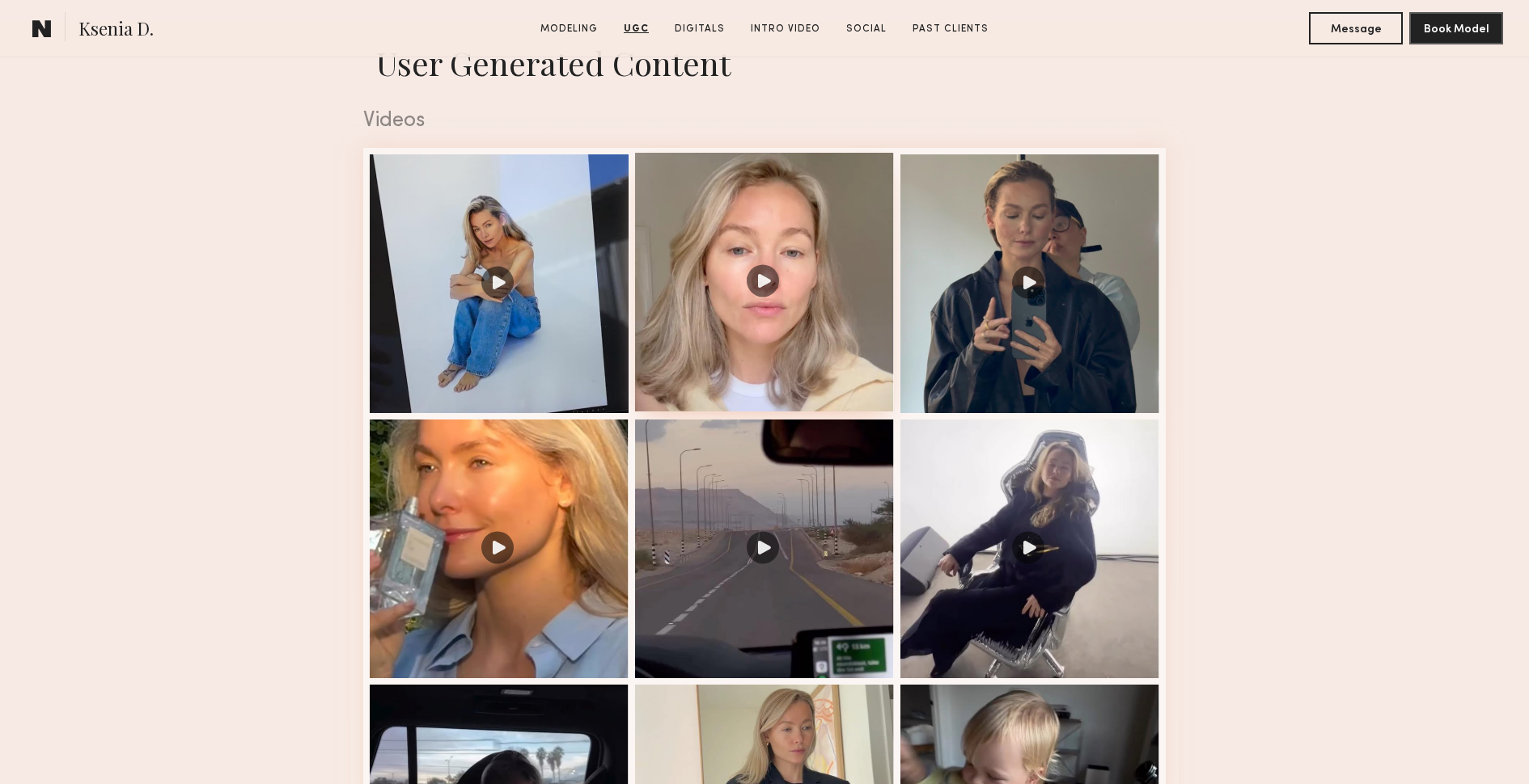
click at [831, 241] on div at bounding box center [764, 282] width 258 height 258
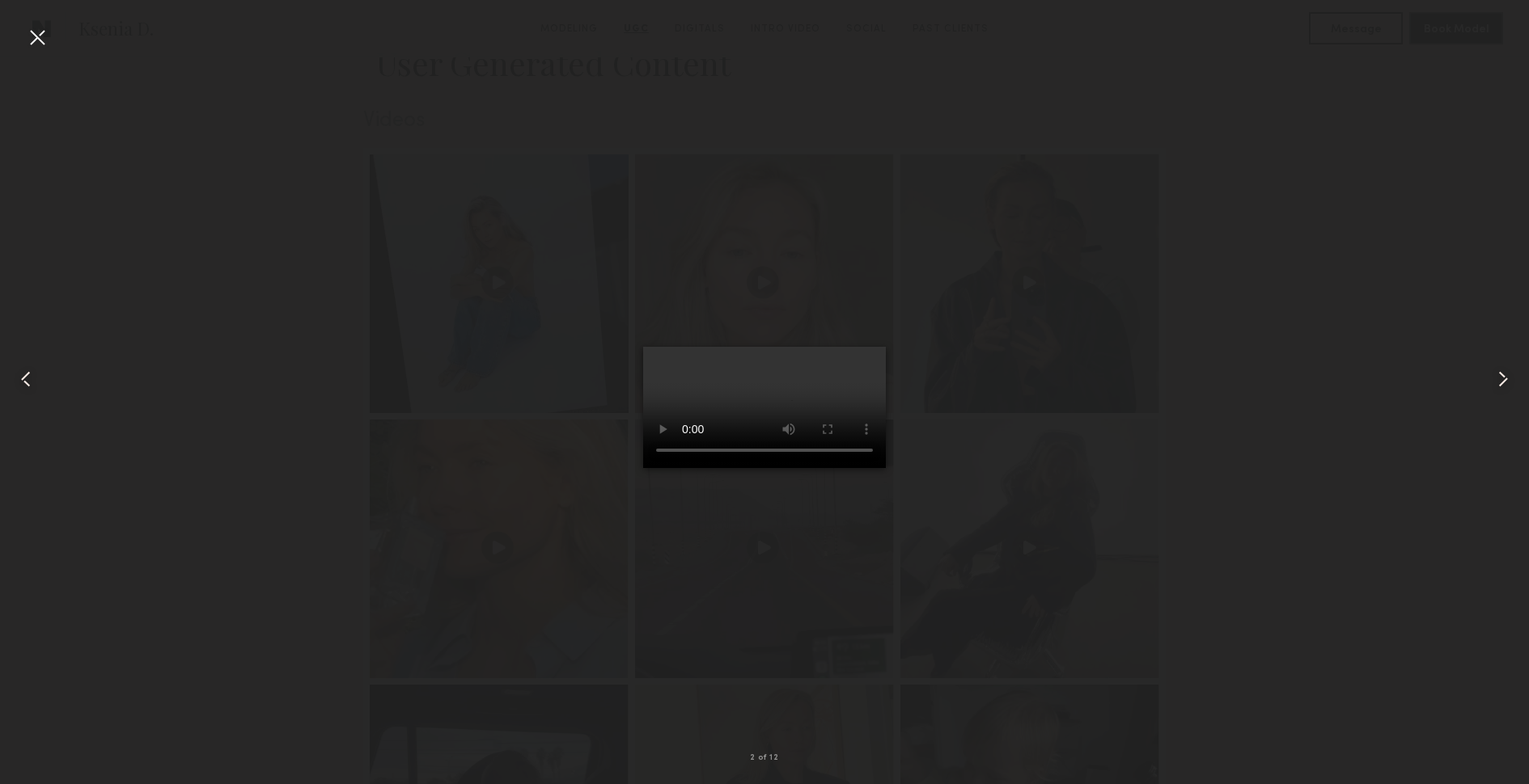
click at [1159, 438] on div at bounding box center [764, 379] width 1529 height 707
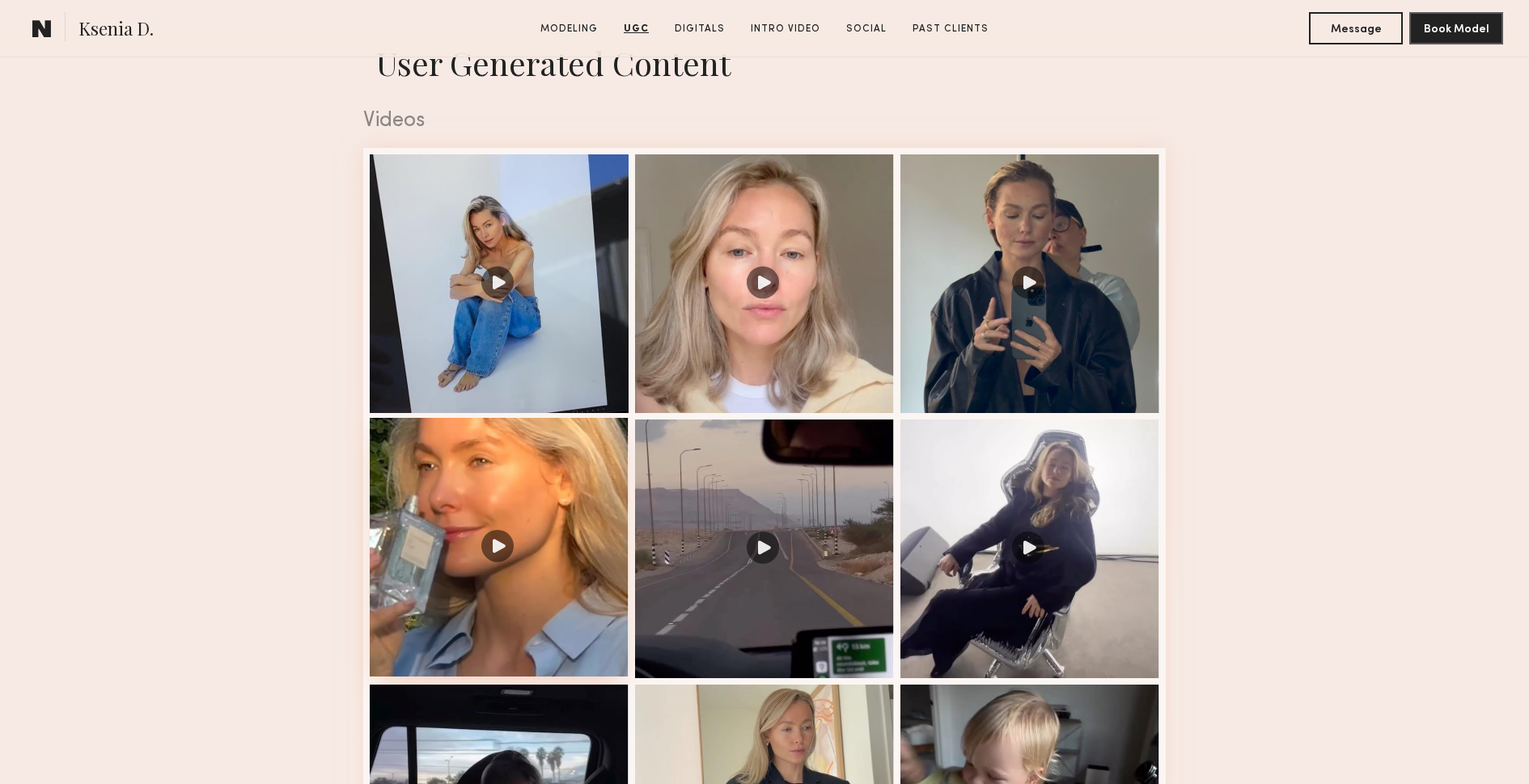
click at [519, 549] on div at bounding box center [499, 547] width 258 height 258
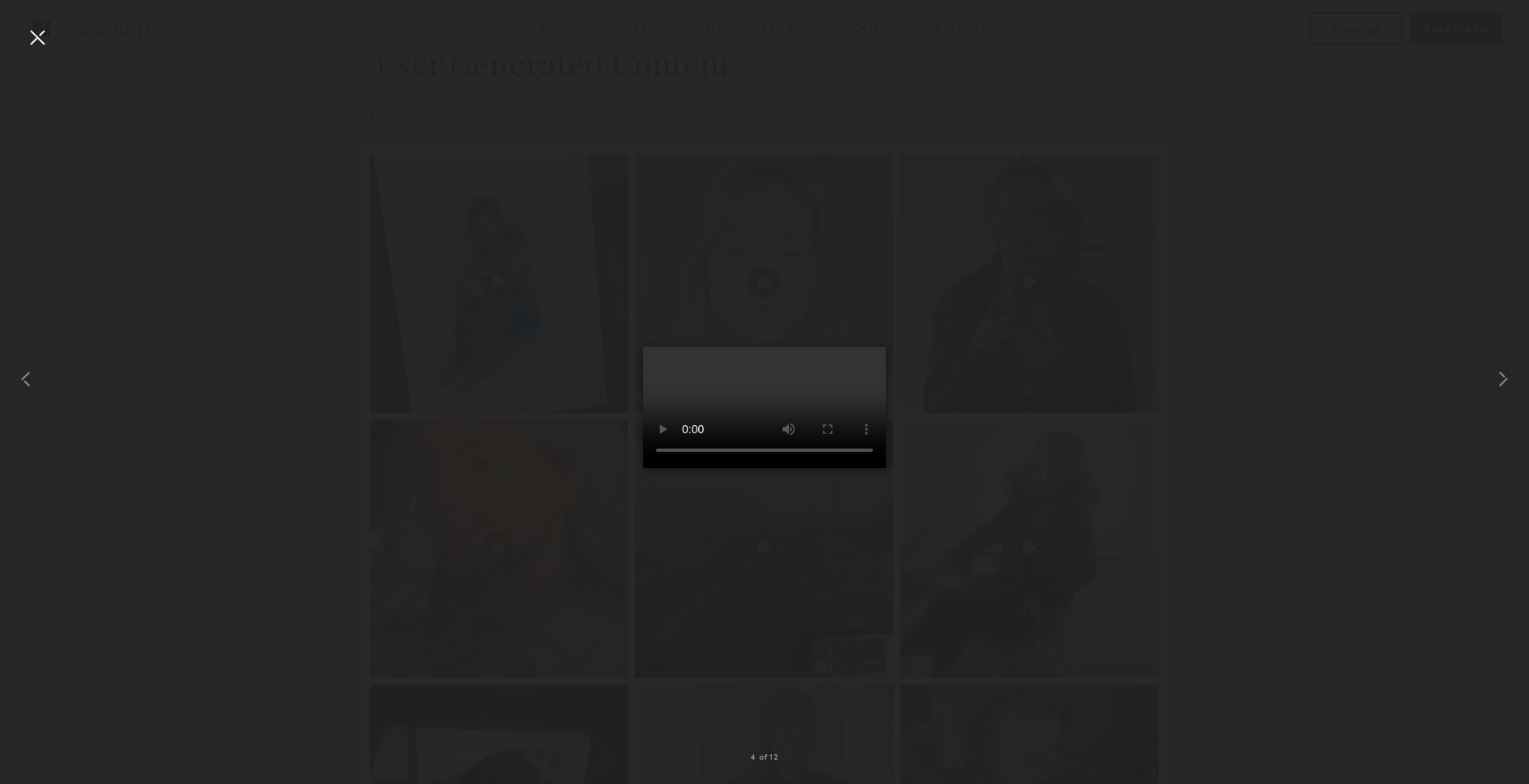
click at [1199, 586] on div at bounding box center [764, 379] width 1529 height 707
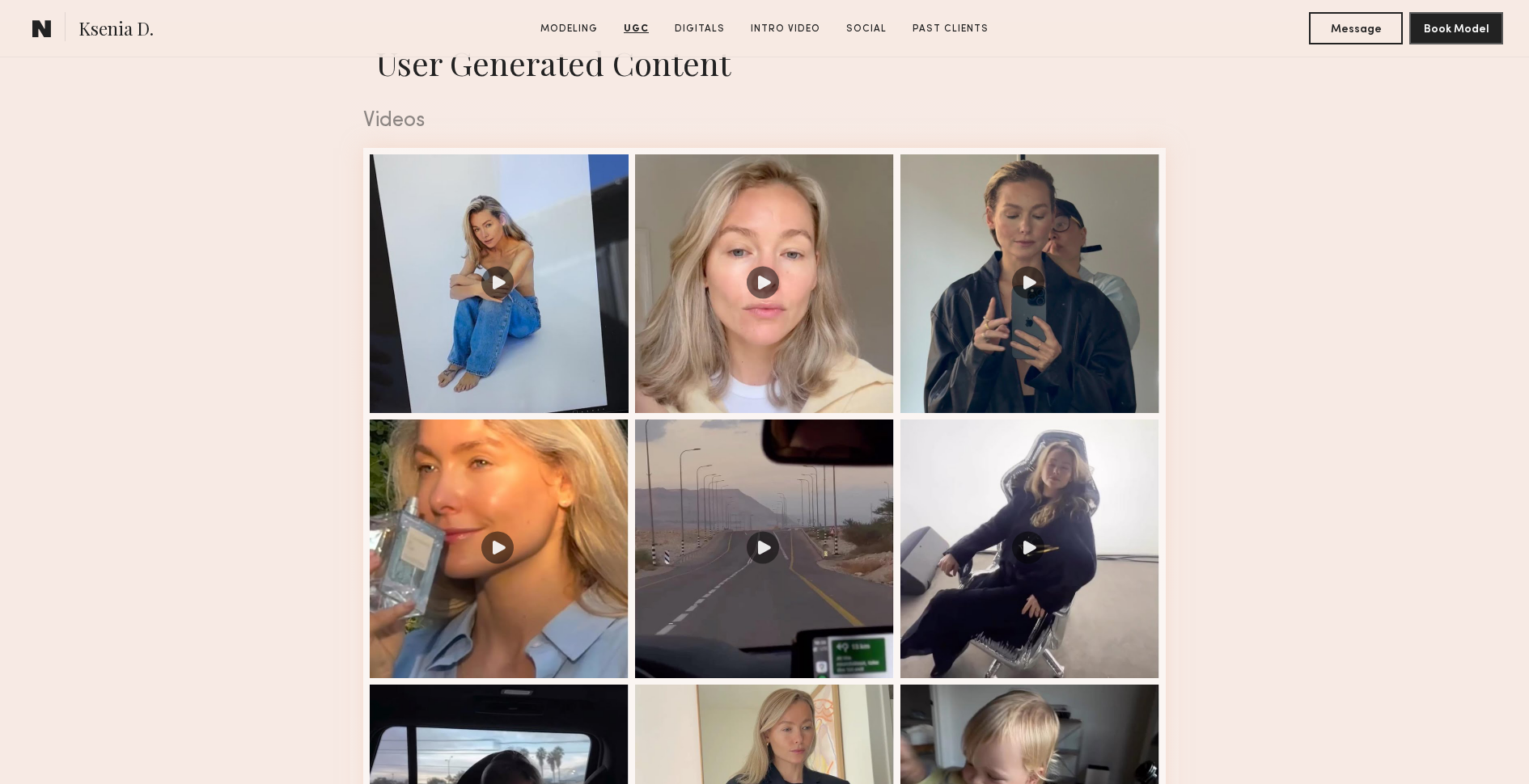
click at [1223, 240] on nb-model-profile-ugc-container "User Generated Content Videos 4 of 12" at bounding box center [764, 652] width 1529 height 1261
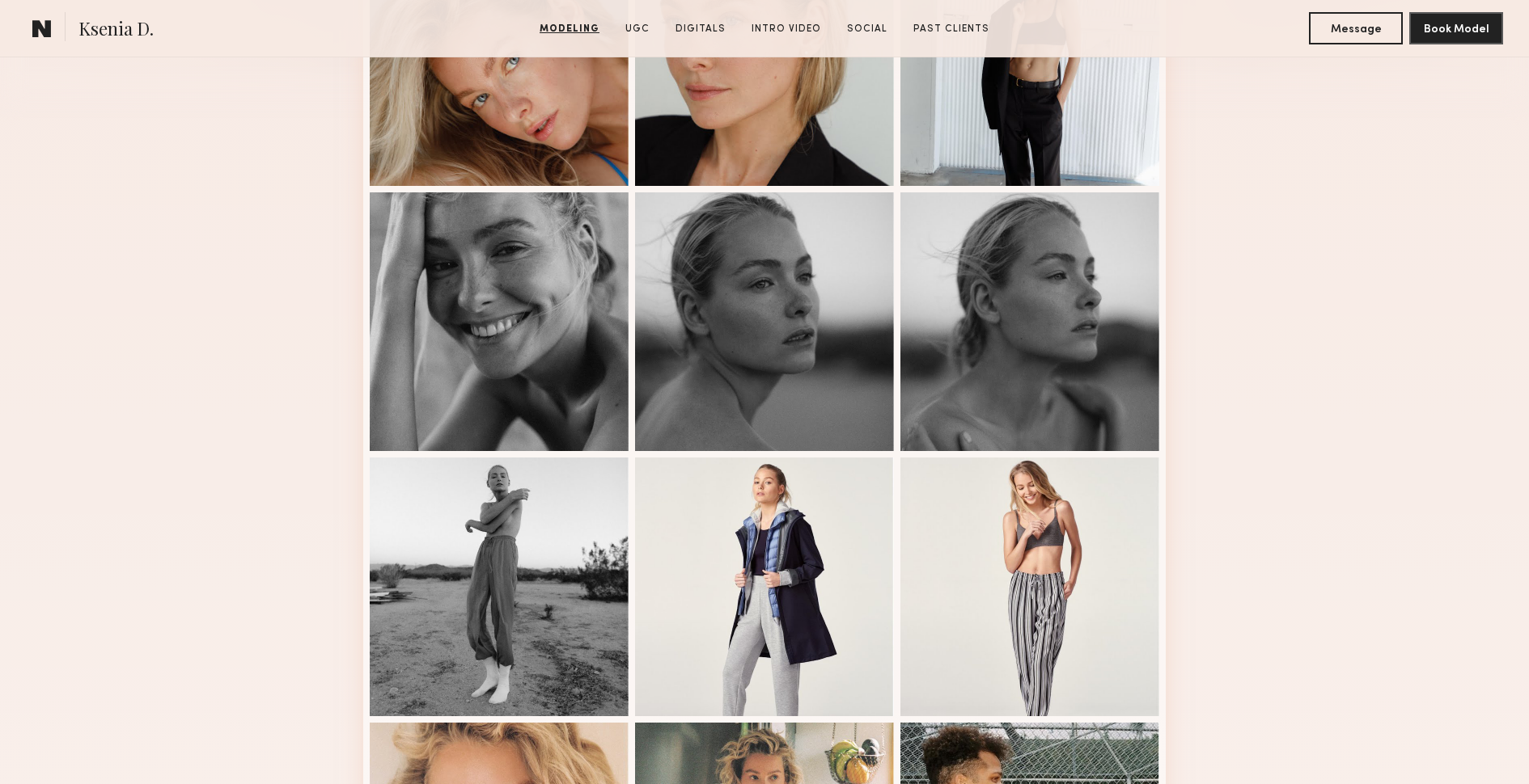
scroll to position [673, 0]
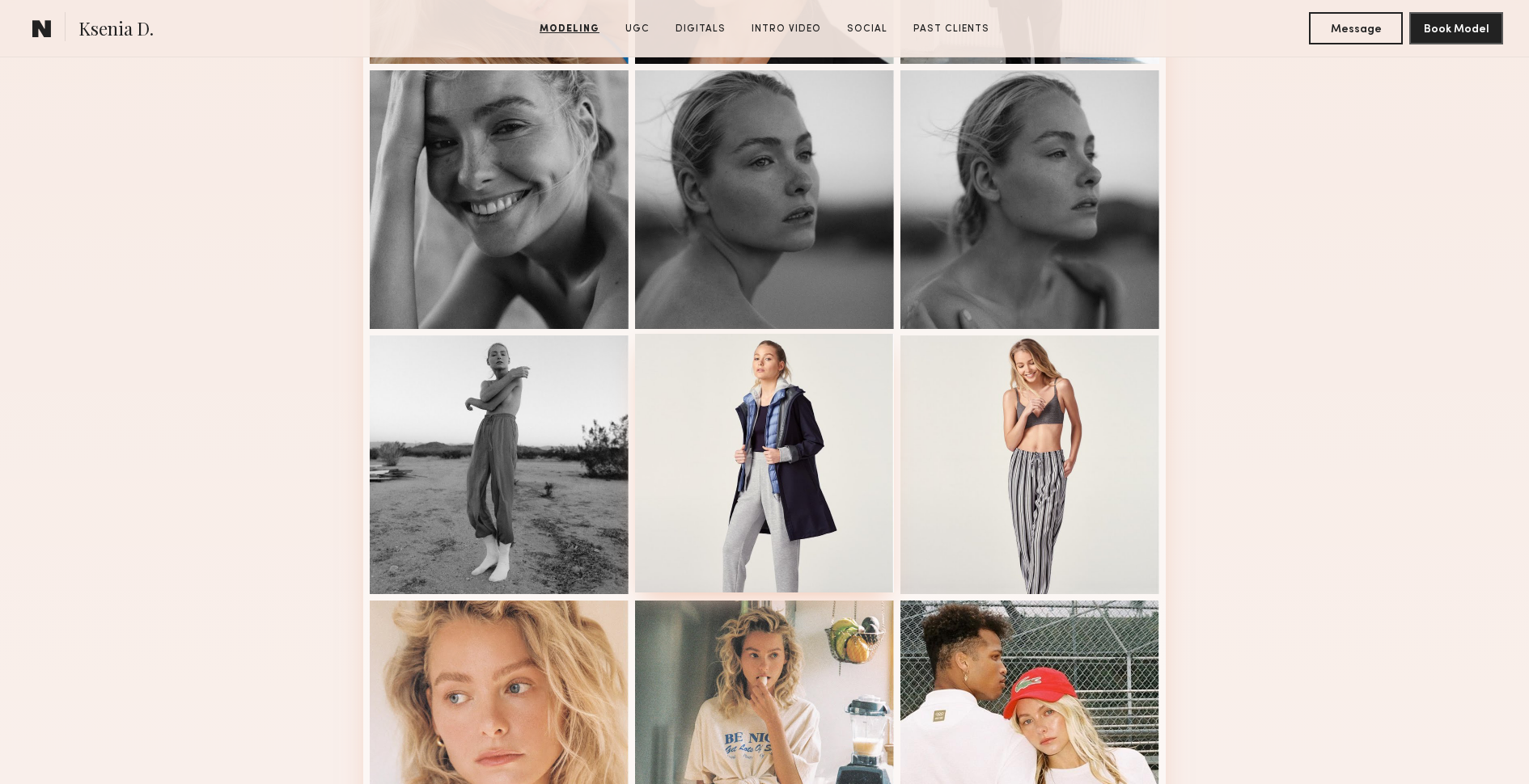
click at [709, 443] on div at bounding box center [764, 463] width 258 height 258
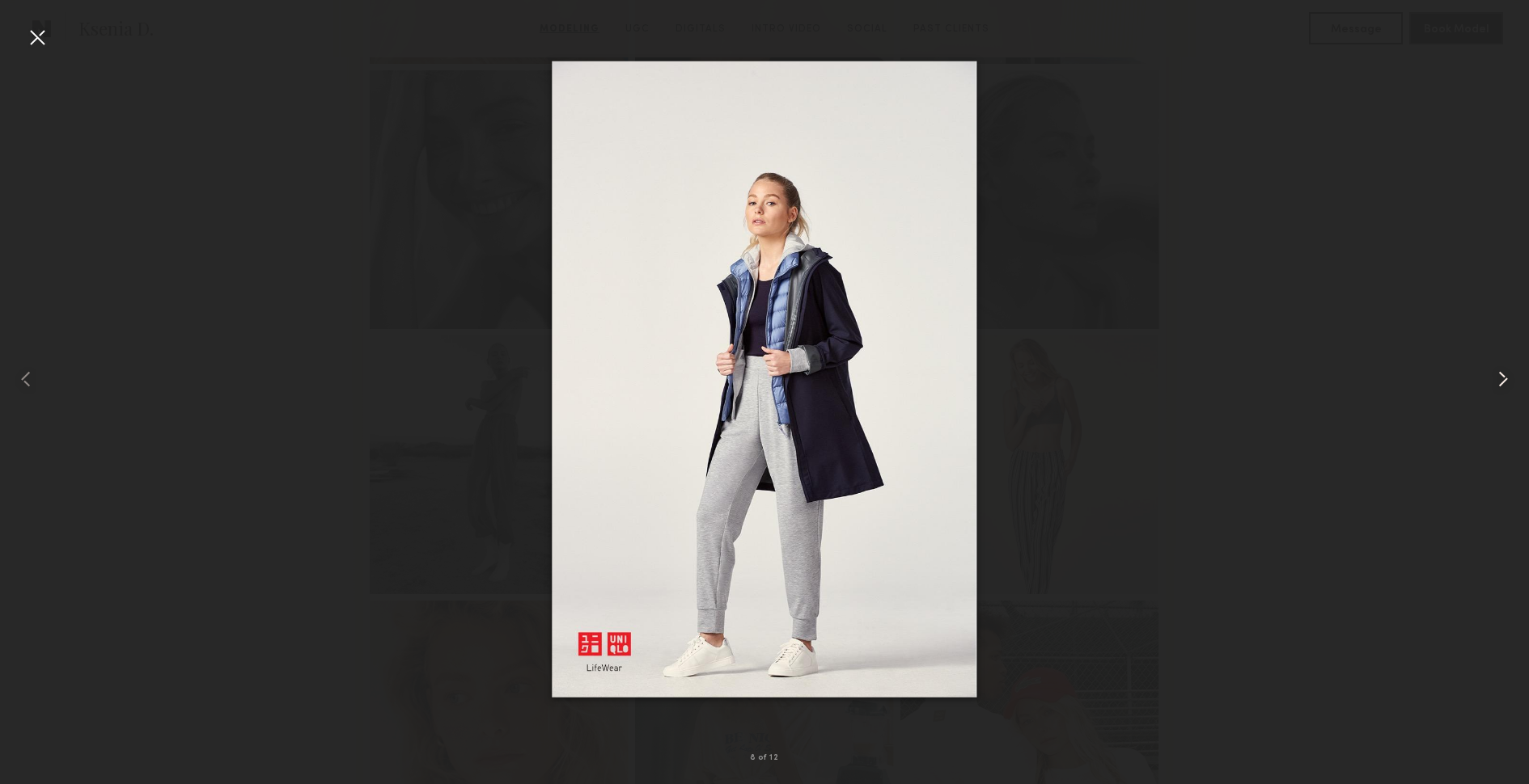
click at [1491, 380] on common-icon at bounding box center [1503, 380] width 26 height 26
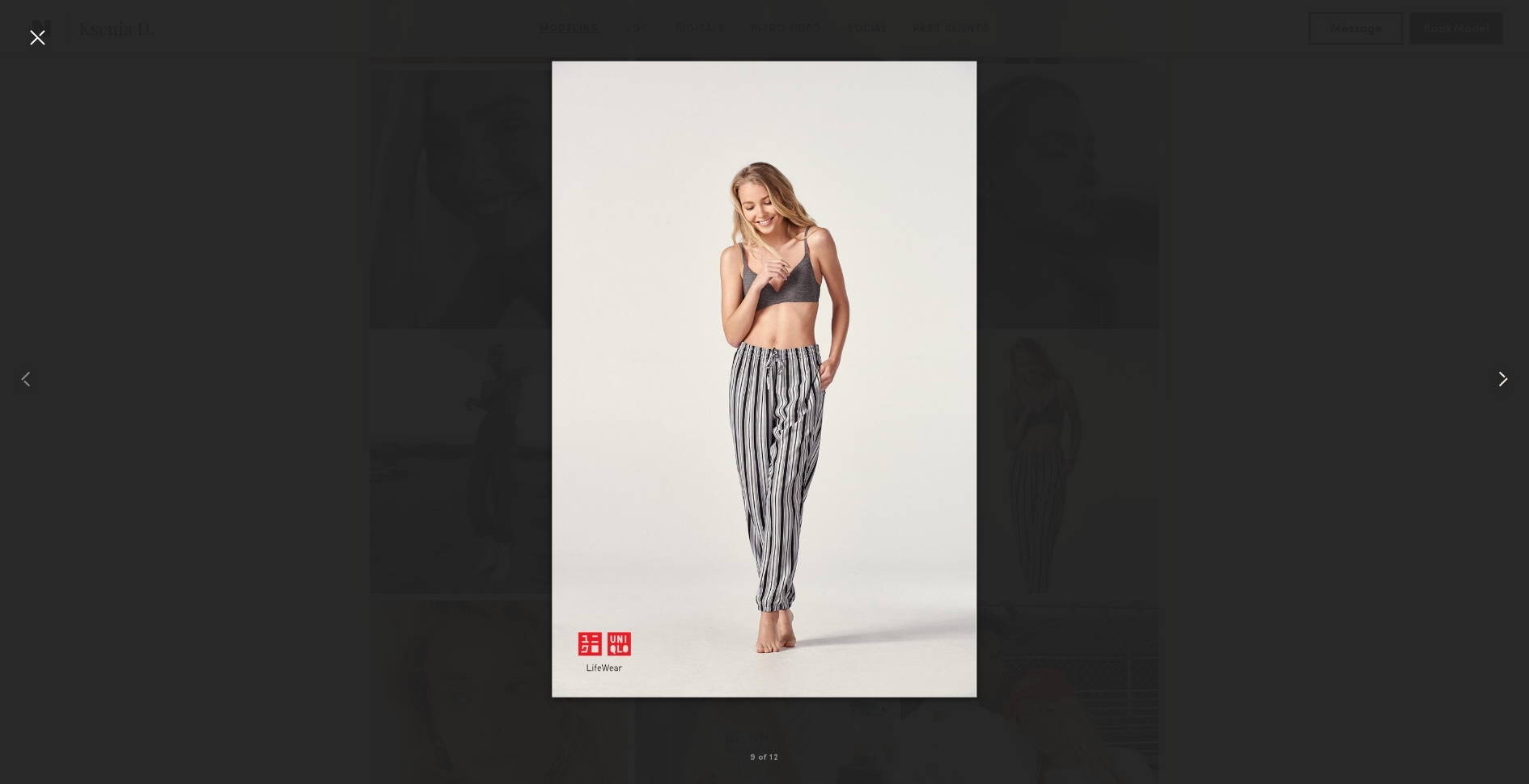
click at [1491, 380] on common-icon at bounding box center [1503, 380] width 26 height 26
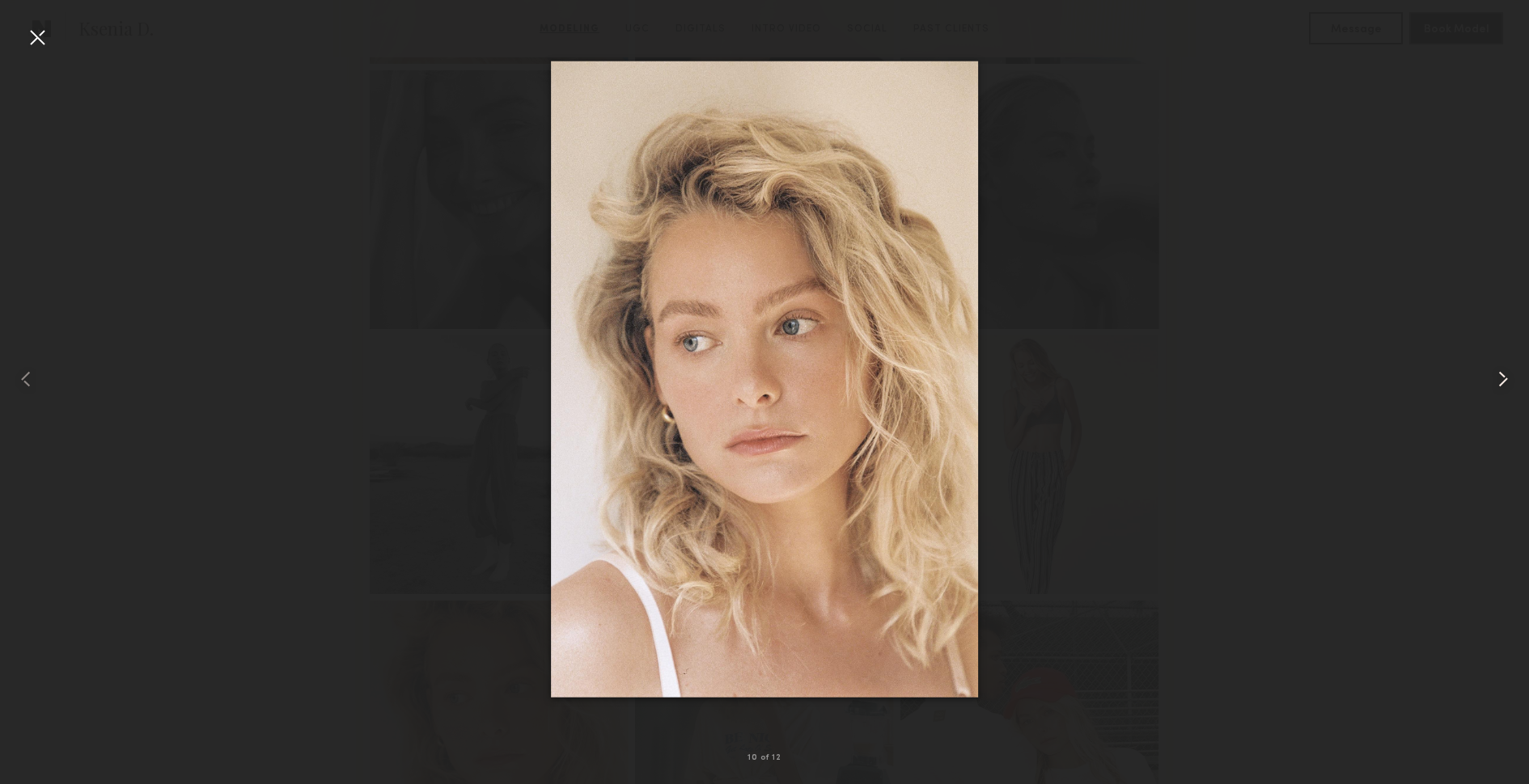
click at [1491, 380] on common-icon at bounding box center [1503, 380] width 26 height 26
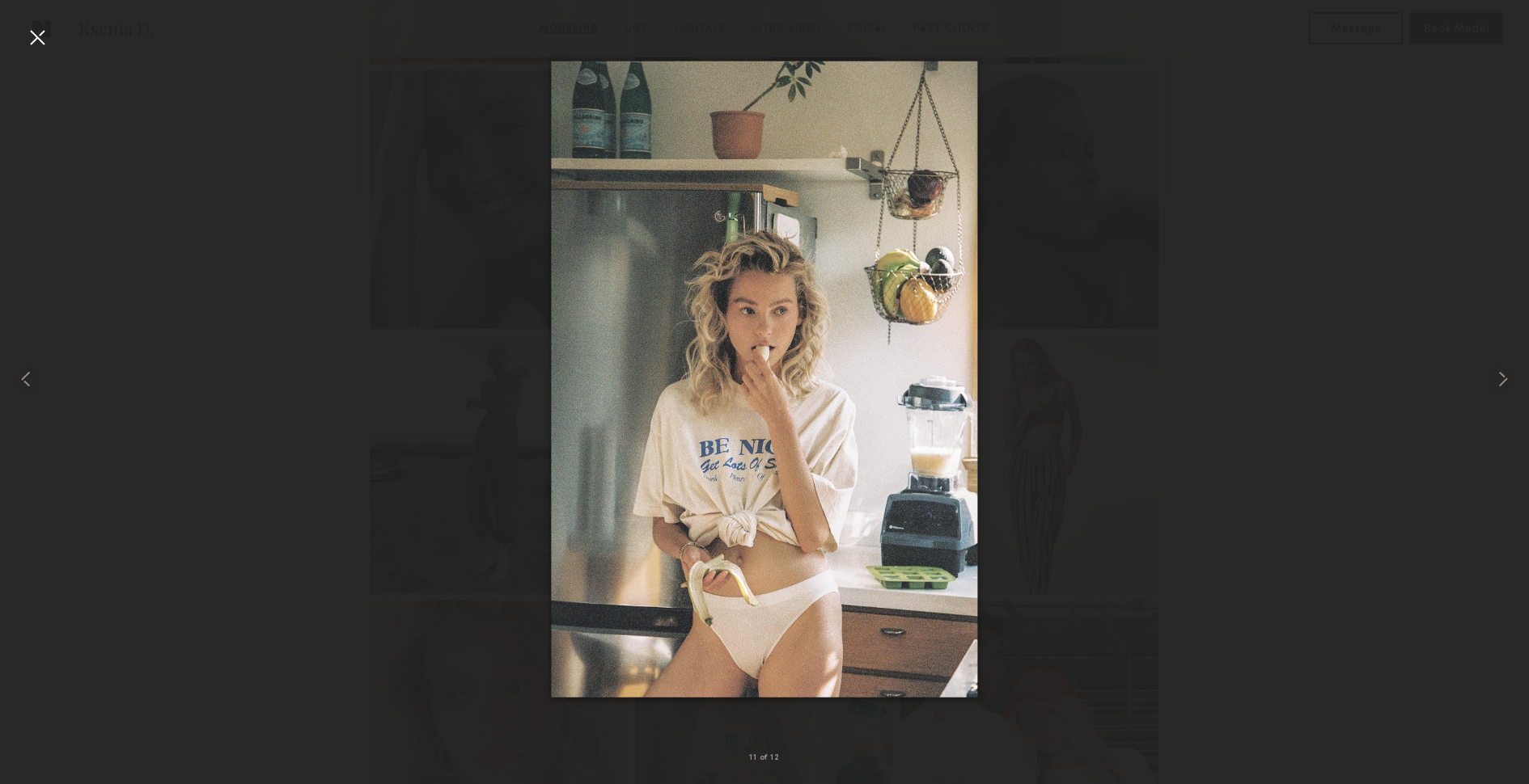
click at [1334, 428] on div at bounding box center [764, 379] width 1529 height 707
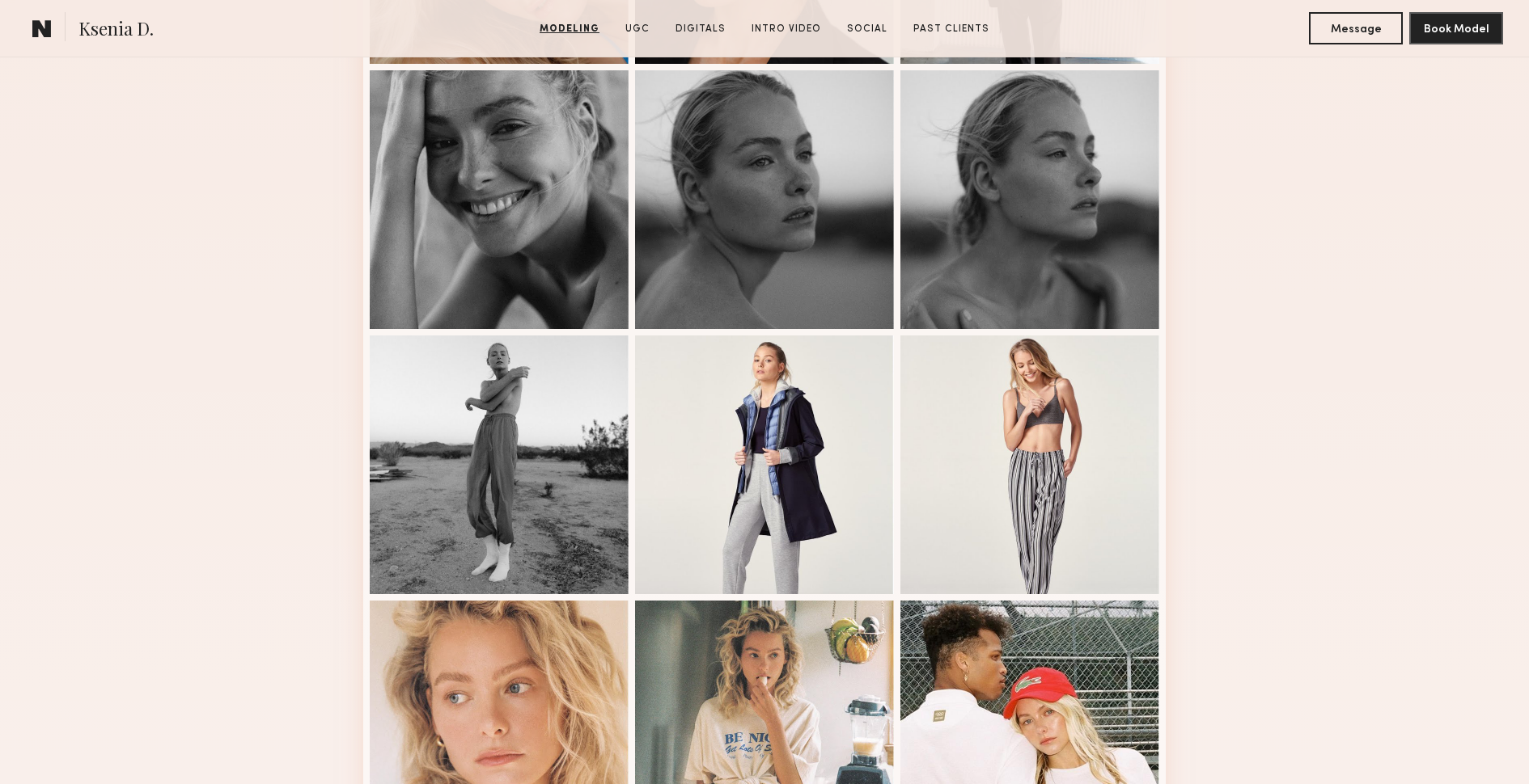
click at [1266, 348] on div "Modeling Portfolio View More" at bounding box center [764, 326] width 1529 height 1259
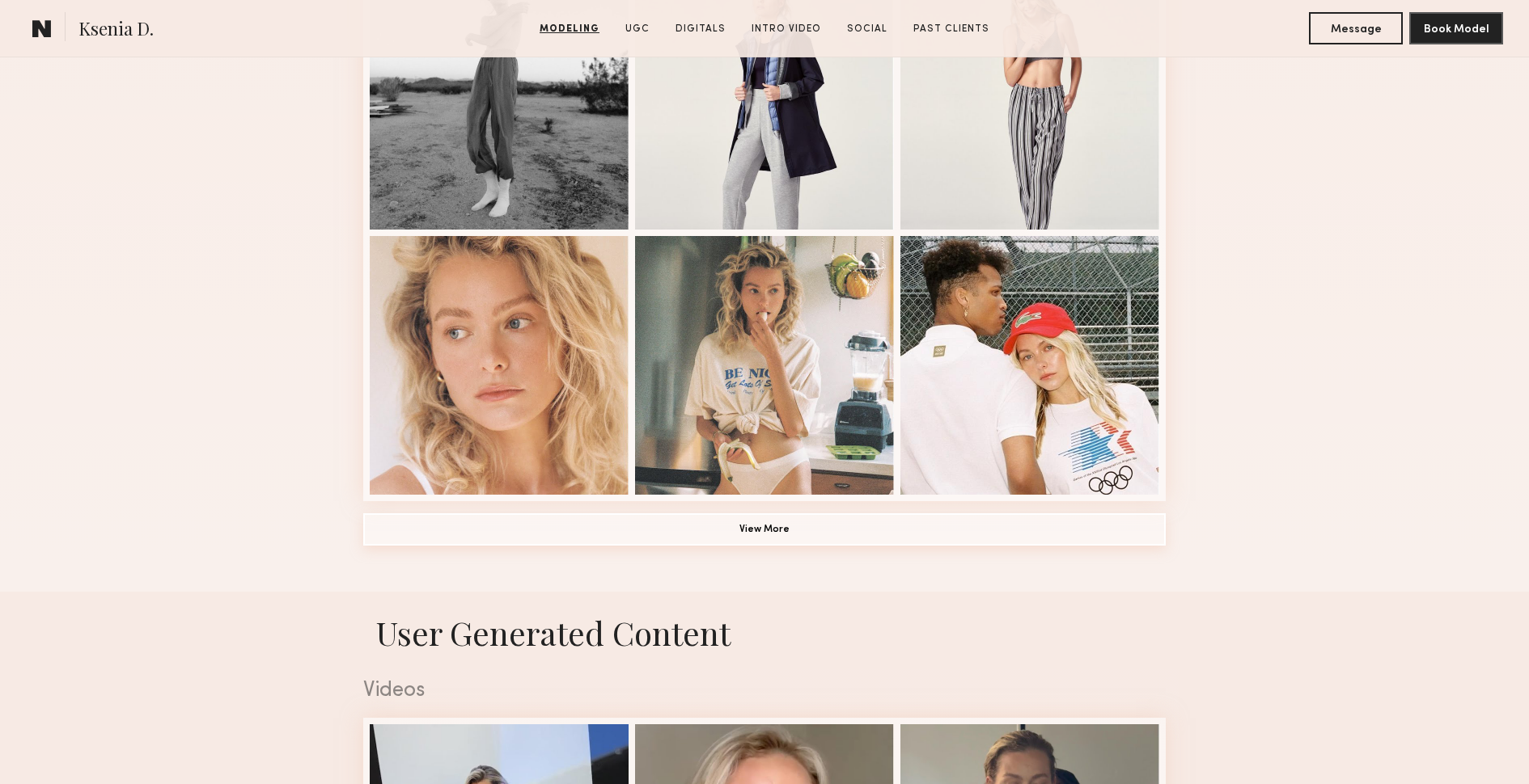
drag, startPoint x: 841, startPoint y: 525, endPoint x: 882, endPoint y: 529, distance: 41.2
click at [841, 525] on button "View More" at bounding box center [764, 530] width 803 height 33
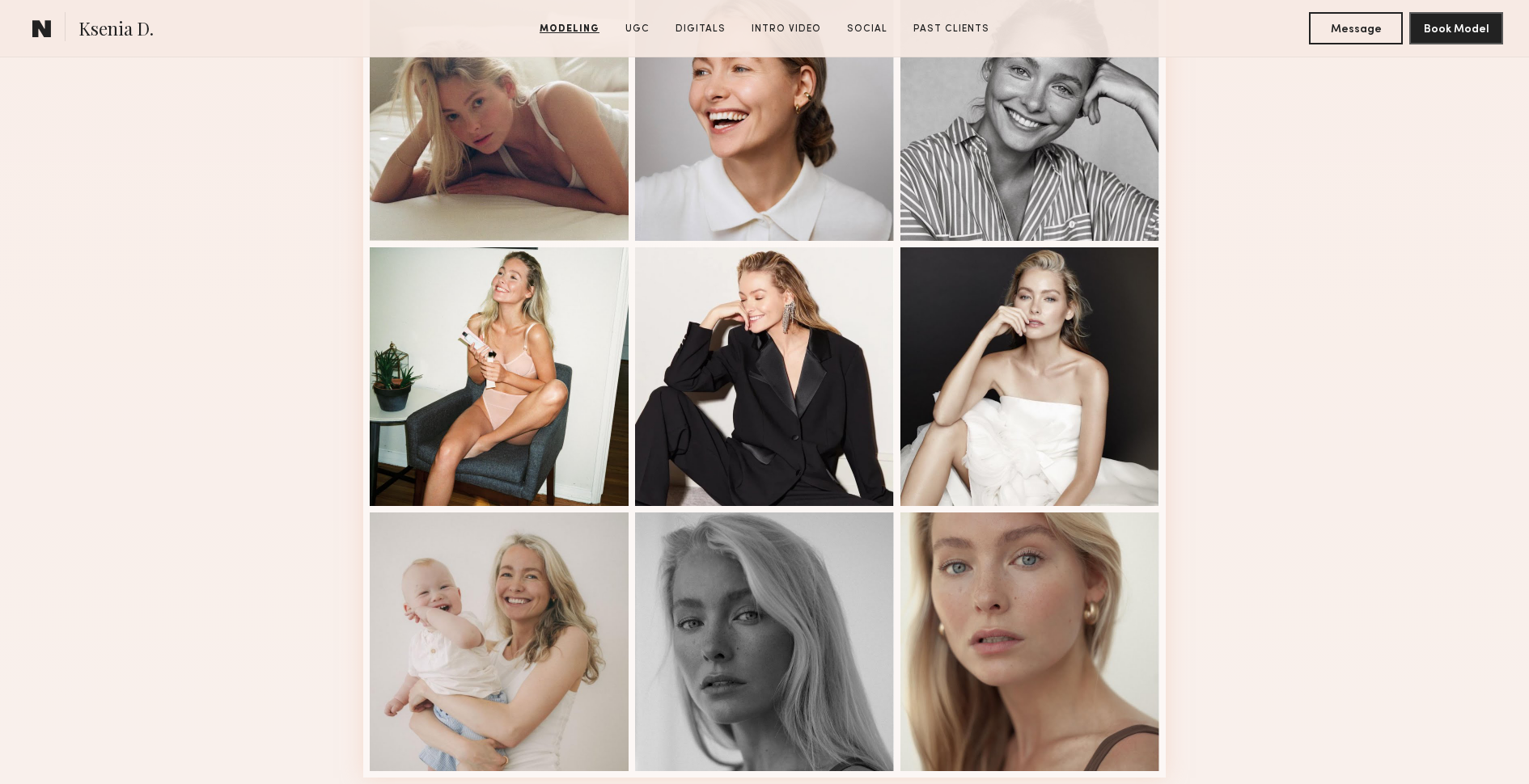
scroll to position [1926, 0]
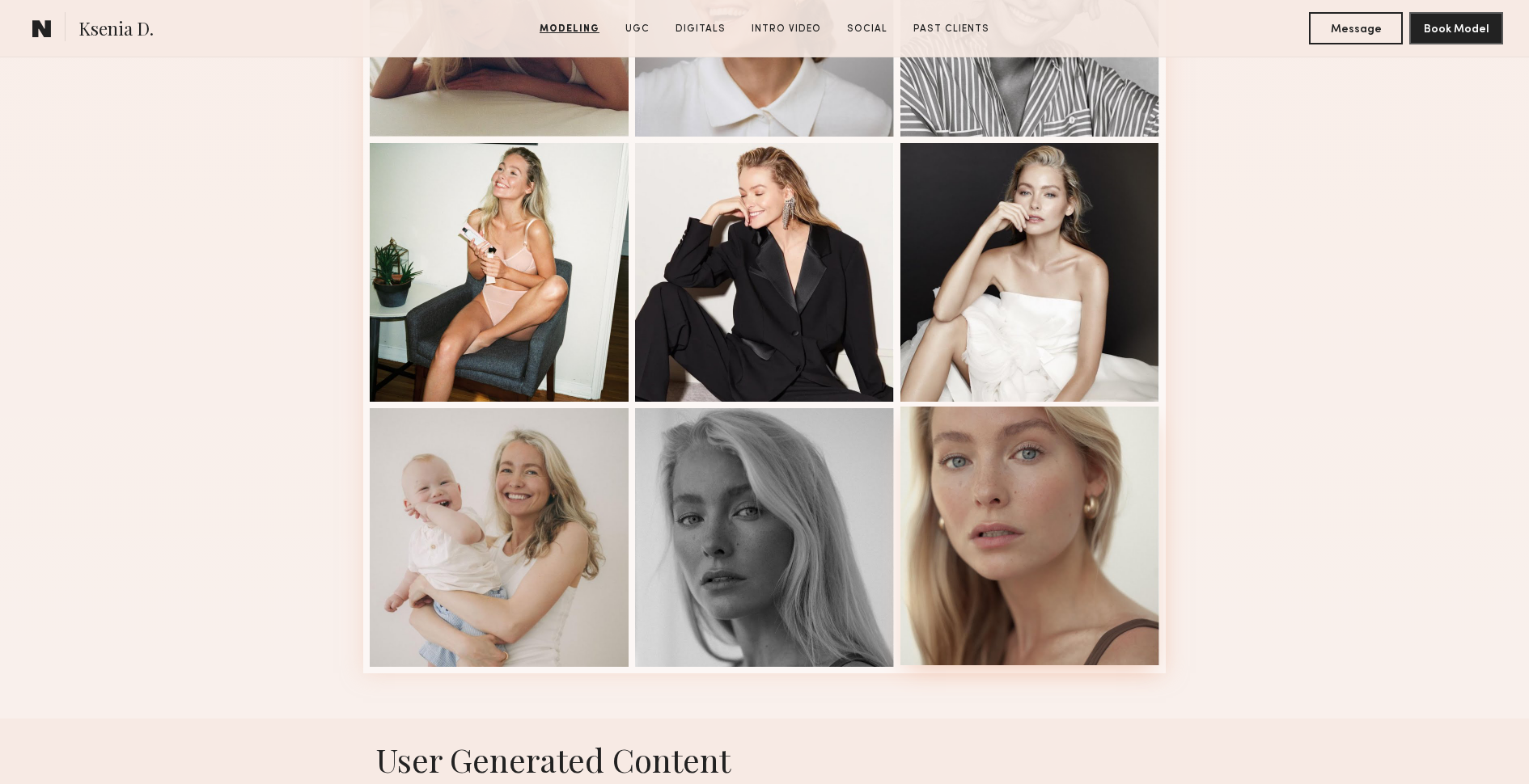
click at [1016, 532] on div at bounding box center [1030, 536] width 258 height 258
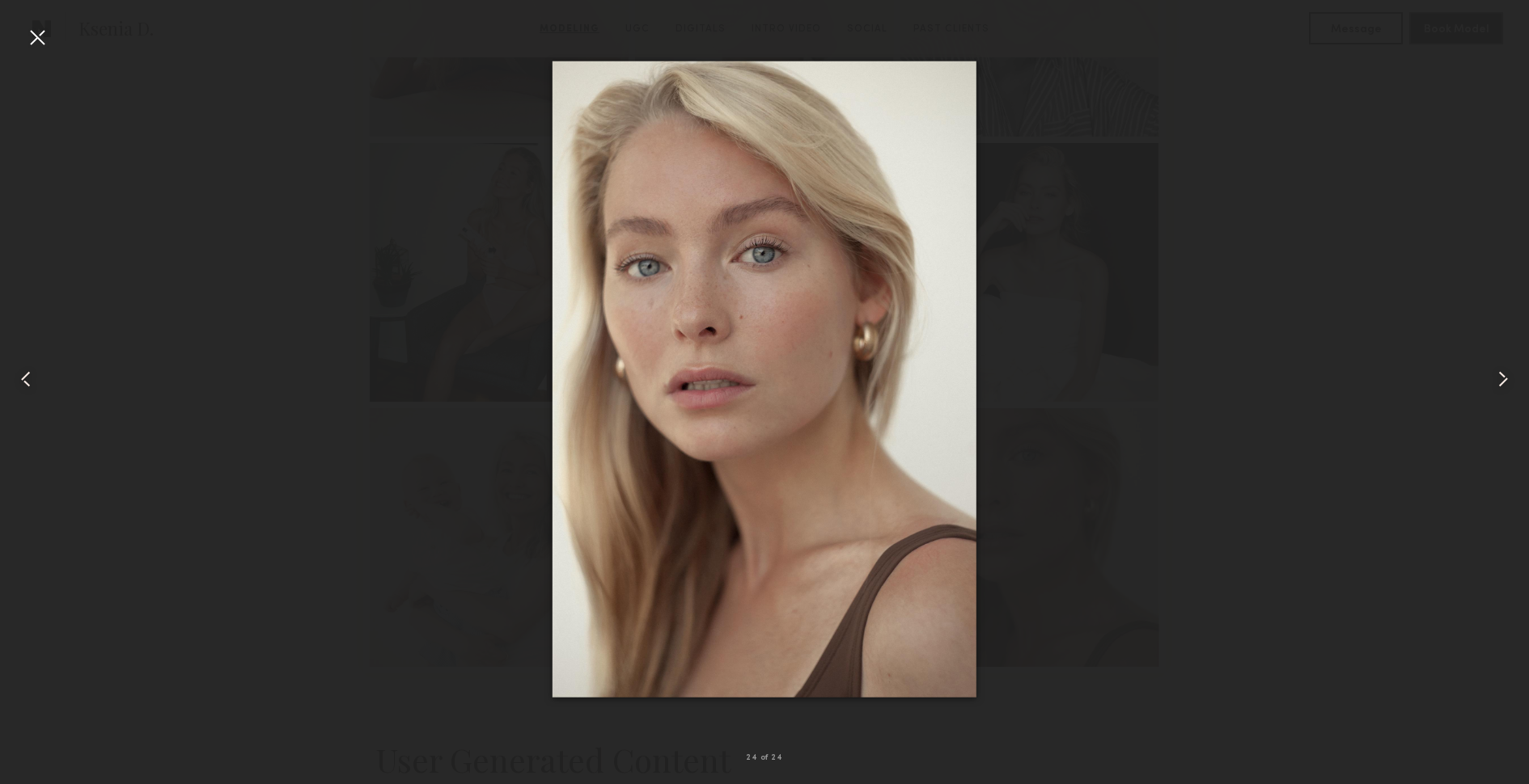
click at [1292, 536] on div at bounding box center [764, 379] width 1529 height 707
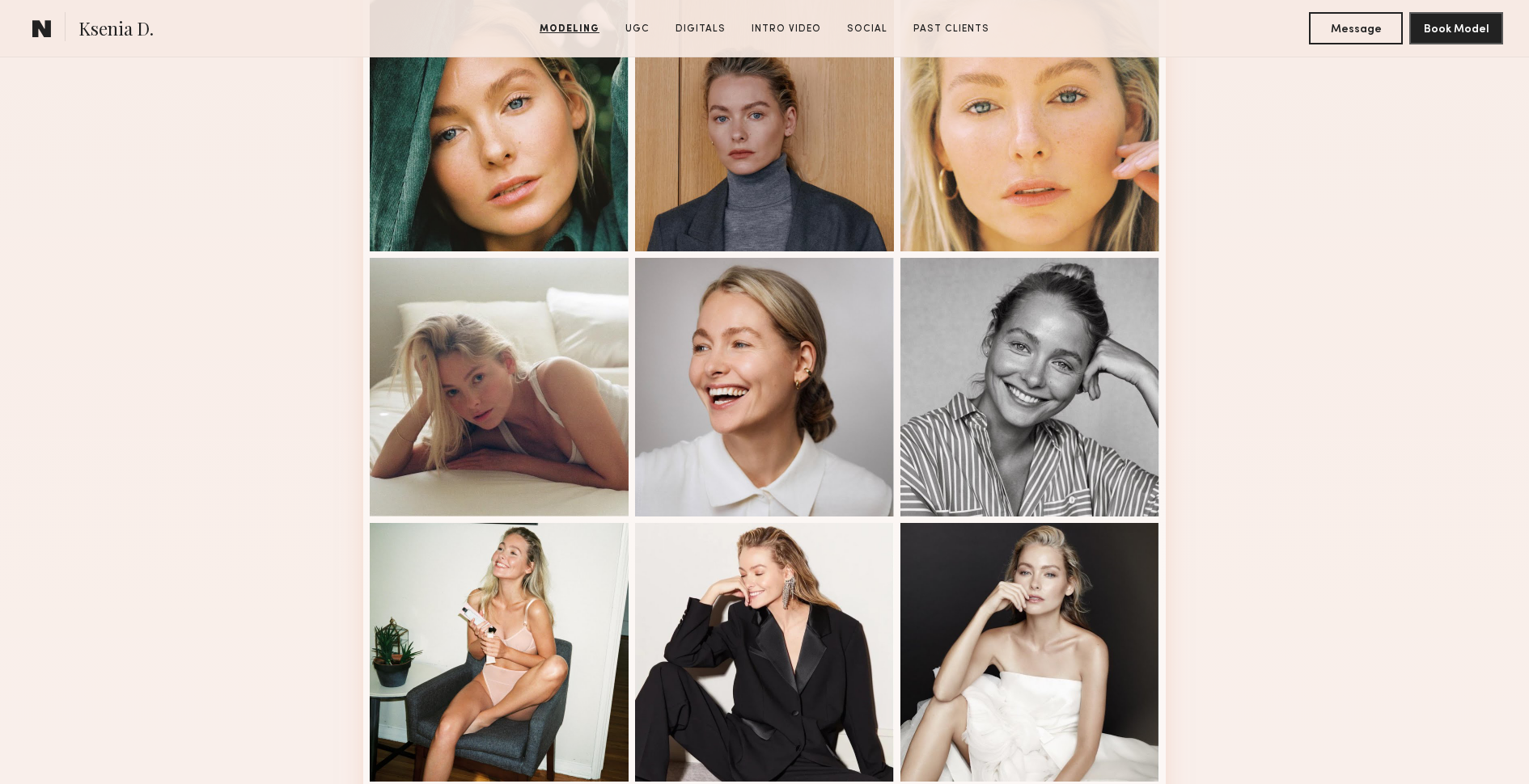
scroll to position [1544, 0]
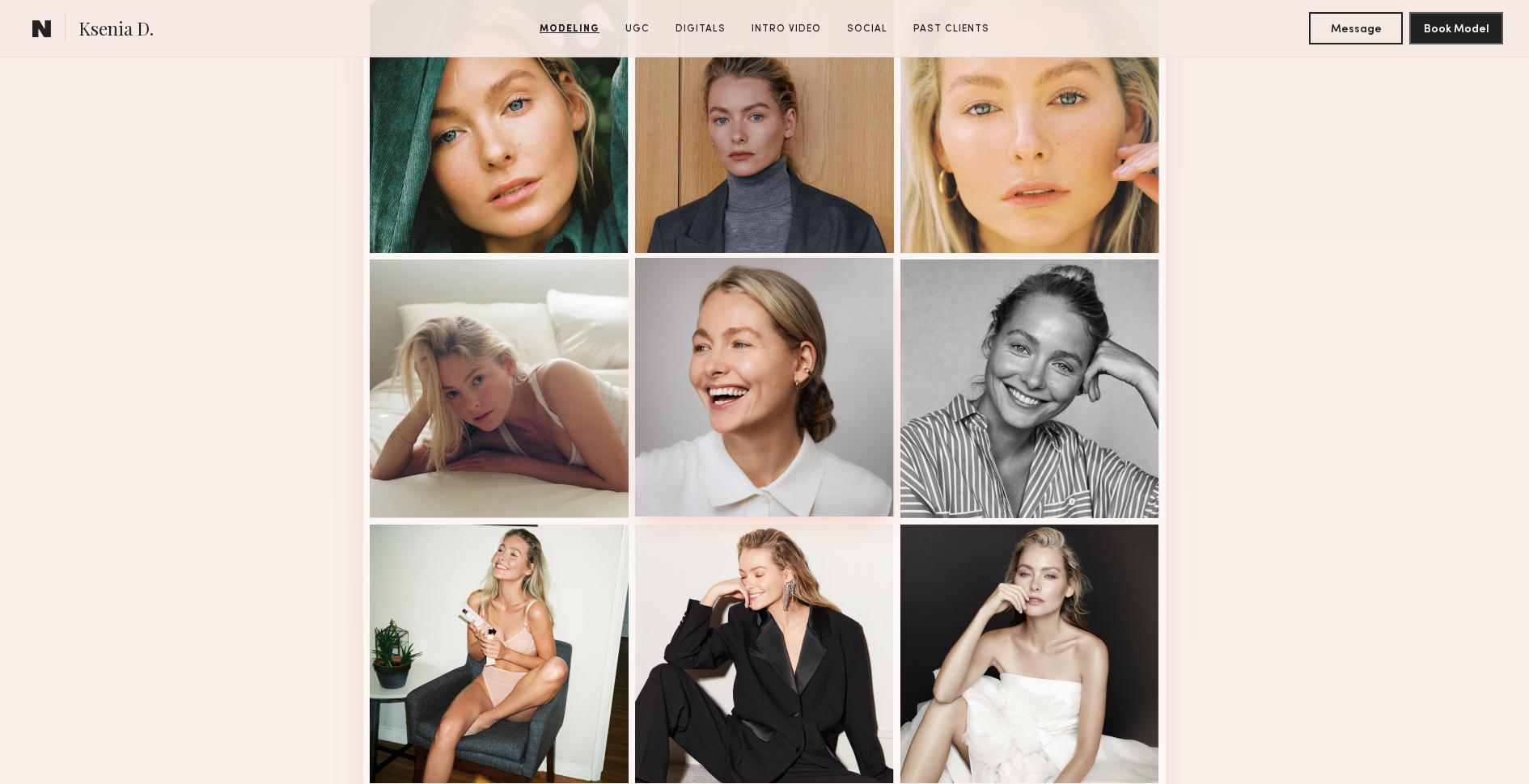
click at [805, 413] on div at bounding box center [764, 388] width 258 height 258
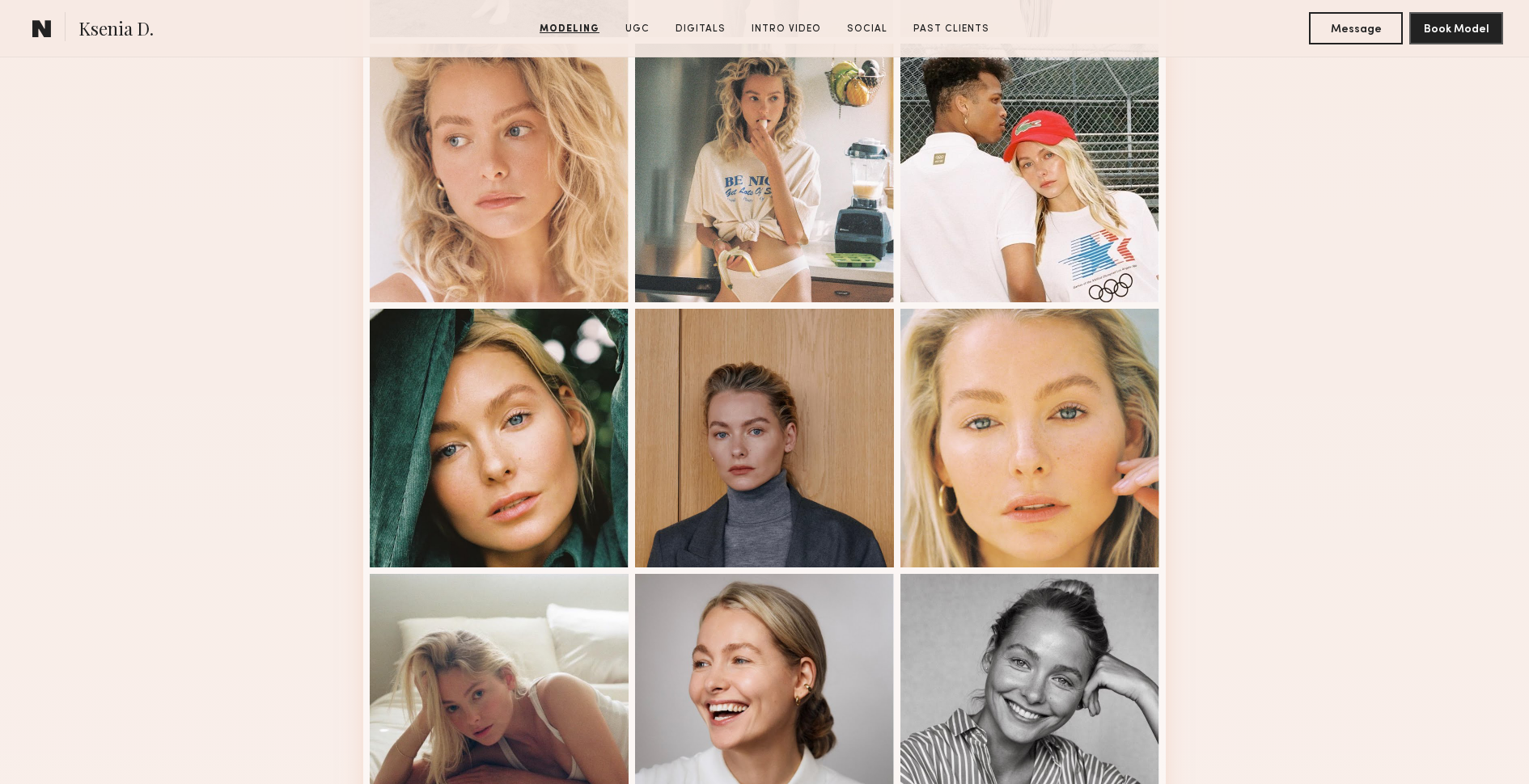
scroll to position [1224, 0]
